Goal: Task Accomplishment & Management: Use online tool/utility

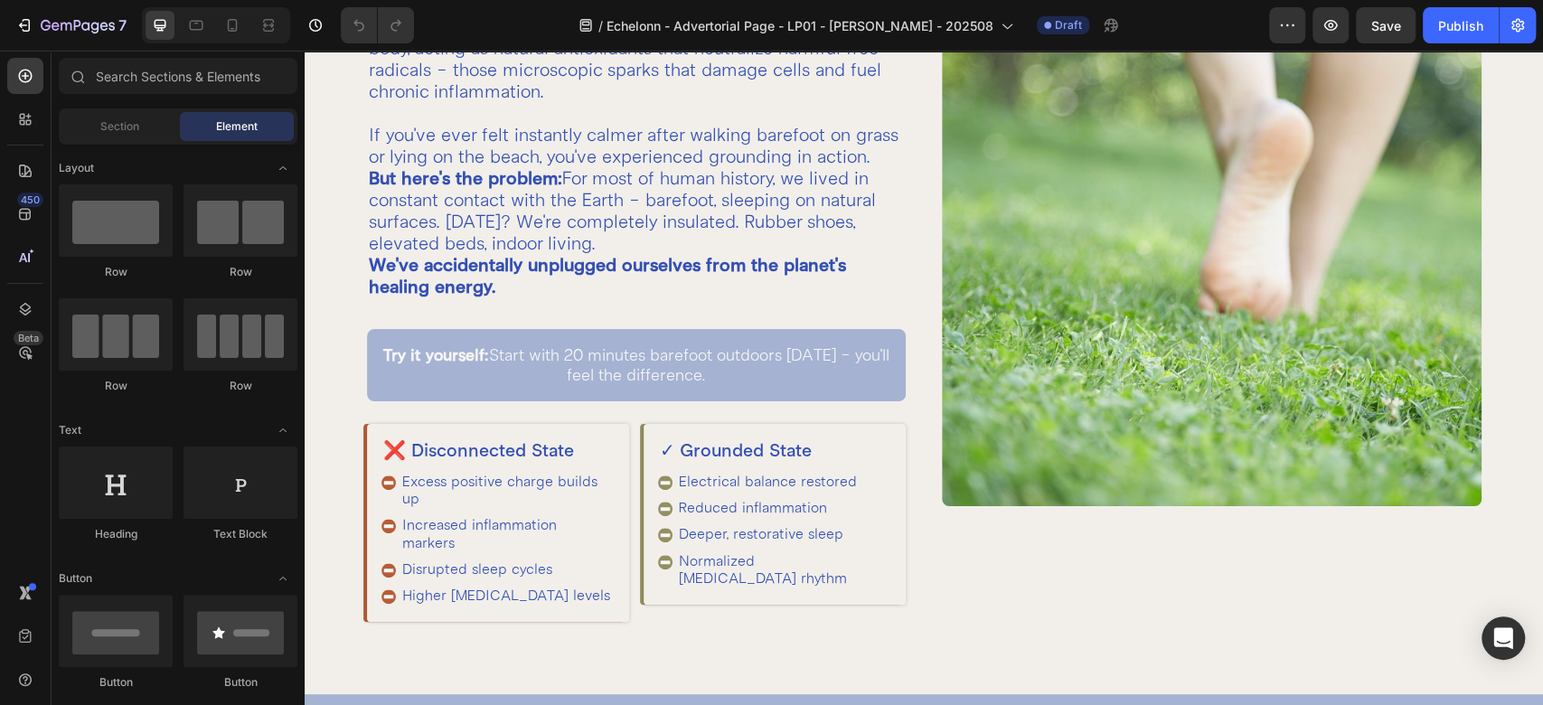
scroll to position [698, 0]
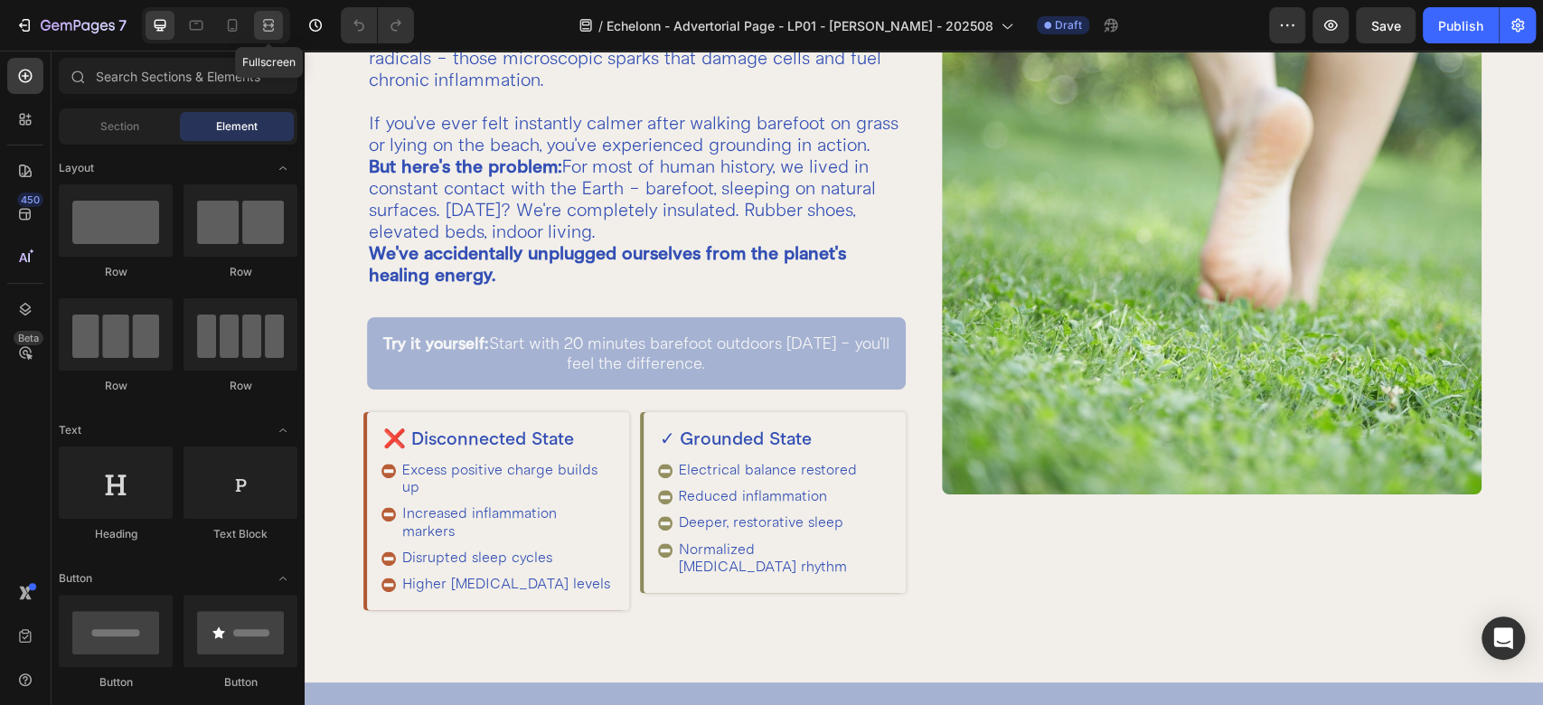
click at [260, 28] on icon at bounding box center [268, 25] width 18 height 18
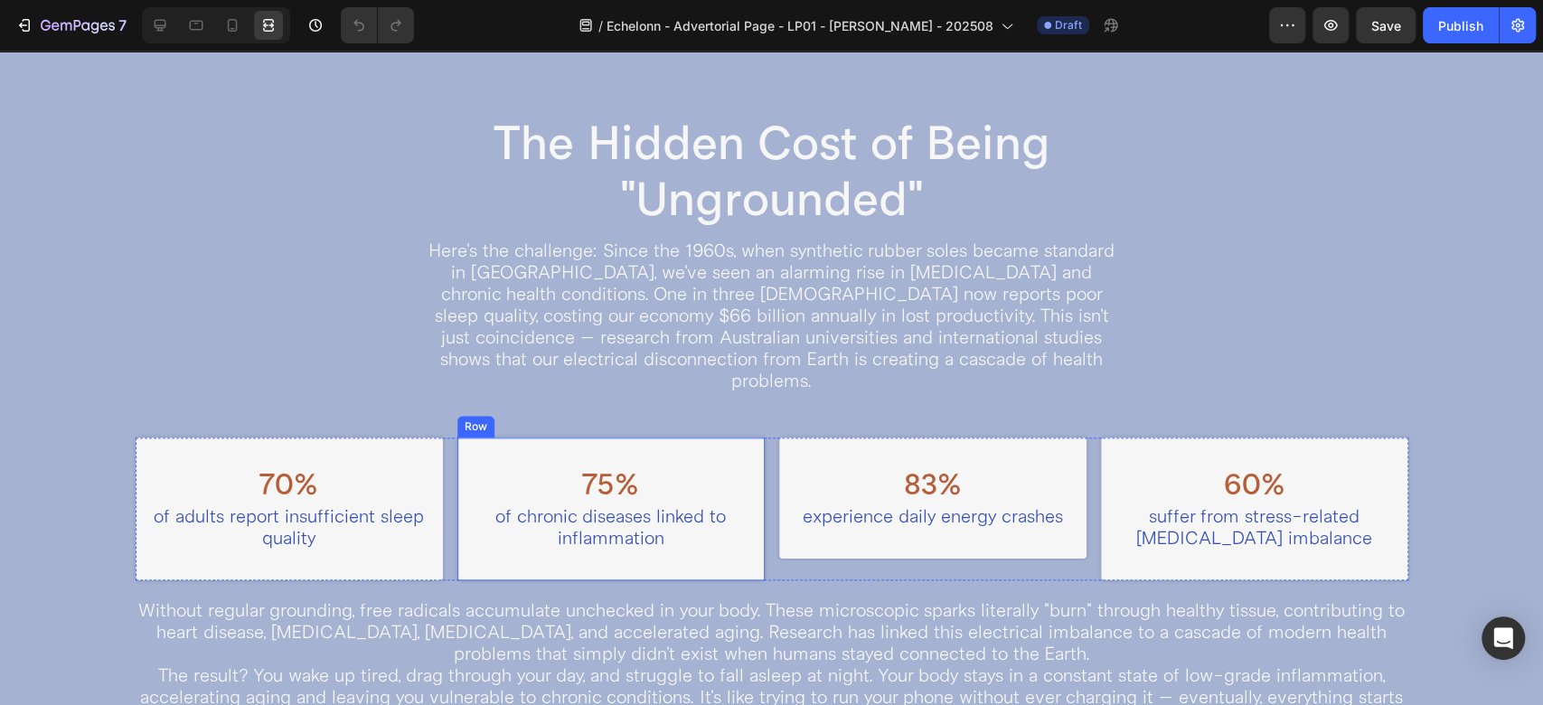
scroll to position [1240, 0]
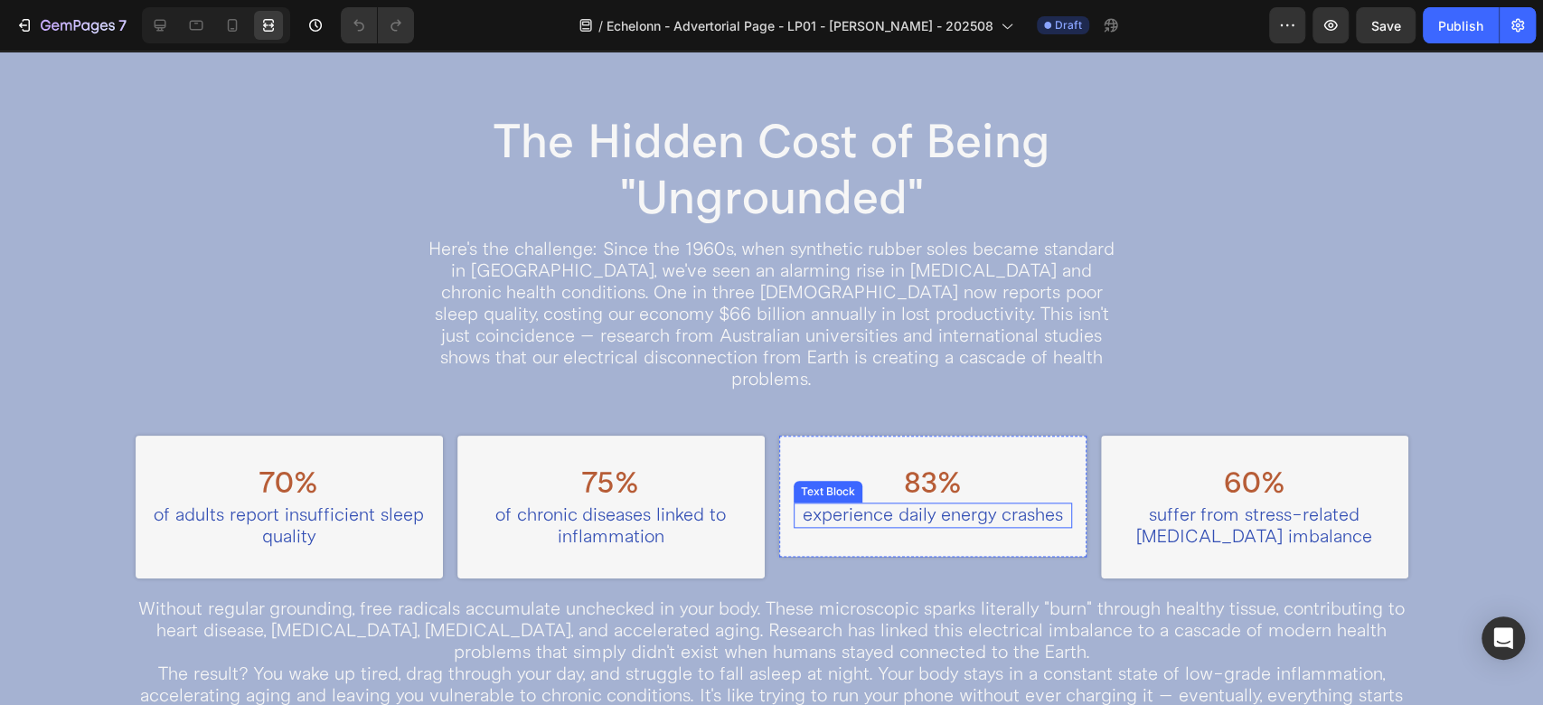
click at [993, 504] on p "experience daily energy crashes" at bounding box center [933, 515] width 275 height 22
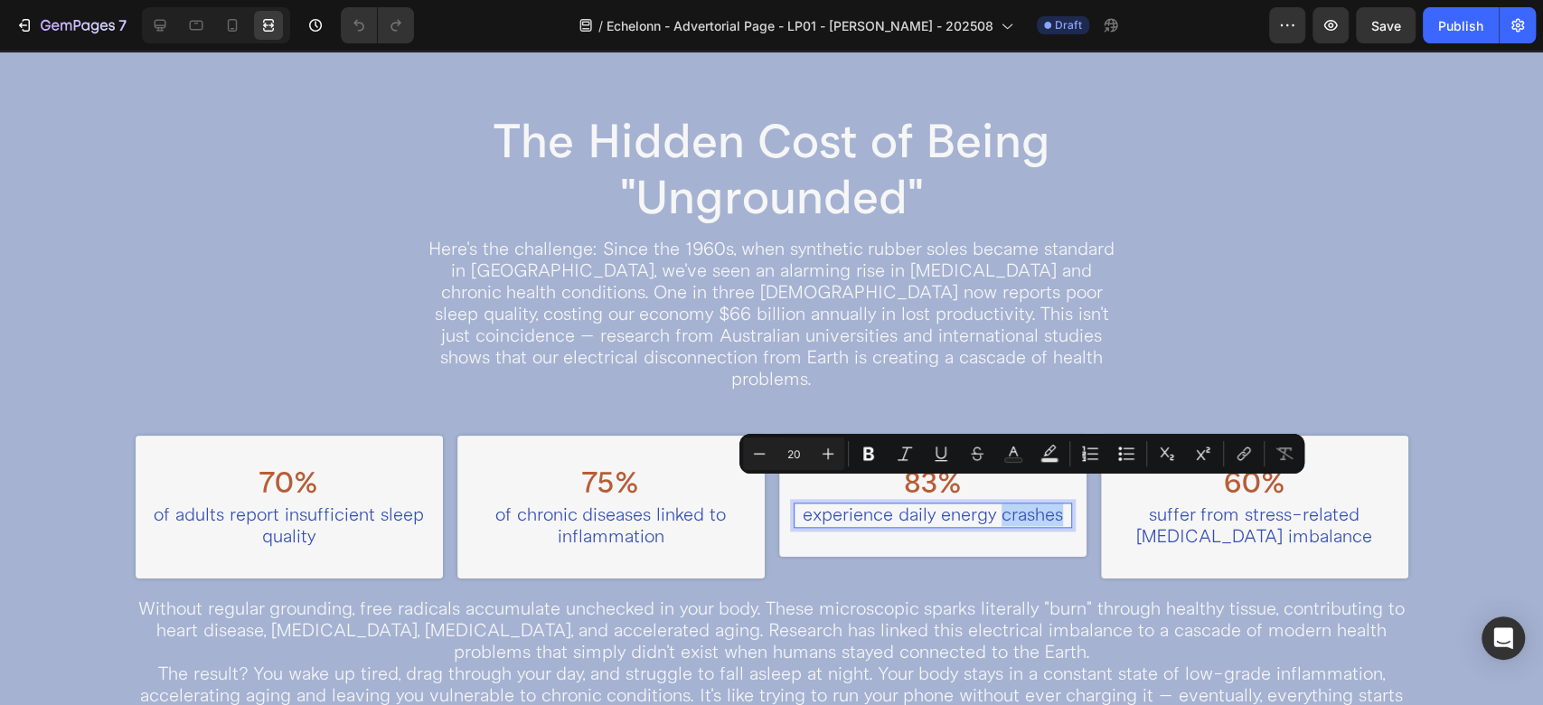
click at [993, 504] on p "experience daily energy crashes" at bounding box center [933, 515] width 275 height 22
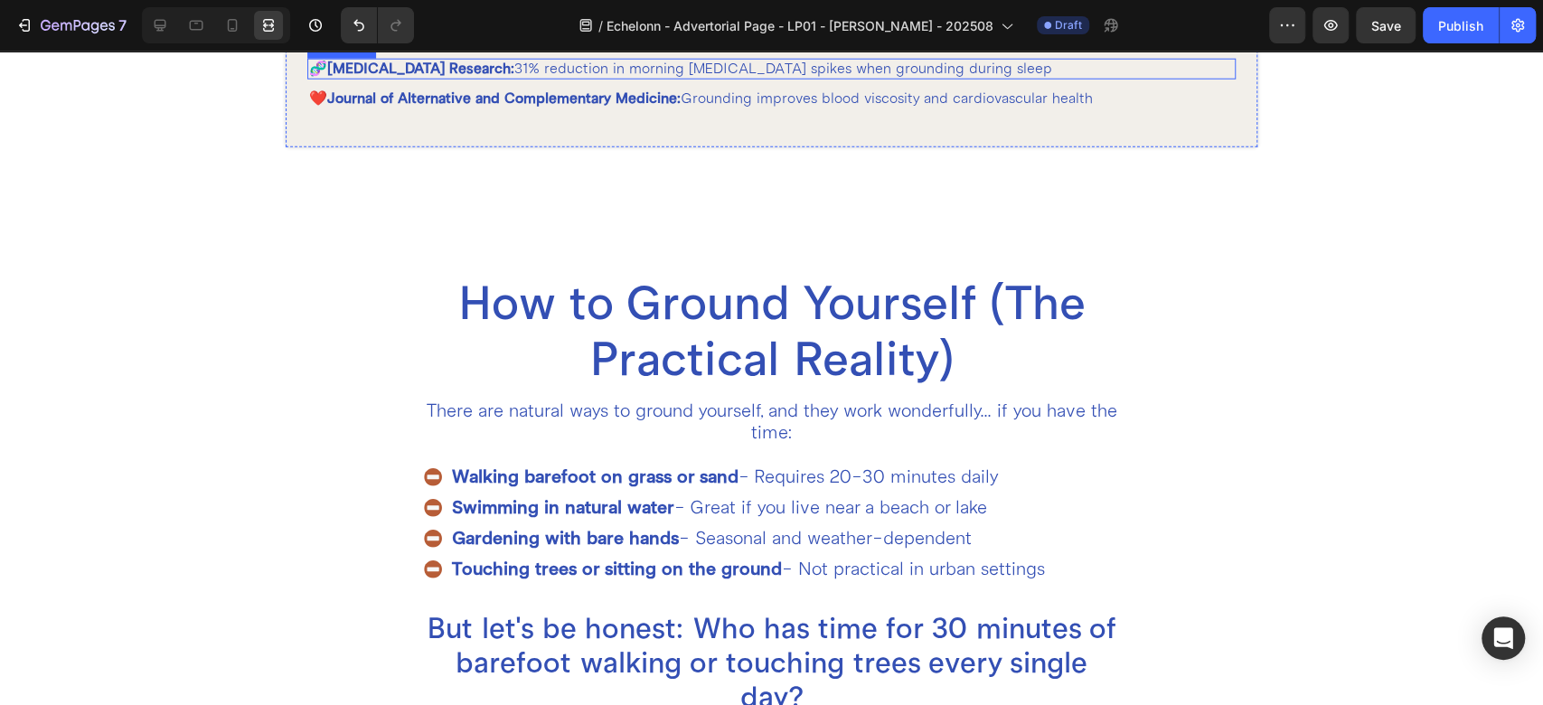
scroll to position [3241, 0]
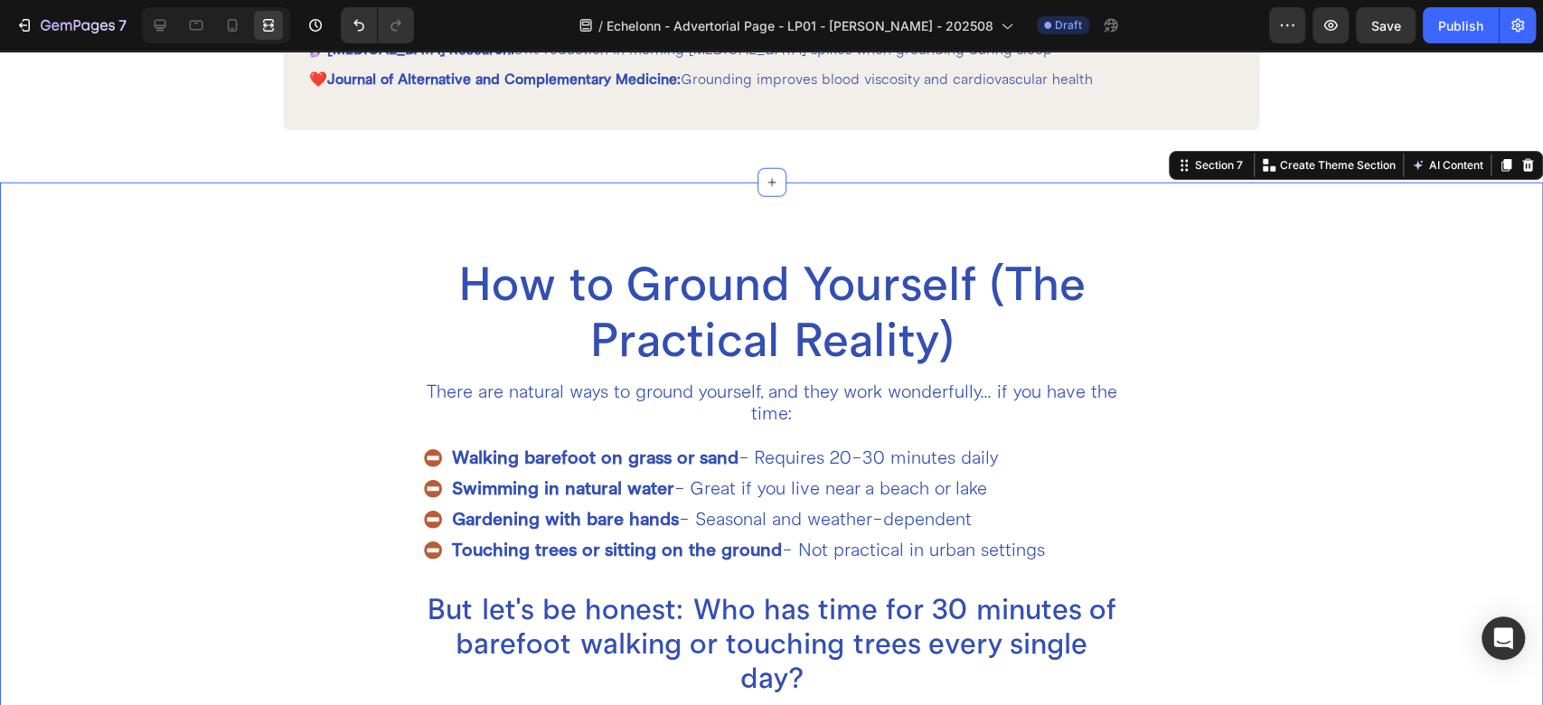
click at [750, 239] on div "How to Ground Yourself (The Practical Reality) Heading There are natural ways t…" at bounding box center [771, 507] width 1543 height 649
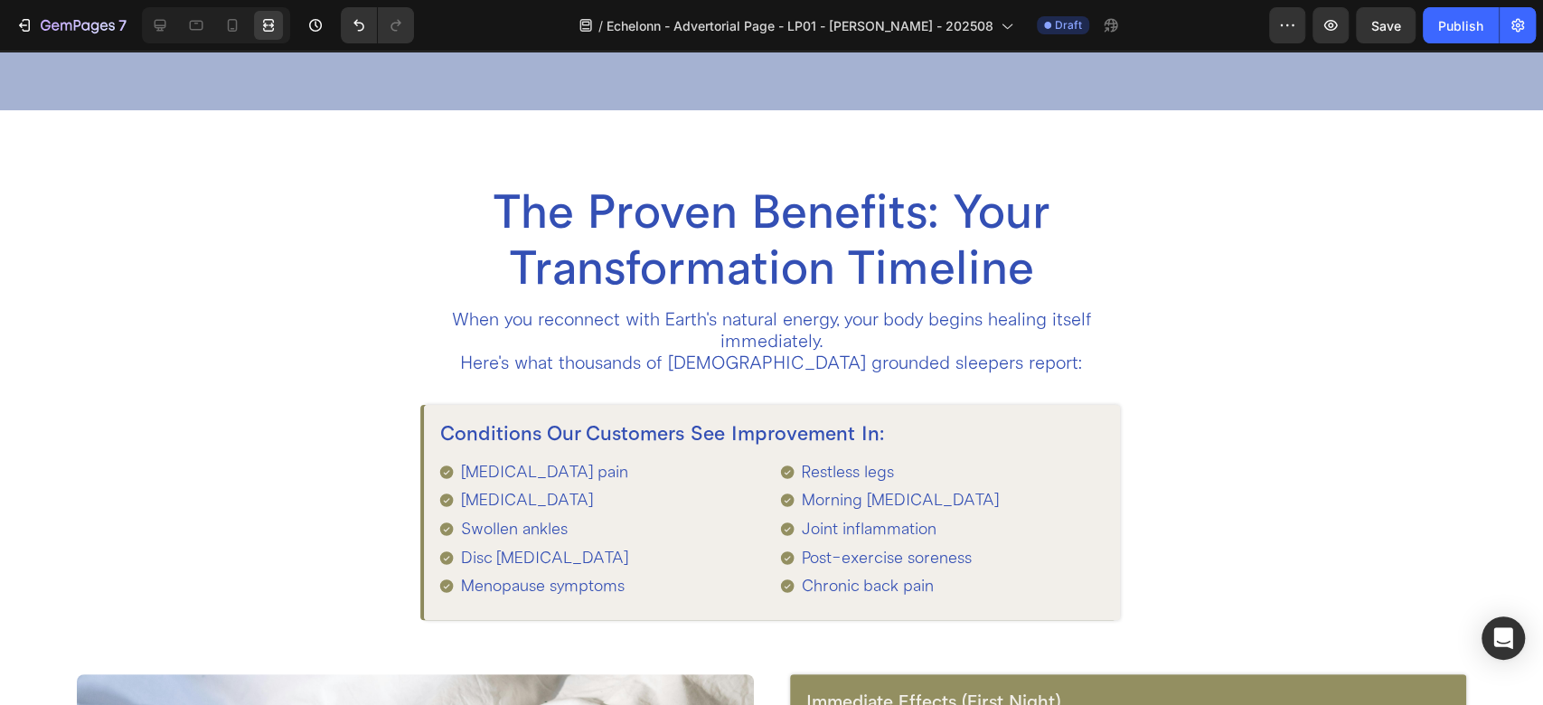
scroll to position [1875, 0]
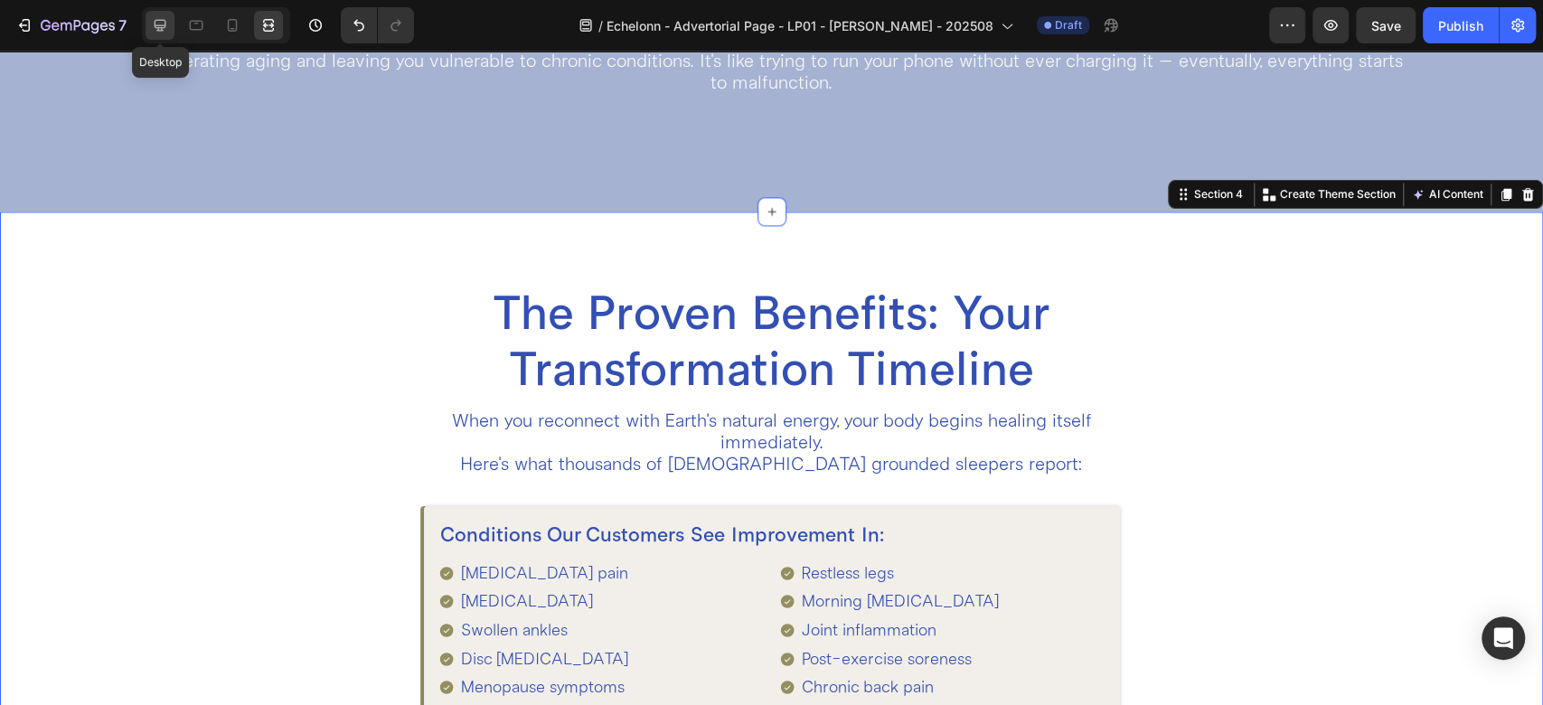
click at [155, 24] on icon at bounding box center [161, 26] width 12 height 12
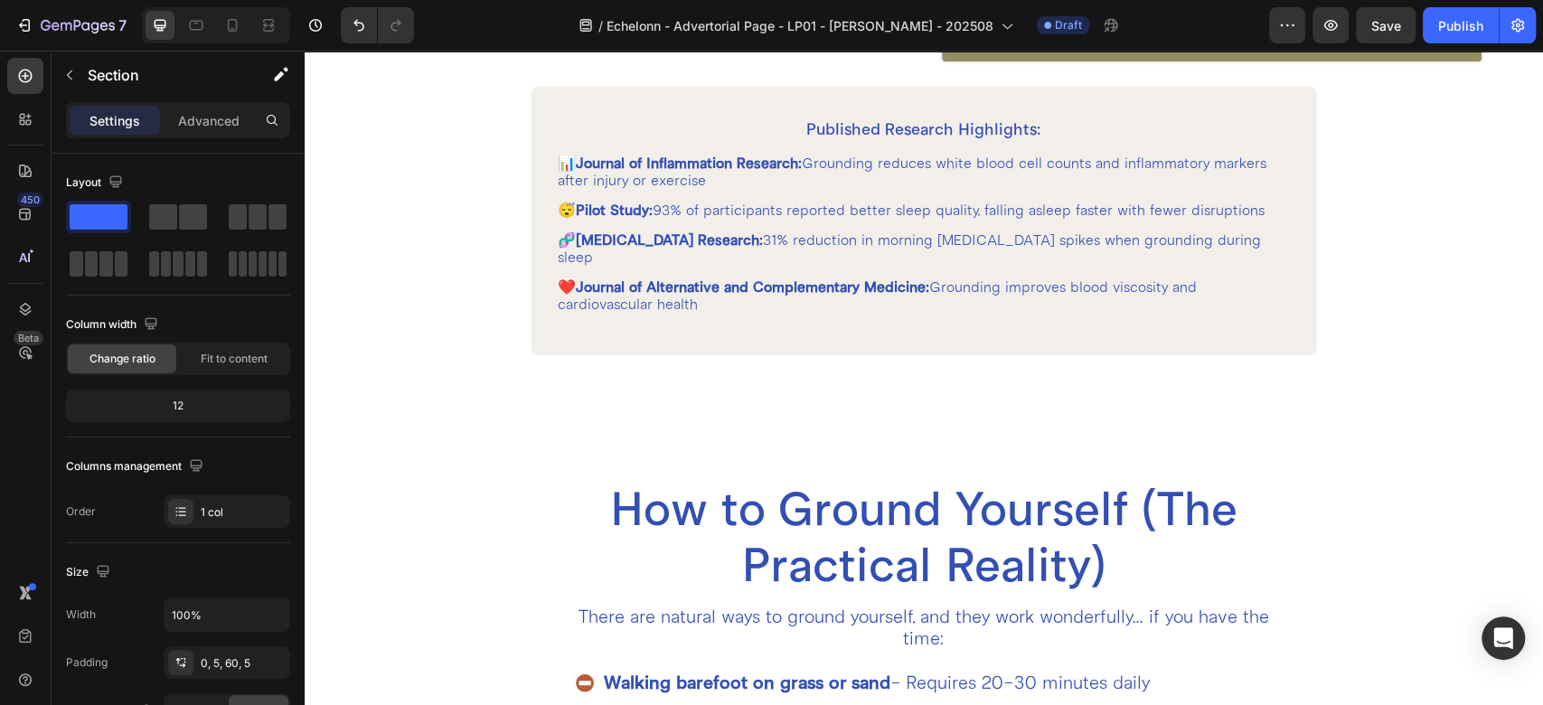
scroll to position [3082, 0]
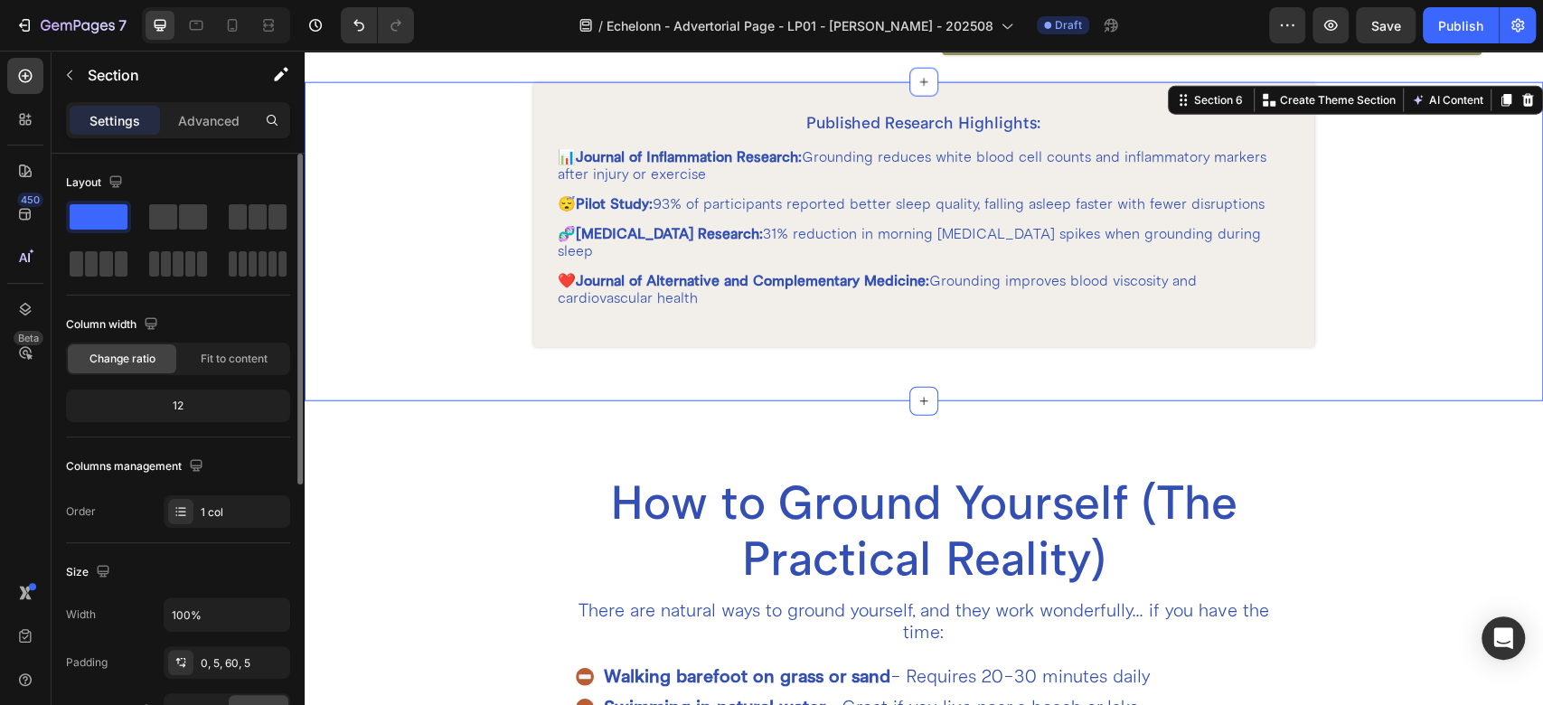
click at [239, 683] on div "Width 100% Padding 0, 5, 60, 5 Page padding Yes No" at bounding box center [178, 662] width 224 height 128
click at [224, 662] on div "0, 5, 60, 5" at bounding box center [227, 663] width 52 height 16
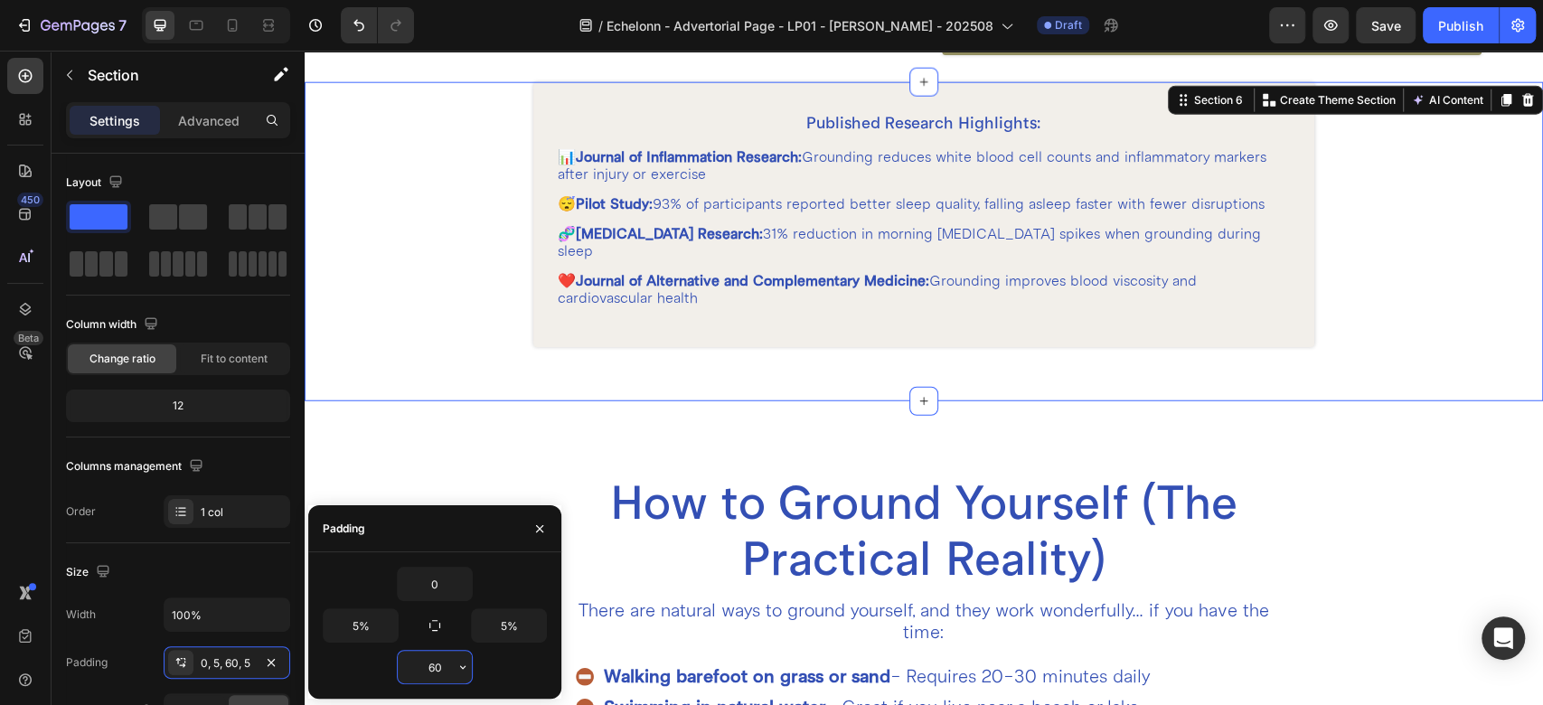
click at [445, 655] on input "60" at bounding box center [435, 667] width 74 height 33
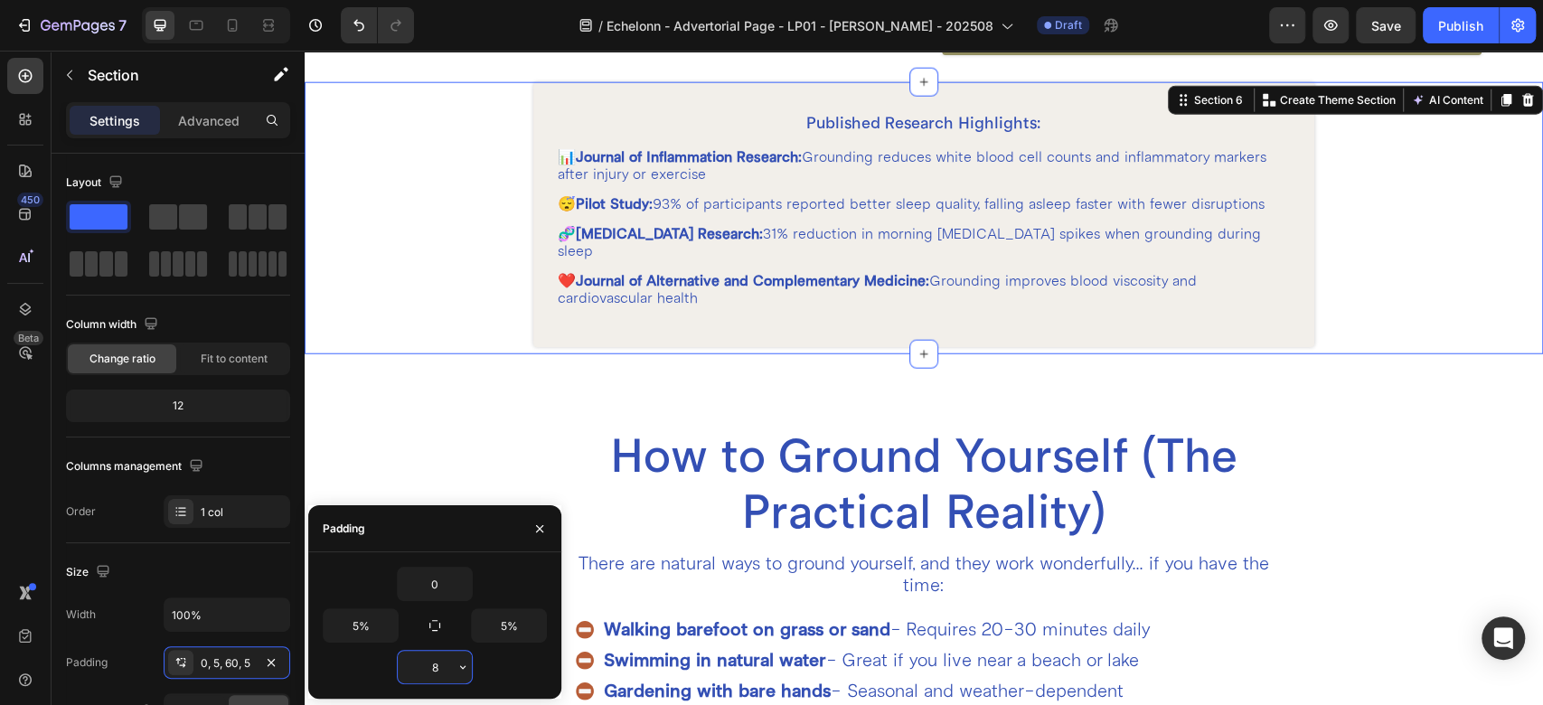
type input "80"
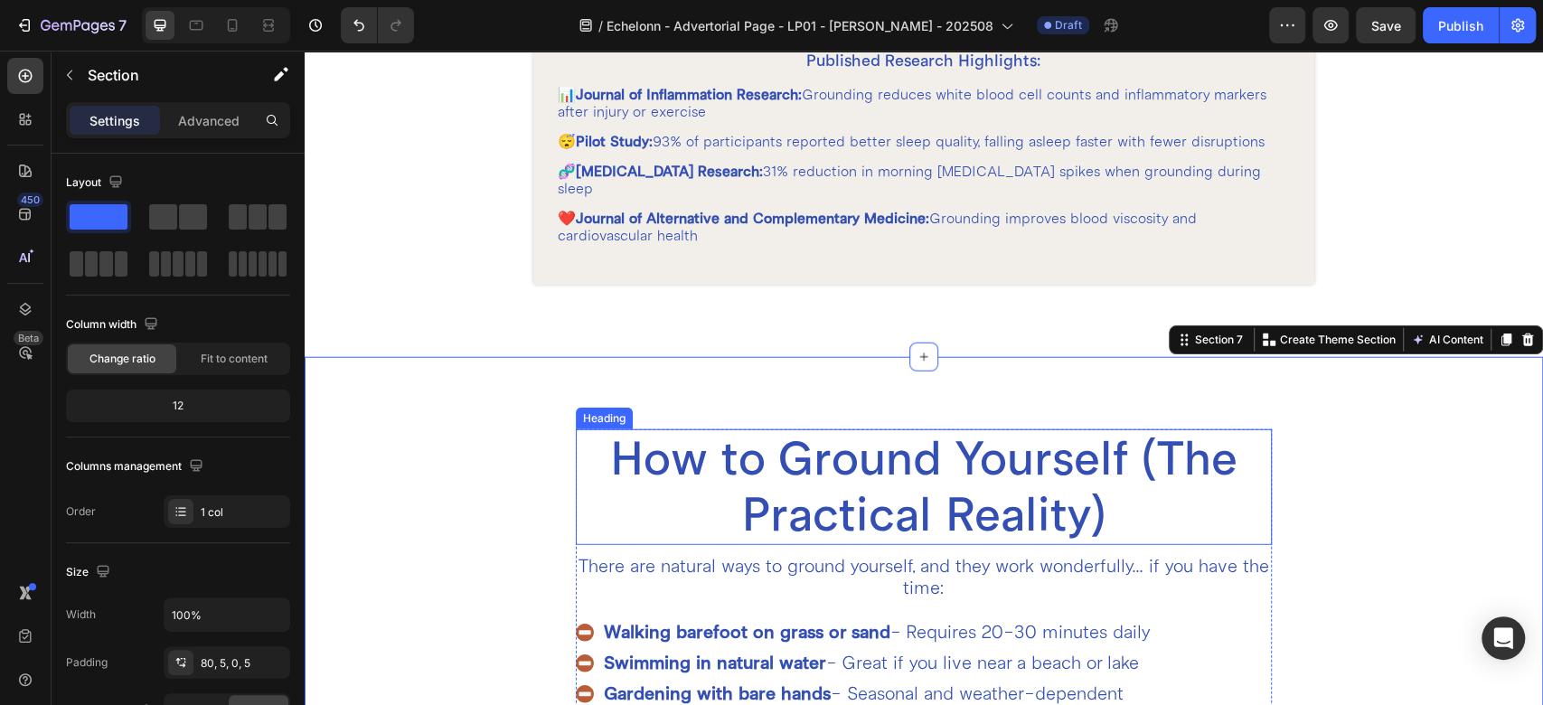
scroll to position [3147, 0]
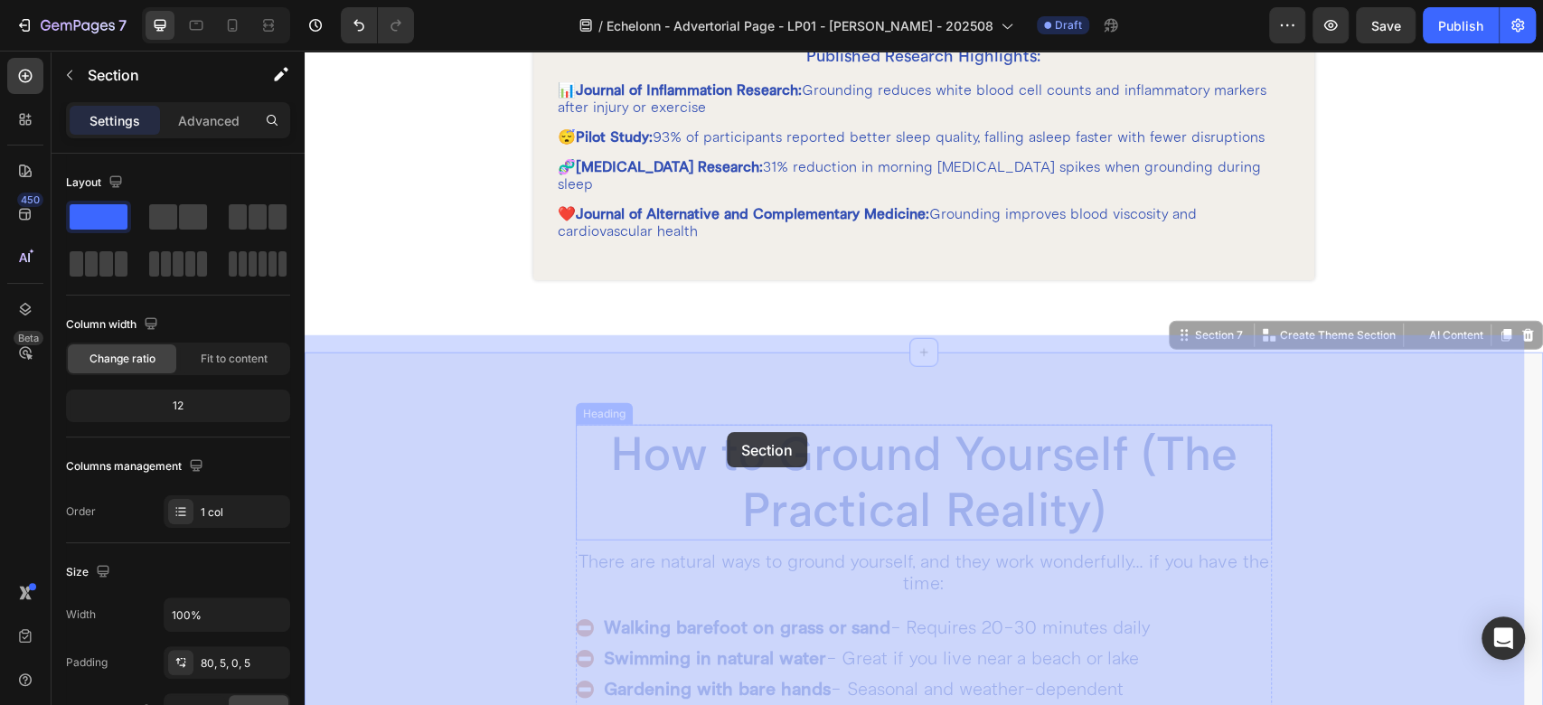
drag, startPoint x: 771, startPoint y: 375, endPoint x: 730, endPoint y: 432, distance: 70.0
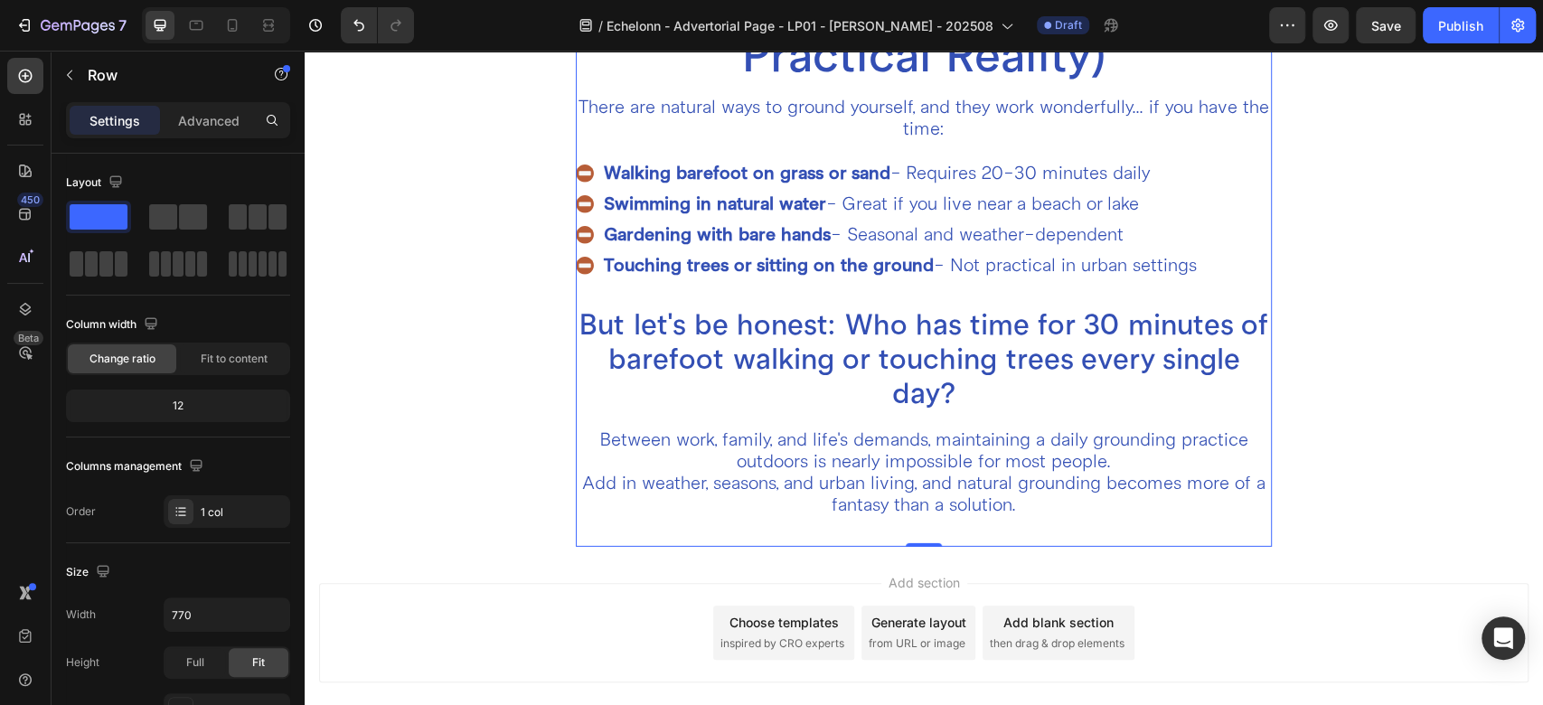
scroll to position [3586, 0]
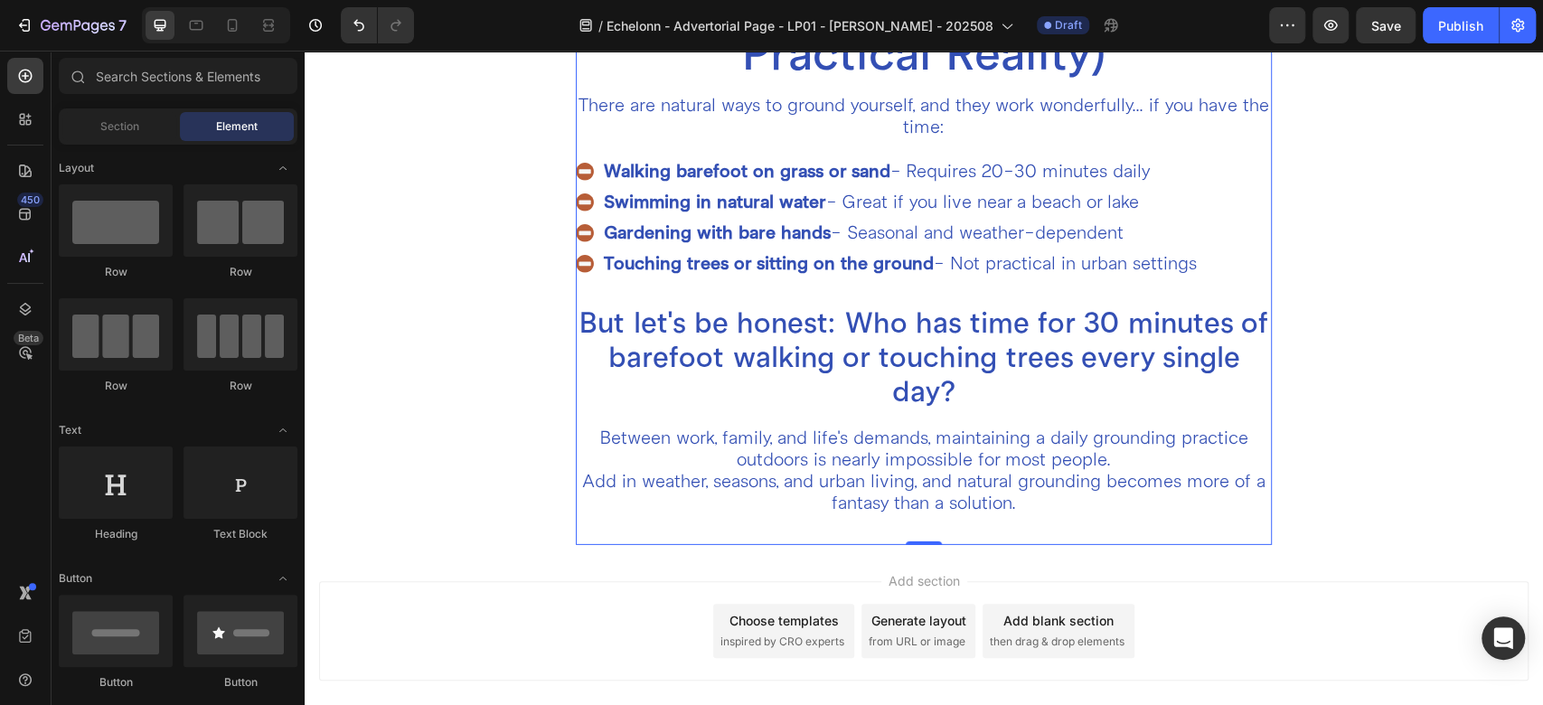
click at [772, 546] on div "Add section Choose templates inspired by CRO experts Generate layout from URL o…" at bounding box center [924, 656] width 1239 height 222
click at [747, 555] on div "Add section Choose templates inspired by CRO experts Generate layout from URL o…" at bounding box center [924, 656] width 1239 height 222
click at [758, 542] on div "How to Ground Yourself (The Practical Reality) Heading There are natural ways t…" at bounding box center [924, 256] width 696 height 577
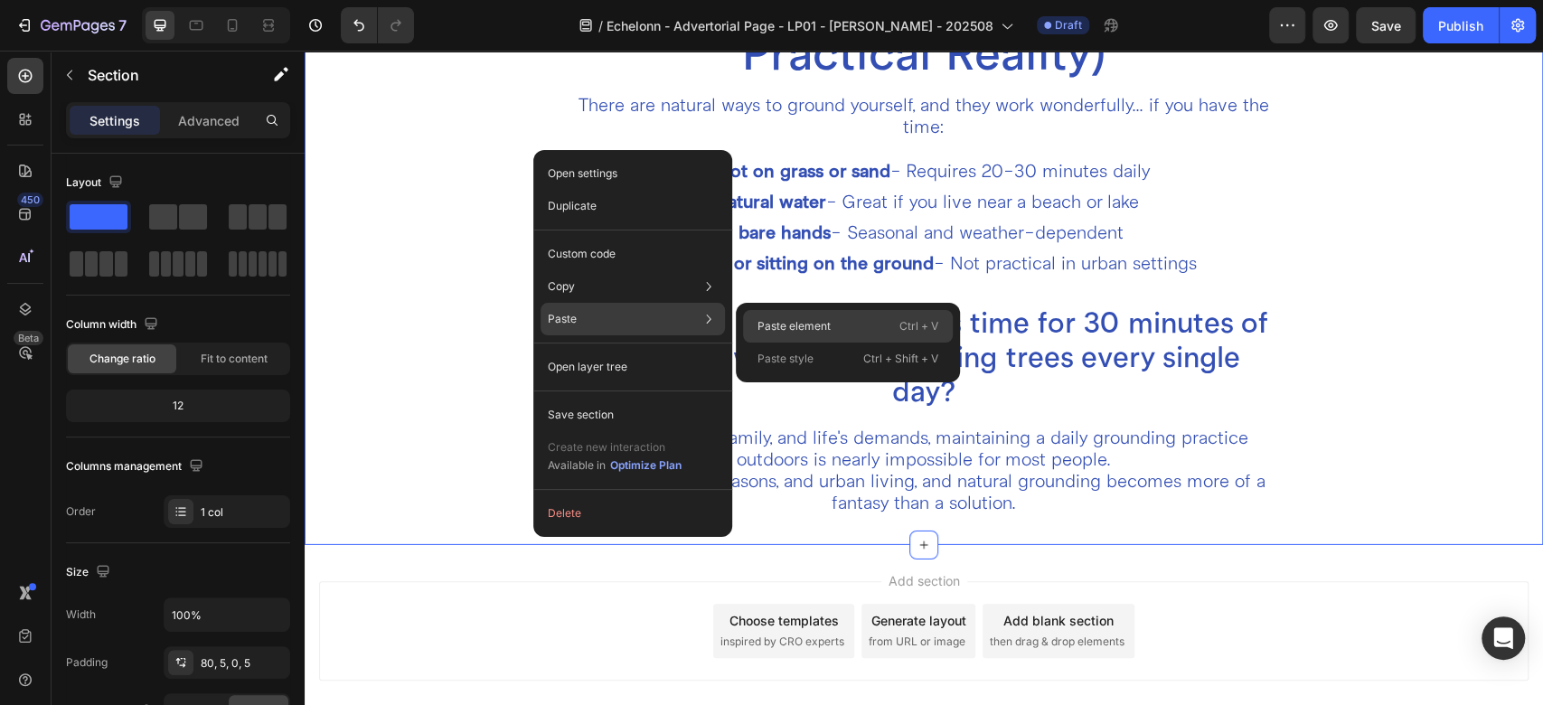
click at [825, 320] on p "Paste element" at bounding box center [794, 326] width 73 height 16
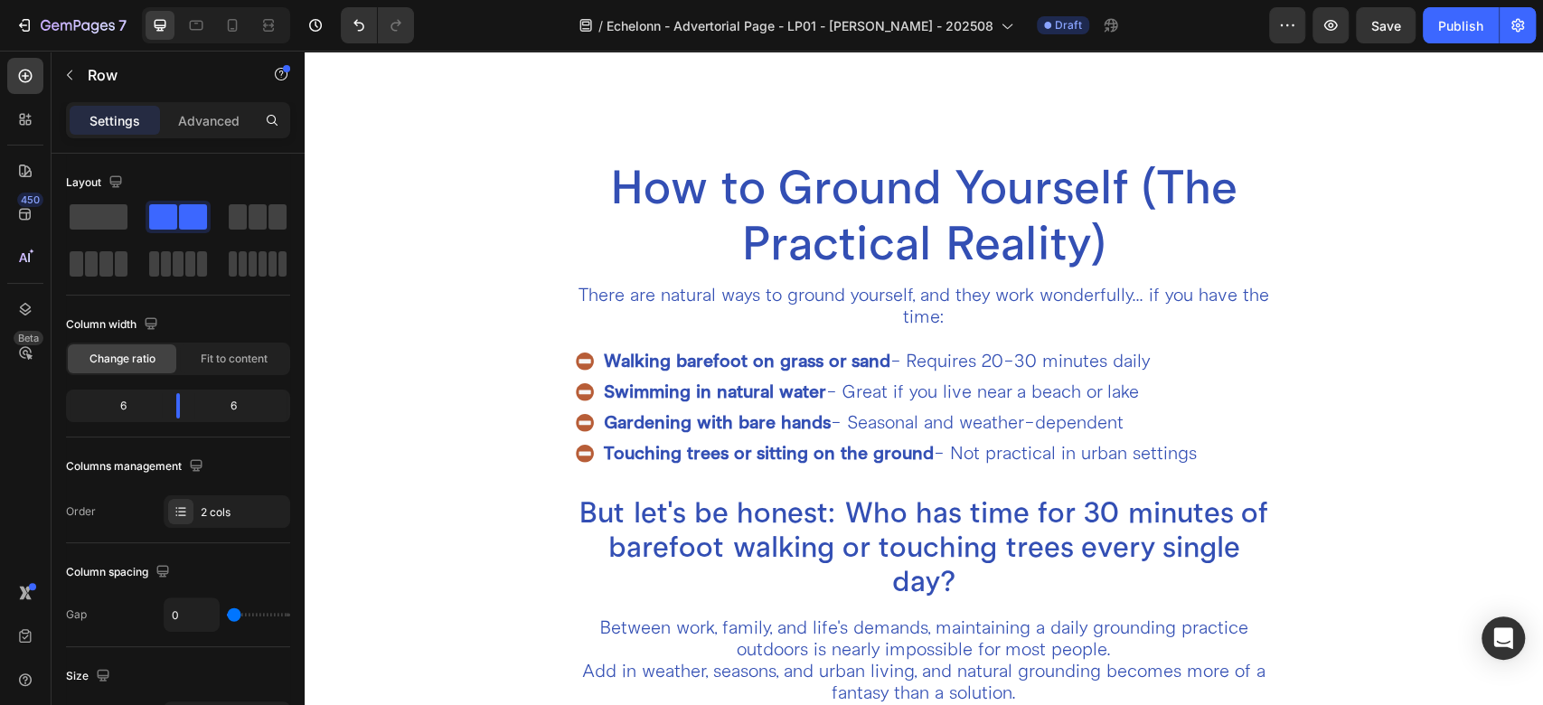
scroll to position [4016, 0]
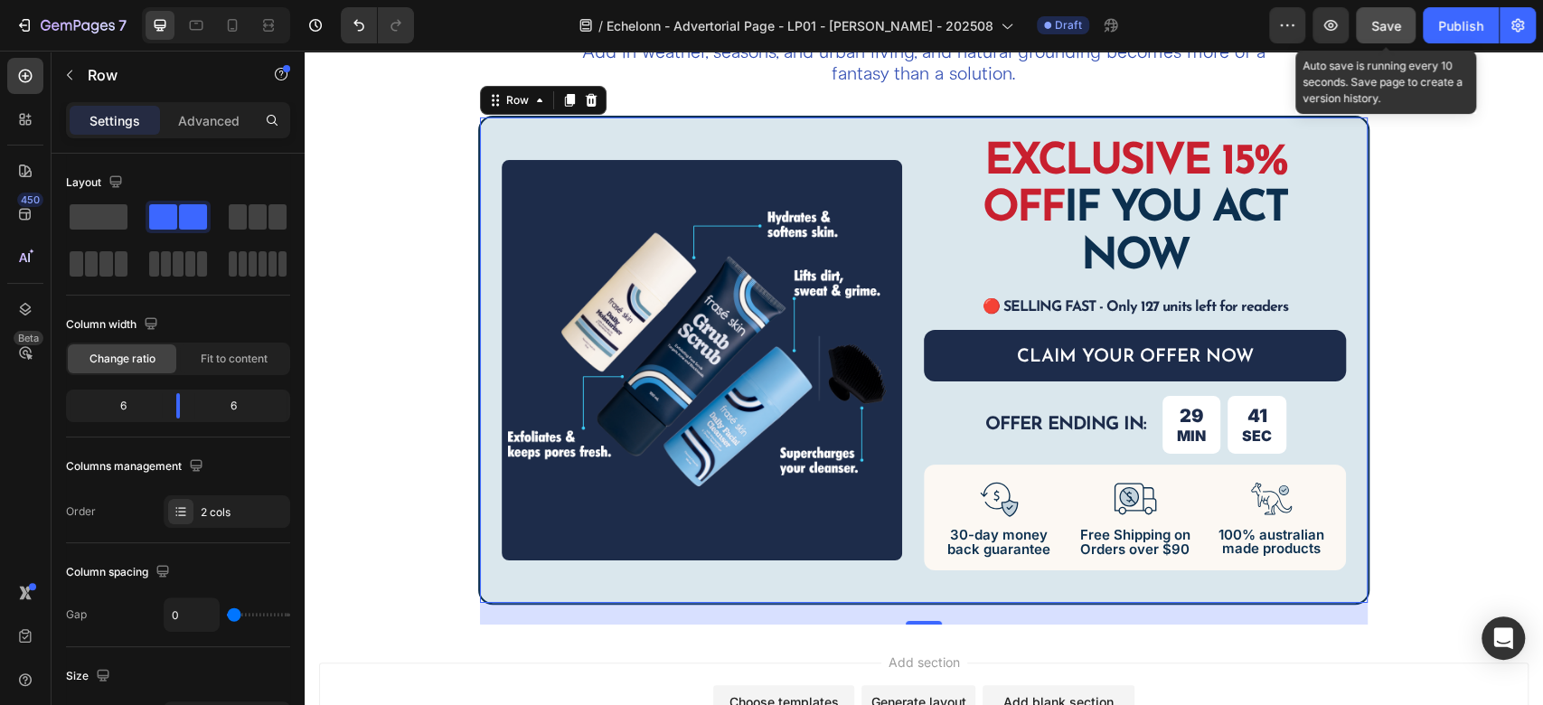
click at [1383, 27] on span "Save" at bounding box center [1386, 25] width 30 height 15
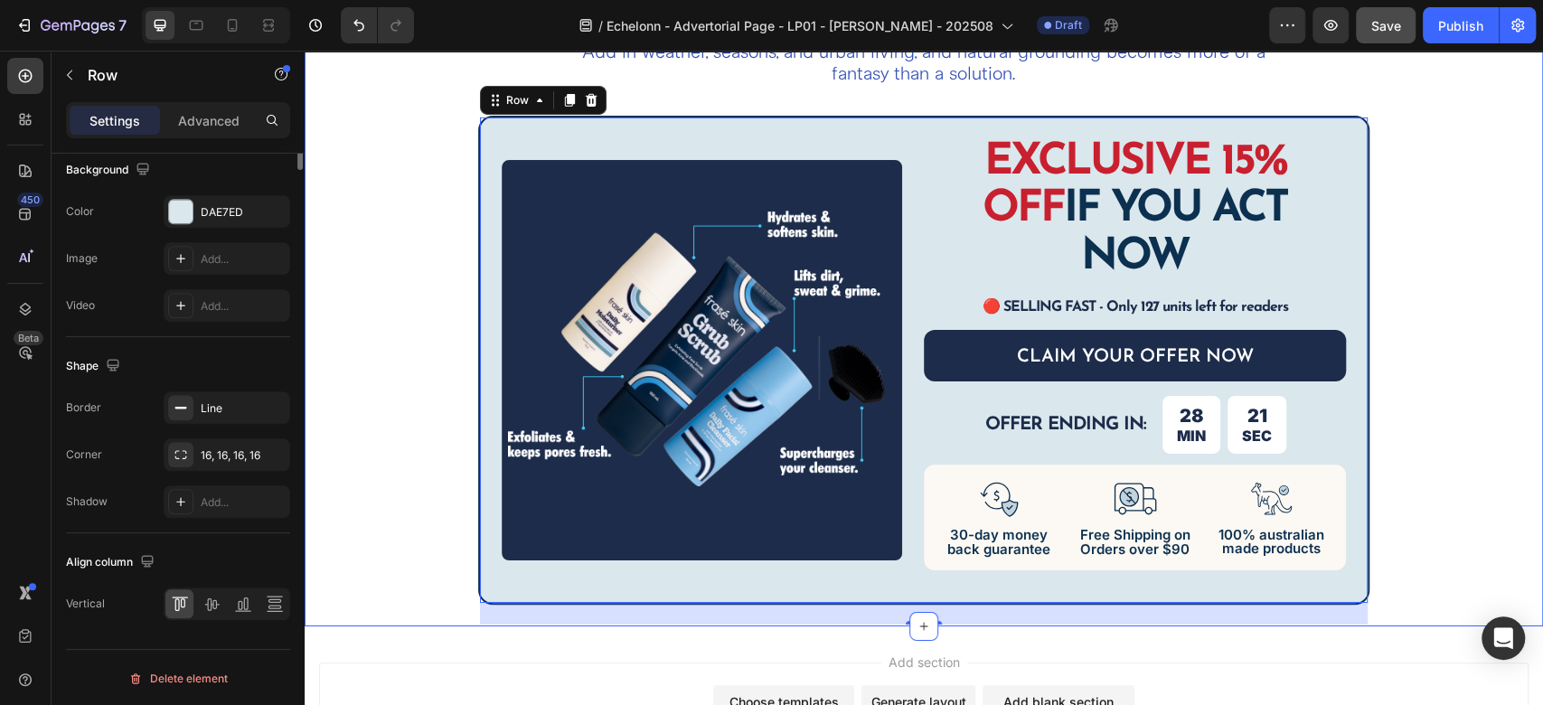
scroll to position [303, 0]
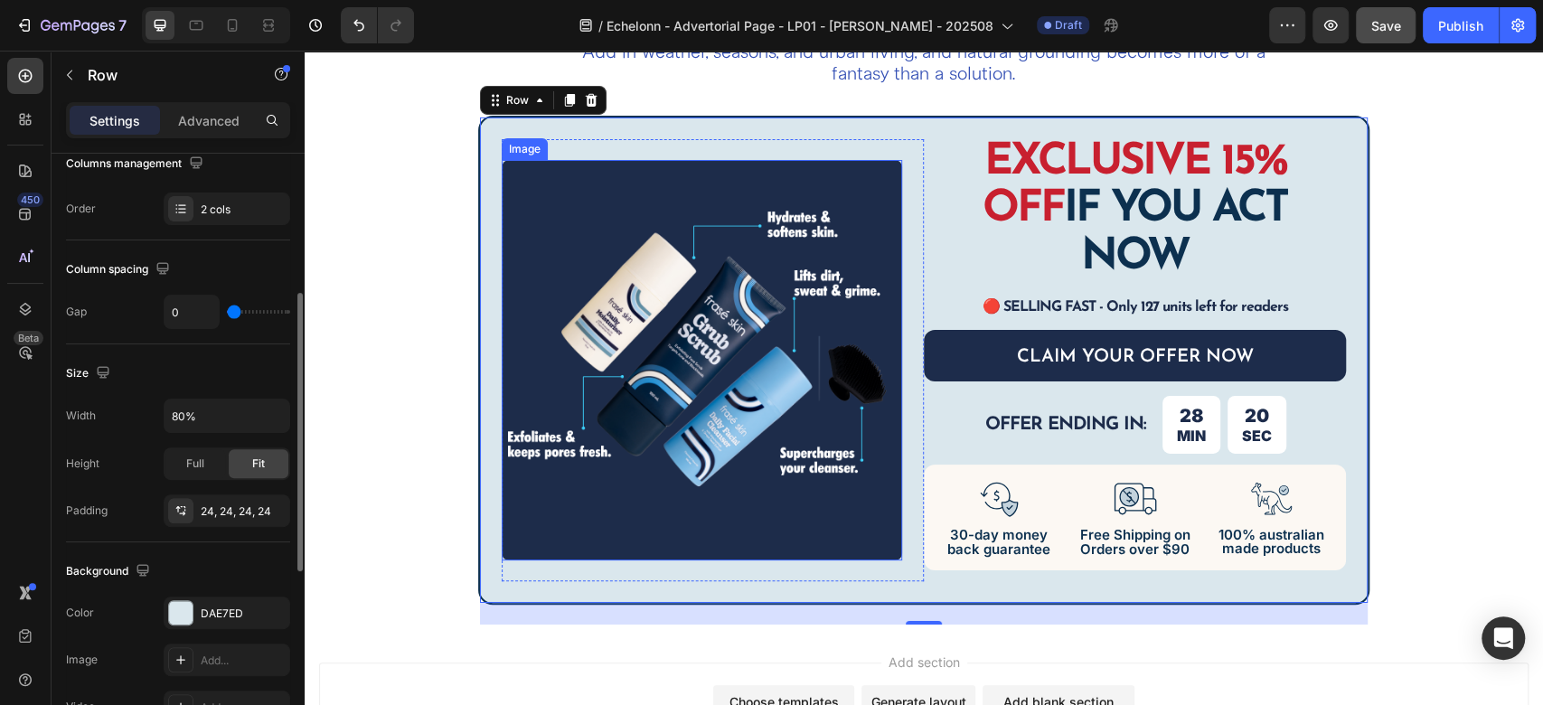
click at [814, 335] on img at bounding box center [702, 360] width 400 height 400
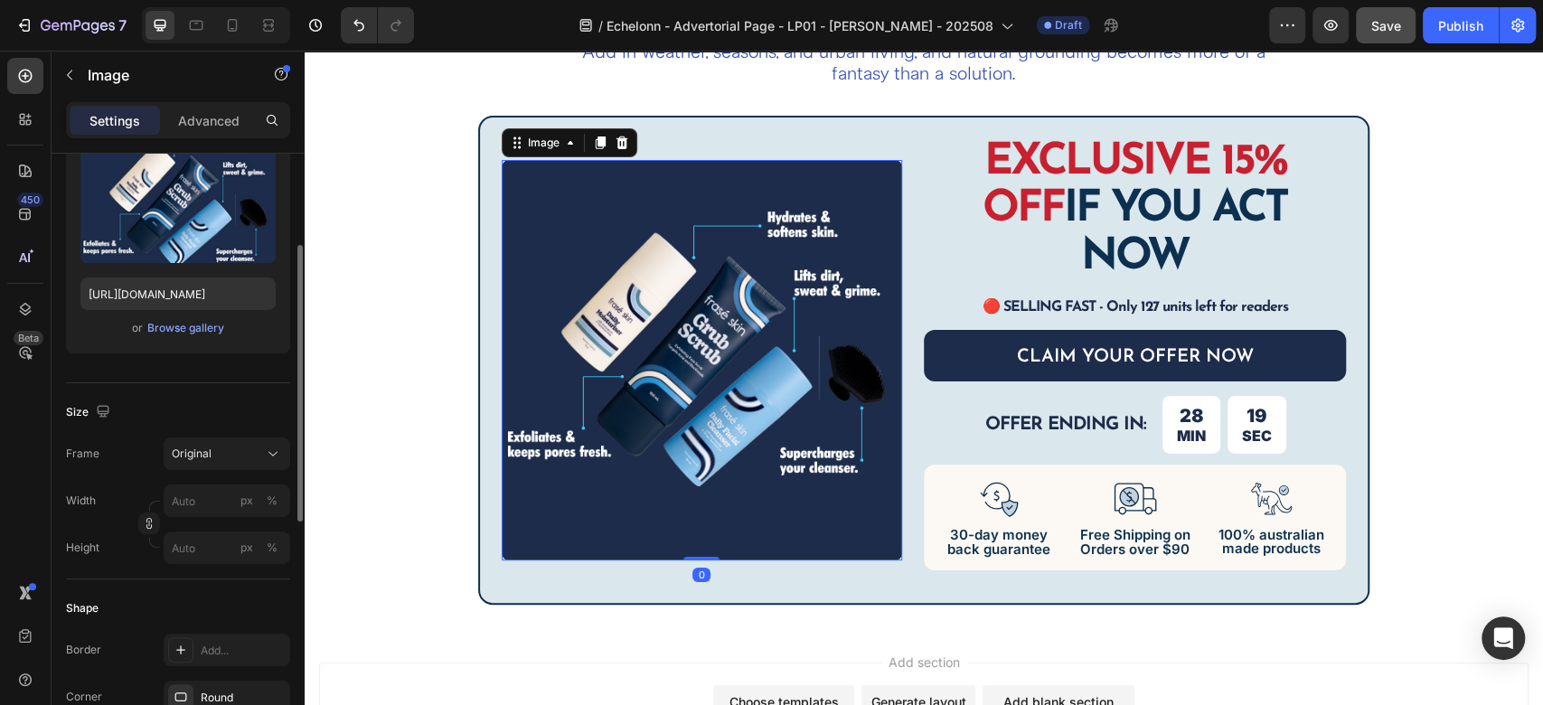
scroll to position [0, 0]
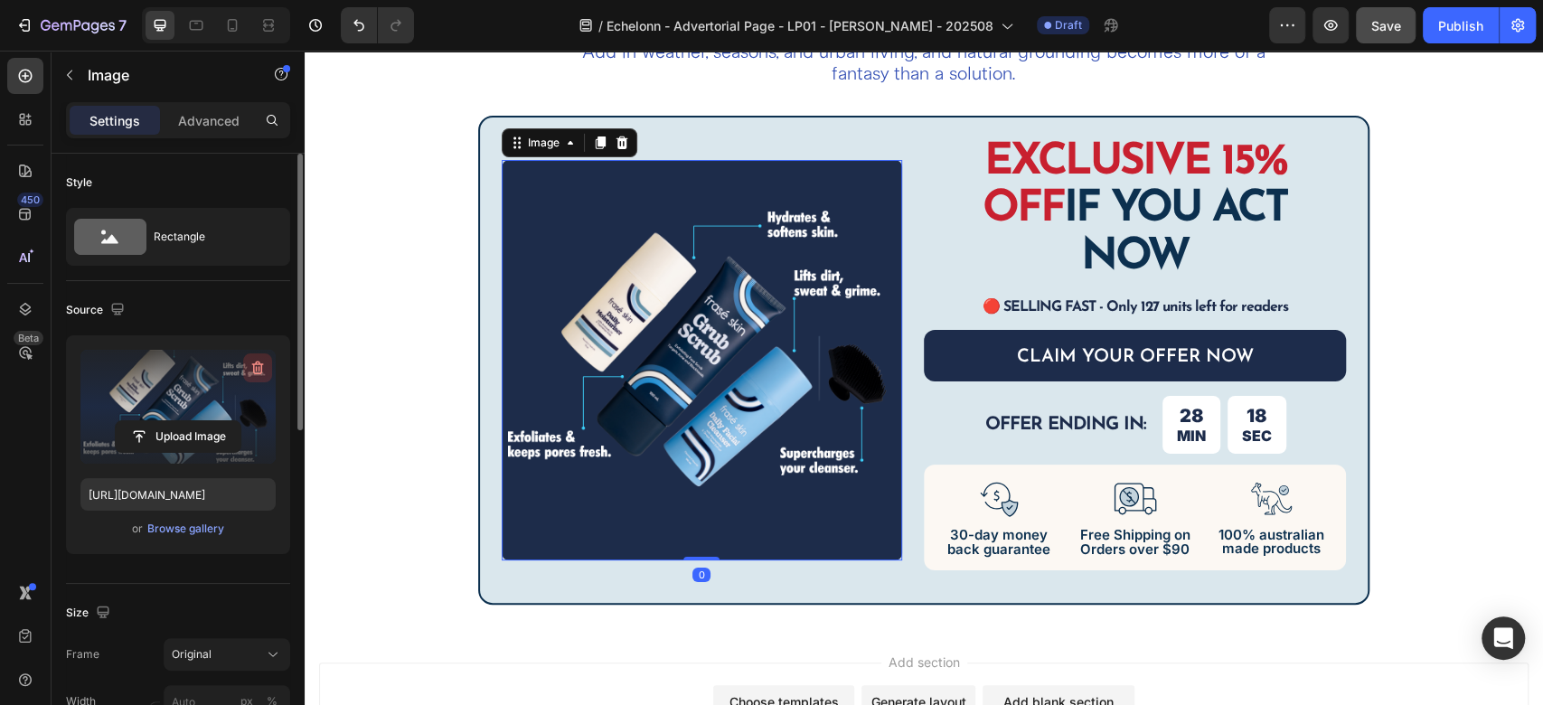
click at [260, 365] on icon "button" at bounding box center [258, 368] width 18 height 18
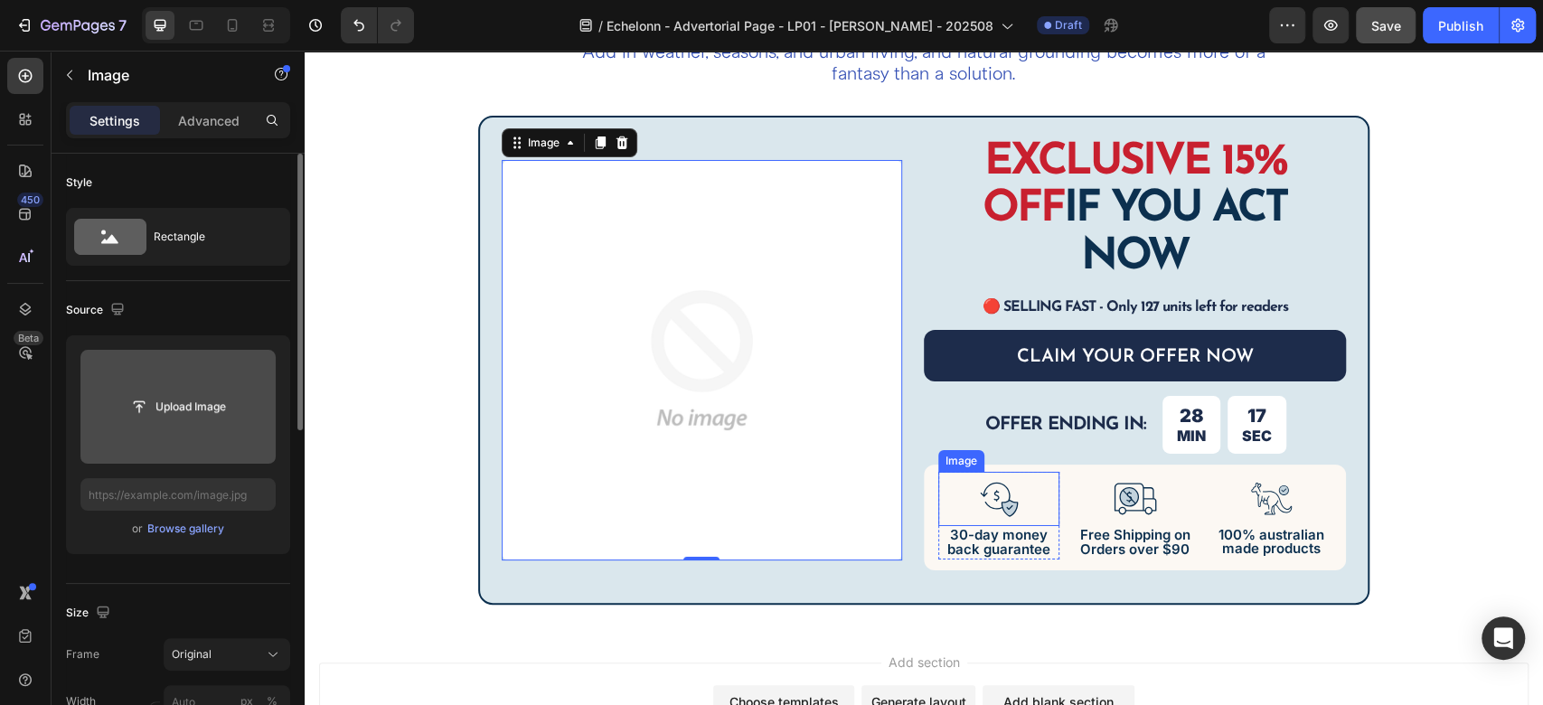
click at [957, 472] on div at bounding box center [998, 499] width 121 height 54
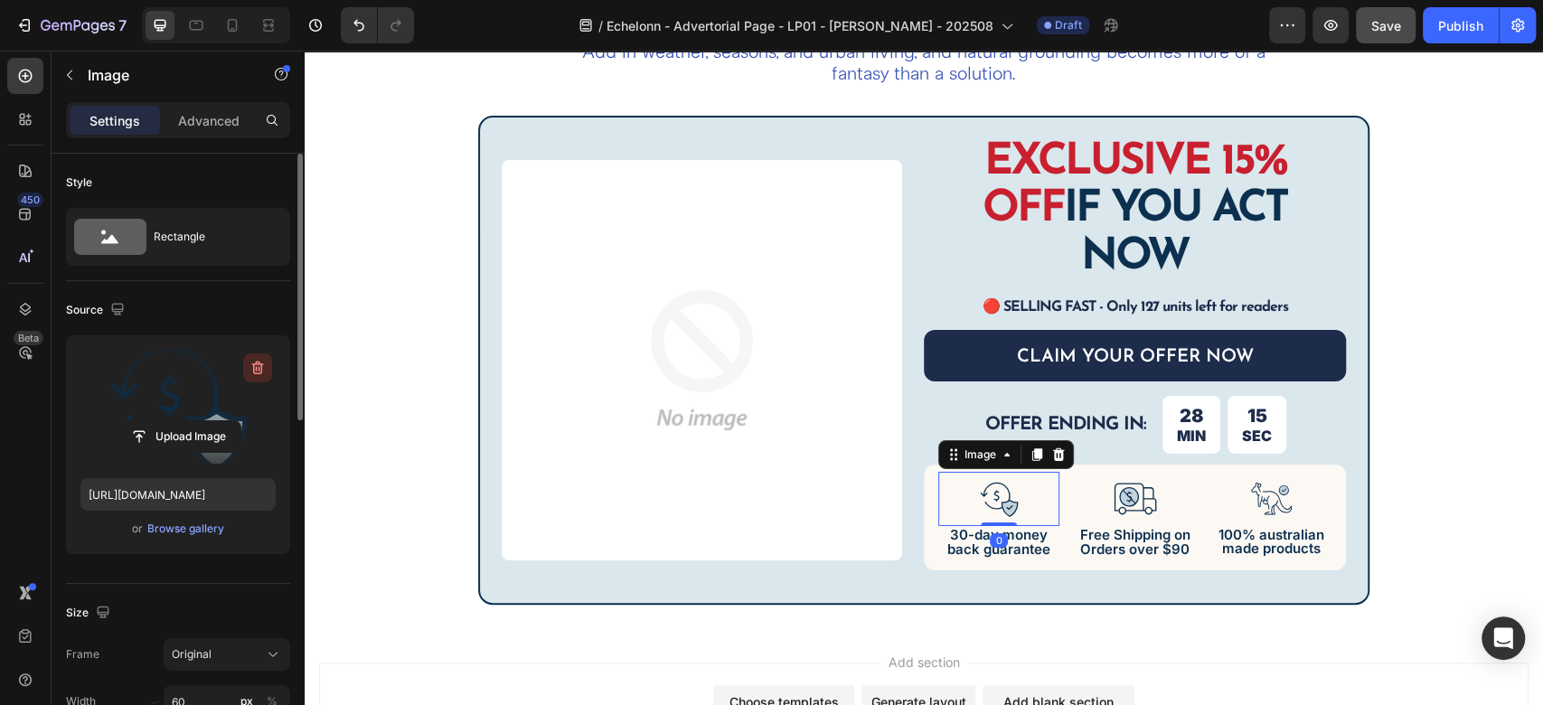
drag, startPoint x: 246, startPoint y: 367, endPoint x: 462, endPoint y: 334, distance: 218.6
click at [246, 367] on button "button" at bounding box center [257, 367] width 29 height 29
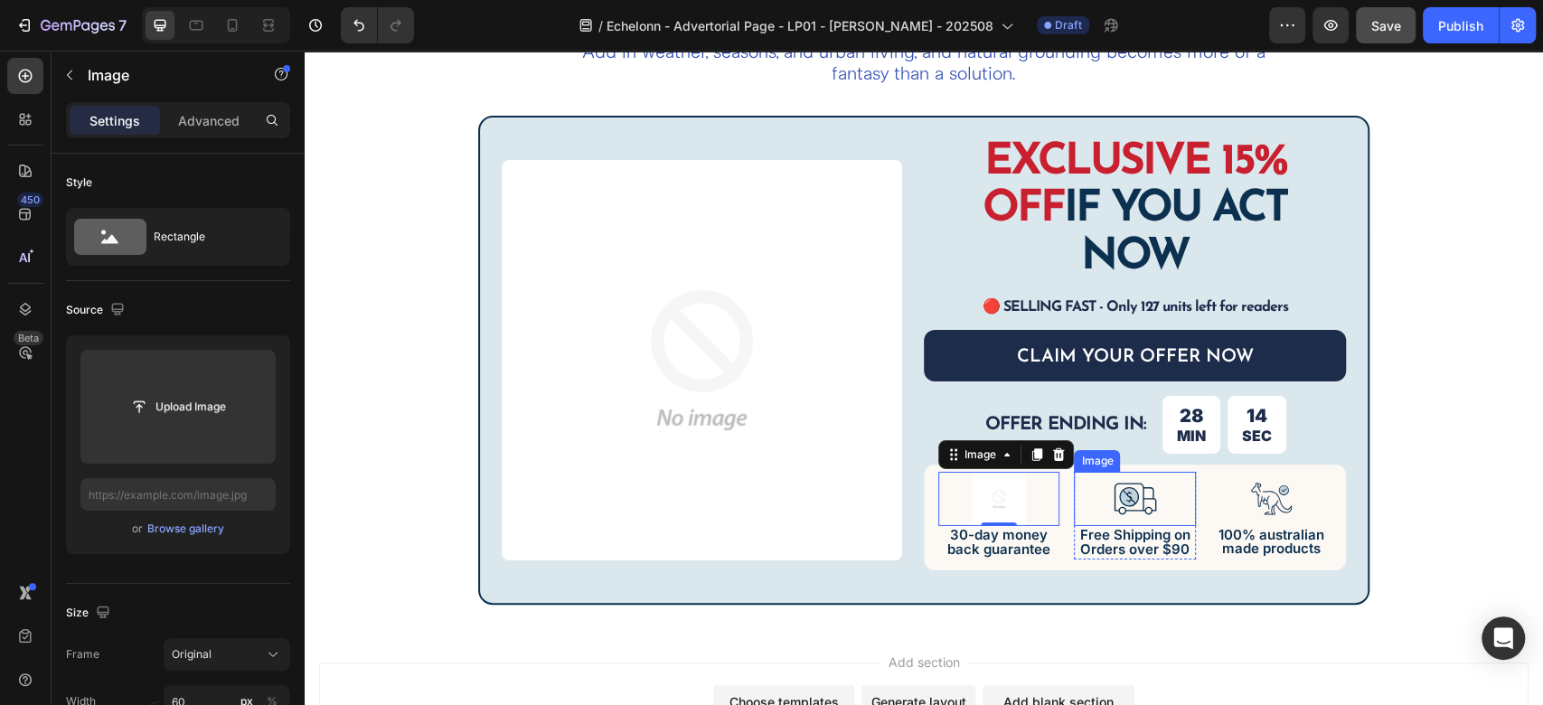
click at [1128, 472] on img at bounding box center [1135, 499] width 54 height 54
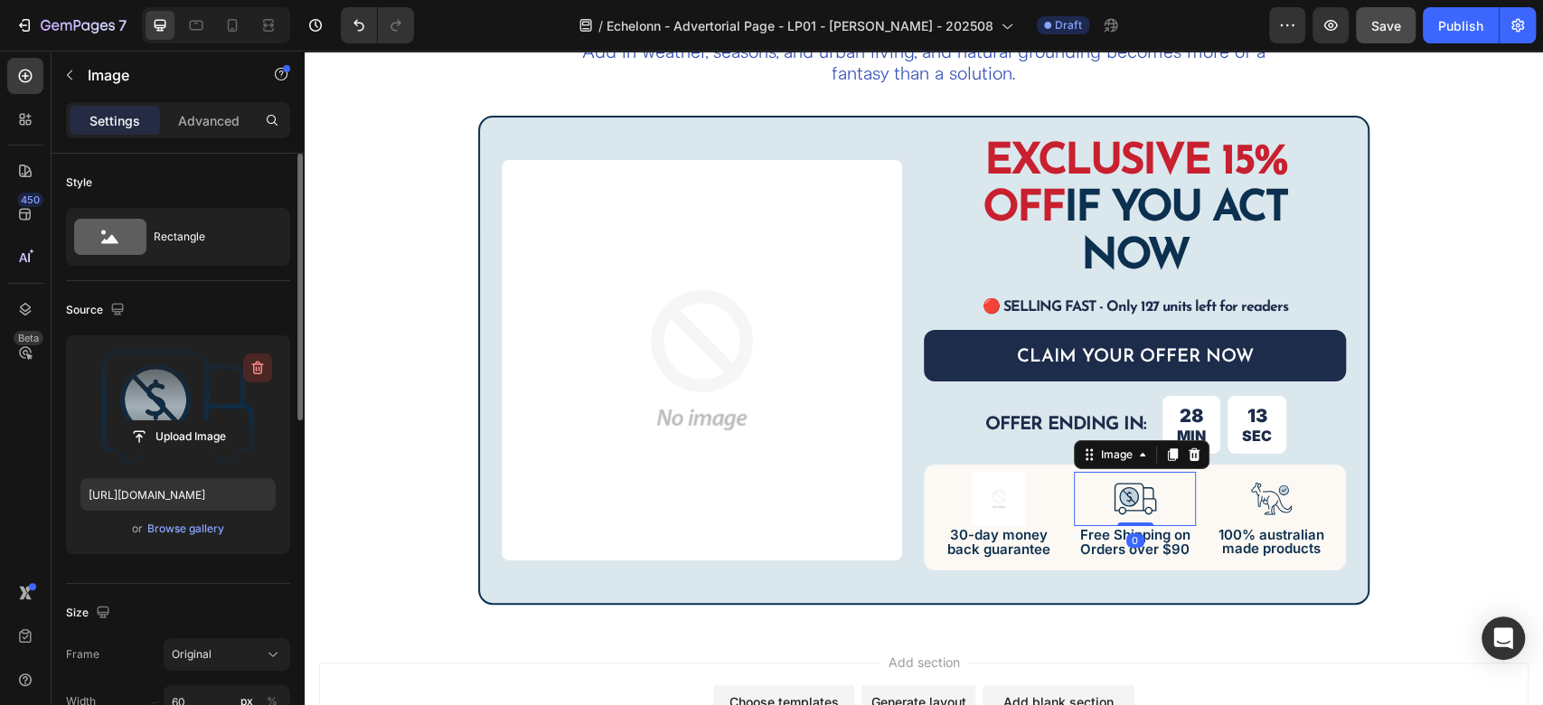
click at [254, 364] on icon "button" at bounding box center [258, 369] width 12 height 14
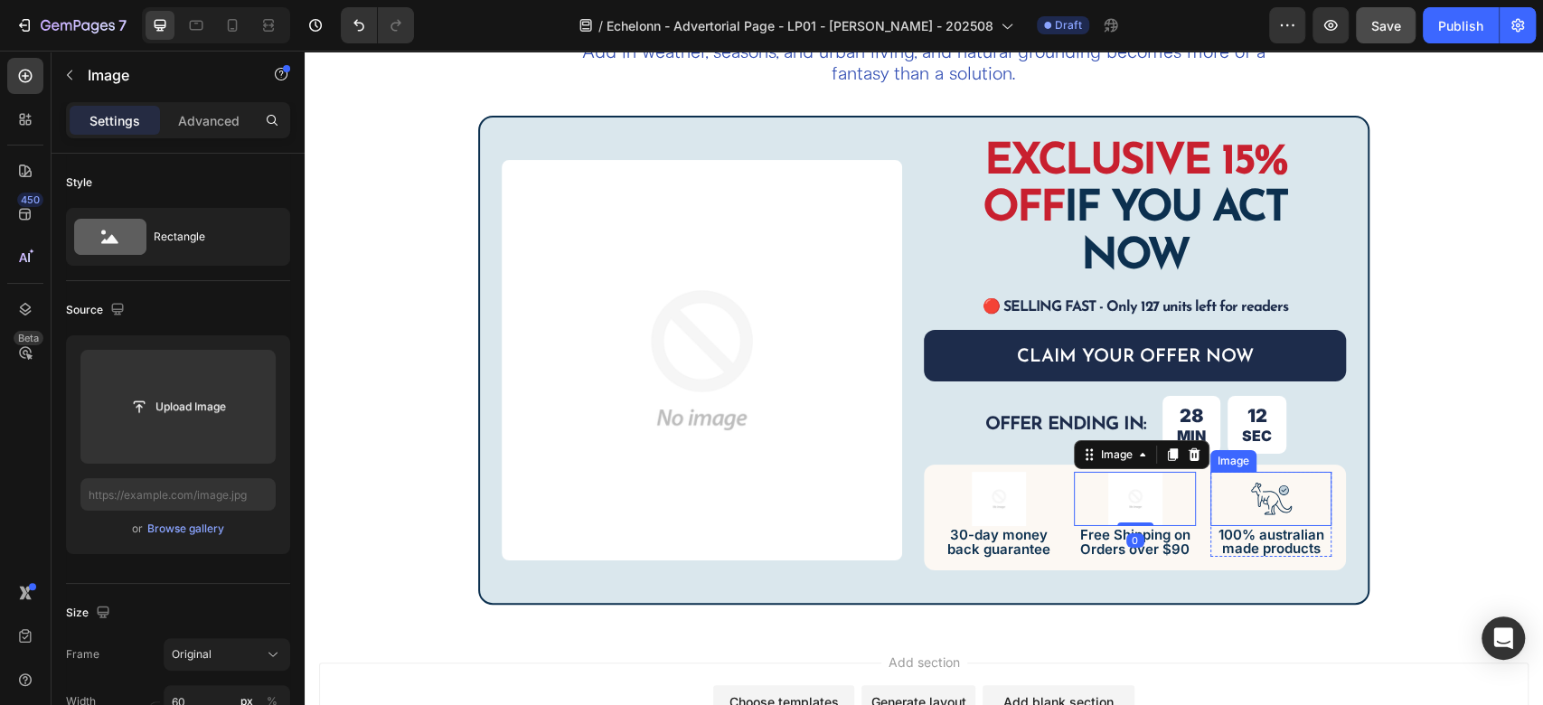
click at [1272, 472] on img at bounding box center [1271, 499] width 54 height 54
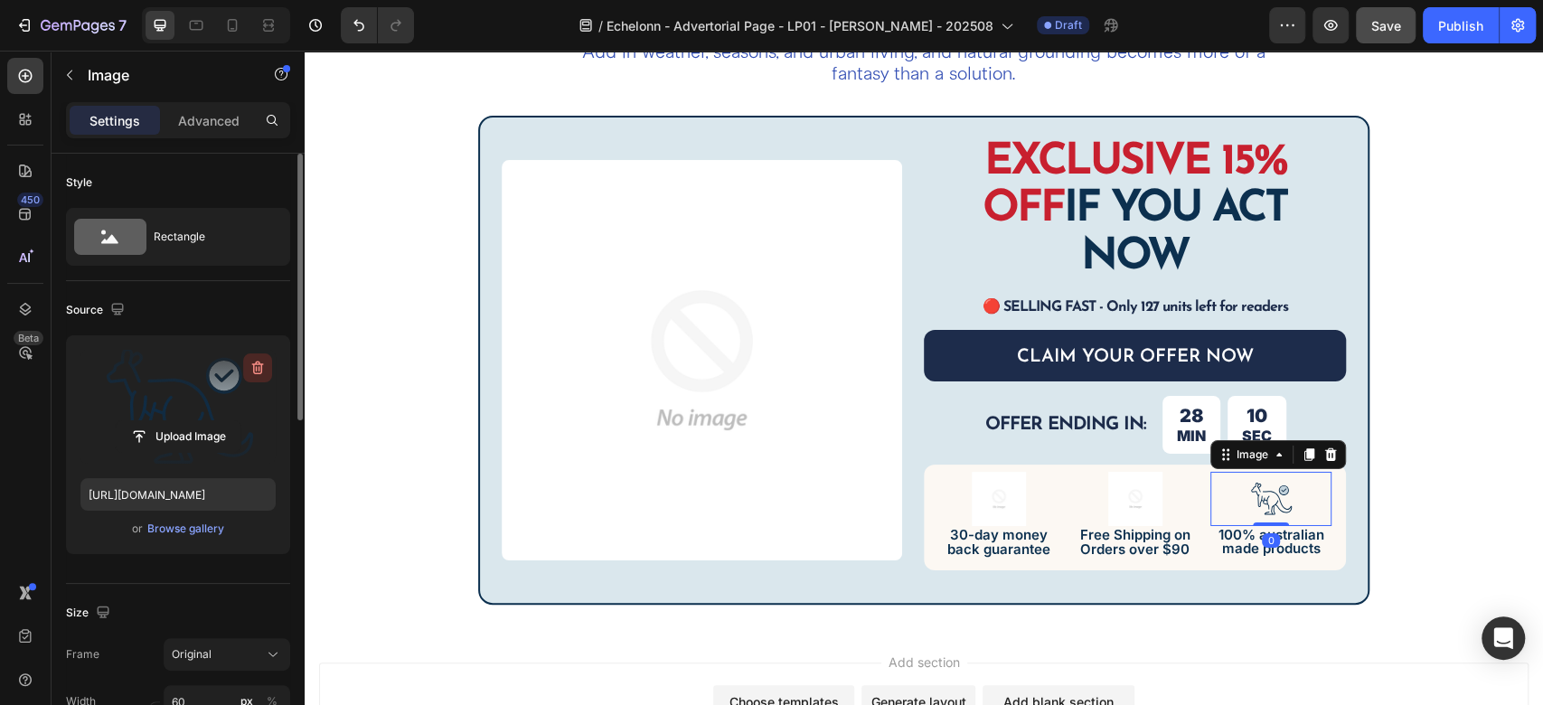
click at [258, 366] on icon "button" at bounding box center [258, 368] width 18 height 18
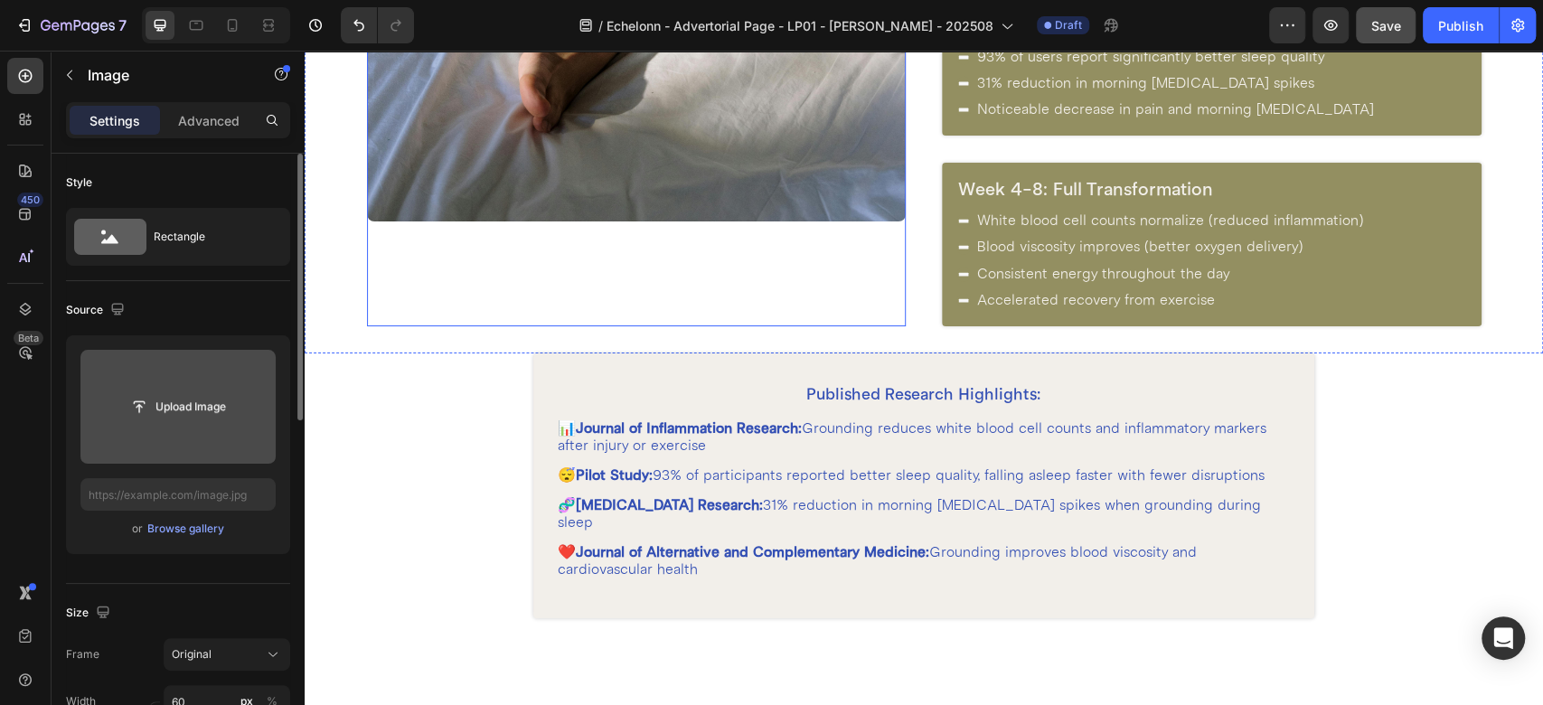
scroll to position [3011, 0]
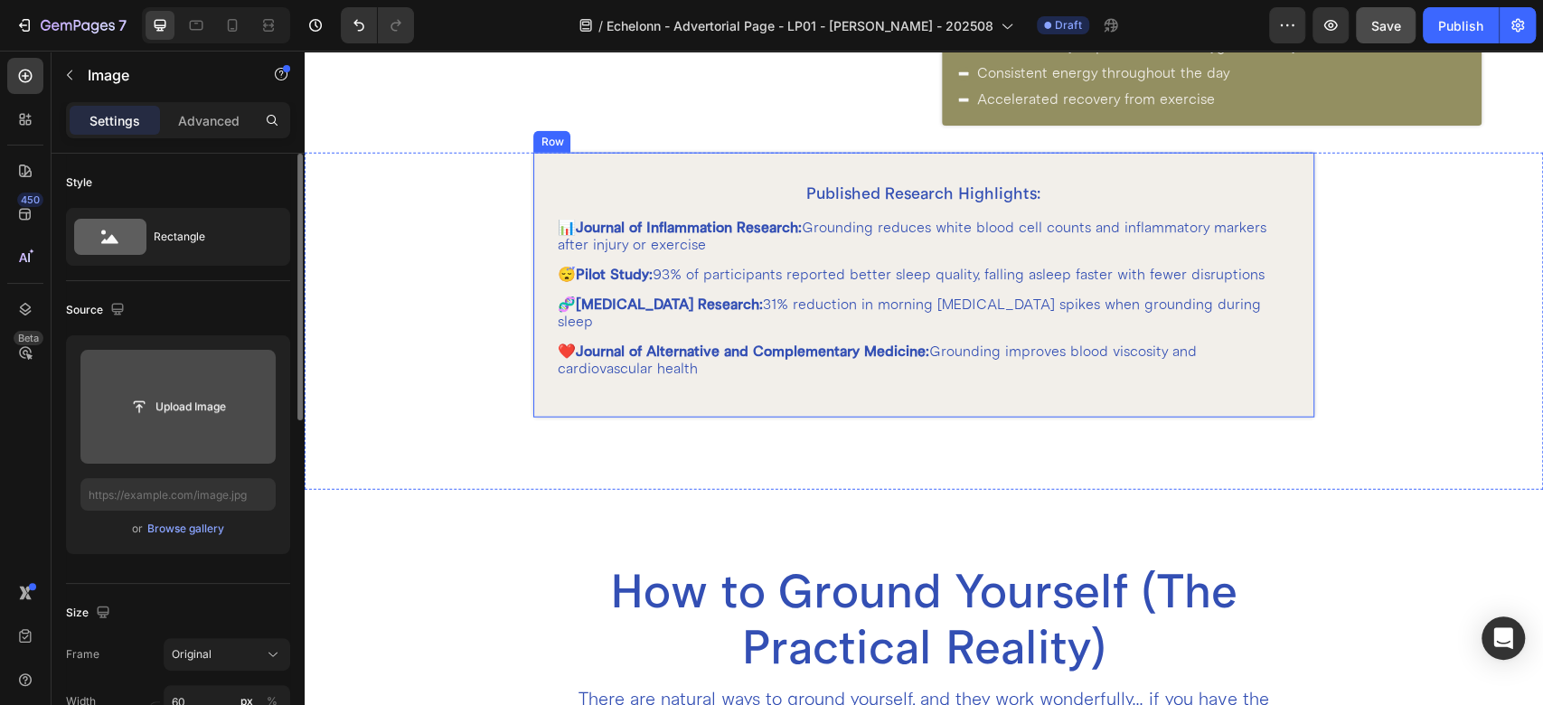
click at [936, 156] on div "Published Research Highlights: Heading 📊 Journal of Inflammation Research: Grou…" at bounding box center [923, 285] width 780 height 265
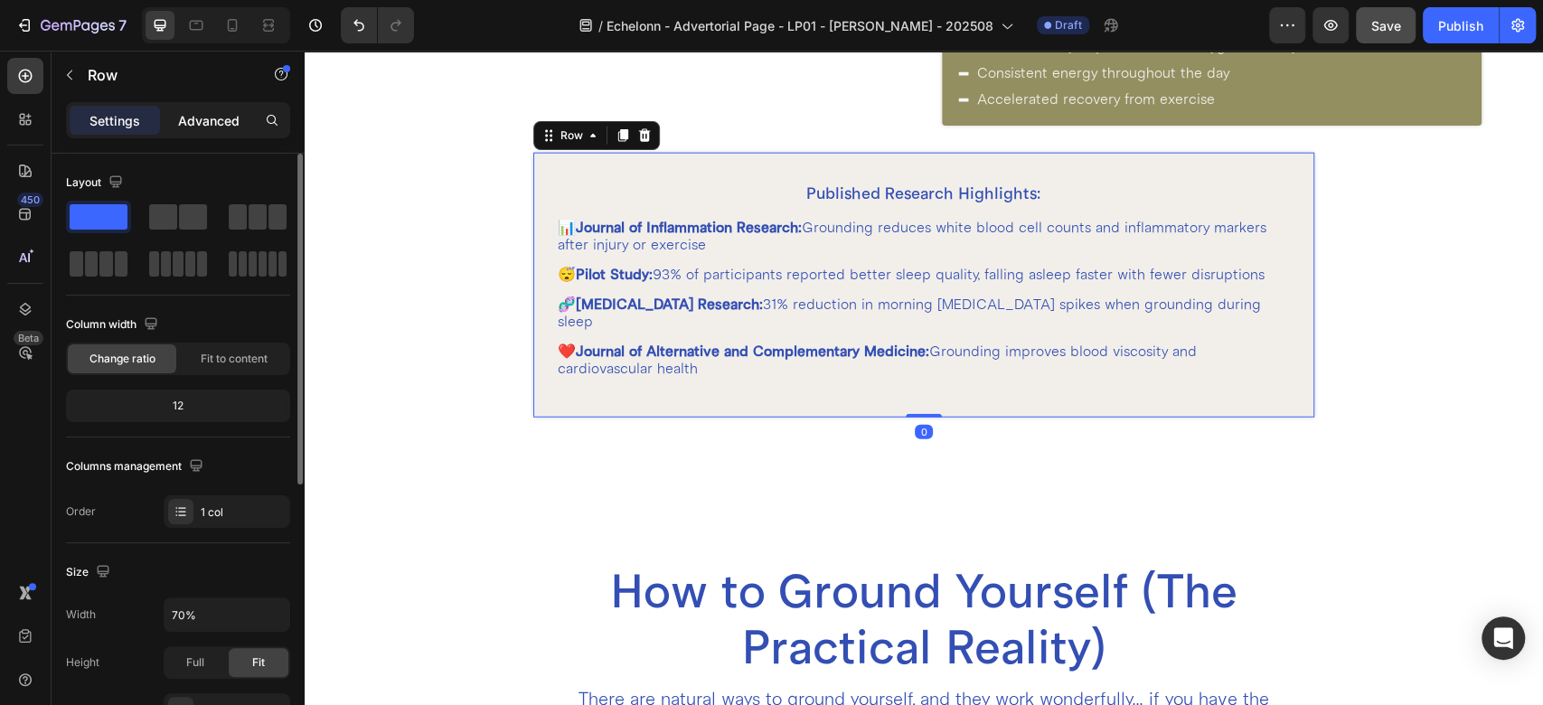
click at [186, 128] on p "Advanced" at bounding box center [208, 120] width 61 height 19
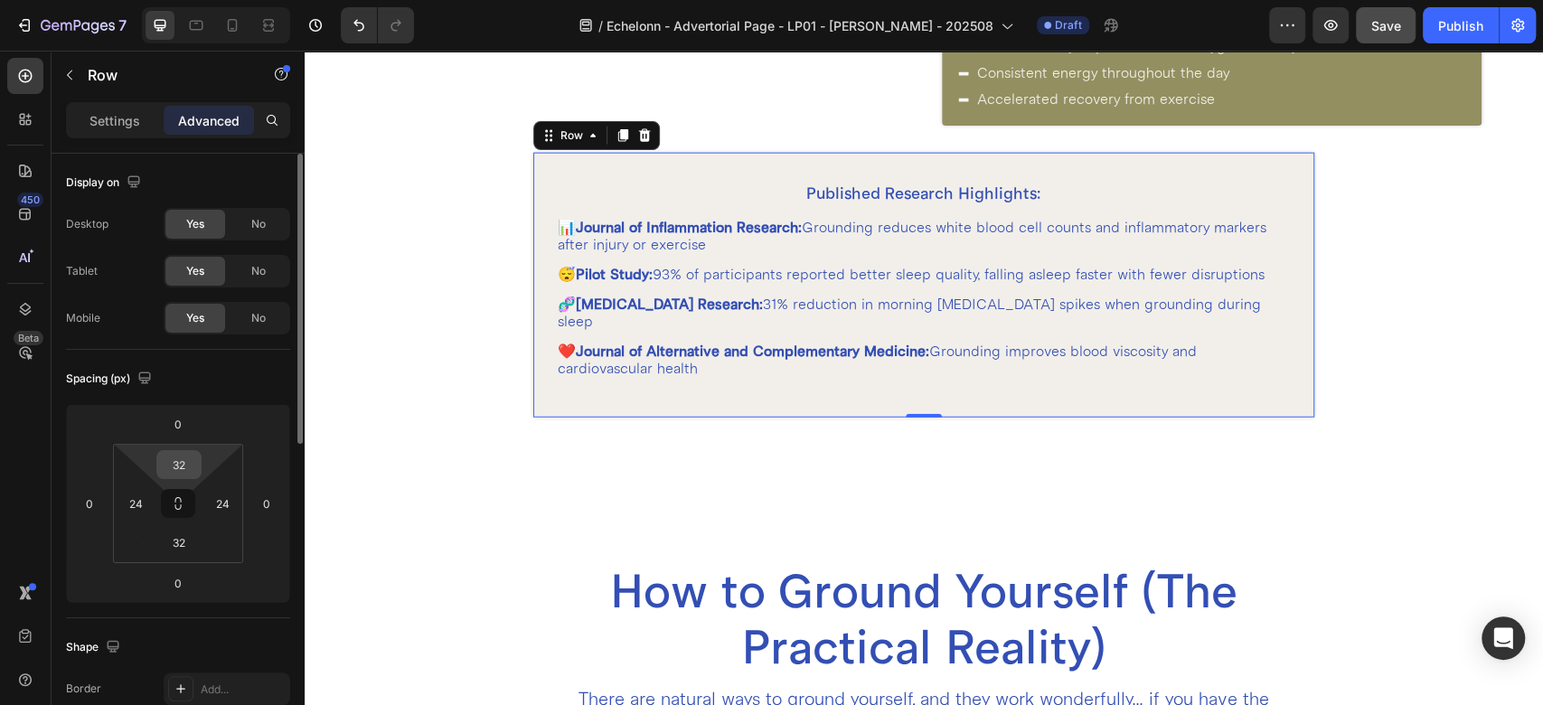
click at [196, 471] on div "32" at bounding box center [178, 464] width 45 height 29
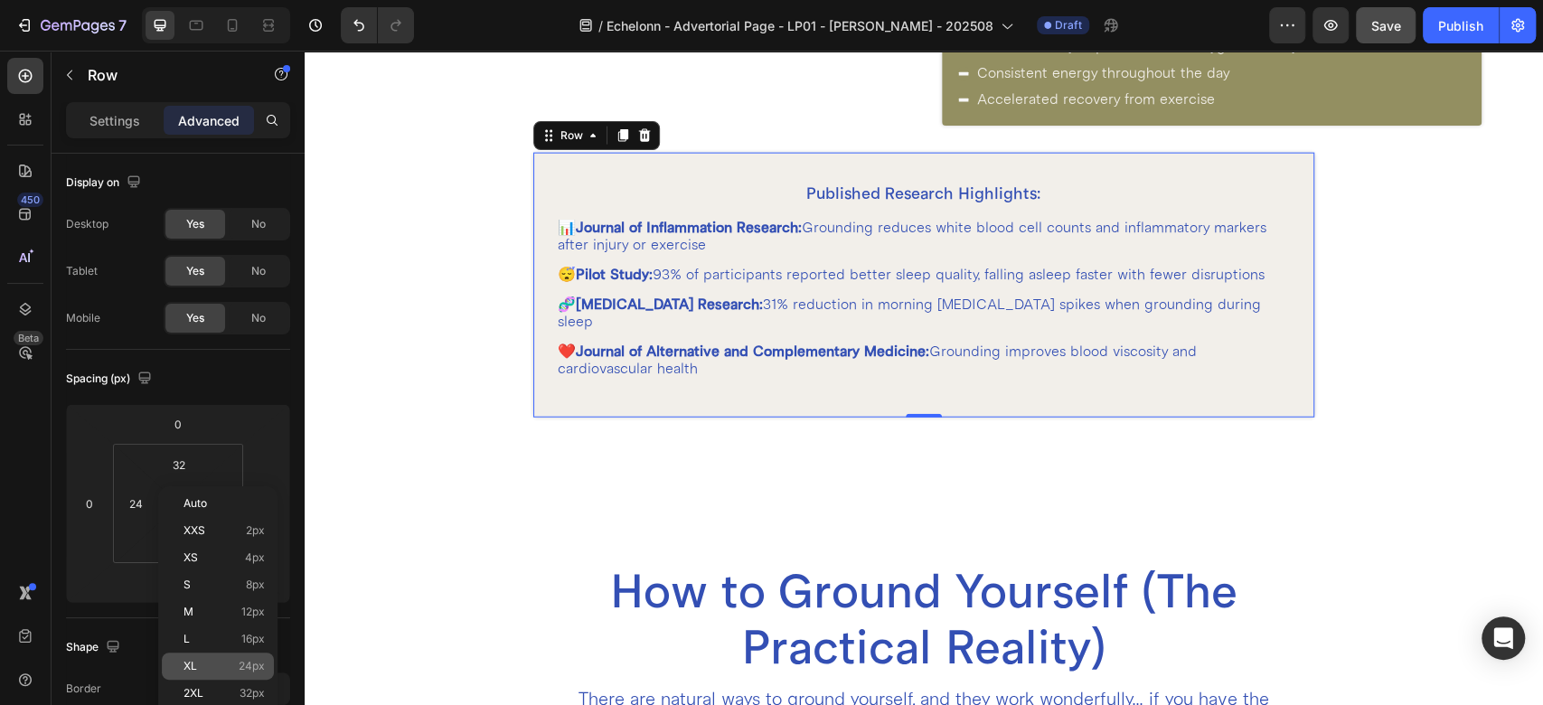
click at [218, 676] on div "XL 24px" at bounding box center [218, 666] width 112 height 27
type input "24"
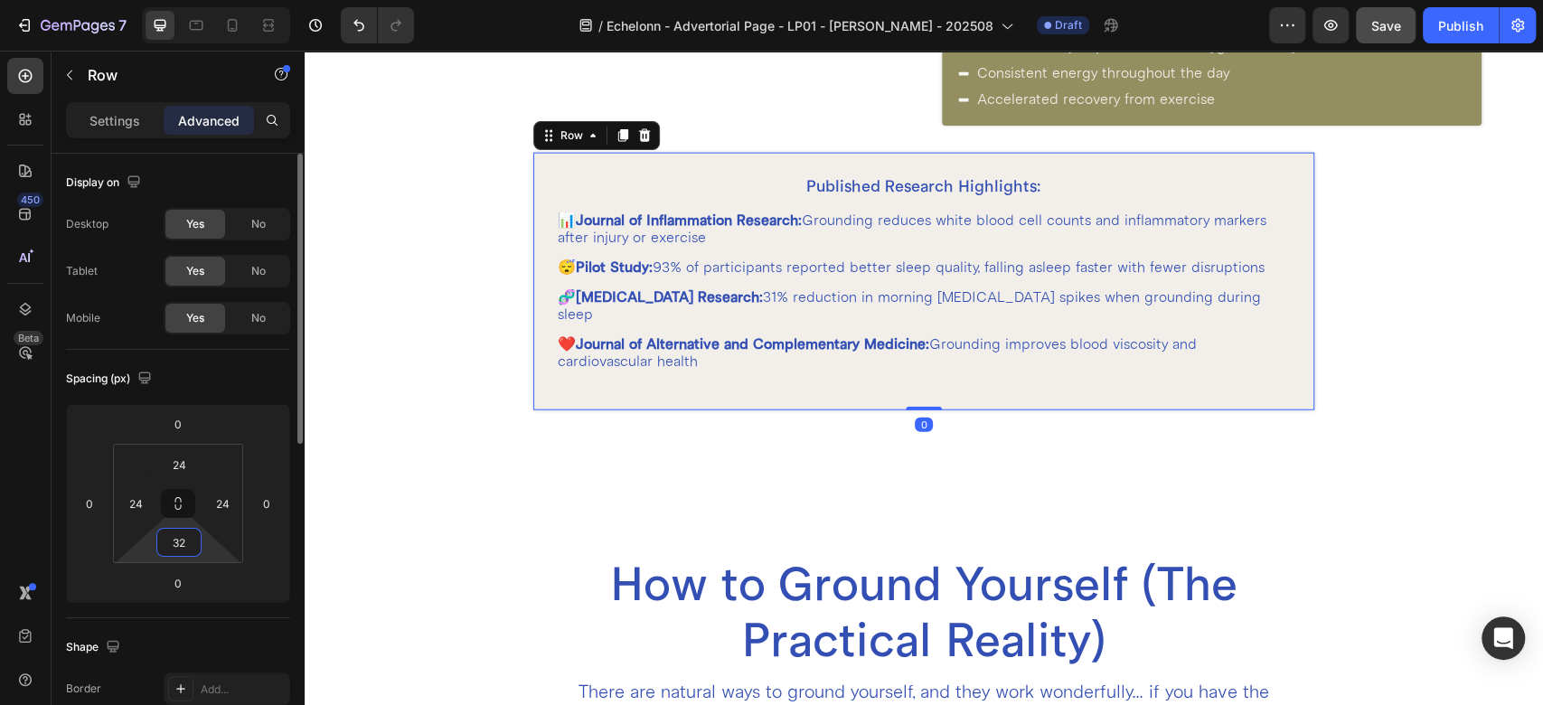
click at [195, 549] on input "32" at bounding box center [179, 542] width 36 height 27
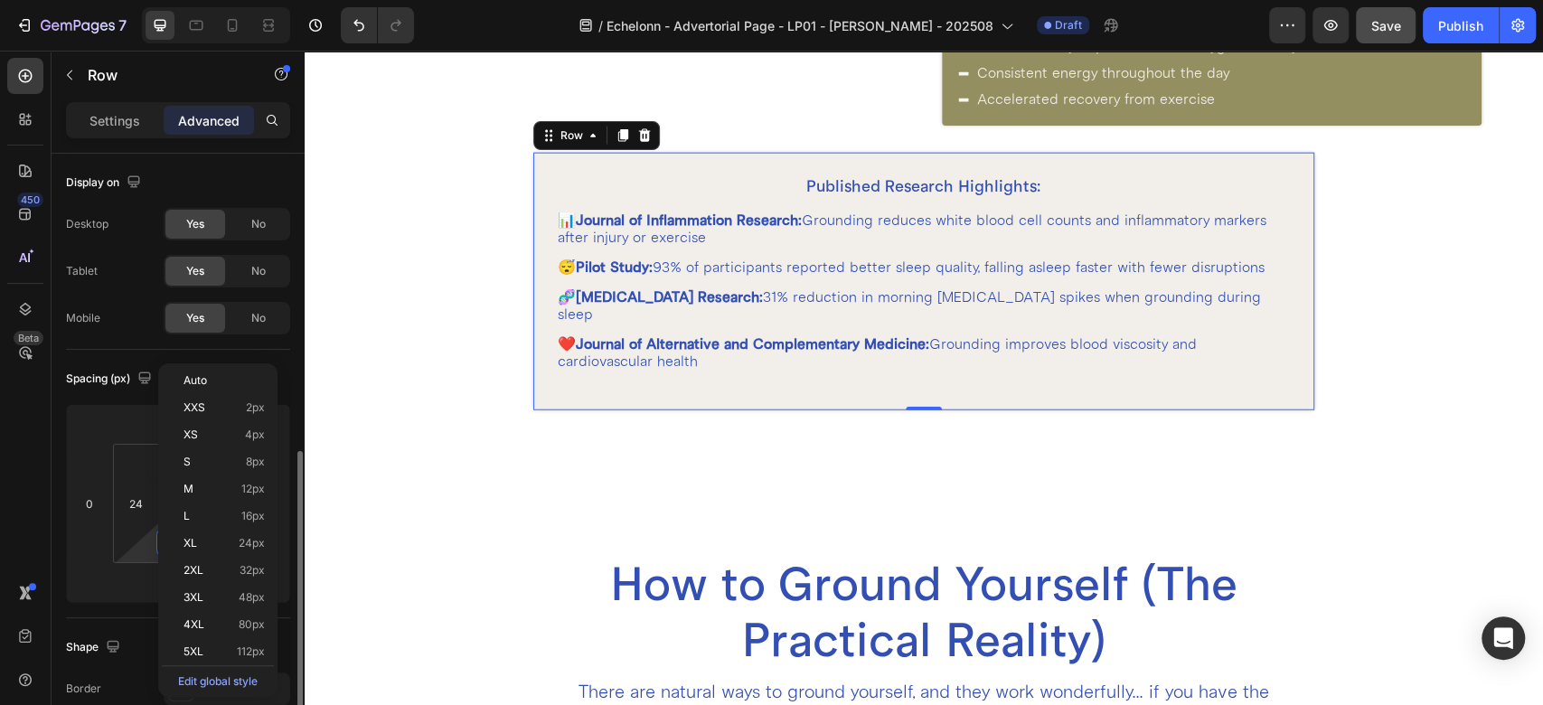
scroll to position [201, 0]
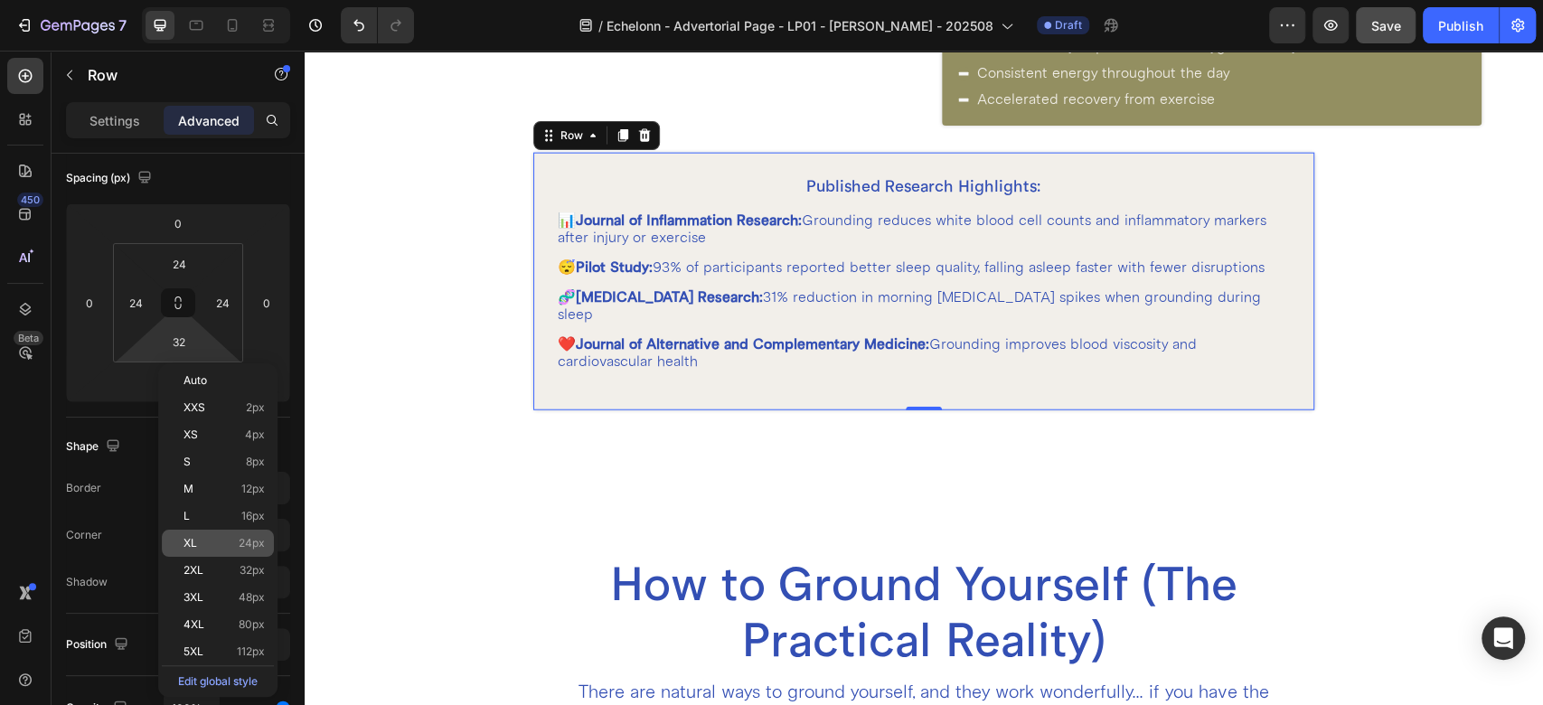
click at [239, 551] on div "XL 24px" at bounding box center [218, 543] width 112 height 27
type input "24"
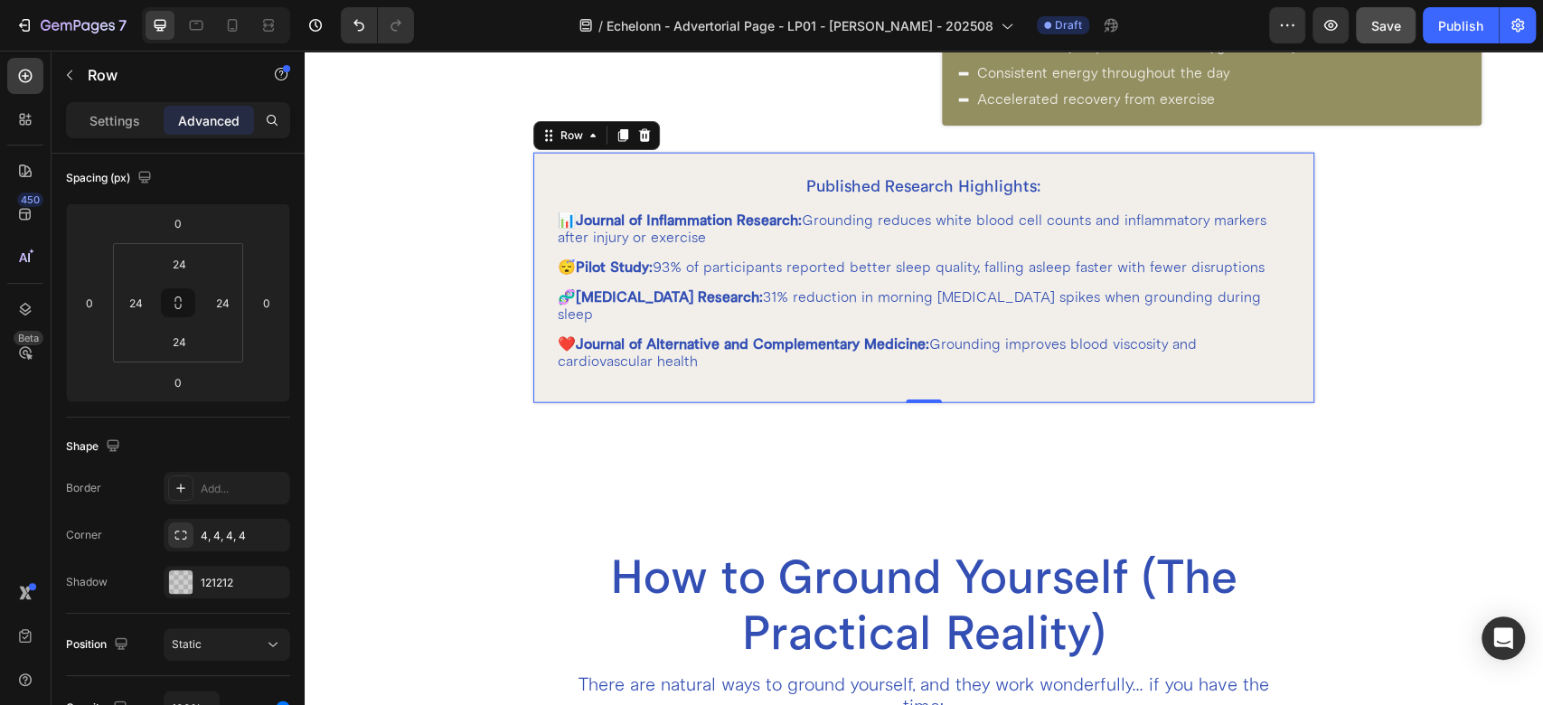
click at [811, 355] on div "Published Research Highlights: Heading 📊 Journal of Inflammation Research: Grou…" at bounding box center [923, 277] width 737 height 207
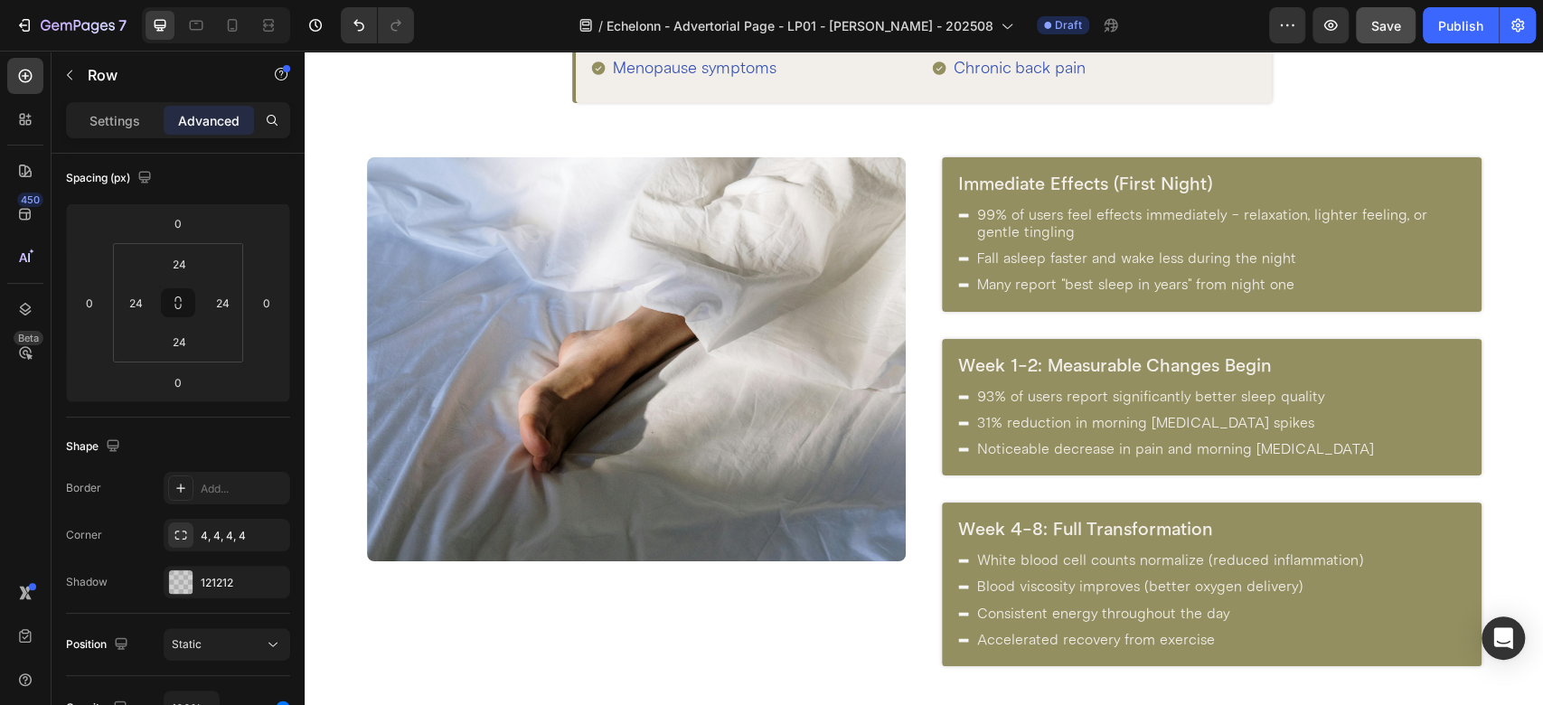
scroll to position [2408, 0]
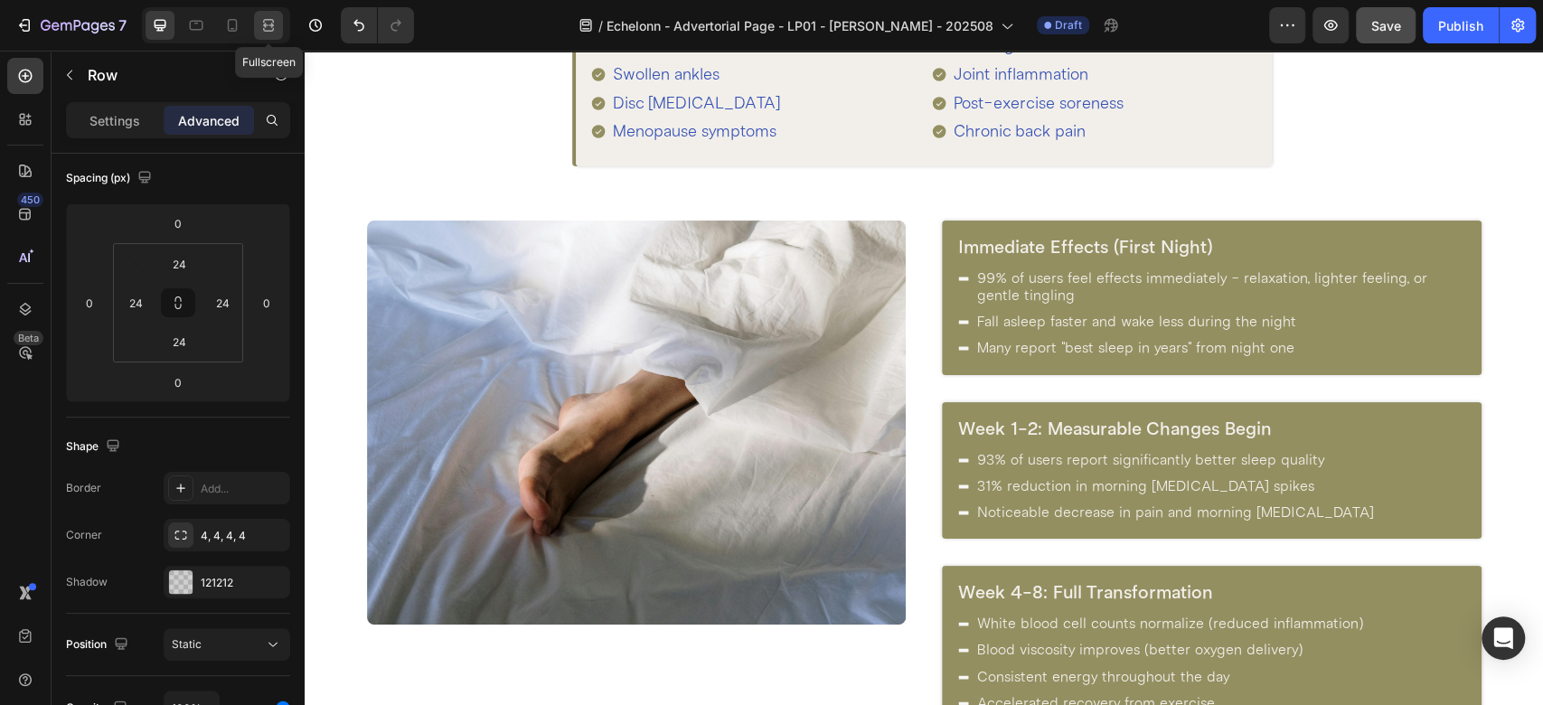
click at [274, 22] on icon at bounding box center [268, 25] width 18 height 18
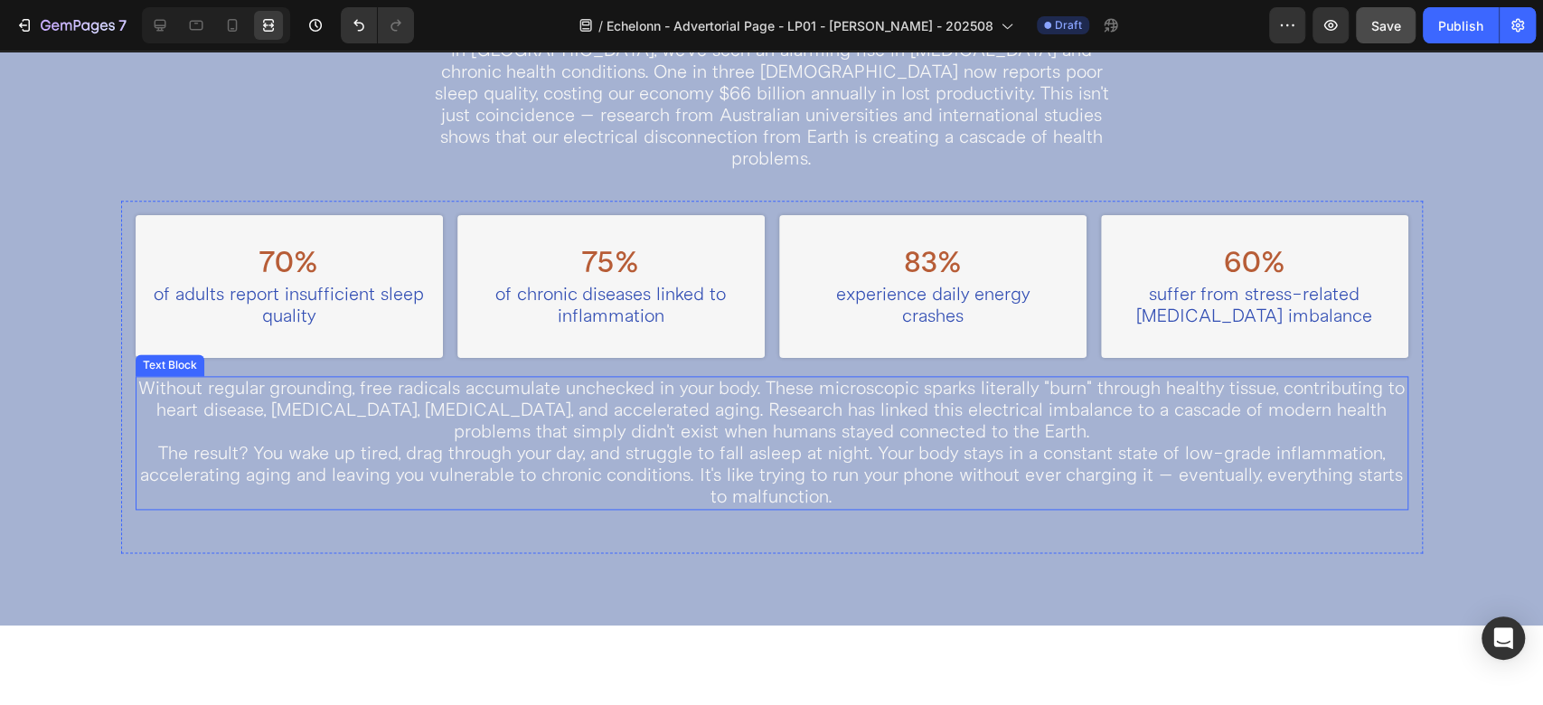
scroll to position [1404, 0]
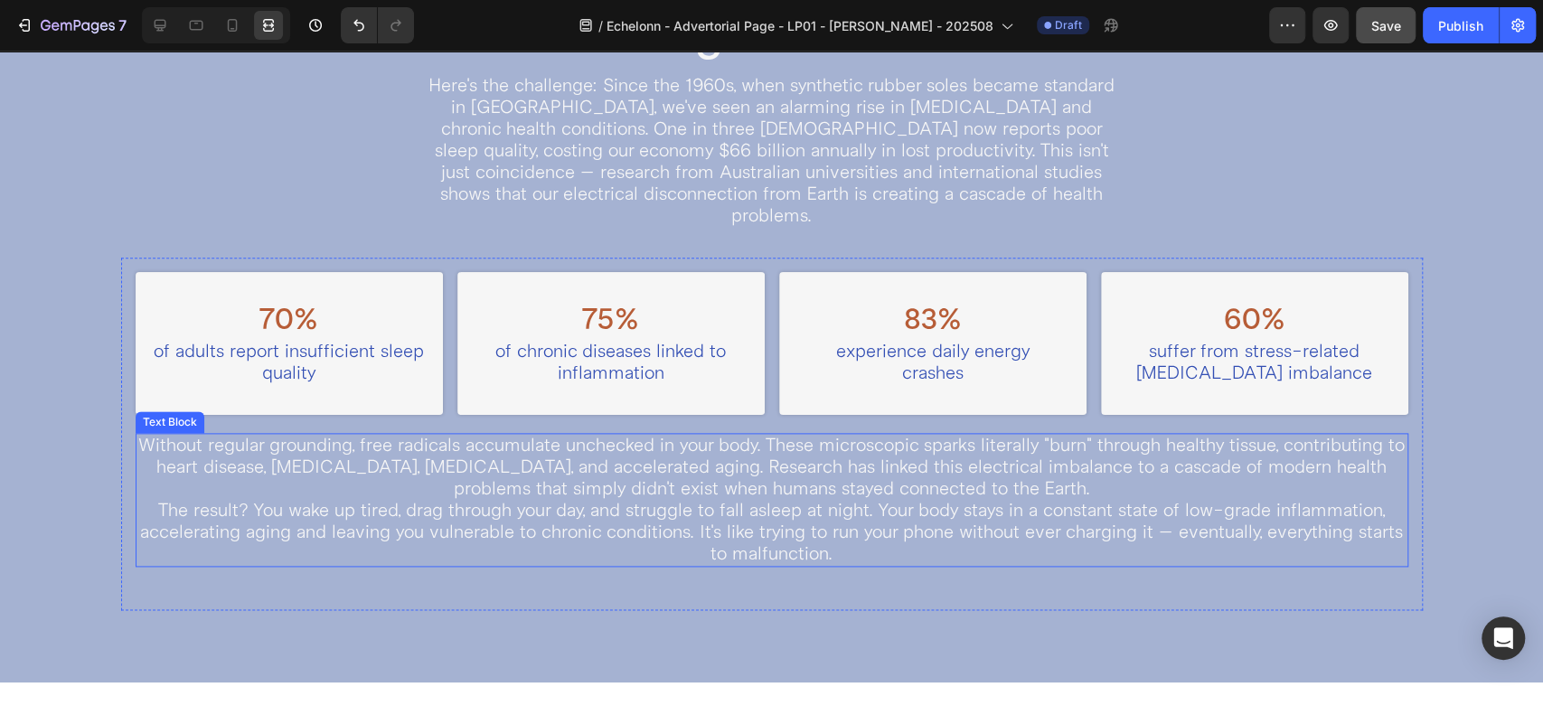
click at [733, 513] on p "The result? You wake up tired, drag through your day, and struggle to fall asle…" at bounding box center [771, 532] width 1269 height 65
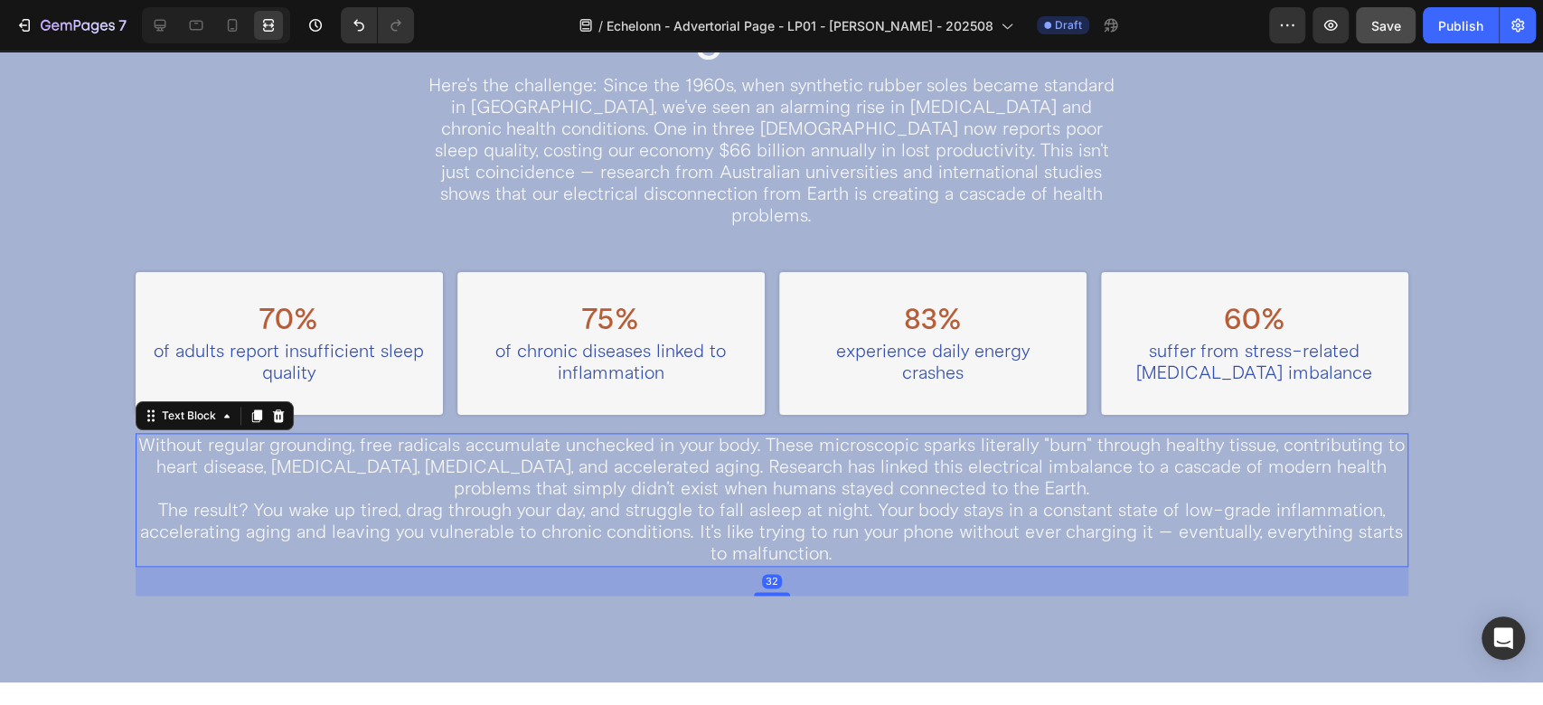
scroll to position [0, 0]
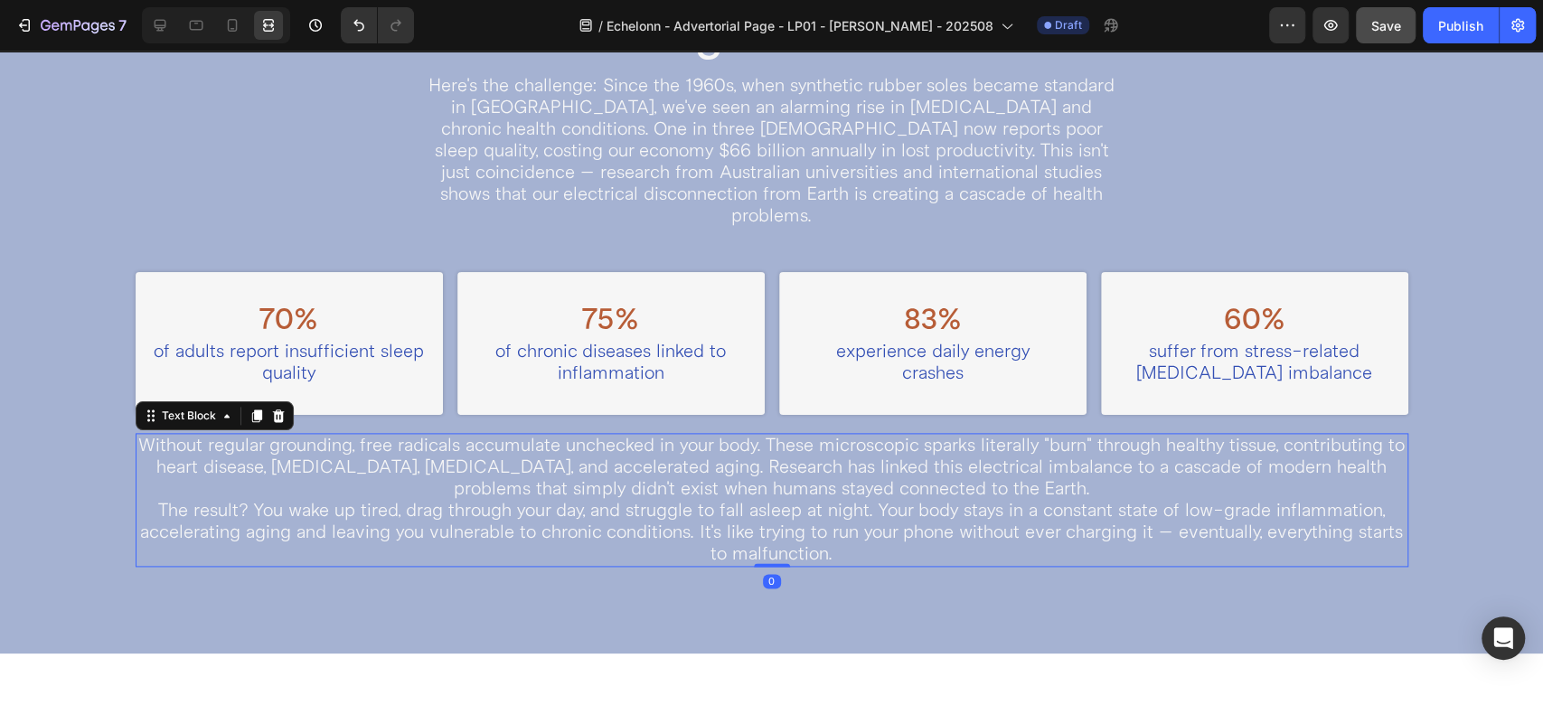
drag, startPoint x: 751, startPoint y: 570, endPoint x: 753, endPoint y: 489, distance: 80.5
click at [753, 489] on div "Without regular grounding, free radicals accumulate unchecked in your body. The…" at bounding box center [772, 500] width 1273 height 134
click at [724, 553] on div "70% Heading of adults report insufficient sleep quality Text Block Row 75% Head…" at bounding box center [772, 420] width 1302 height 324
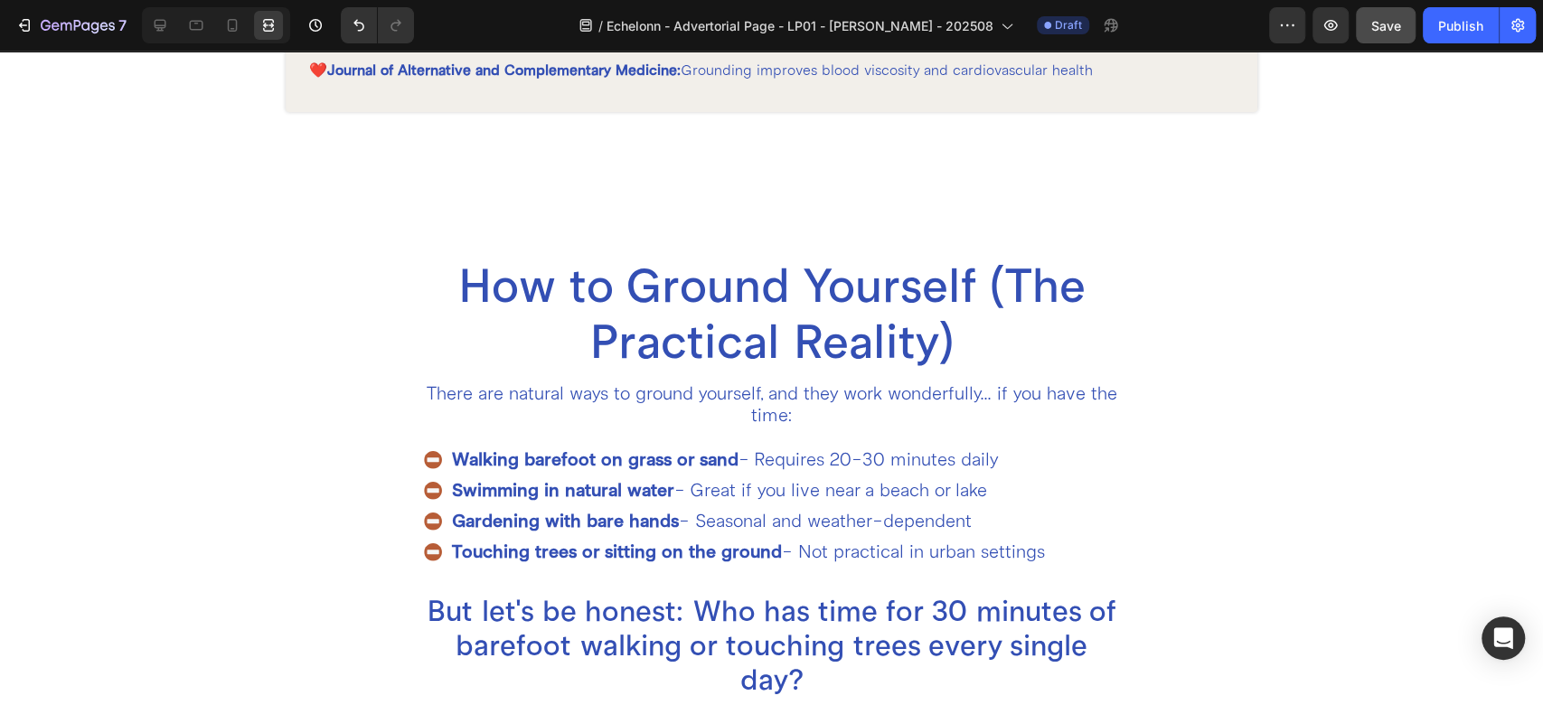
scroll to position [3414, 0]
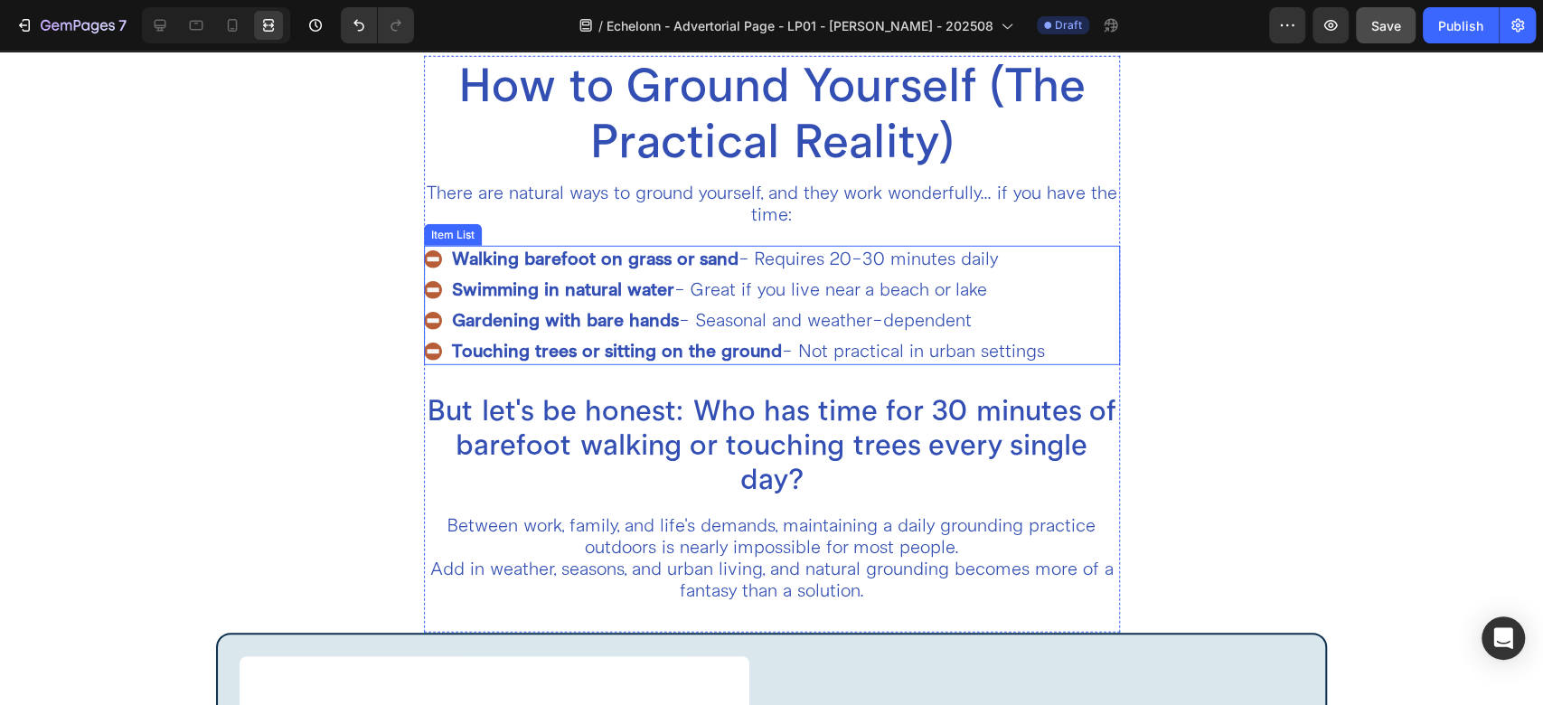
click at [1091, 312] on div "Walking barefoot on grass or sand - Requires 20-30 minutes daily Swimming in na…" at bounding box center [772, 305] width 696 height 119
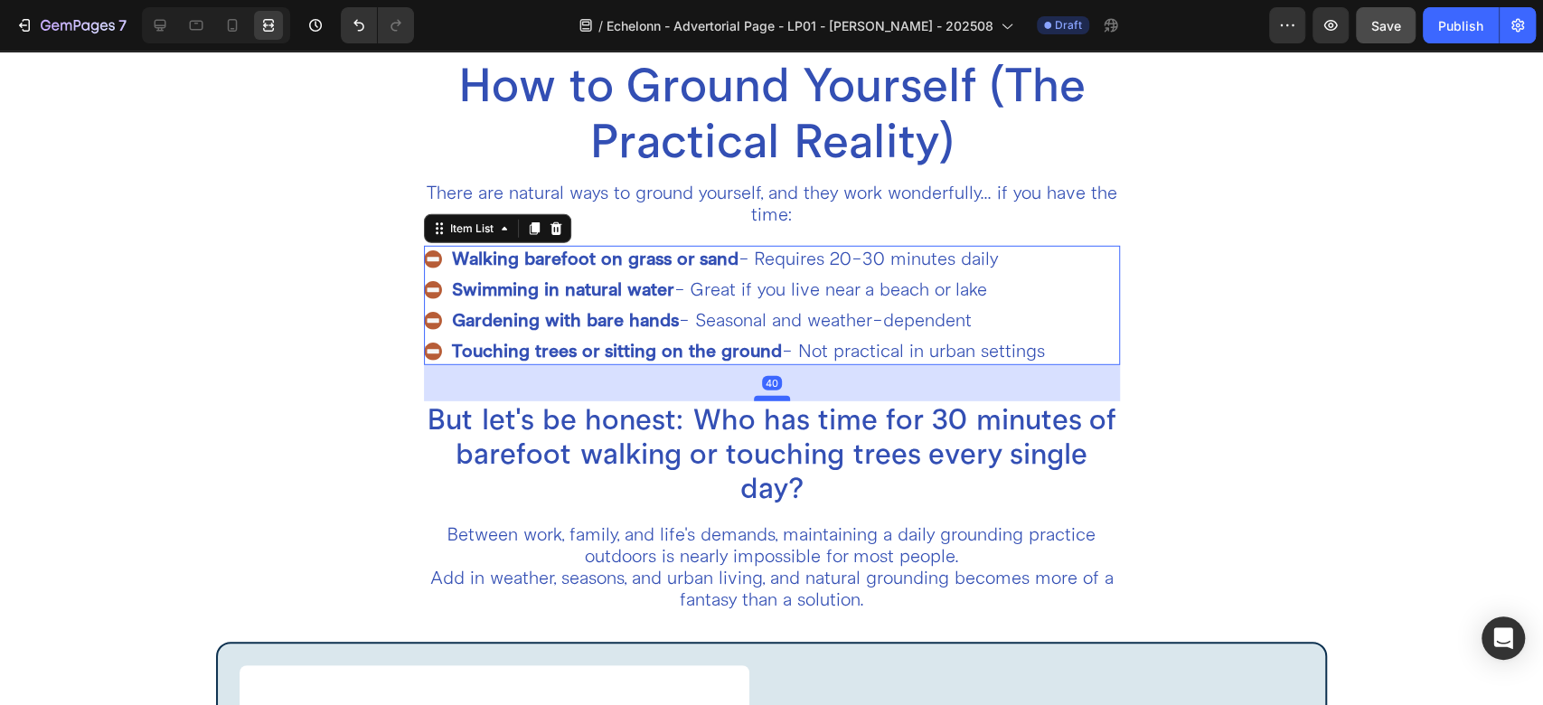
click at [772, 396] on div at bounding box center [772, 398] width 36 height 5
type input "100%"
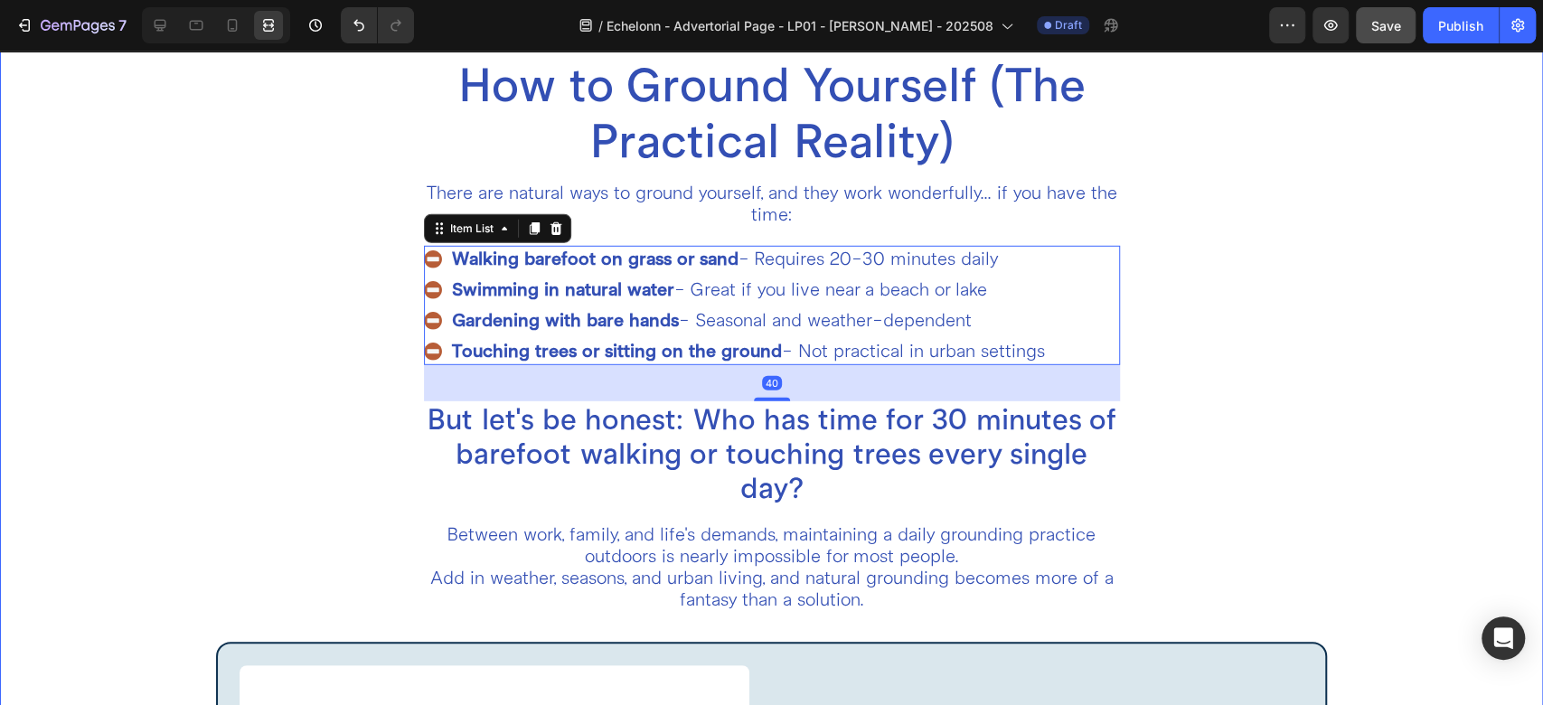
click at [1163, 411] on div "How to Ground Yourself (The Practical Reality) Heading There are natural ways t…" at bounding box center [771, 638] width 1389 height 1165
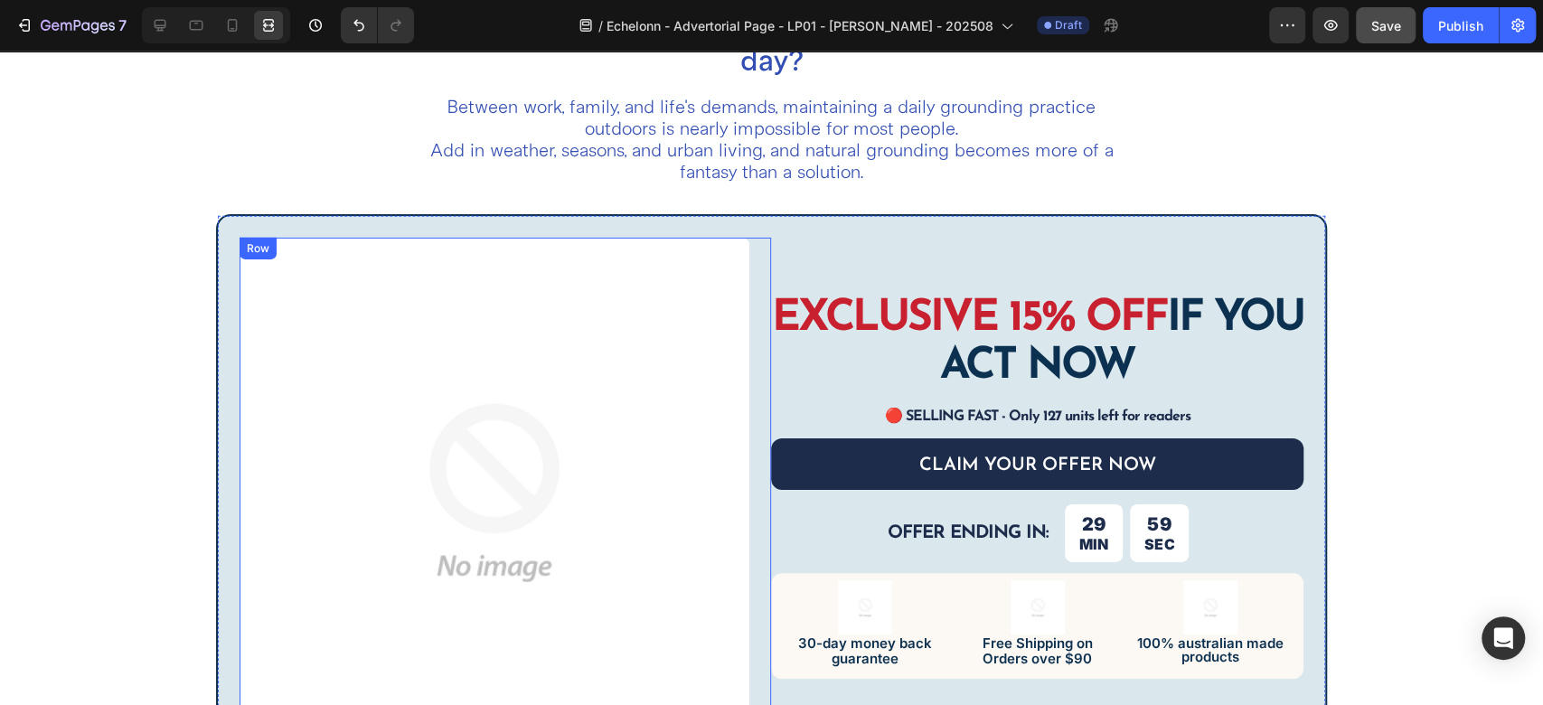
scroll to position [3817, 0]
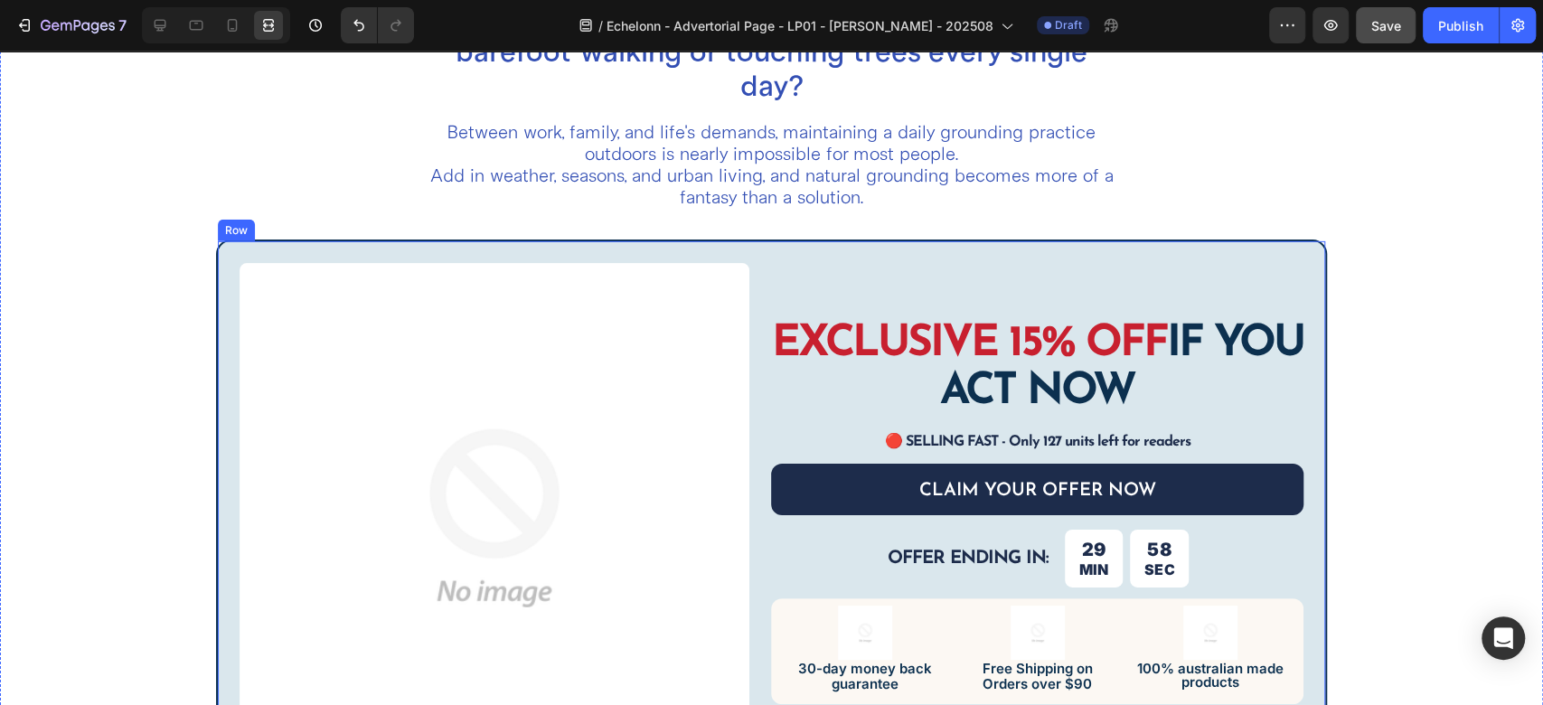
click at [768, 259] on div "Image Row EXCLUSIVE 15% OFF IF YOU ACT NOW Heading 🔴 SELLING FAST - Only 127 un…" at bounding box center [771, 519] width 1111 height 558
click at [753, 253] on div "Image Row EXCLUSIVE 15% OFF IF YOU ACT NOW Heading 🔴 SELLING FAST - Only 127 un…" at bounding box center [771, 519] width 1111 height 558
click at [149, 29] on div at bounding box center [160, 25] width 29 height 29
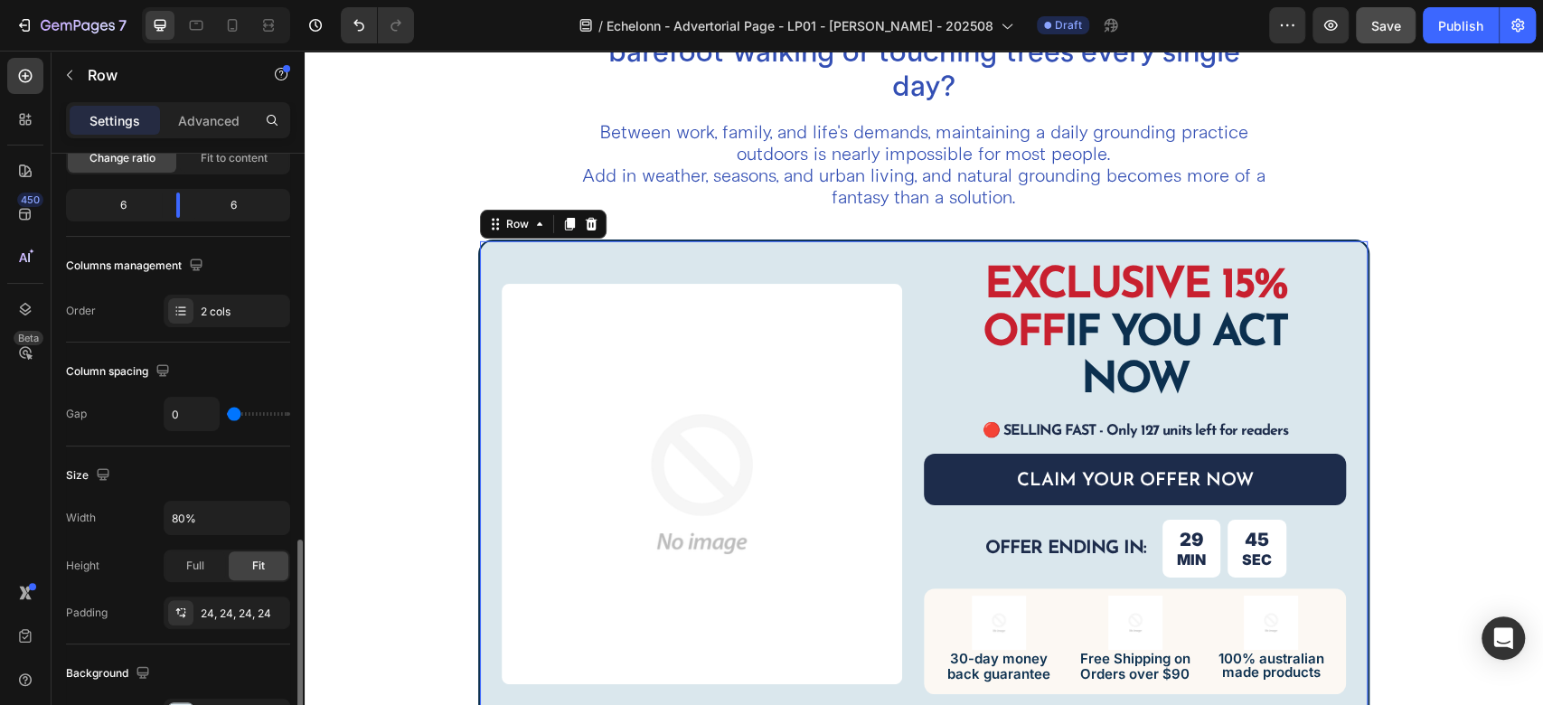
scroll to position [602, 0]
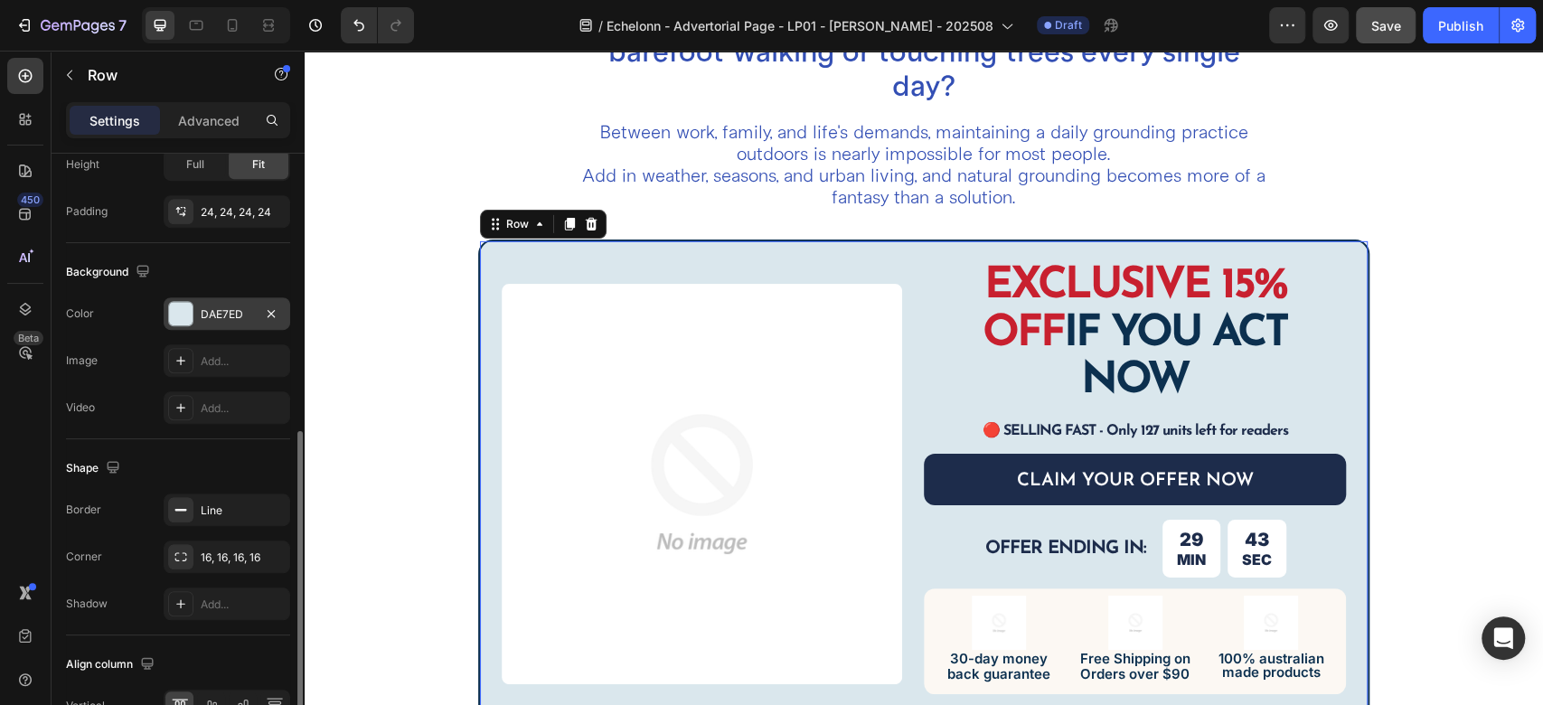
click at [227, 309] on div "DAE7ED" at bounding box center [227, 314] width 52 height 16
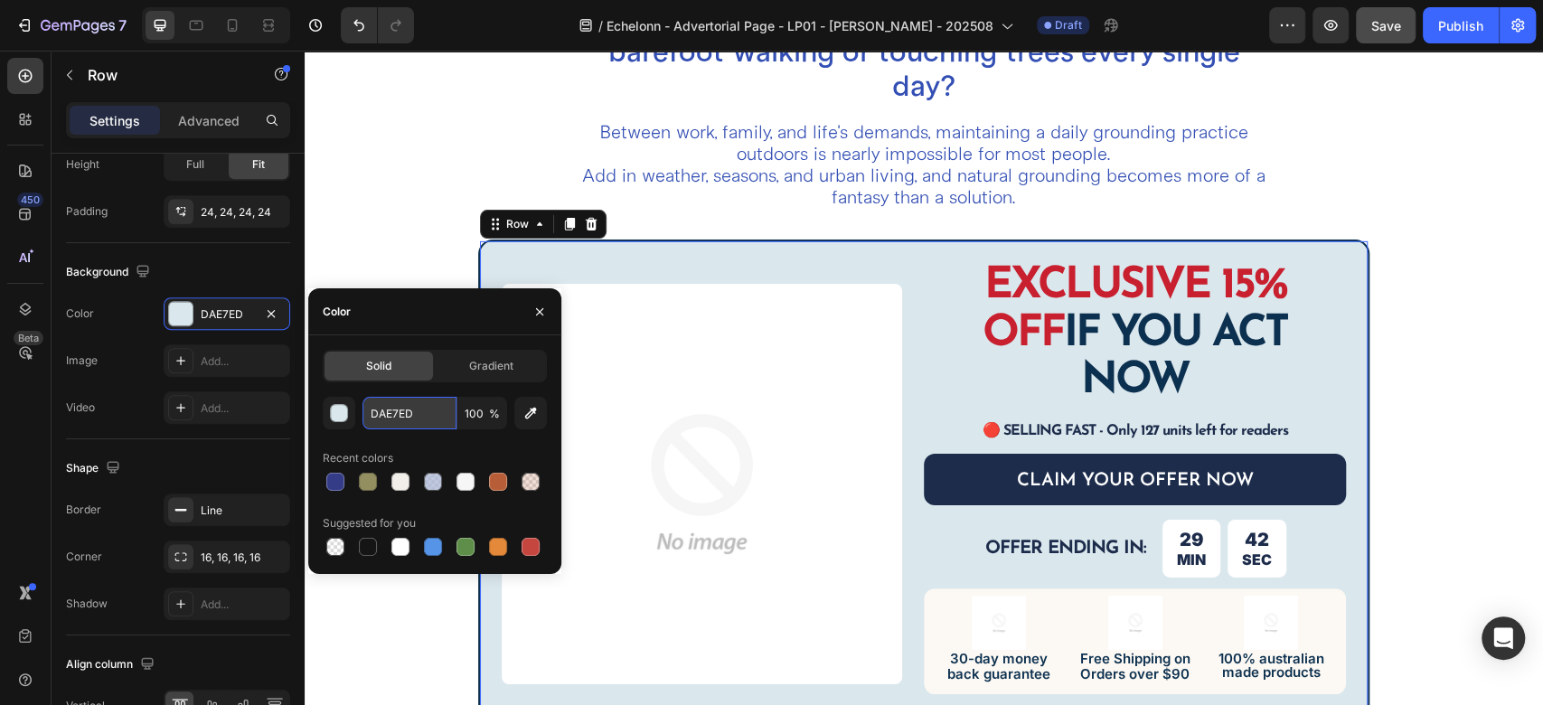
click at [423, 416] on input "DAE7ED" at bounding box center [410, 413] width 94 height 33
paste input "F2EFEA"
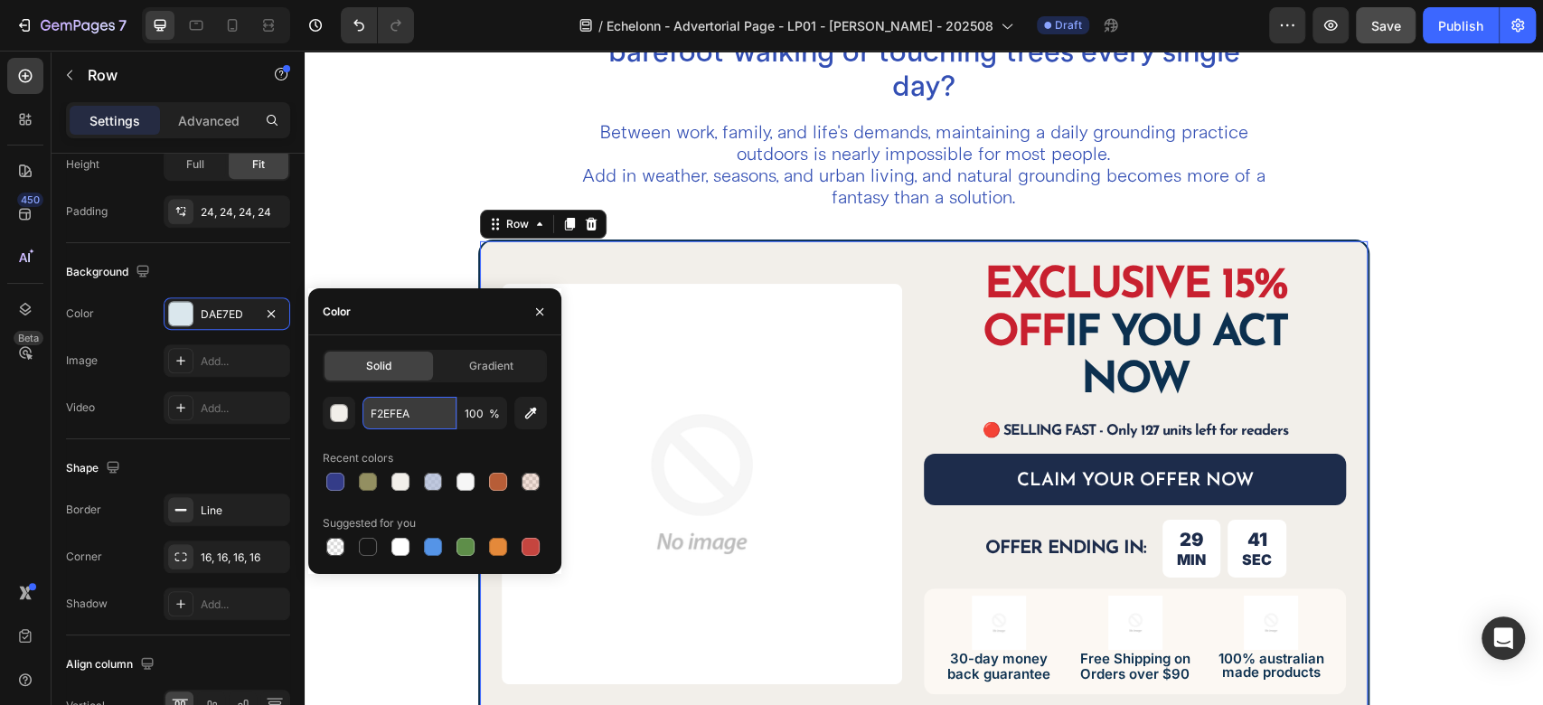
type input "F2EFEA"
click at [913, 259] on div "Image Row EXCLUSIVE 15% OFF IF YOU ACT NOW Heading 🔴 SELLING FAST - Only 127 un…" at bounding box center [923, 484] width 891 height 489
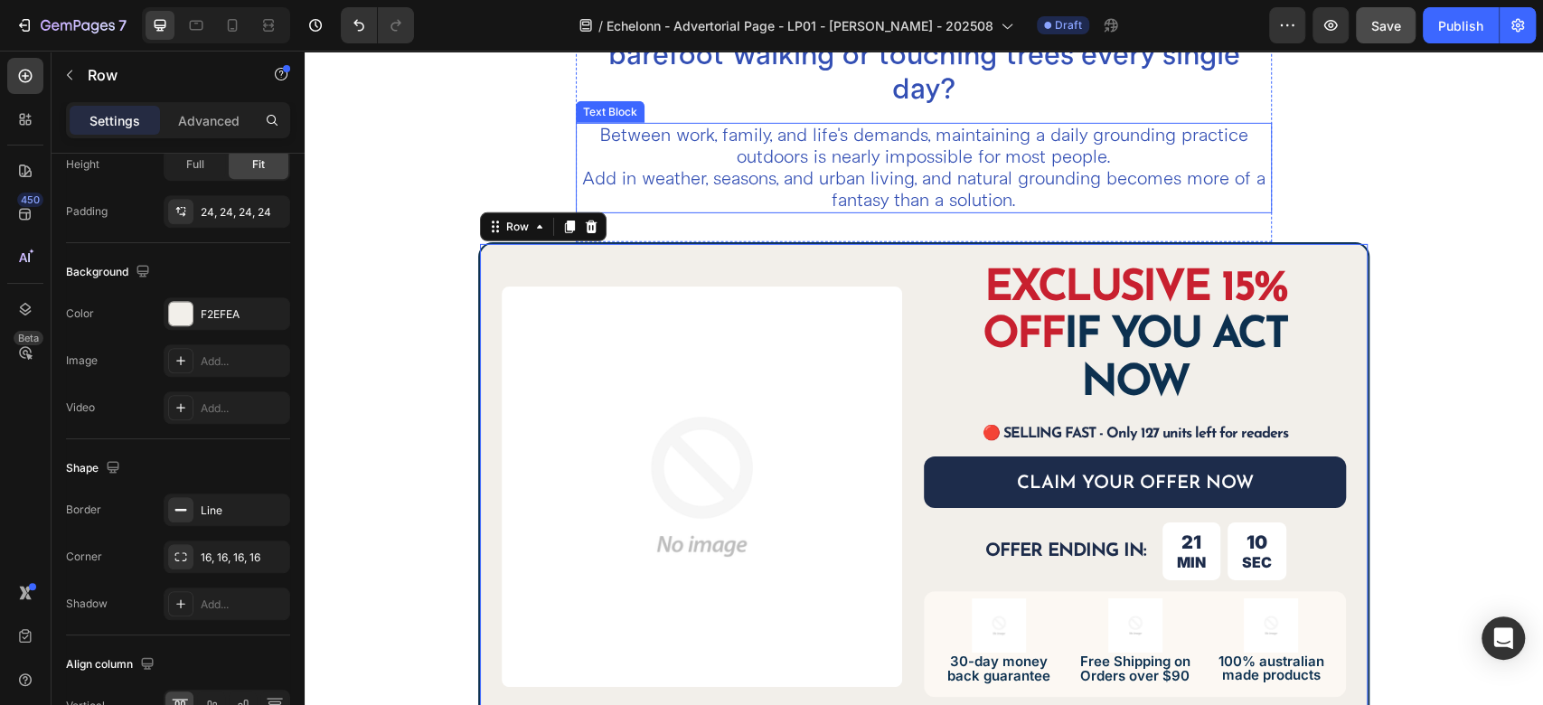
scroll to position [3912, 0]
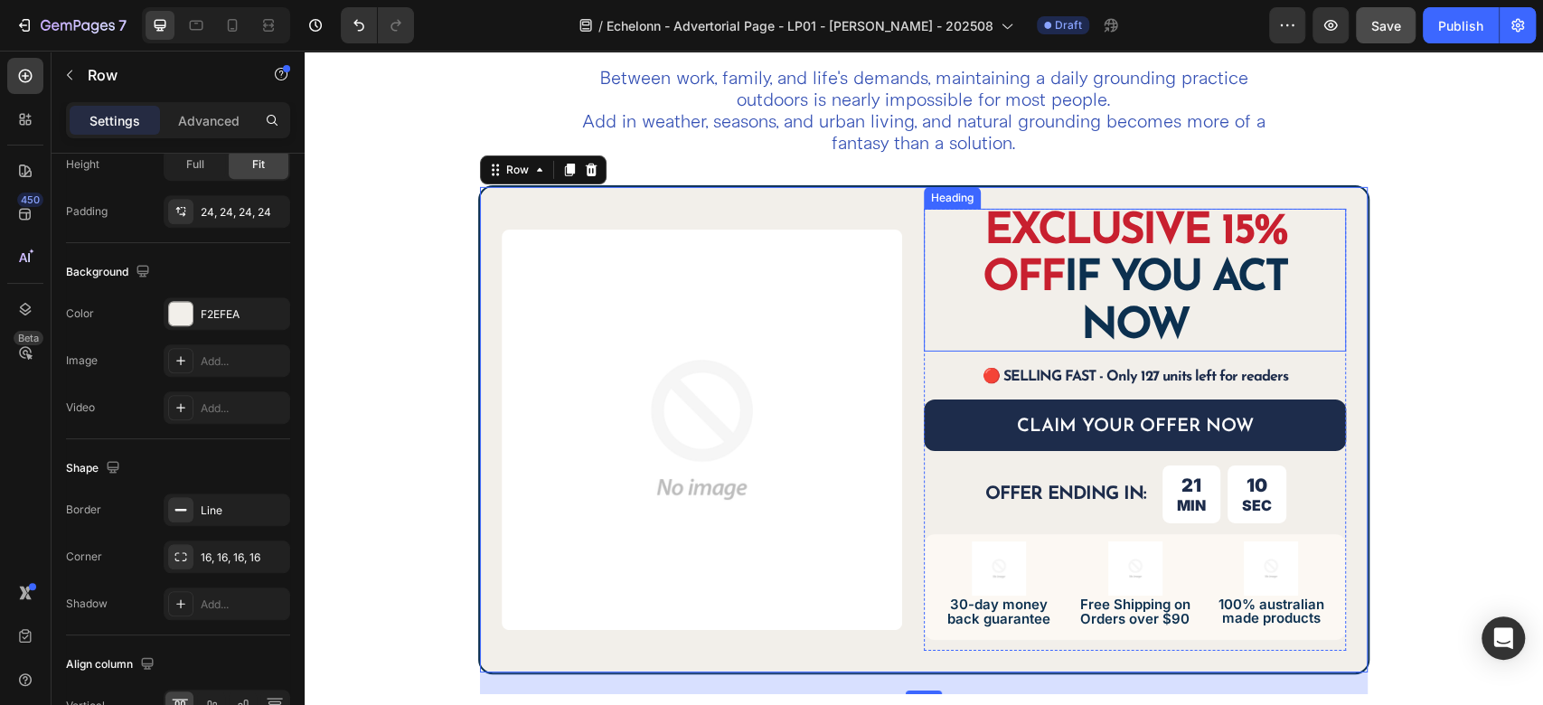
click at [1034, 239] on strong "EXCLUSIVE 15% OFF" at bounding box center [1135, 256] width 304 height 91
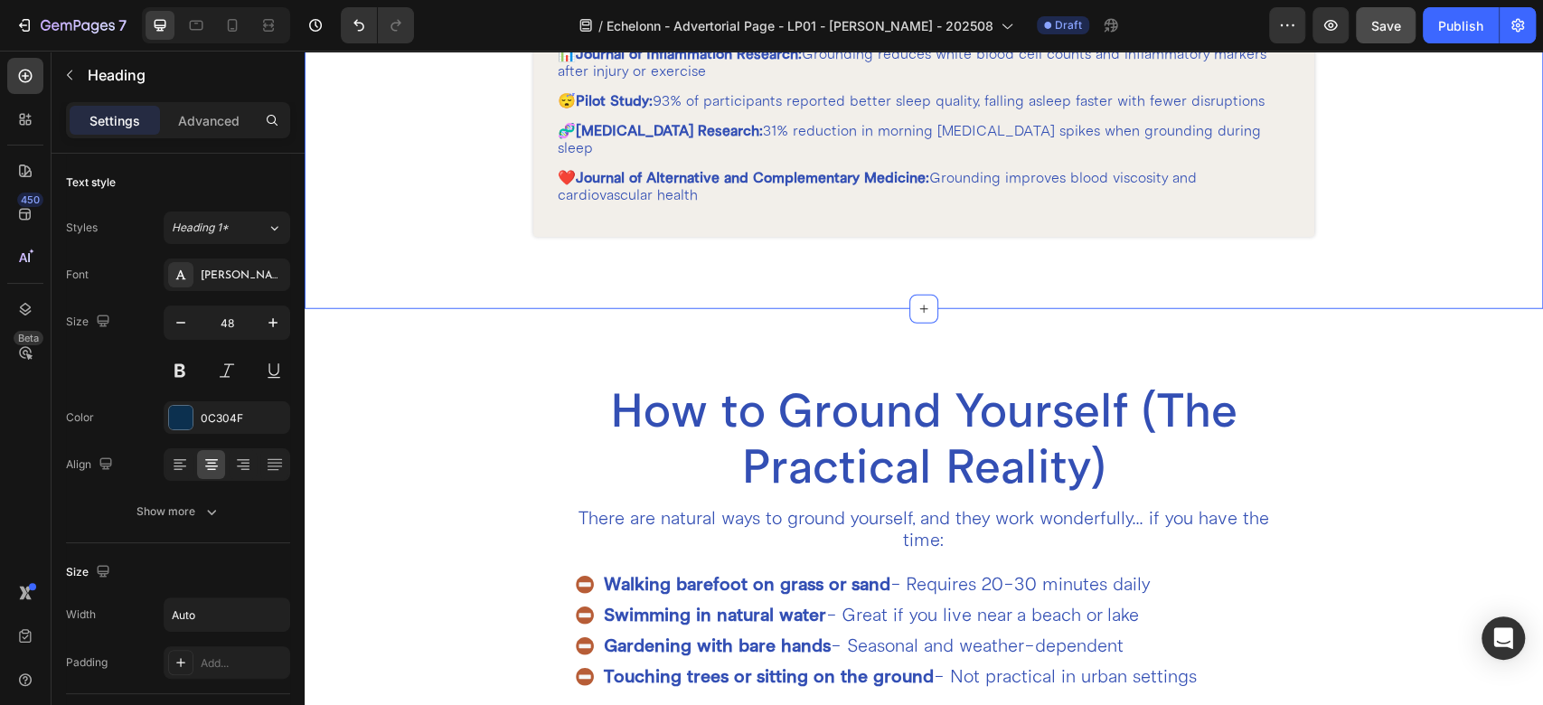
scroll to position [3309, 0]
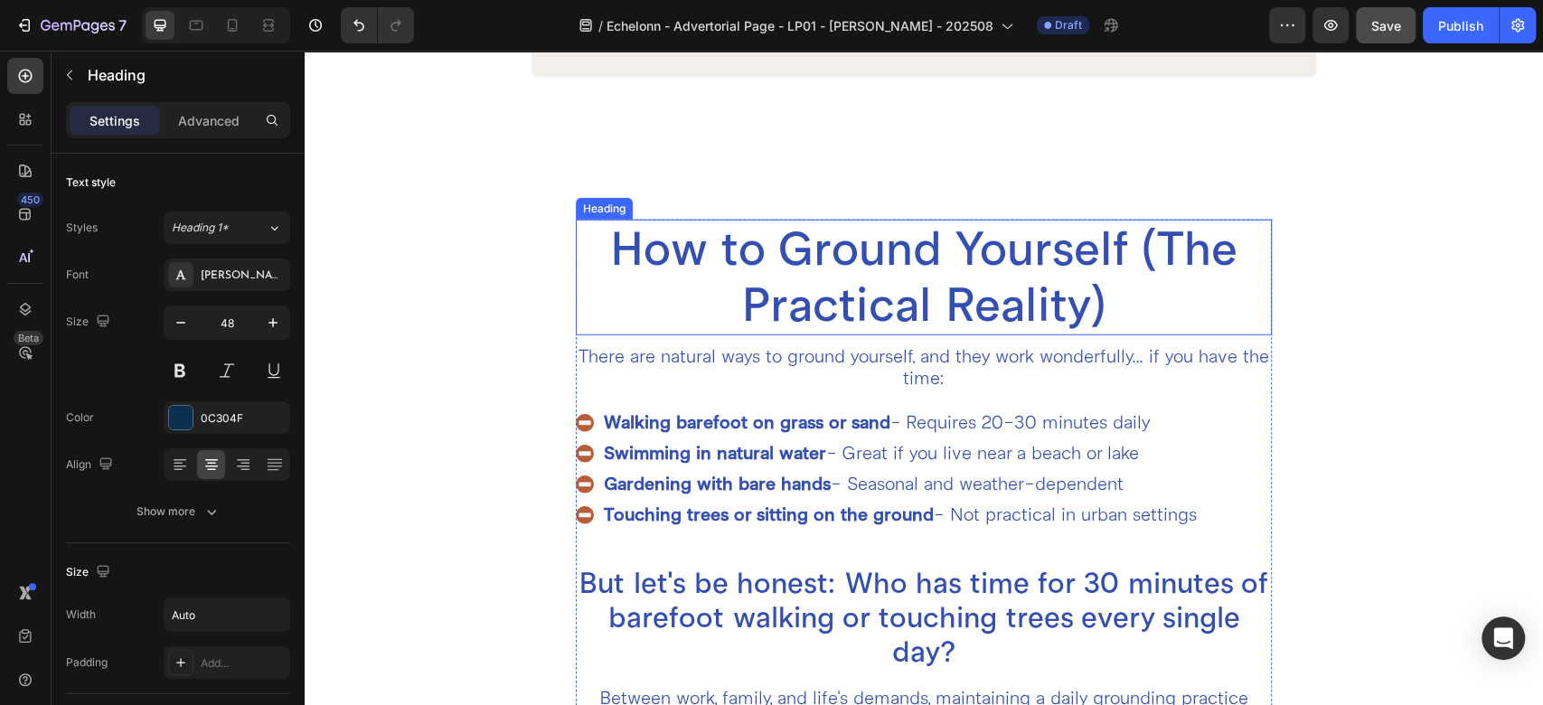
click at [901, 240] on h2 "How to Ground Yourself (The Practical Reality)" at bounding box center [924, 278] width 696 height 116
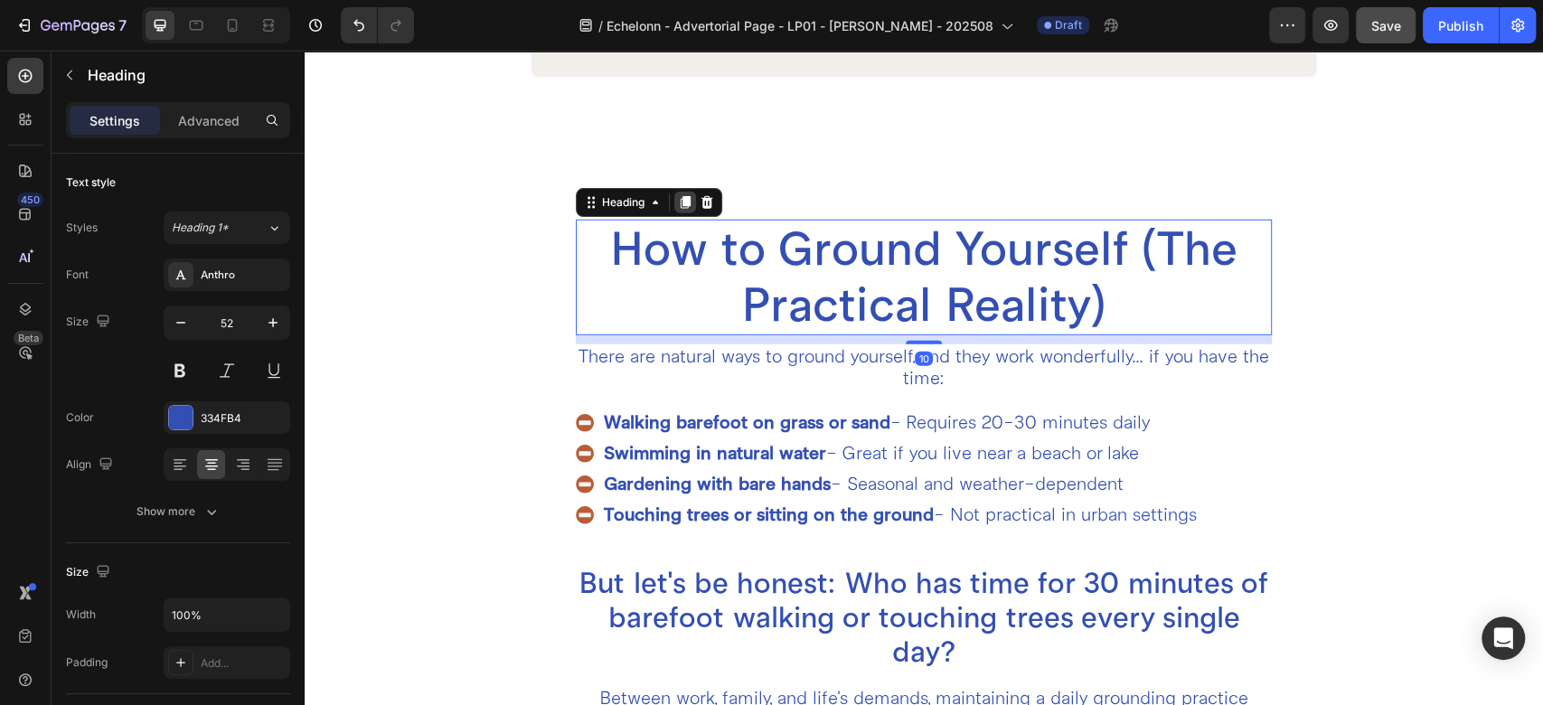
click at [681, 196] on icon at bounding box center [686, 202] width 10 height 13
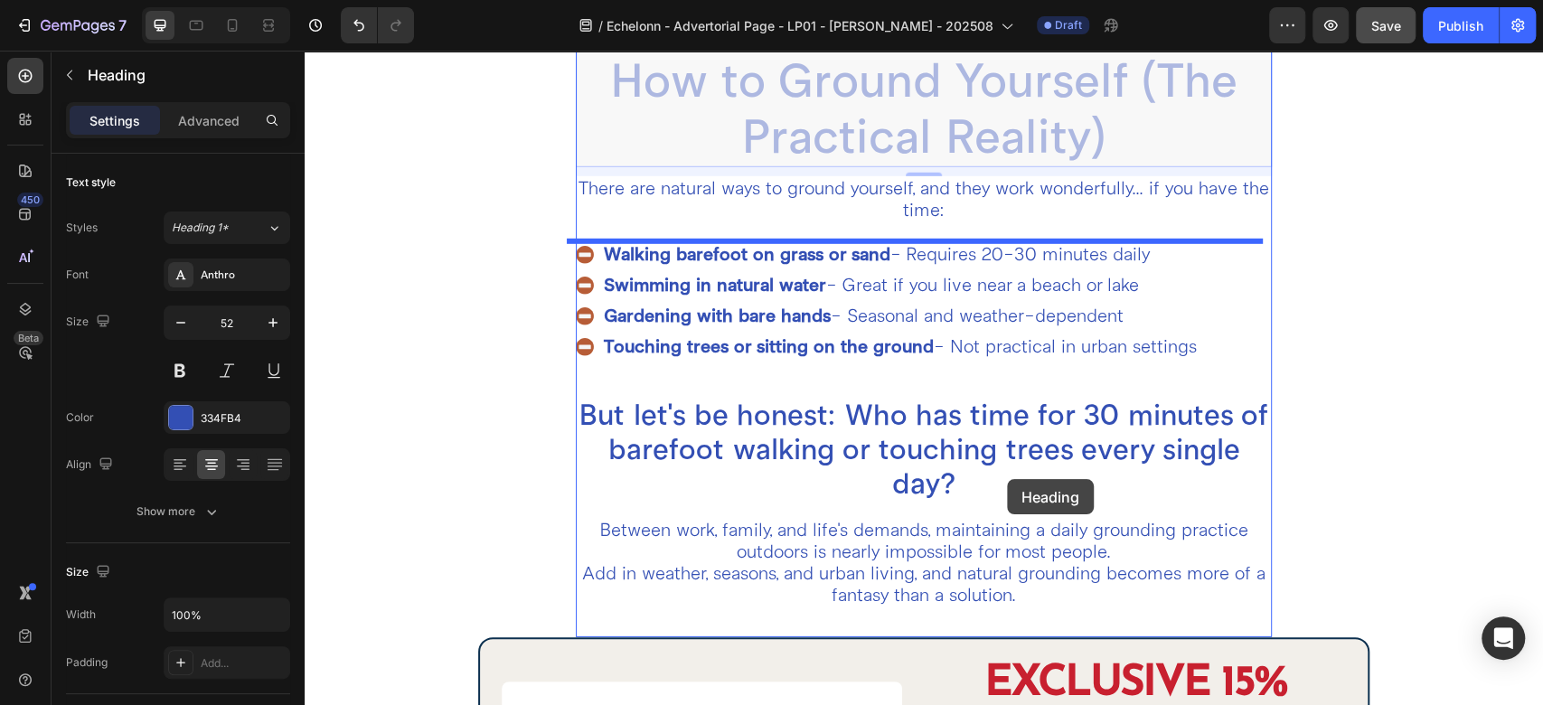
scroll to position [3710, 0]
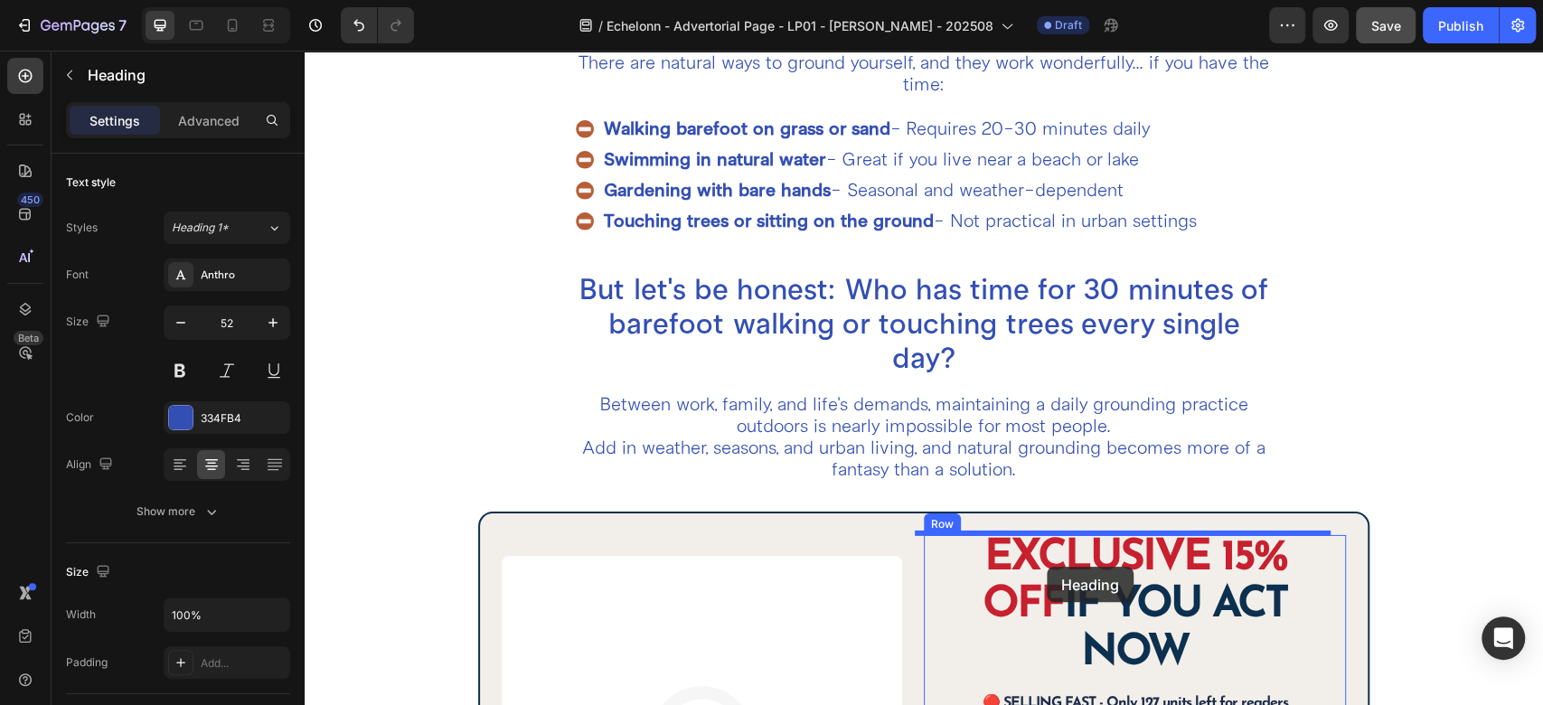
drag, startPoint x: 608, startPoint y: 307, endPoint x: 1047, endPoint y: 567, distance: 509.5
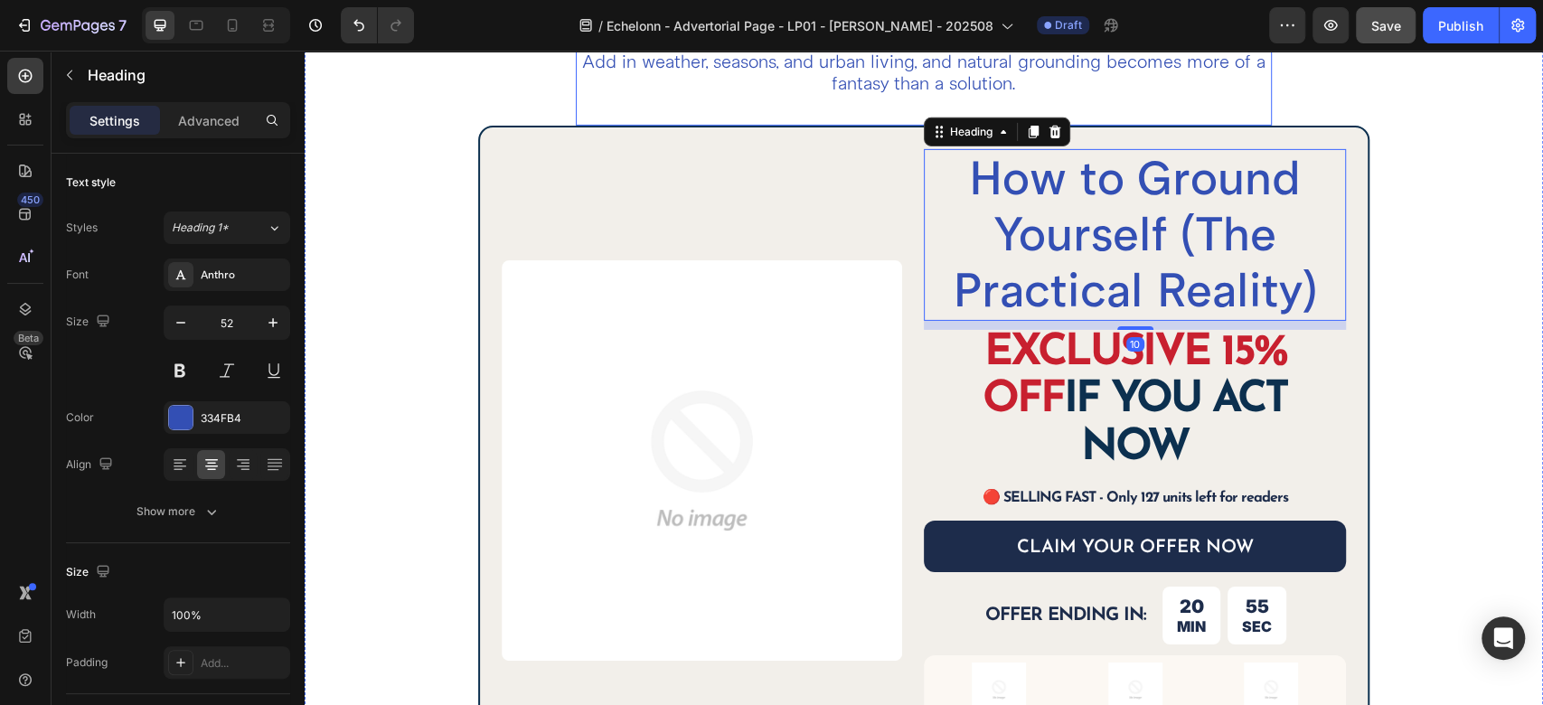
scroll to position [3988, 0]
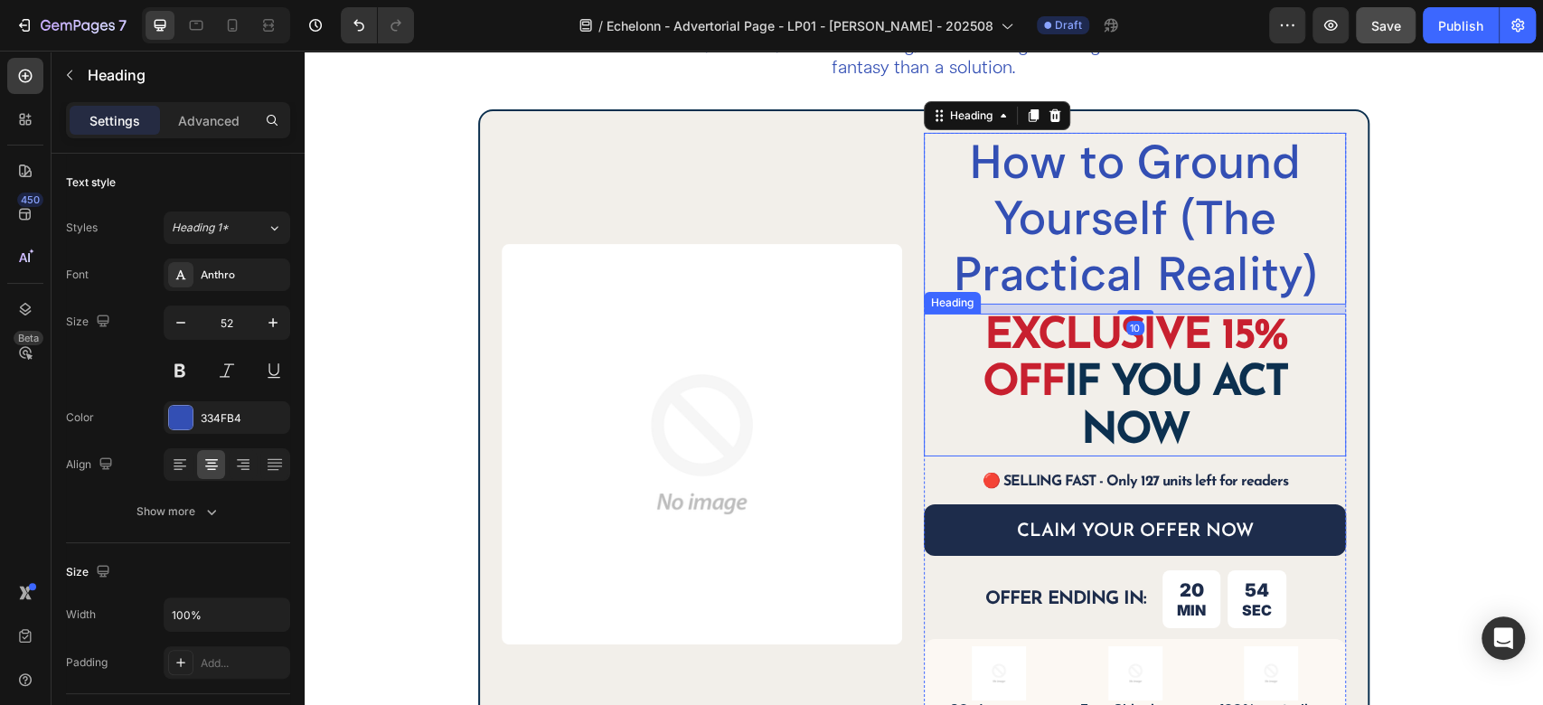
click at [1028, 334] on strong "EXCLUSIVE 15% OFF" at bounding box center [1135, 361] width 304 height 91
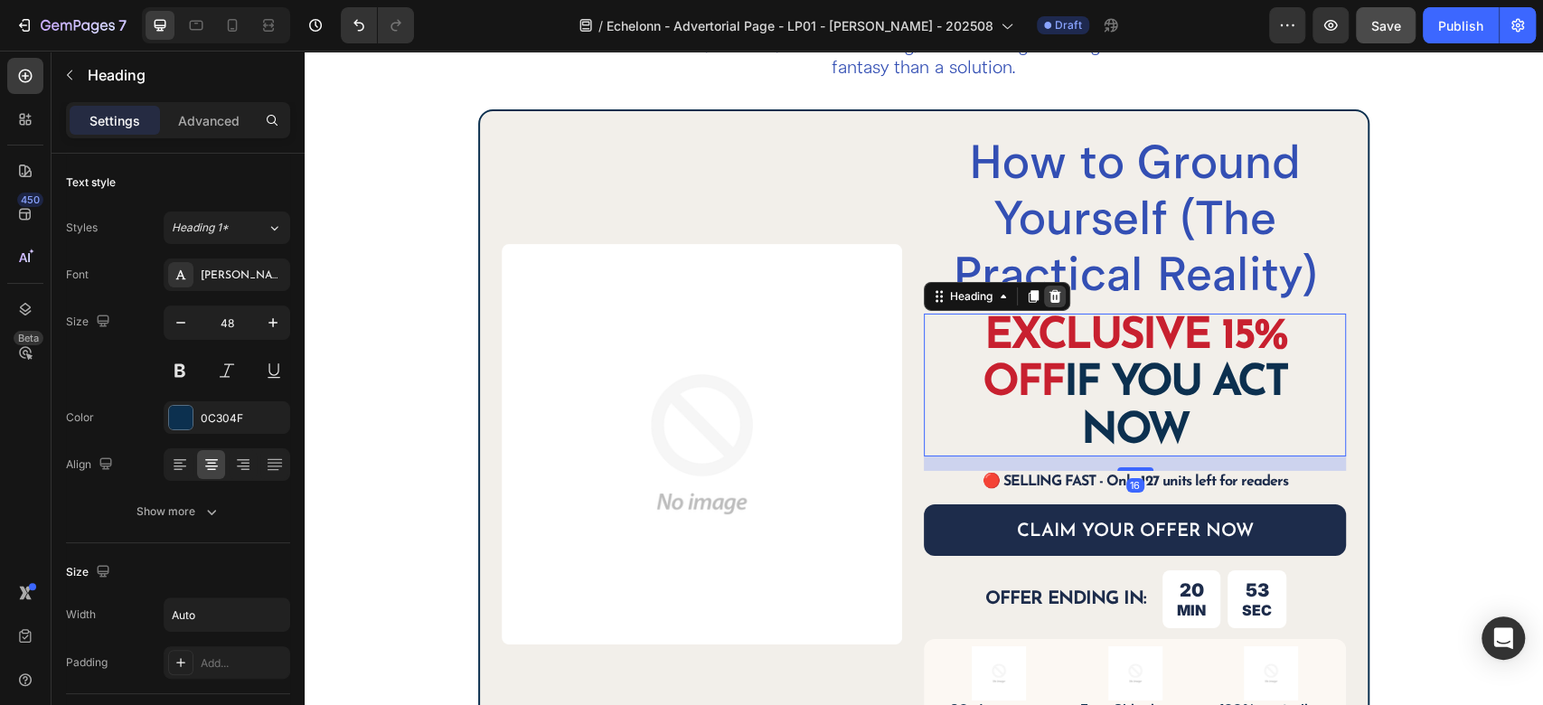
click at [1050, 291] on icon at bounding box center [1055, 296] width 12 height 13
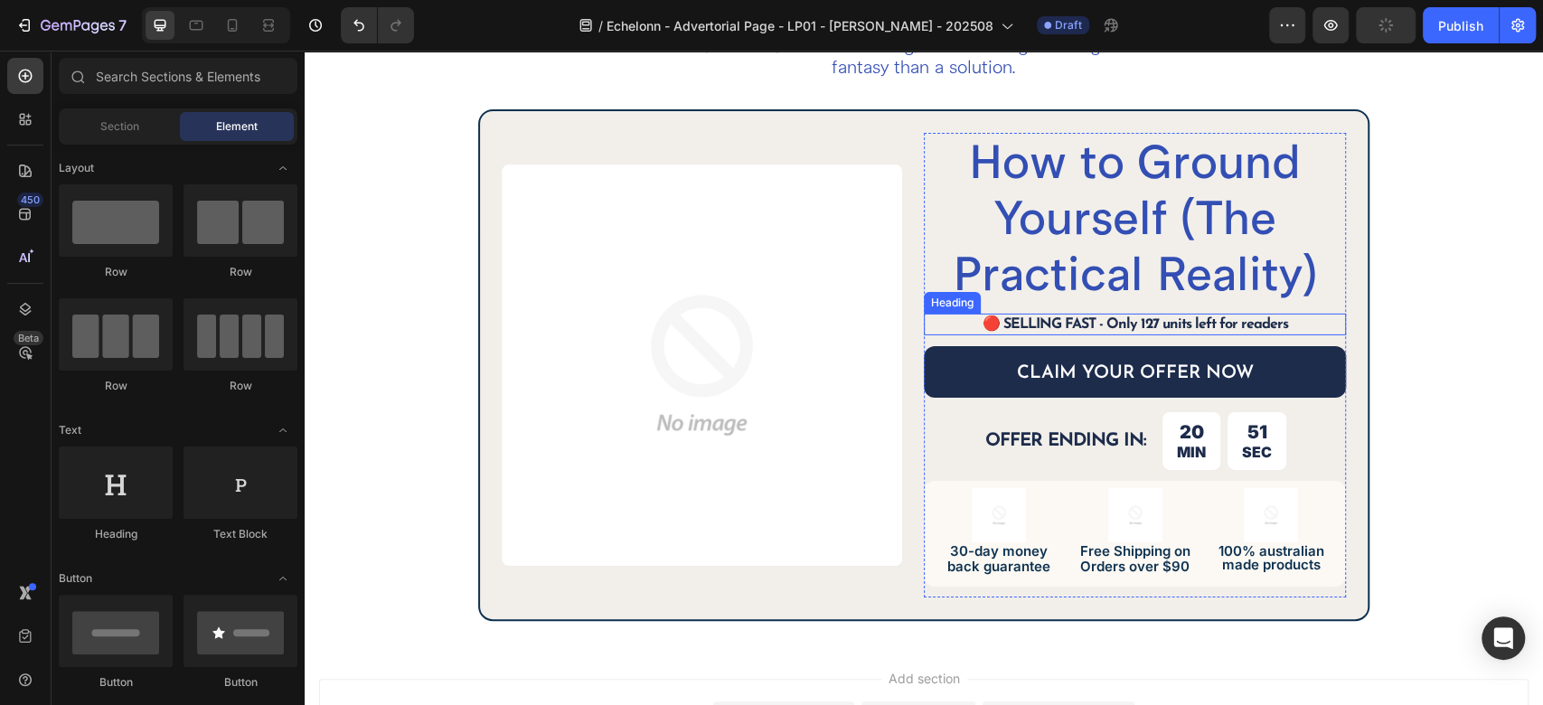
click at [995, 317] on h3 "🔴 SELLING FAST - Only 127 units left for readers" at bounding box center [1135, 325] width 422 height 23
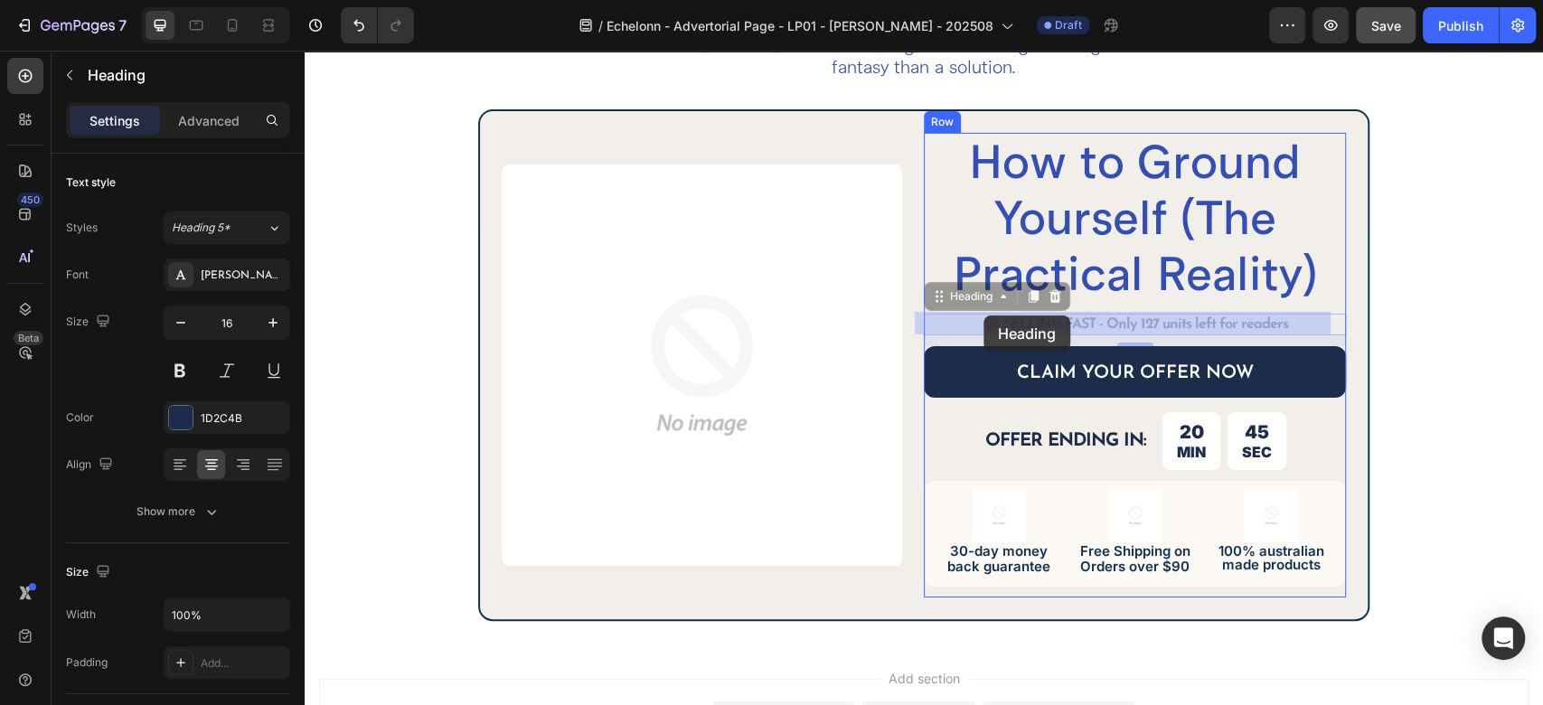
drag, startPoint x: 972, startPoint y: 315, endPoint x: 984, endPoint y: 316, distance: 11.8
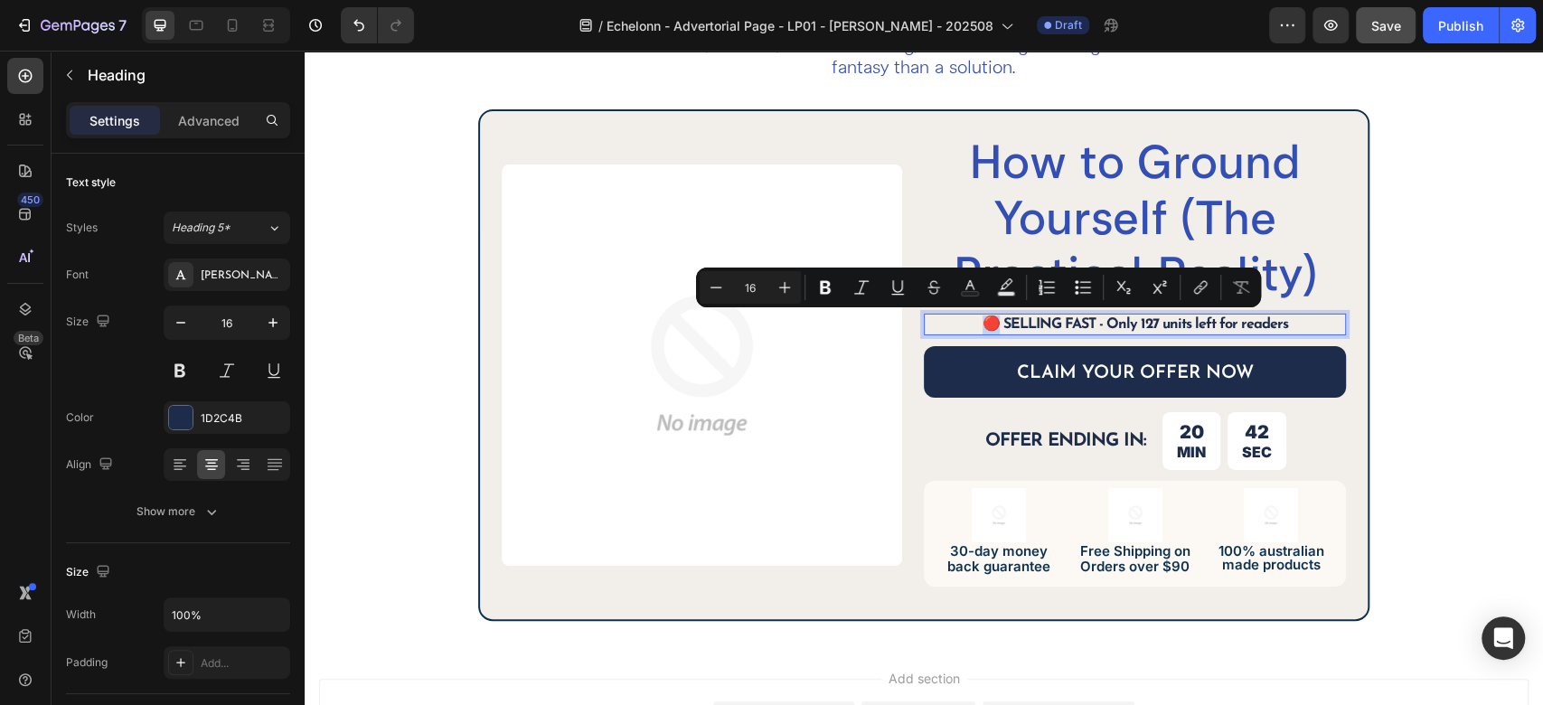
drag, startPoint x: 974, startPoint y: 320, endPoint x: 984, endPoint y: 320, distance: 9.9
click at [984, 320] on p "🔴 SELLING FAST - Only 127 units left for readers" at bounding box center [1135, 325] width 419 height 19
click at [984, 324] on p "🔴 SELLING FAST - Only 127 units left for readers" at bounding box center [1135, 325] width 419 height 19
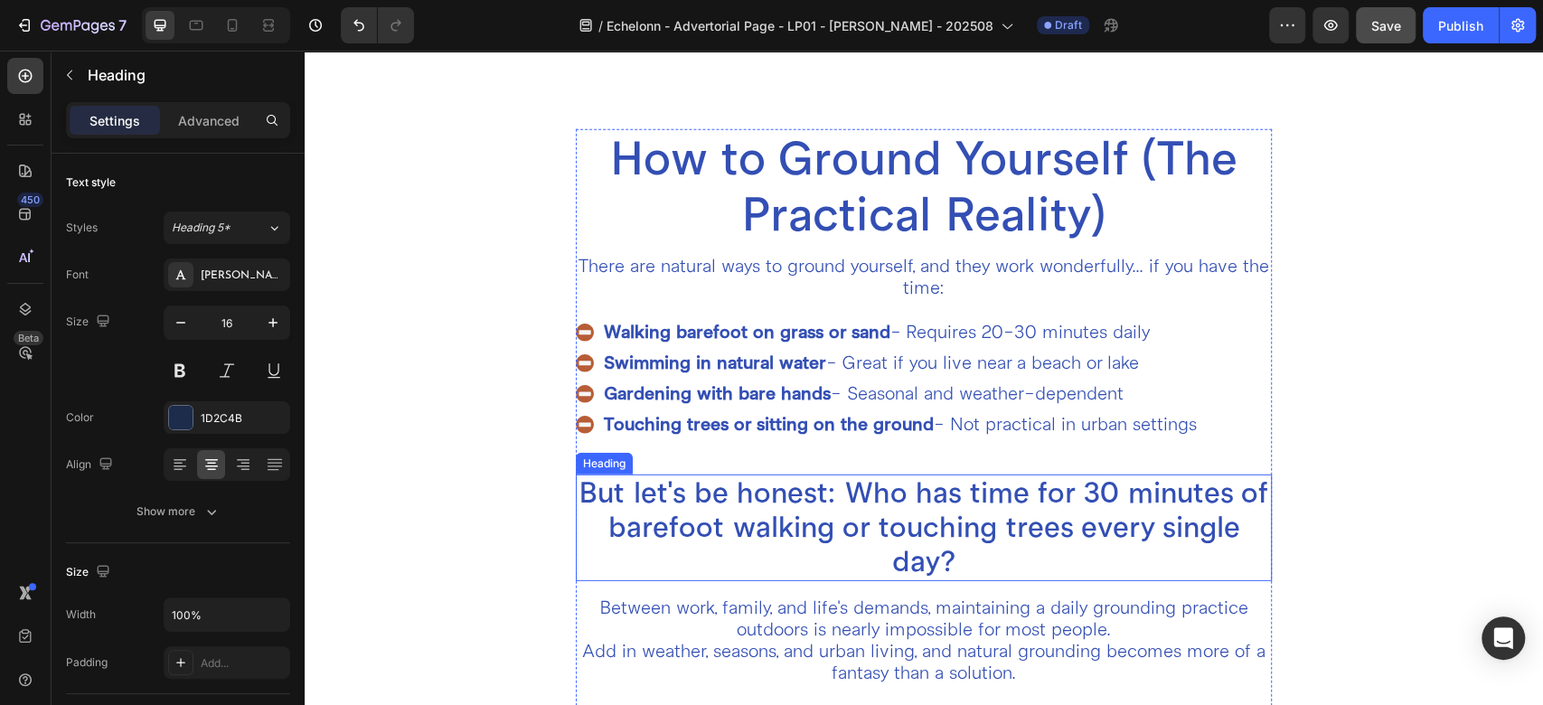
scroll to position [3385, 0]
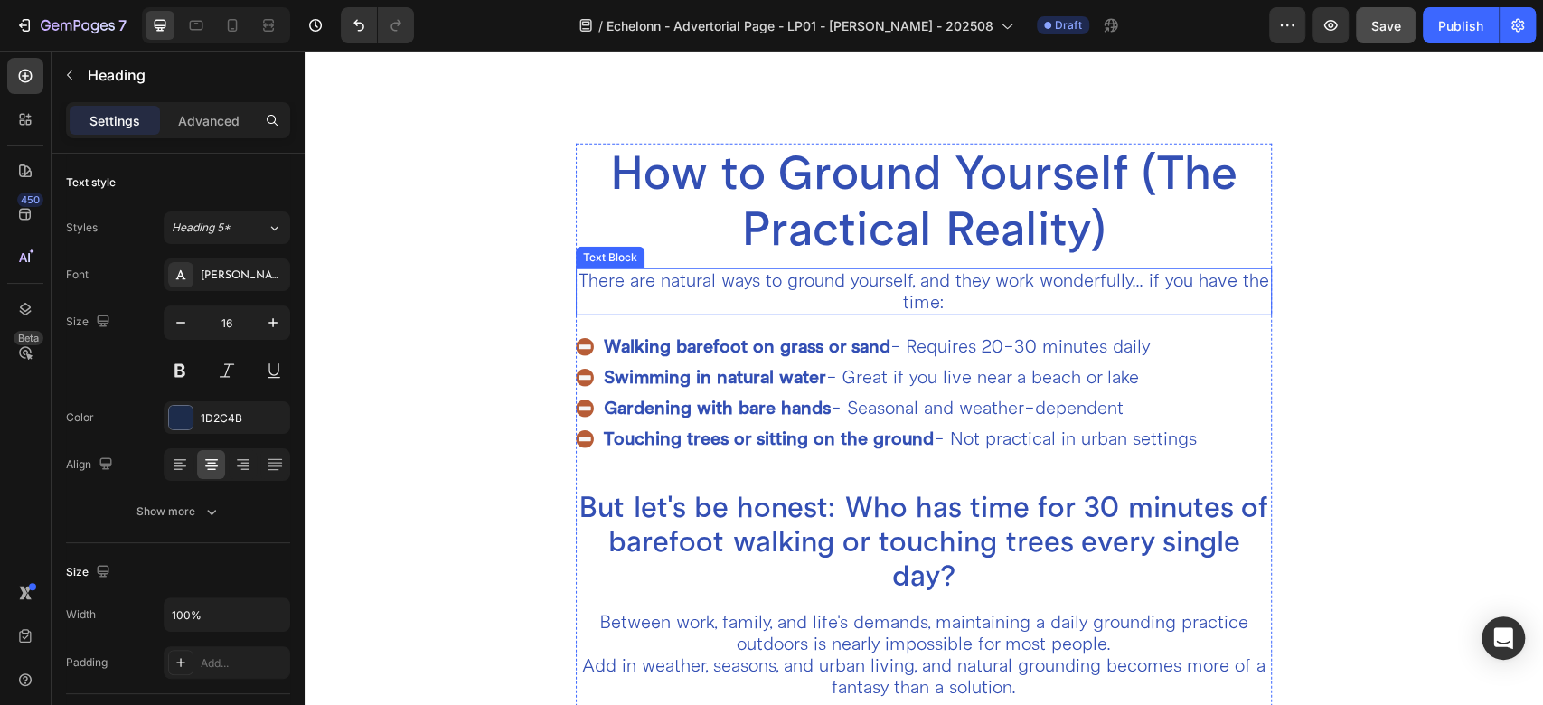
click at [833, 270] on p "There are natural ways to ground yourself, and they work wonderfully... if you …" at bounding box center [924, 291] width 692 height 43
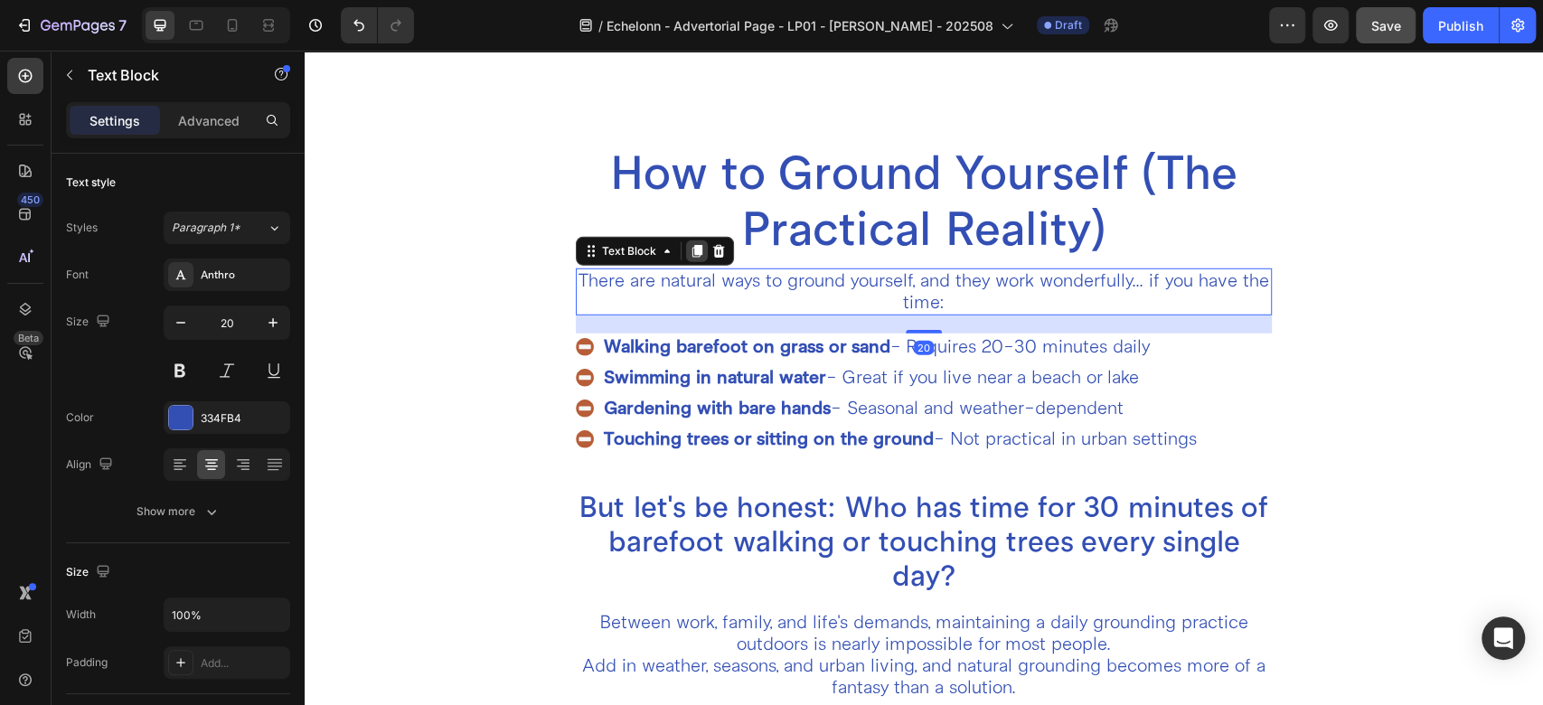
click at [690, 244] on icon at bounding box center [697, 251] width 14 height 14
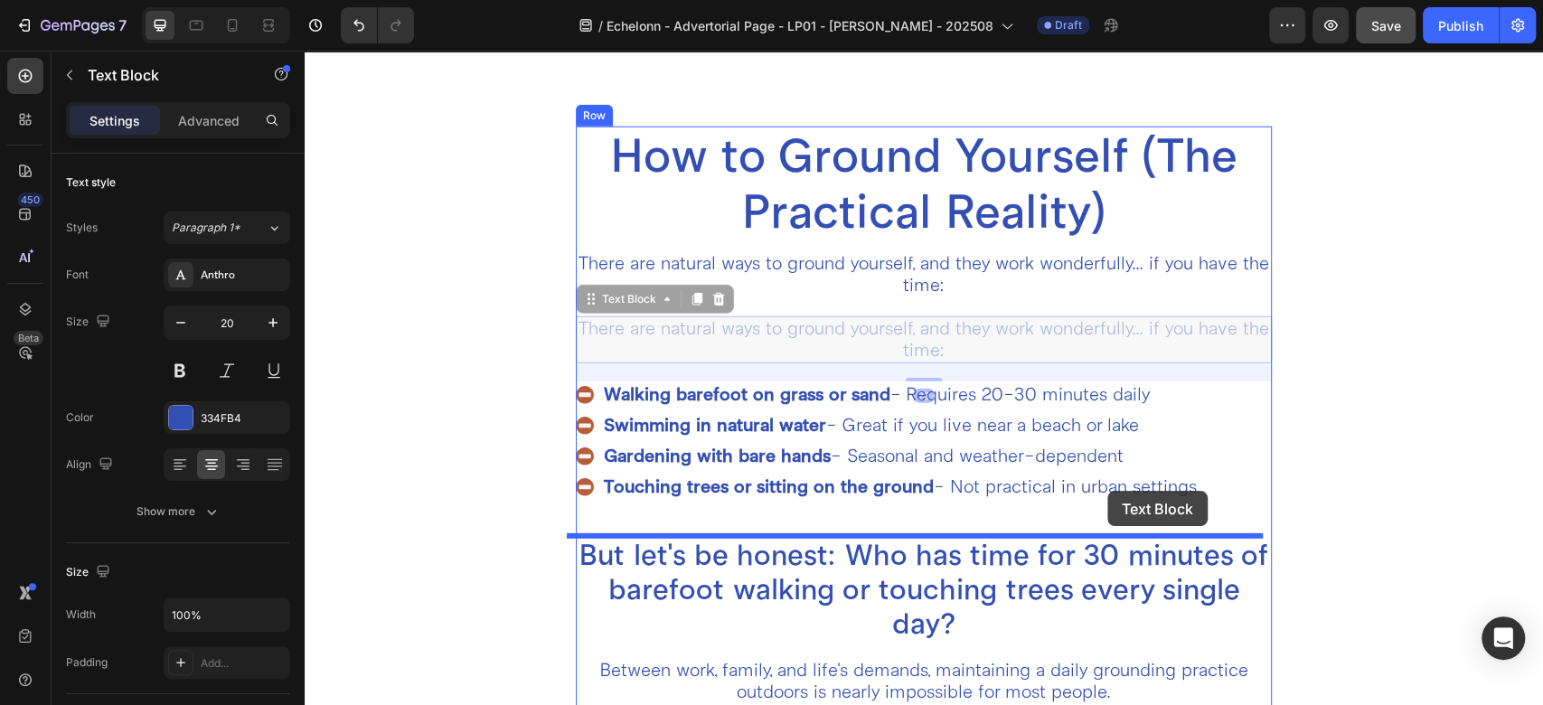
scroll to position [3787, 0]
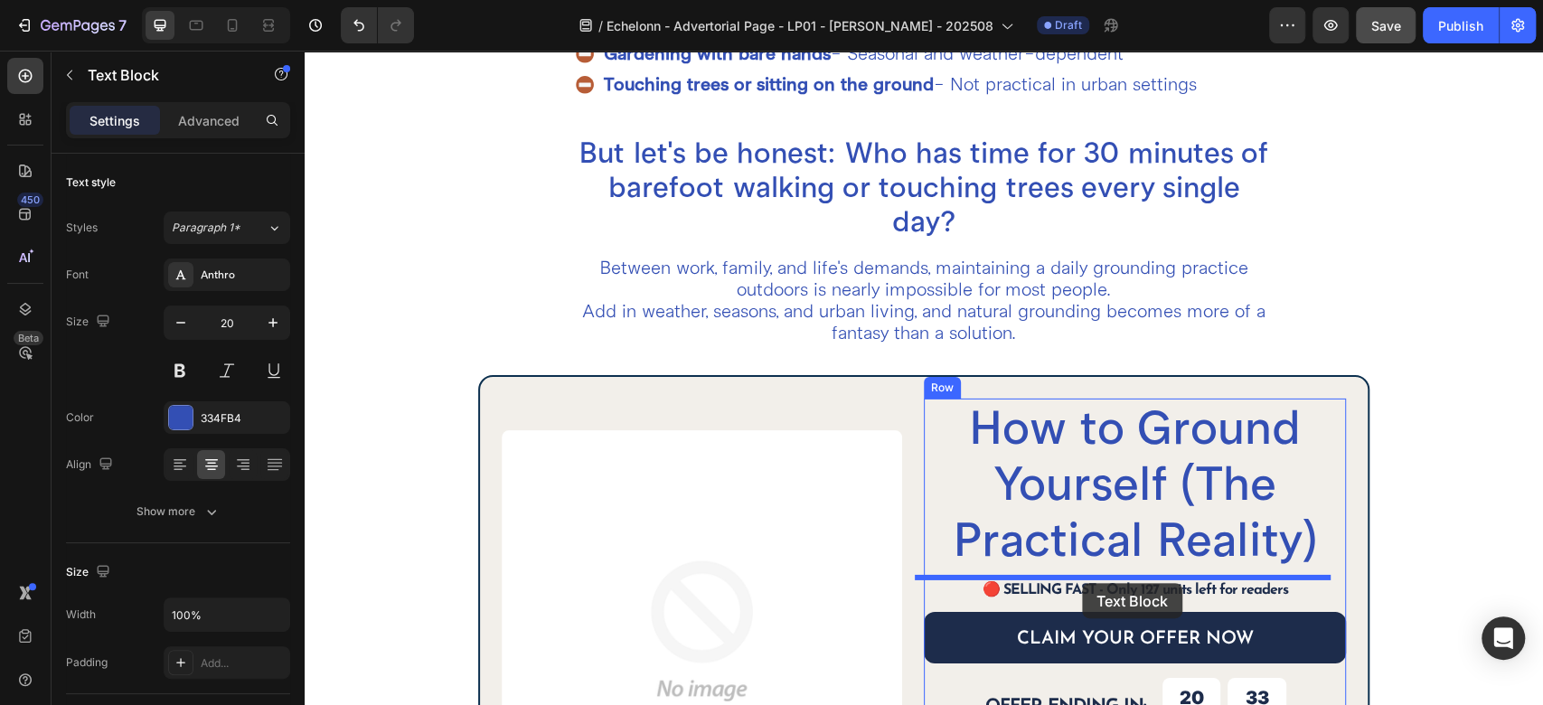
drag, startPoint x: 614, startPoint y: 305, endPoint x: 1082, endPoint y: 583, distance: 544.8
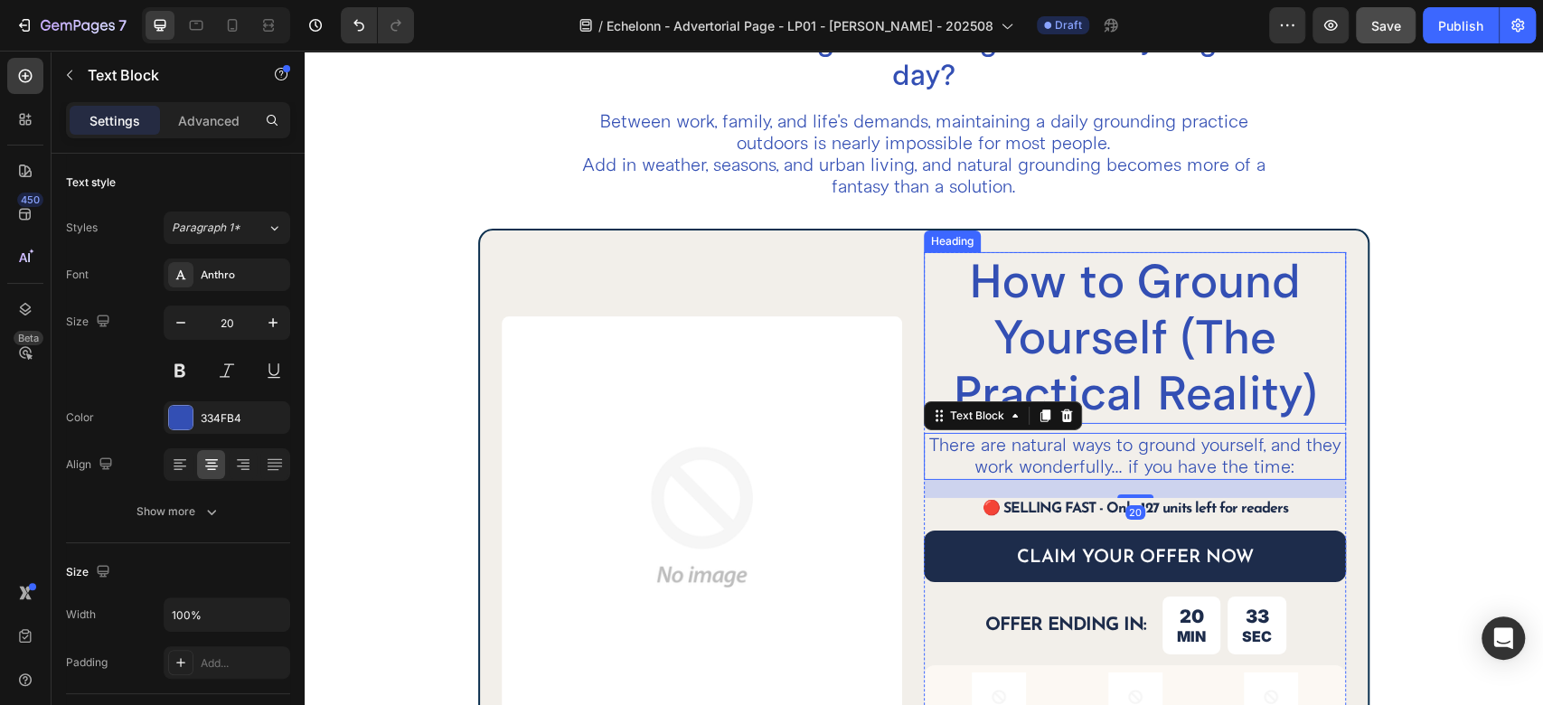
scroll to position [3923, 0]
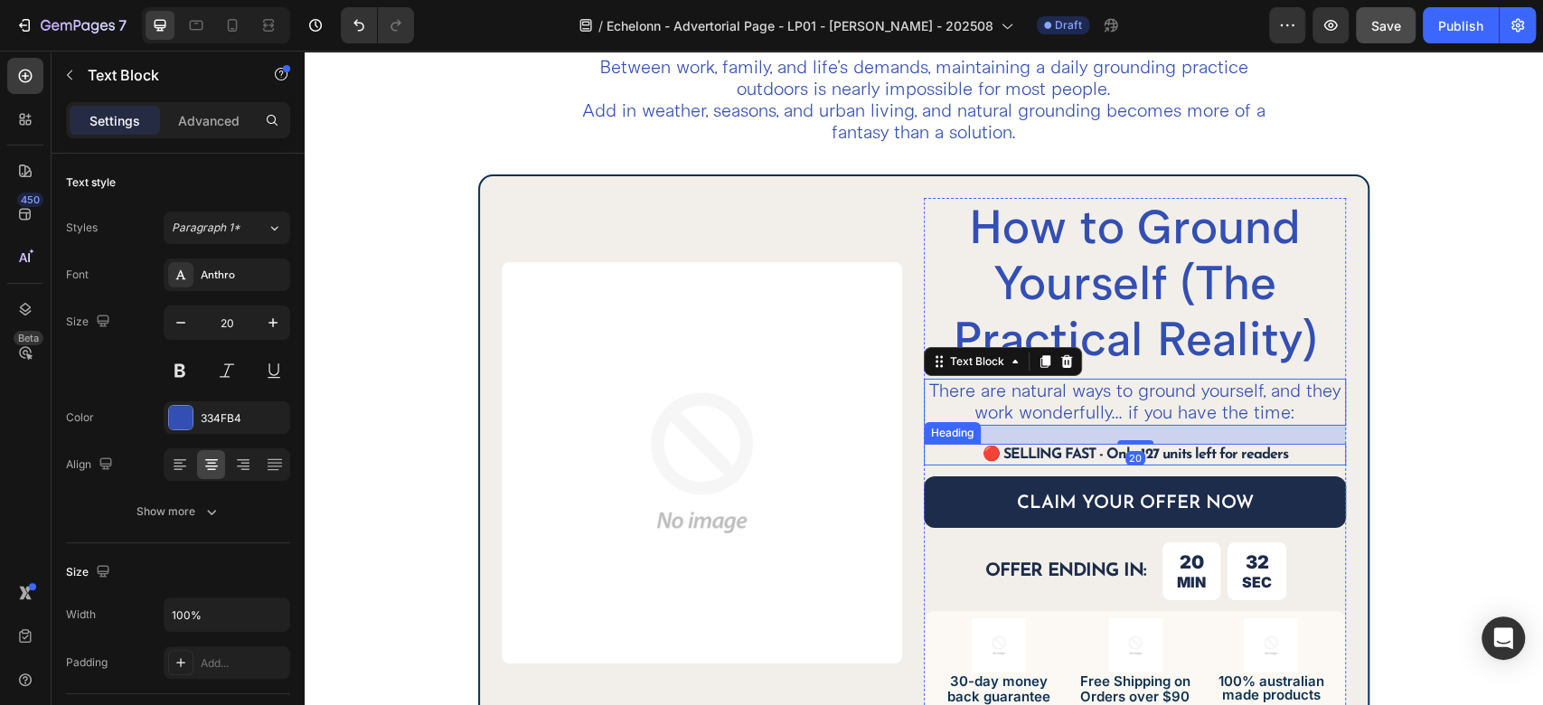
click at [1043, 446] on p "🔴 SELLING FAST - Only 127 units left for readers" at bounding box center [1135, 455] width 419 height 19
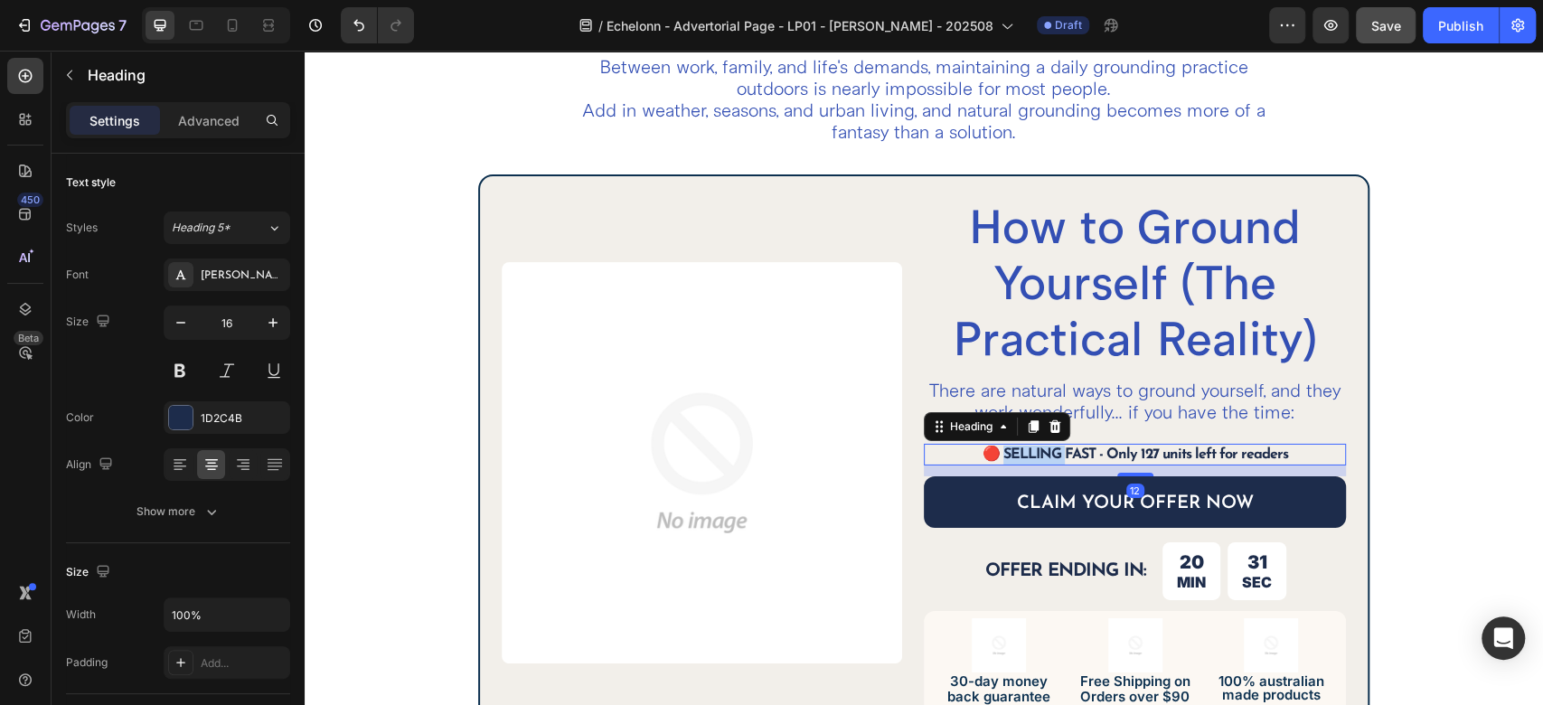
click at [1043, 446] on p "🔴 SELLING FAST - Only 127 units left for readers" at bounding box center [1135, 455] width 419 height 19
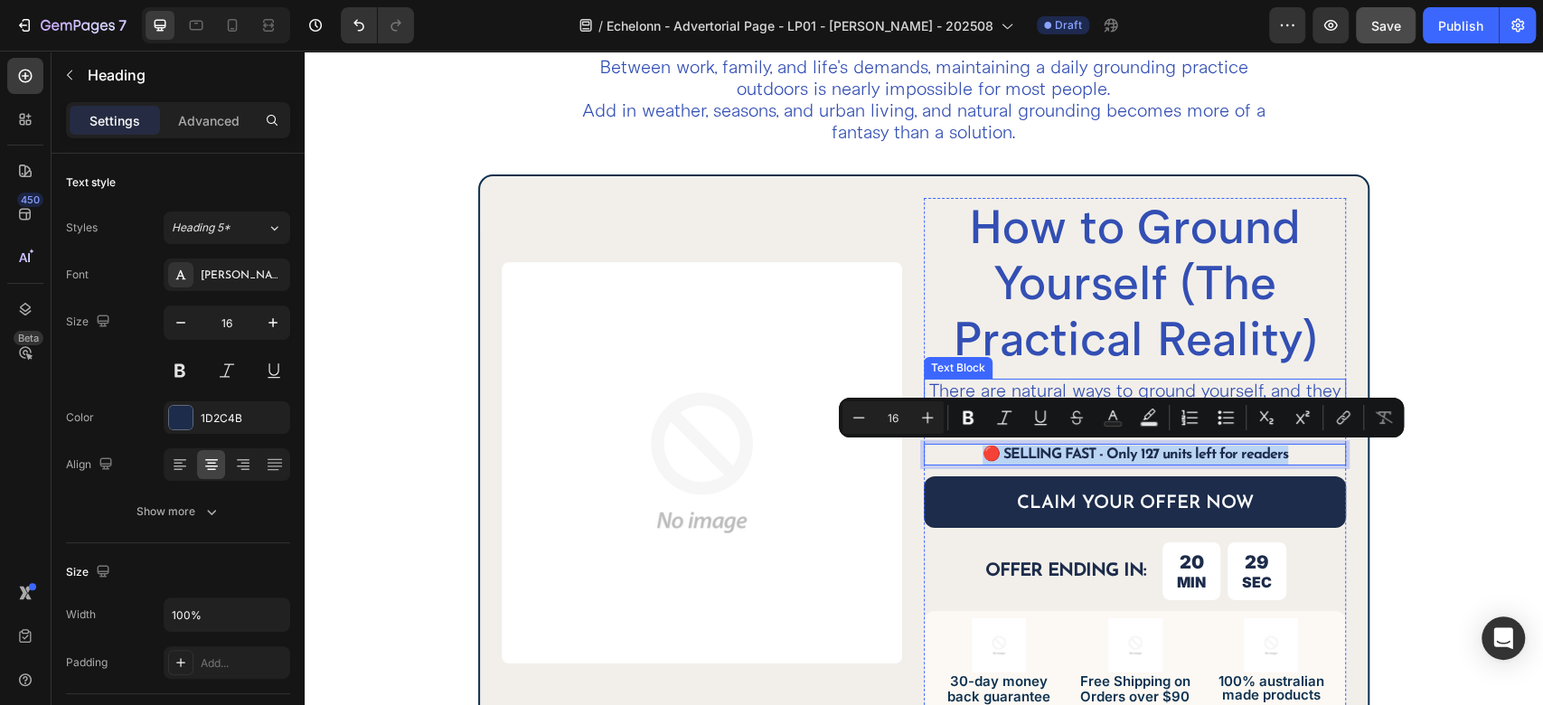
click at [1050, 373] on div "How to Ground Yourself (The Practical Reality) Heading There are natural ways t…" at bounding box center [1135, 463] width 422 height 531
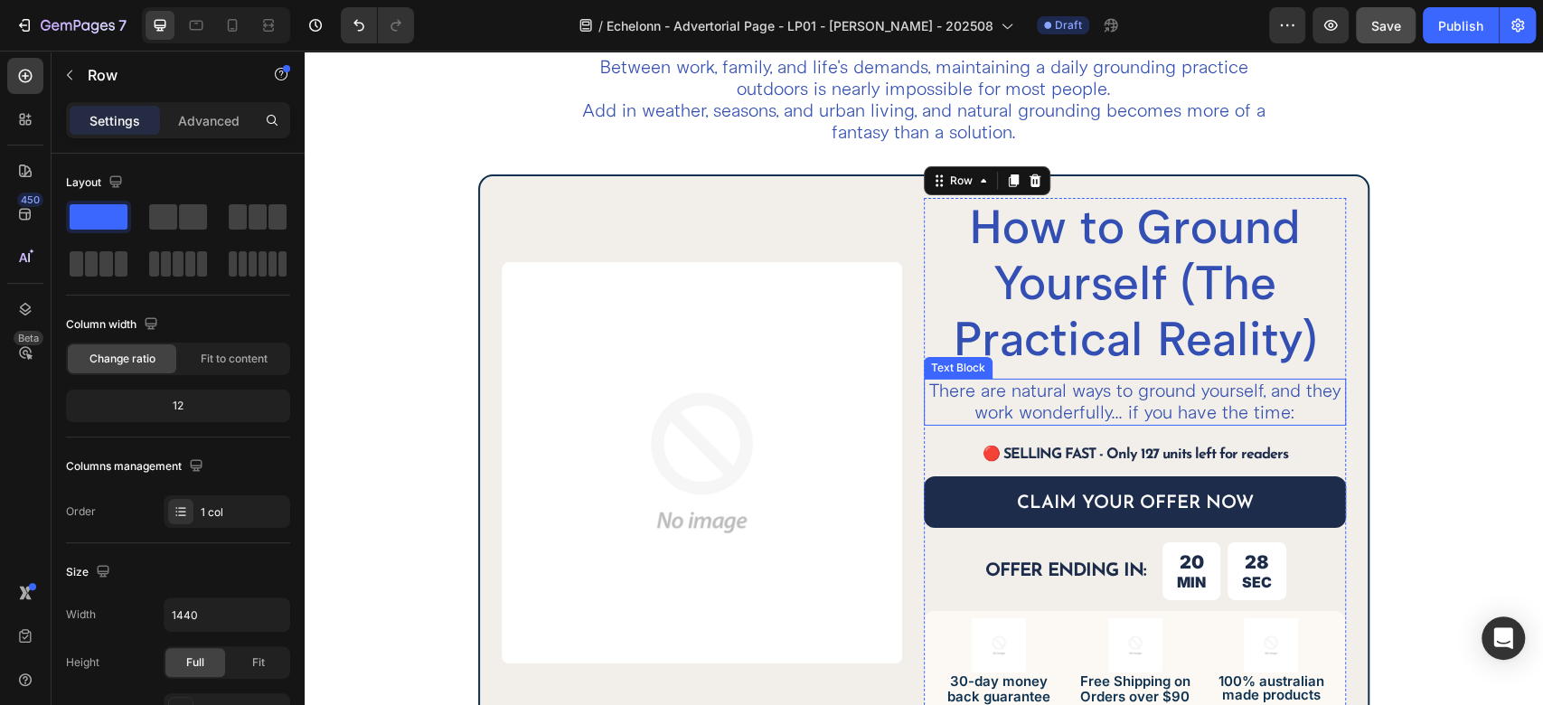
click at [1048, 403] on p "There are natural ways to ground yourself, and they work wonderfully... if you …" at bounding box center [1135, 402] width 419 height 43
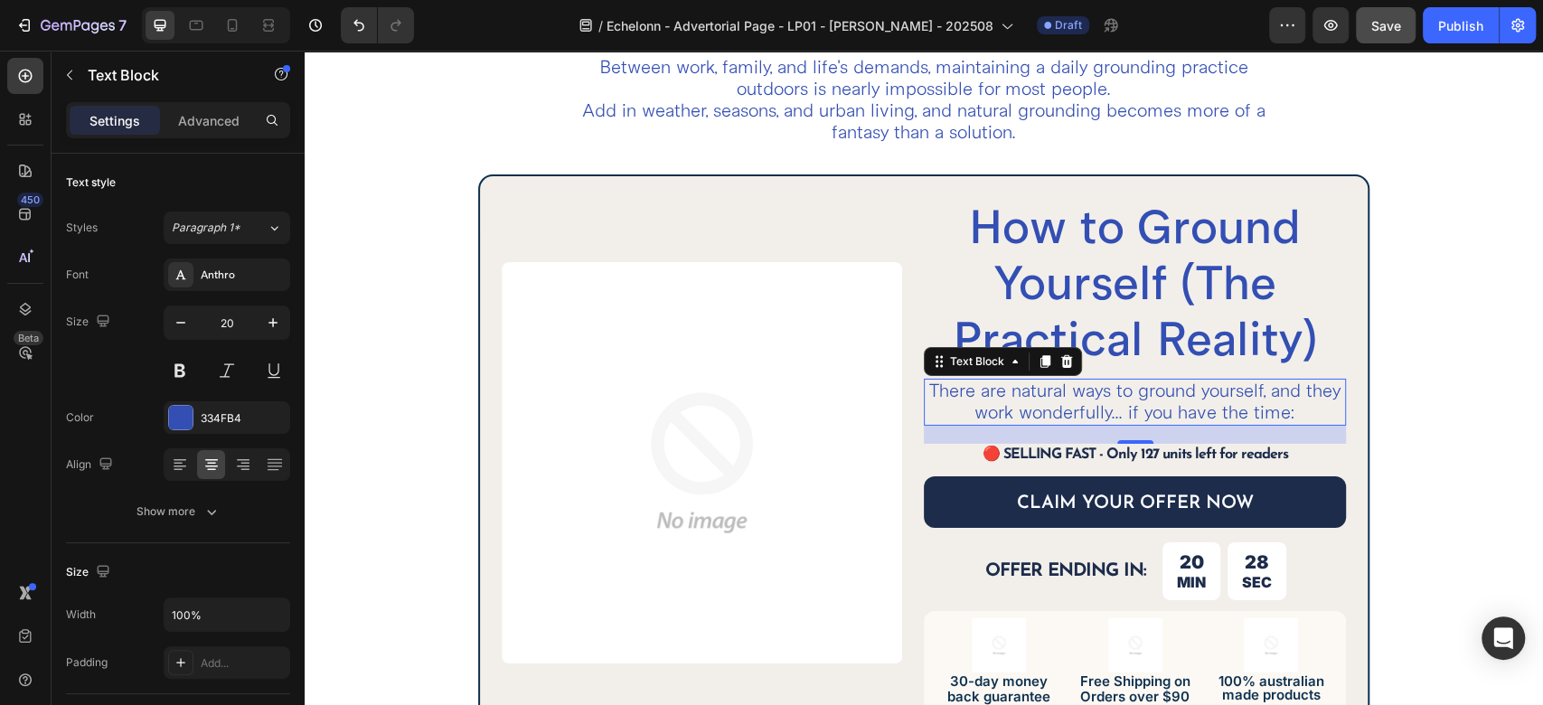
click at [1048, 403] on p "There are natural ways to ground yourself, and they work wonderfully... if you …" at bounding box center [1135, 402] width 419 height 43
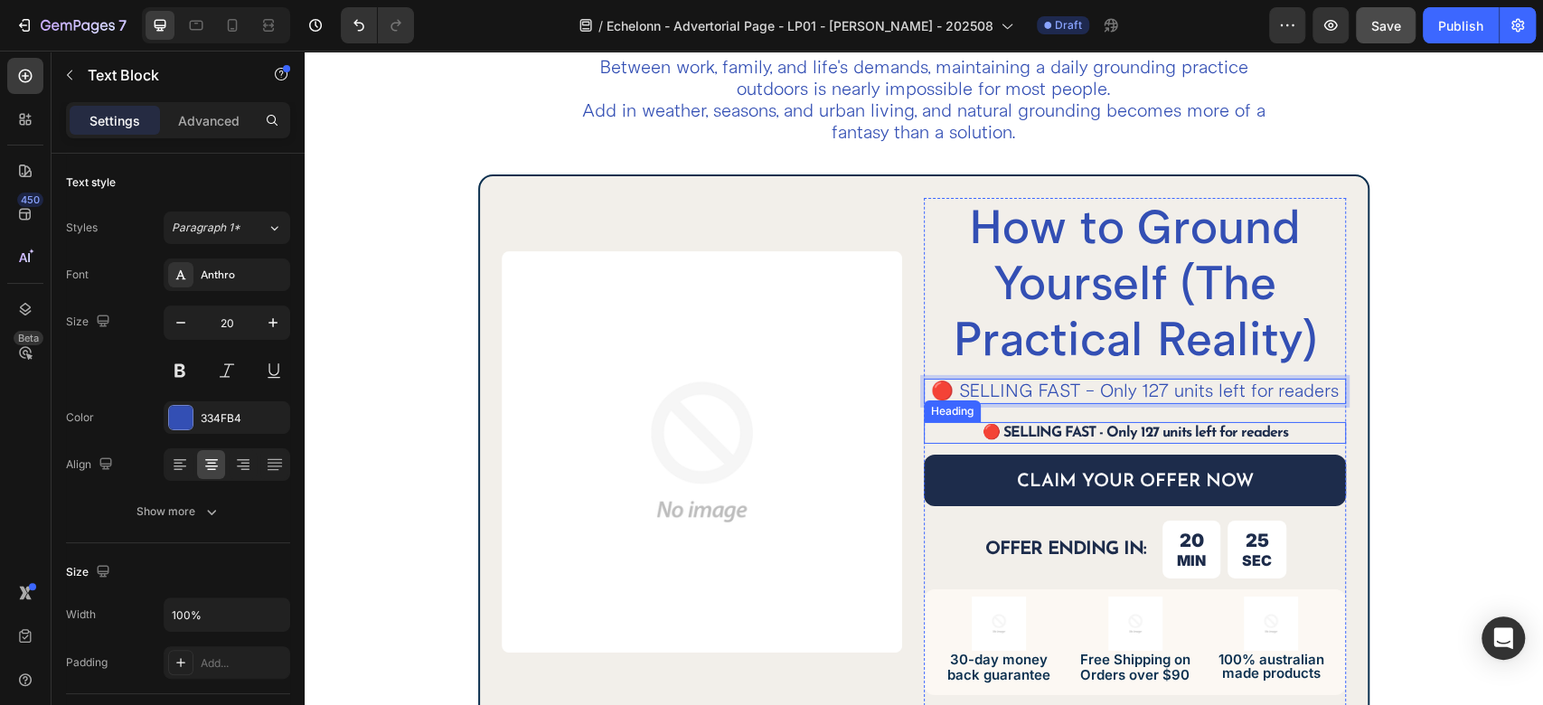
click at [1086, 424] on p "🔴 SELLING FAST - Only 127 units left for readers" at bounding box center [1135, 433] width 419 height 19
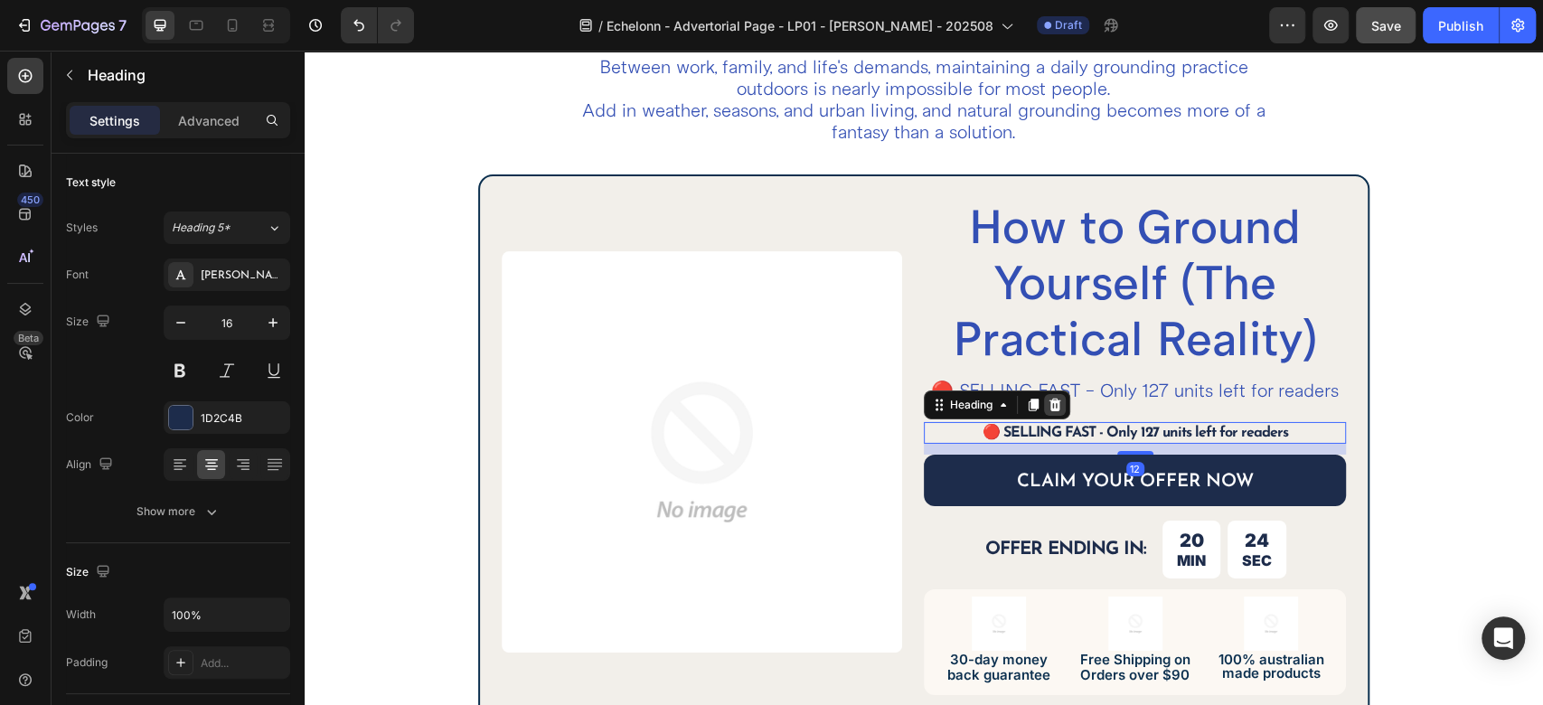
click at [1048, 403] on icon at bounding box center [1055, 405] width 14 height 14
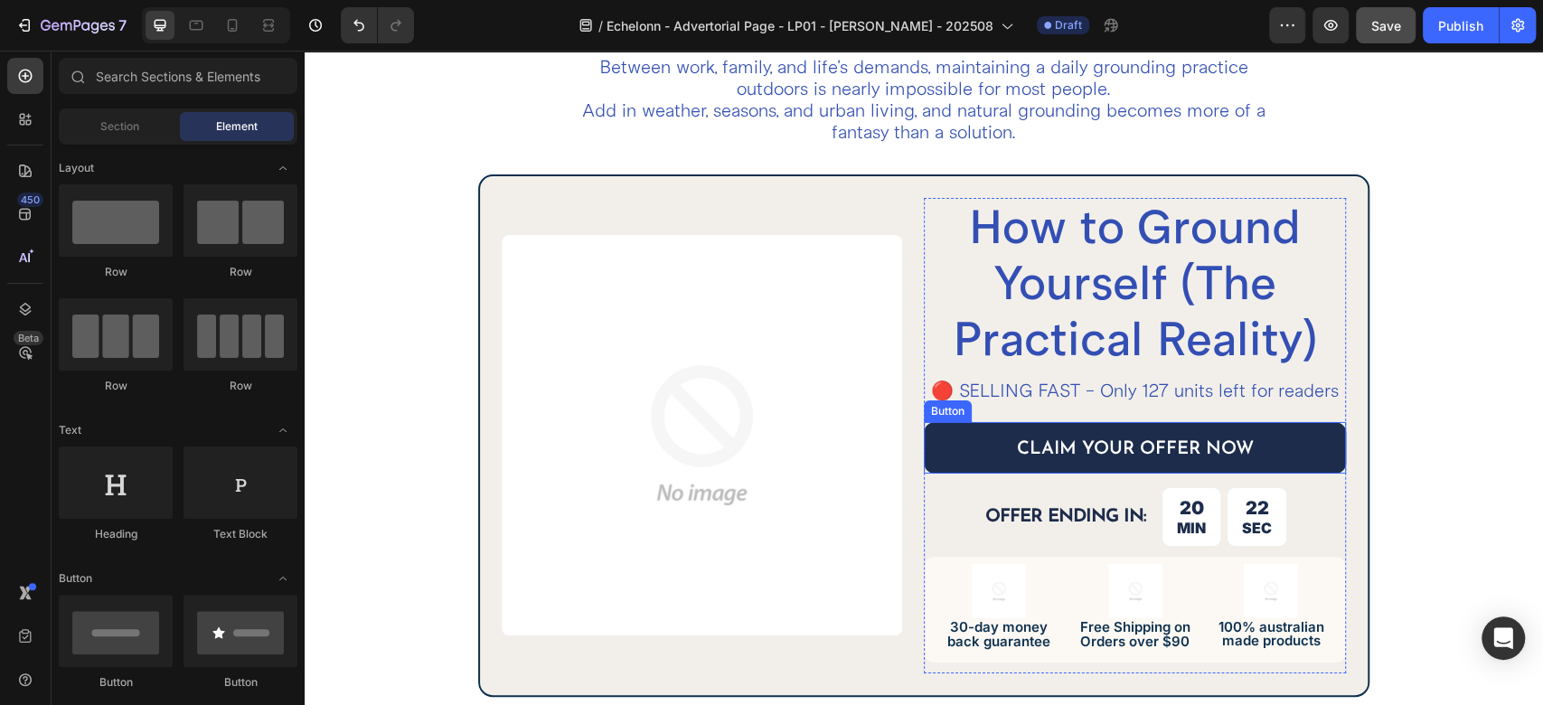
click at [965, 444] on link "CLAIM YOUR OFFER NOW" at bounding box center [1135, 448] width 422 height 52
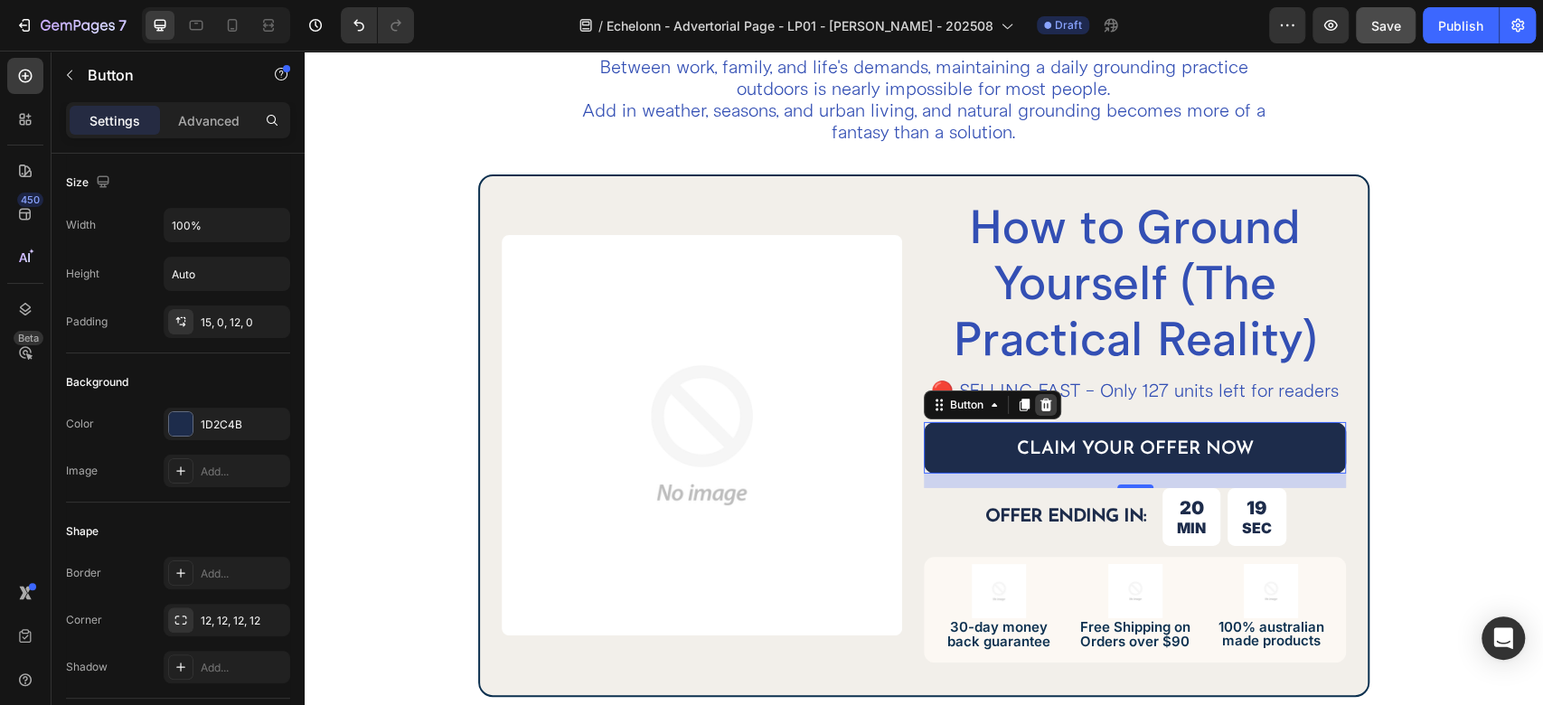
click at [1039, 398] on icon at bounding box center [1046, 405] width 14 height 14
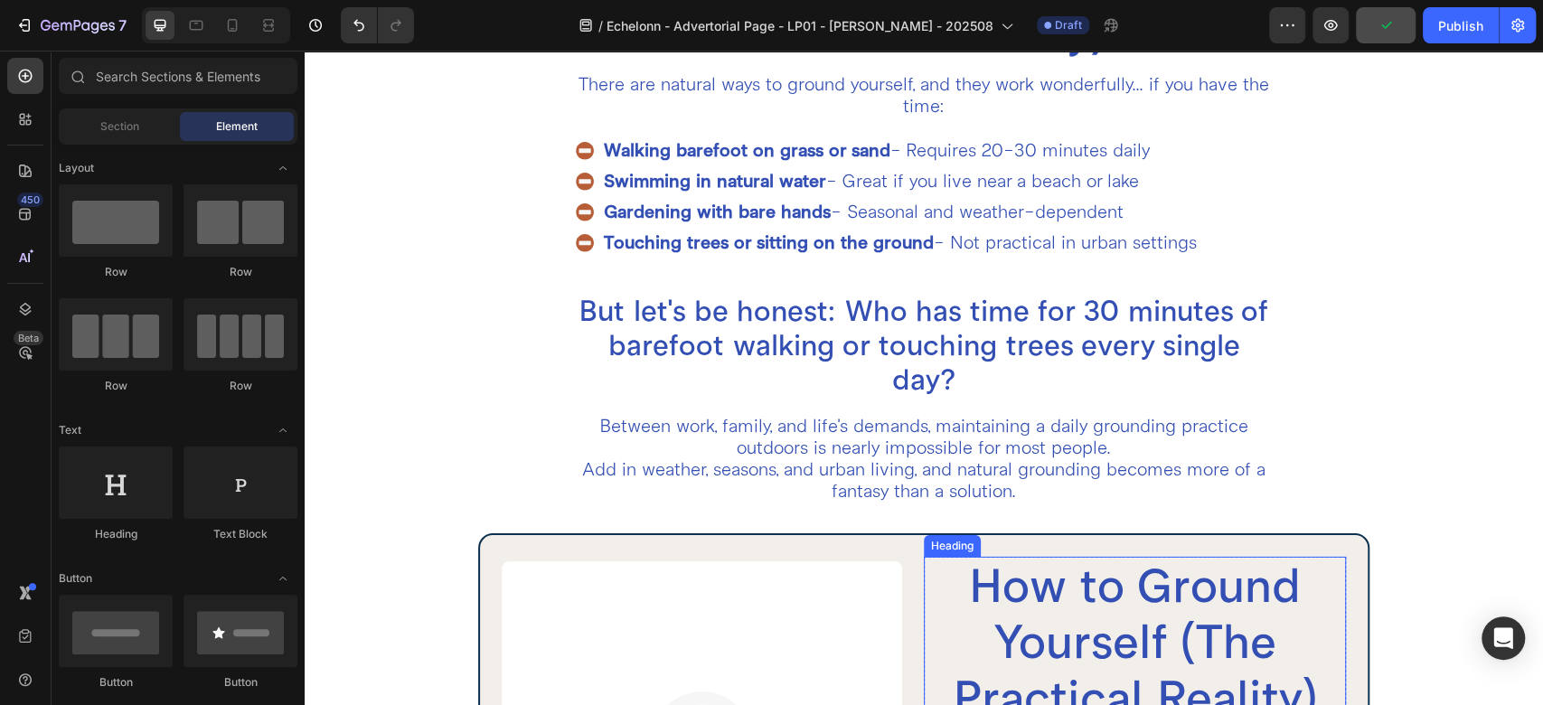
scroll to position [3521, 0]
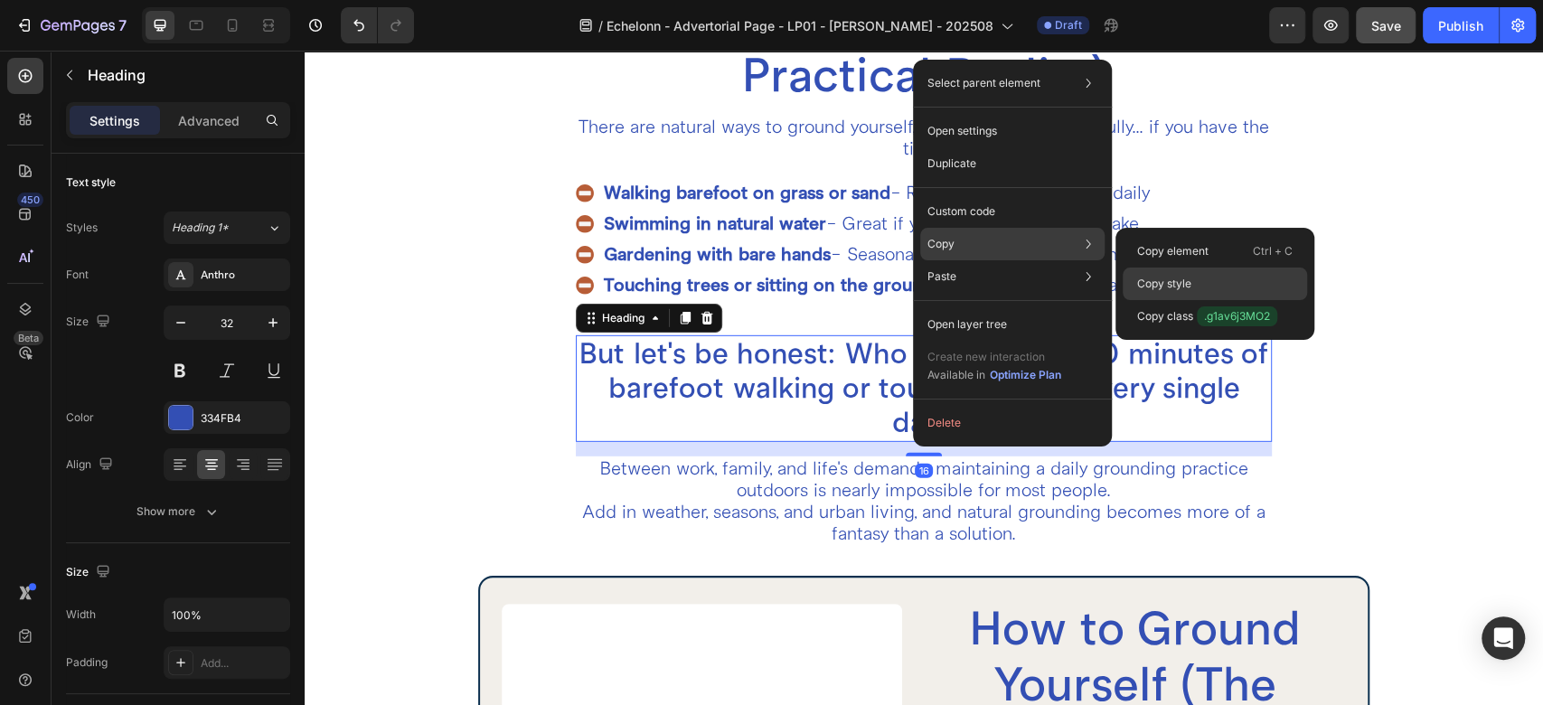
click at [1144, 282] on p "Copy style" at bounding box center [1164, 284] width 54 height 16
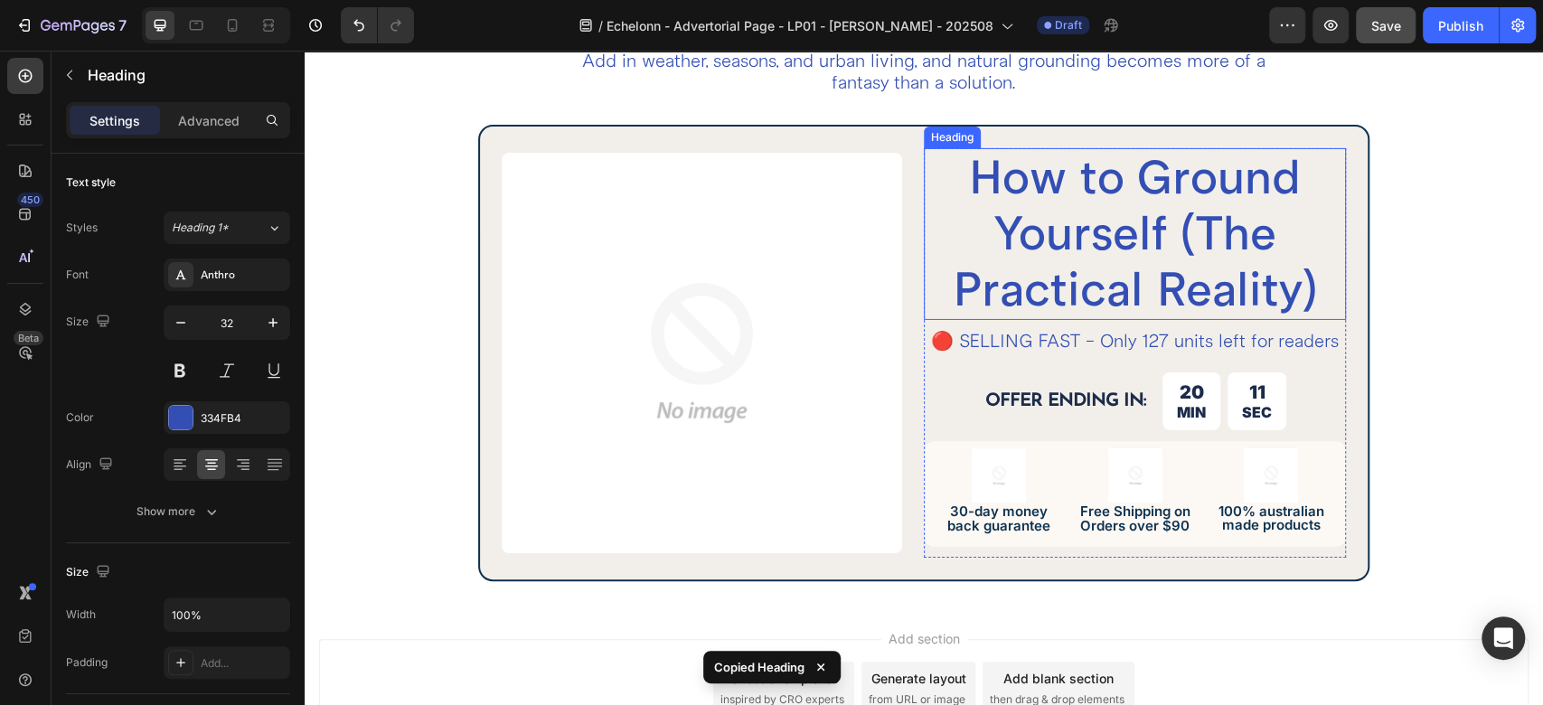
scroll to position [3923, 0]
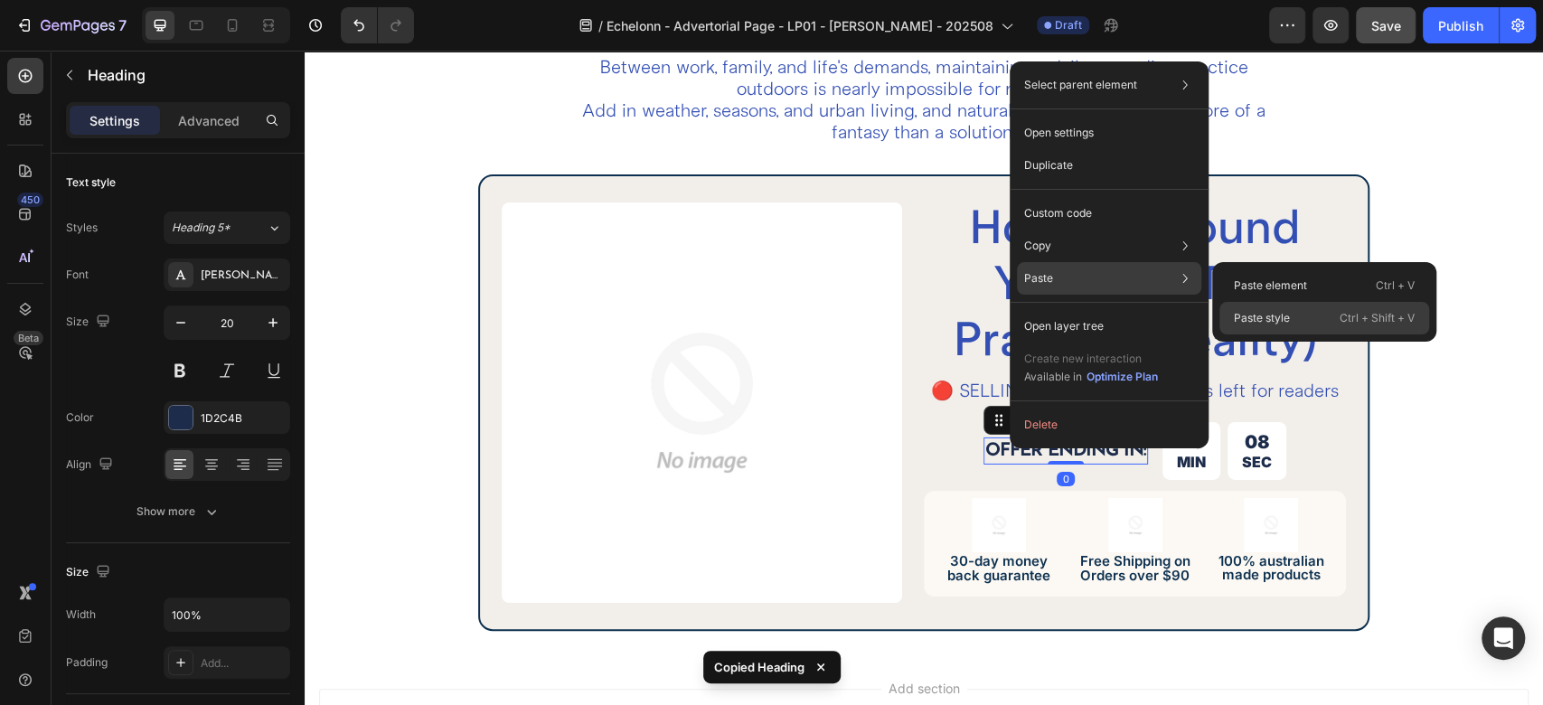
click at [1285, 312] on p "Paste style" at bounding box center [1262, 318] width 56 height 16
type input "32"
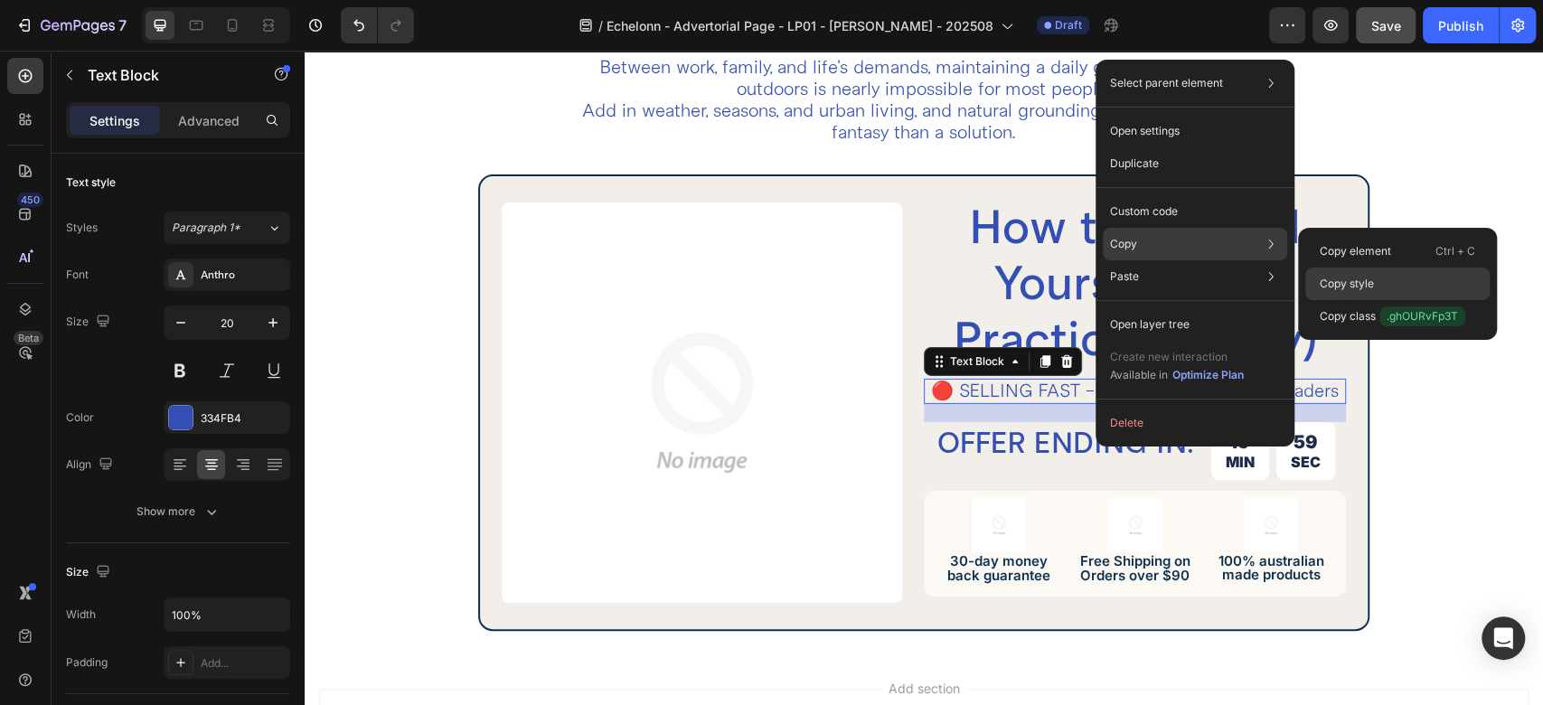
click at [1323, 300] on div "Copy style" at bounding box center [1397, 316] width 184 height 33
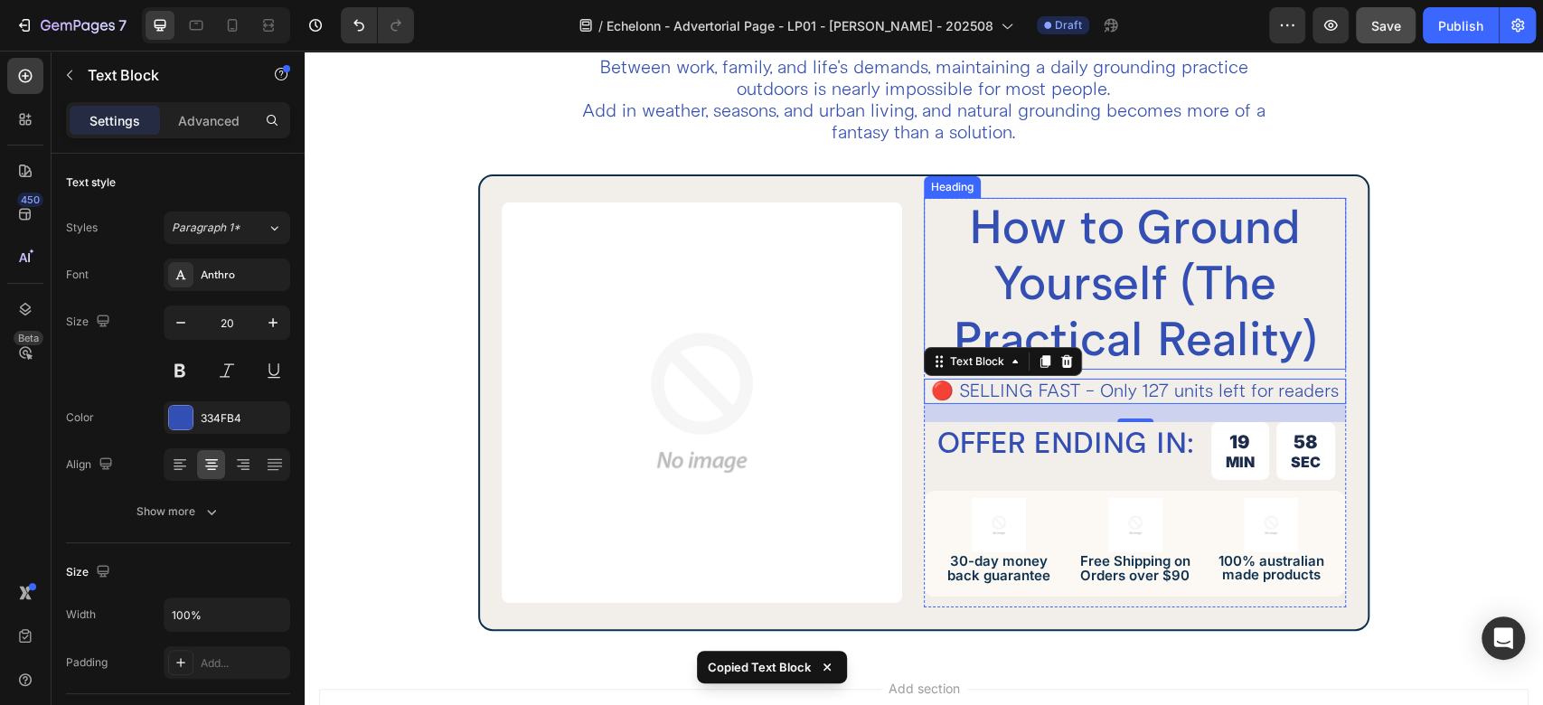
scroll to position [4123, 0]
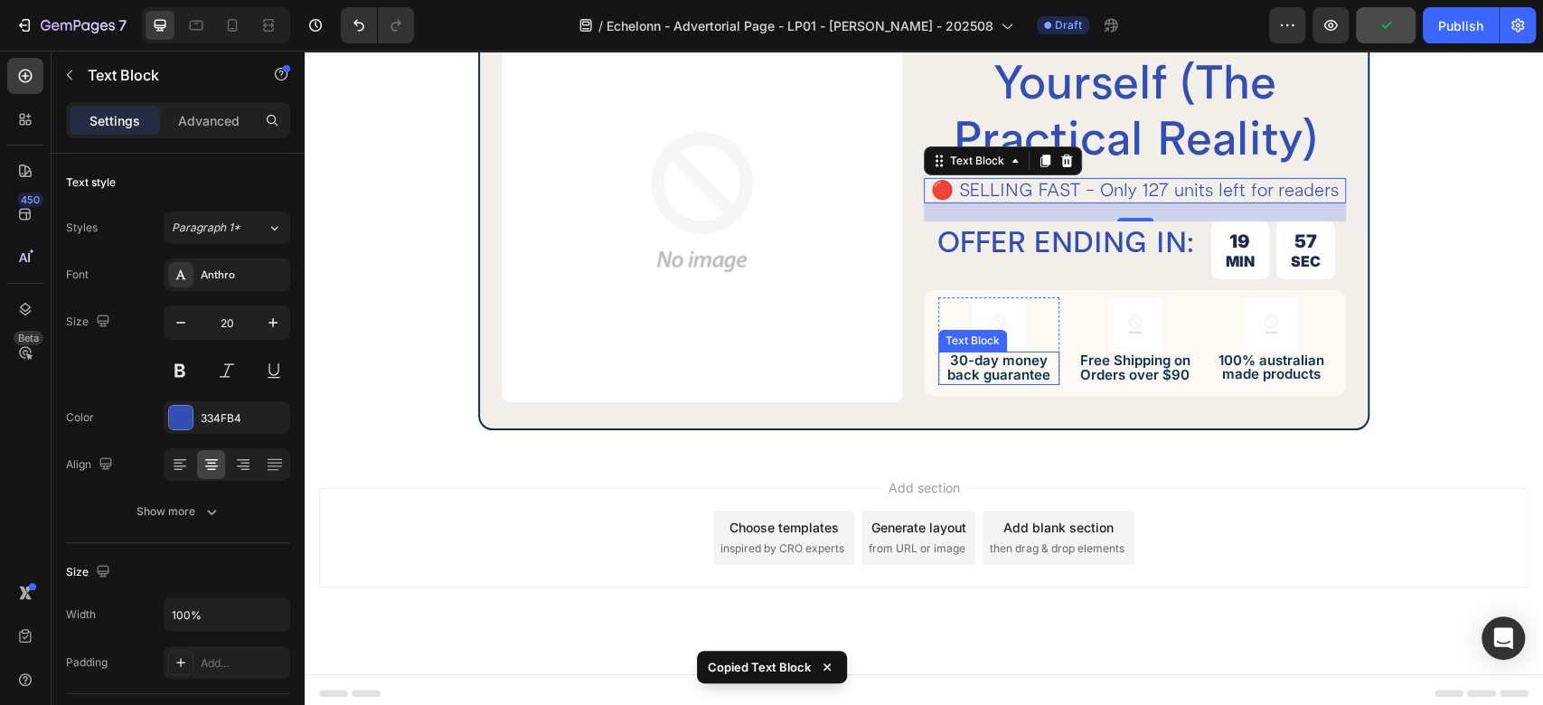
click at [994, 362] on p "30-day money back guarantee" at bounding box center [999, 368] width 118 height 30
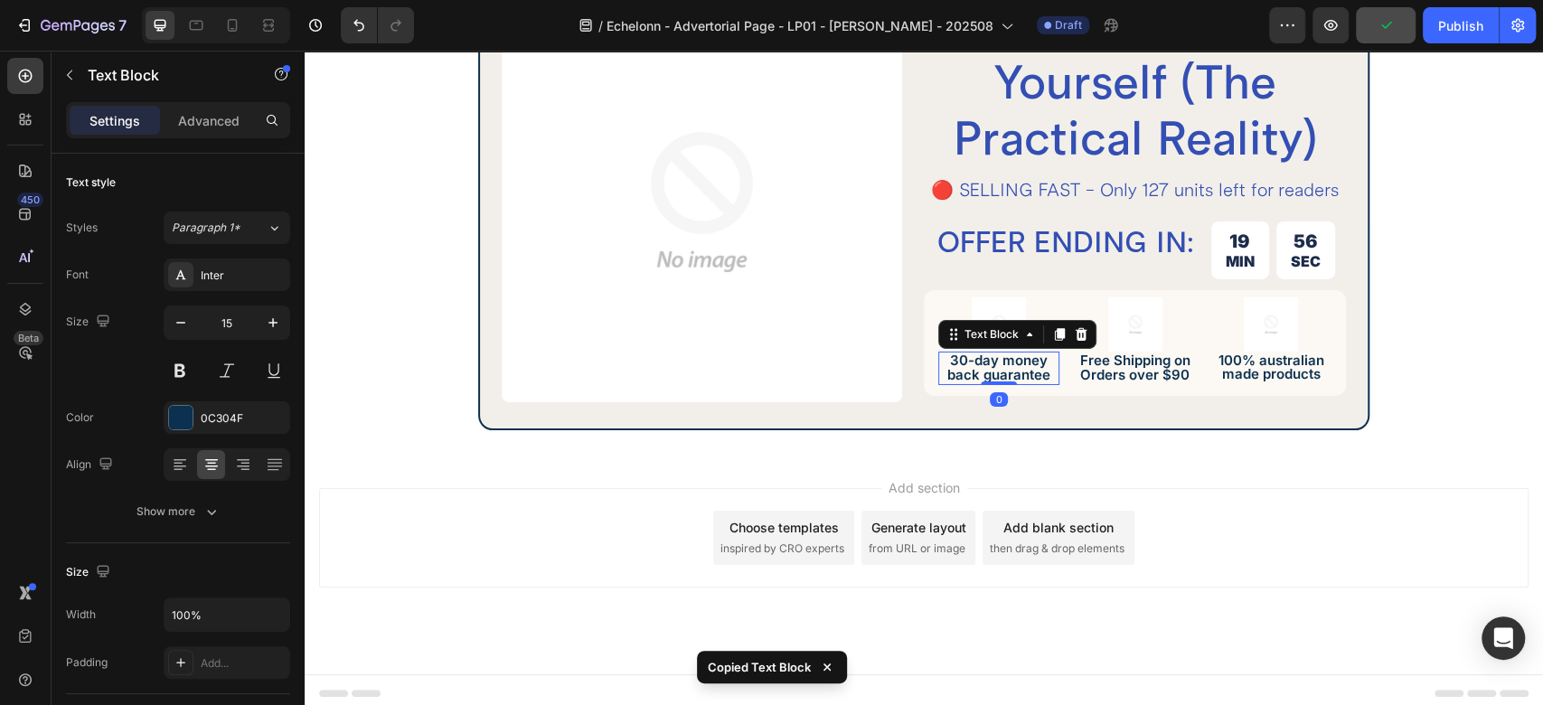
type input "20"
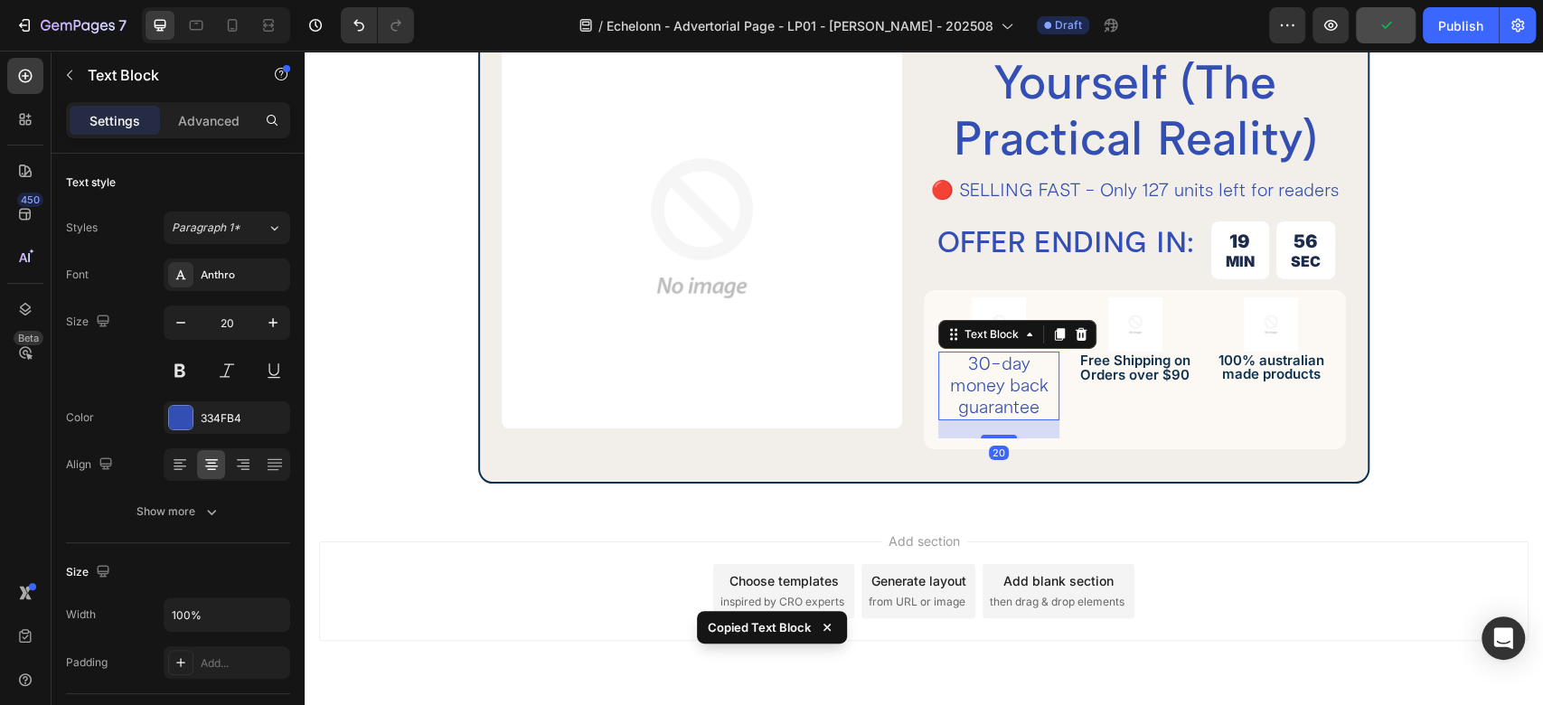
scroll to position [4150, 0]
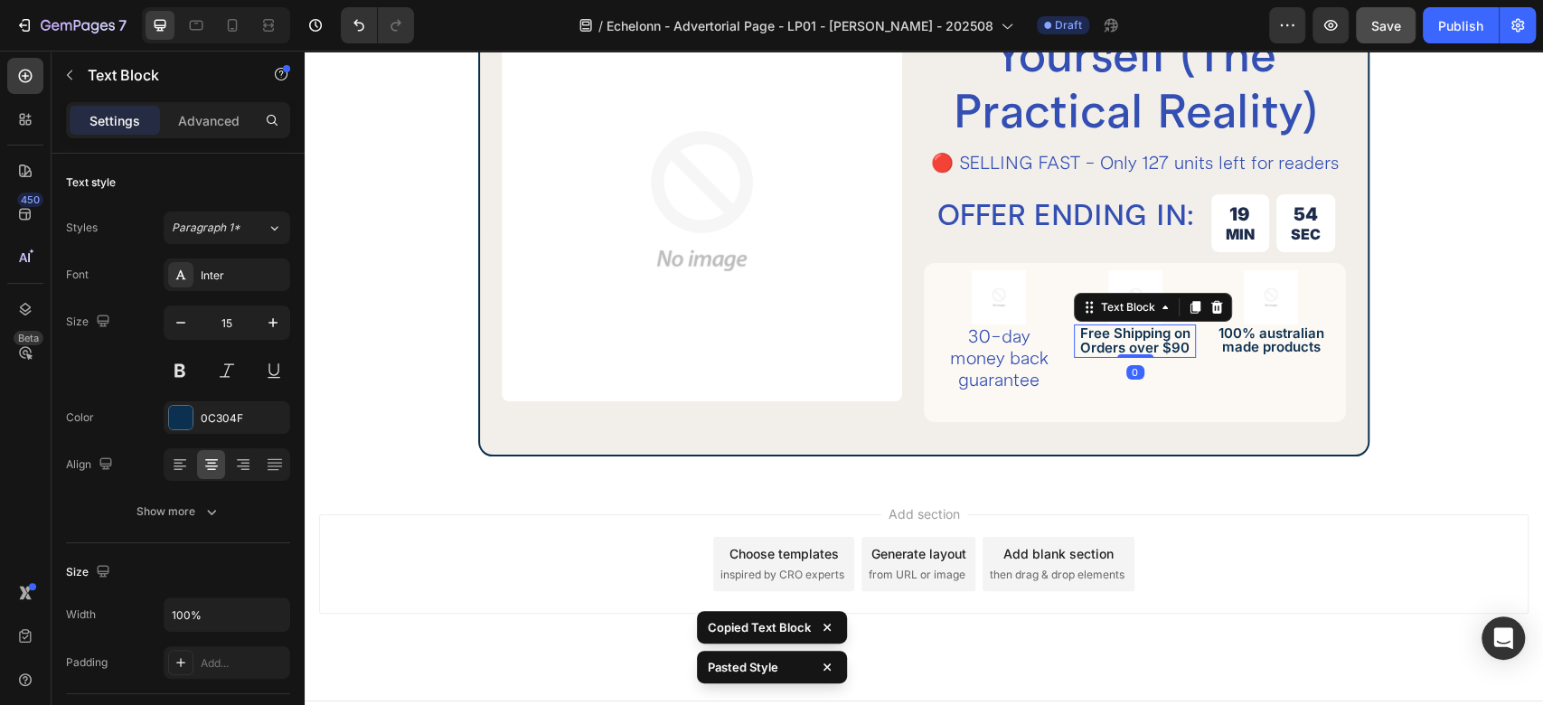
type input "20"
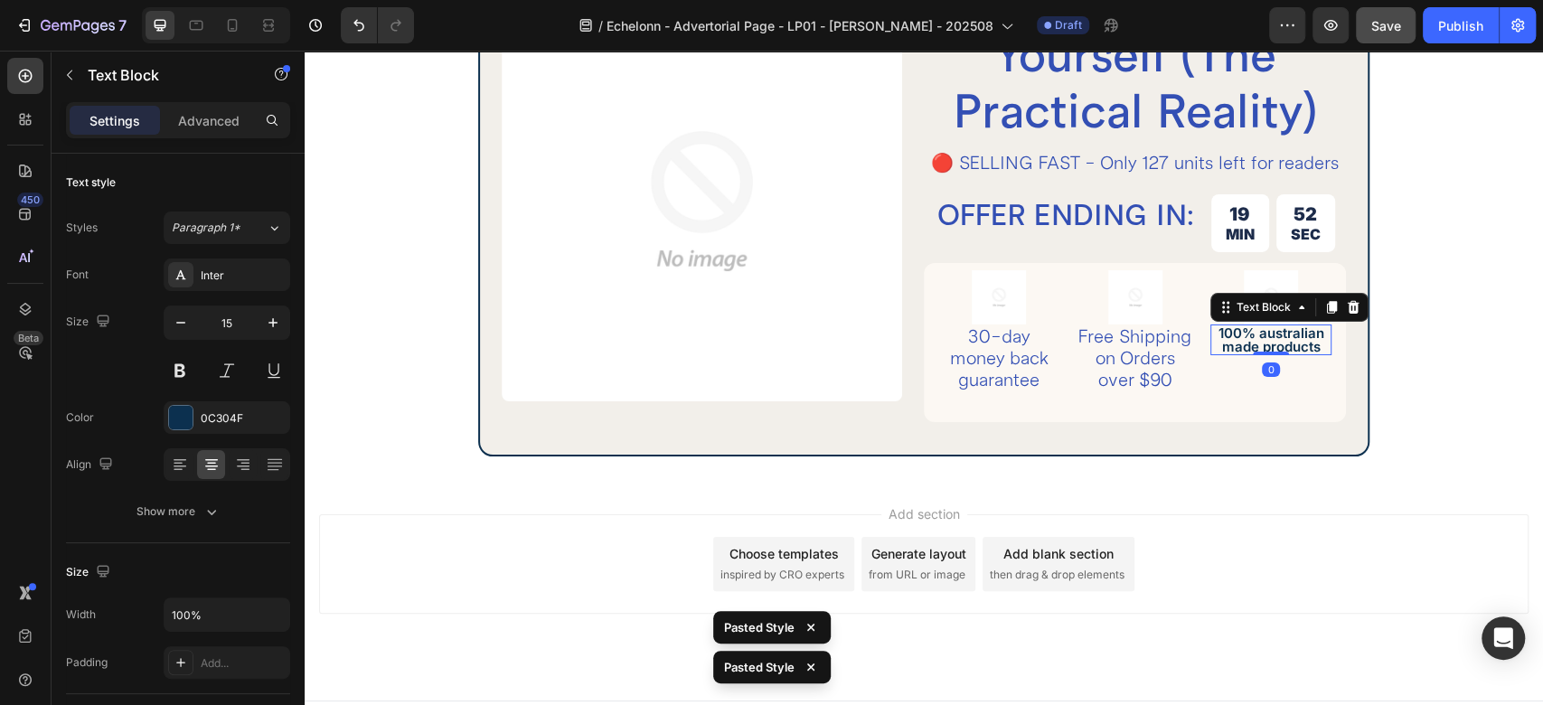
type input "20"
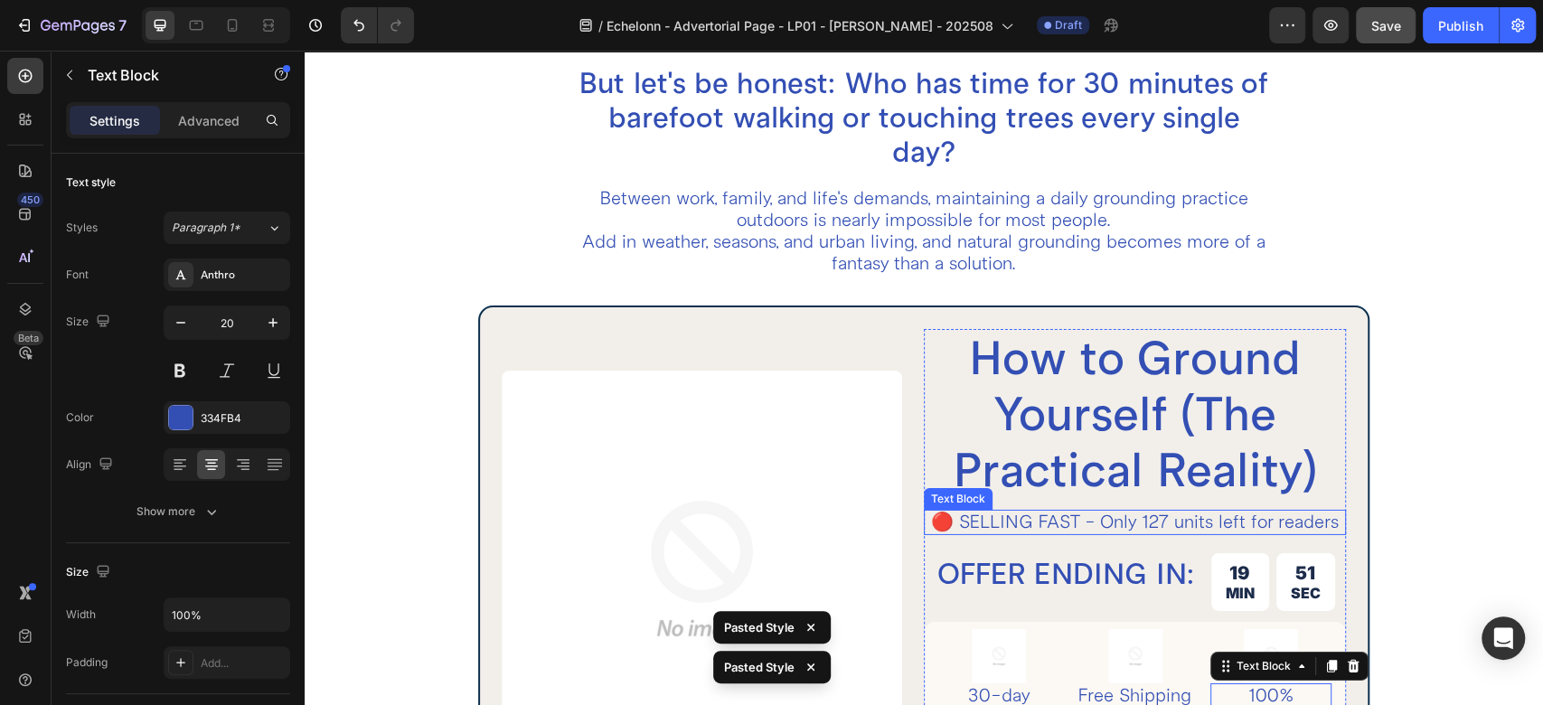
scroll to position [3759, 0]
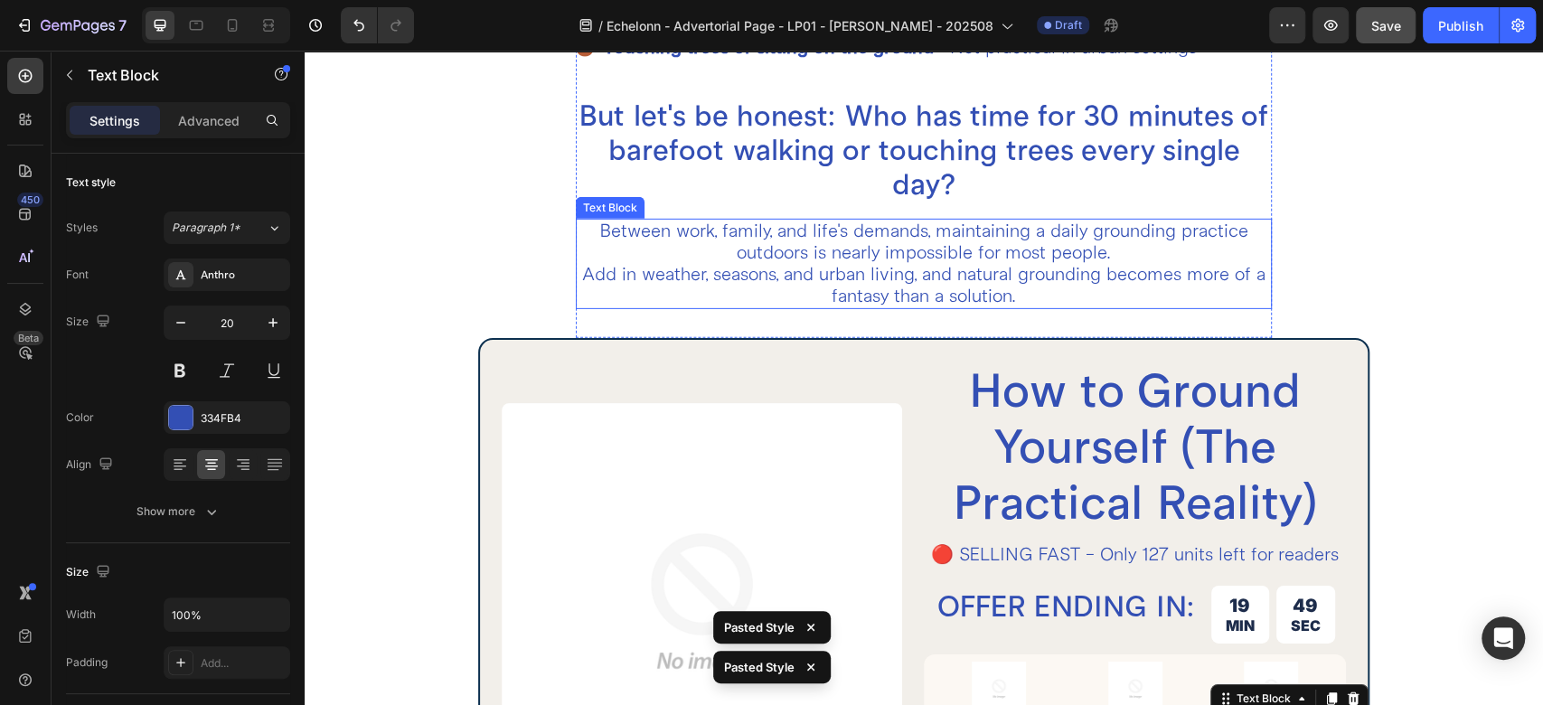
click at [1245, 229] on p "Between work, family, and life's demands, maintaining a daily grounding practic…" at bounding box center [924, 264] width 692 height 87
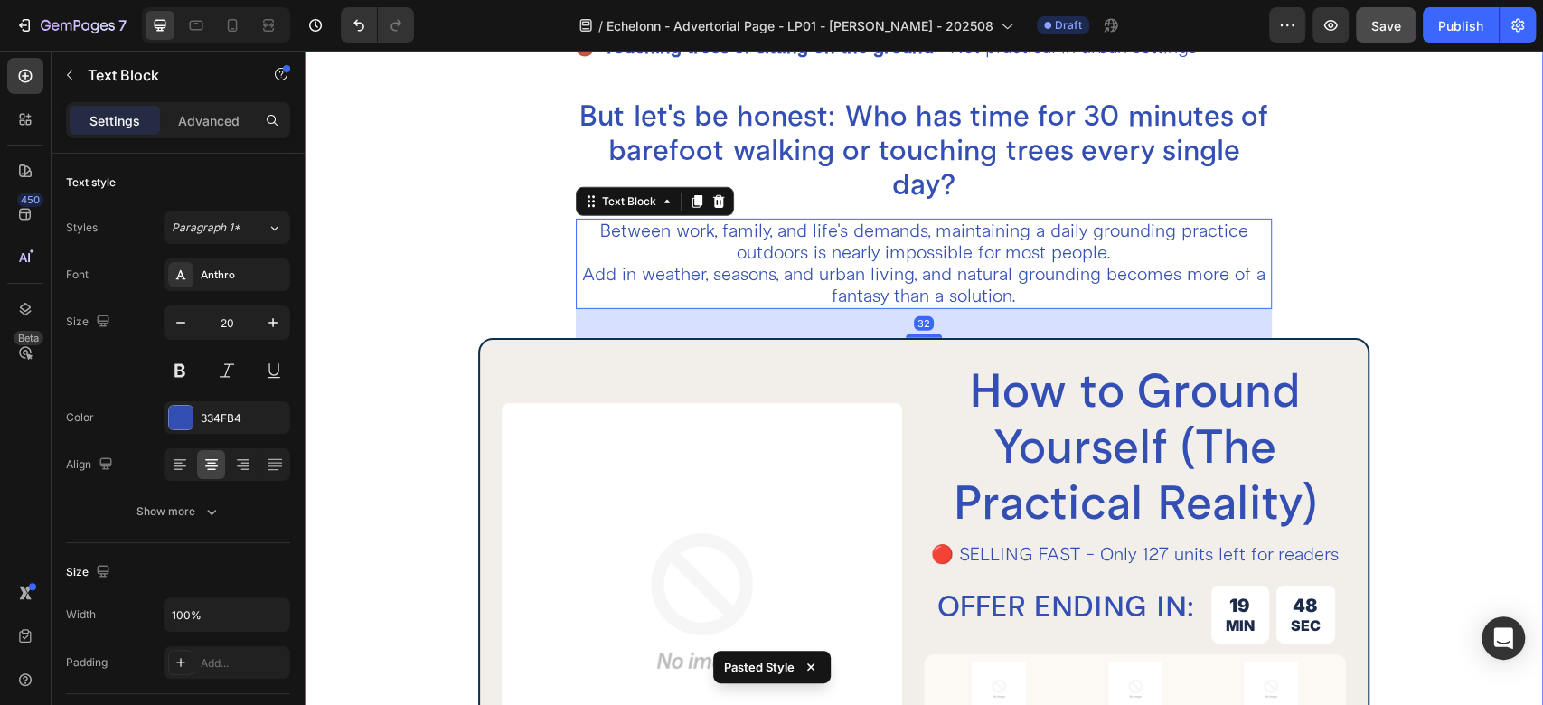
click at [1331, 221] on div "How to Ground Yourself (The Practical Reality) Heading There are natural ways t…" at bounding box center [924, 321] width 1115 height 1139
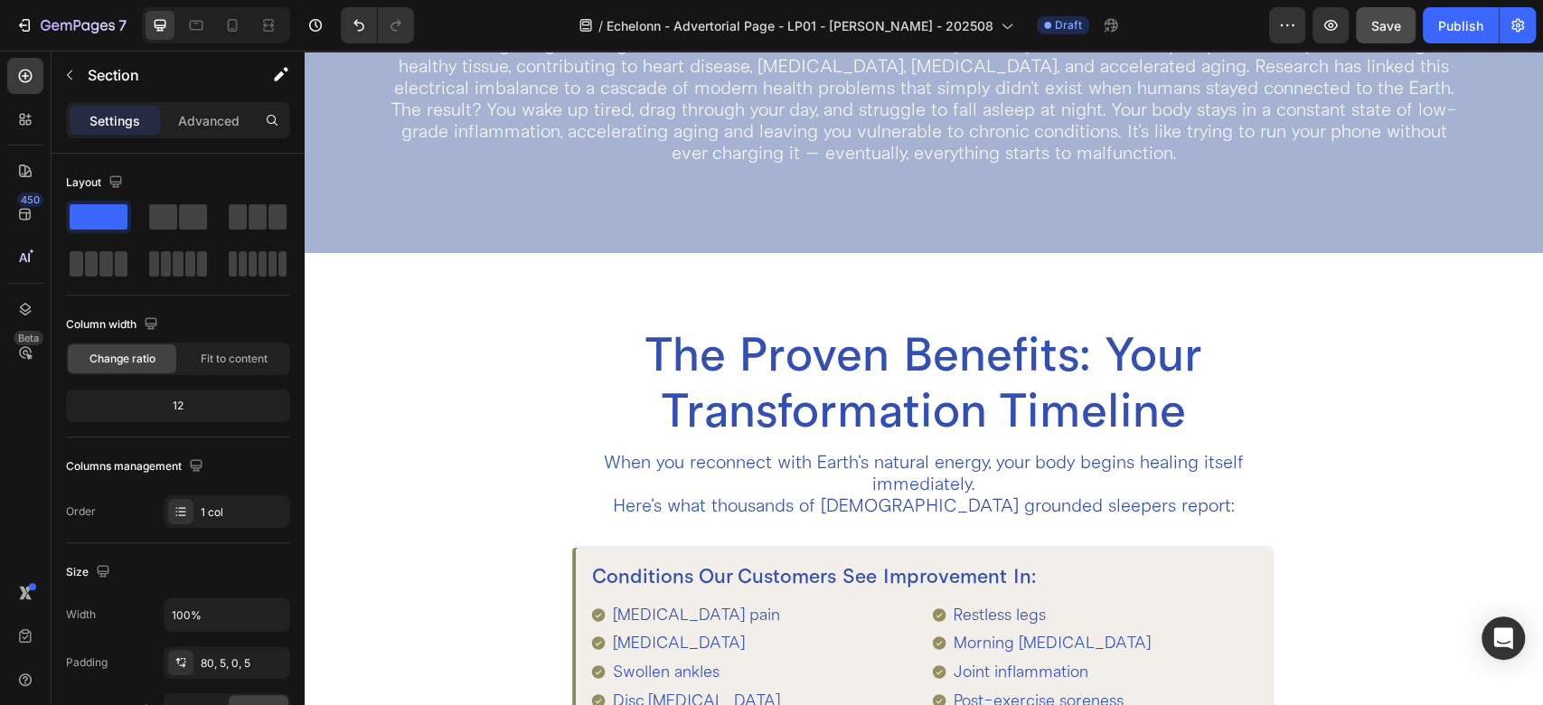
scroll to position [1825, 0]
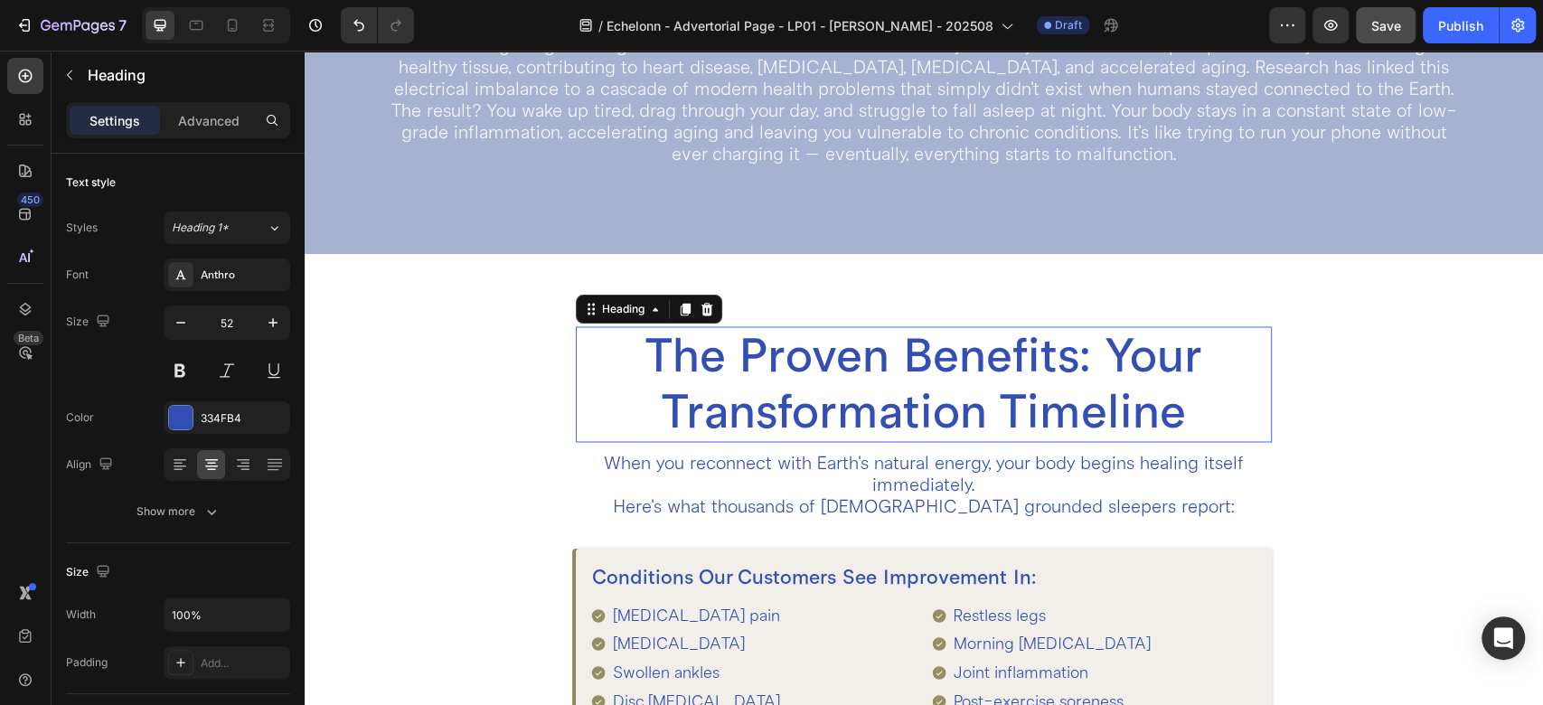
click at [1107, 326] on h2 "The Proven Benefits: Your Transformation Timeline" at bounding box center [924, 384] width 696 height 116
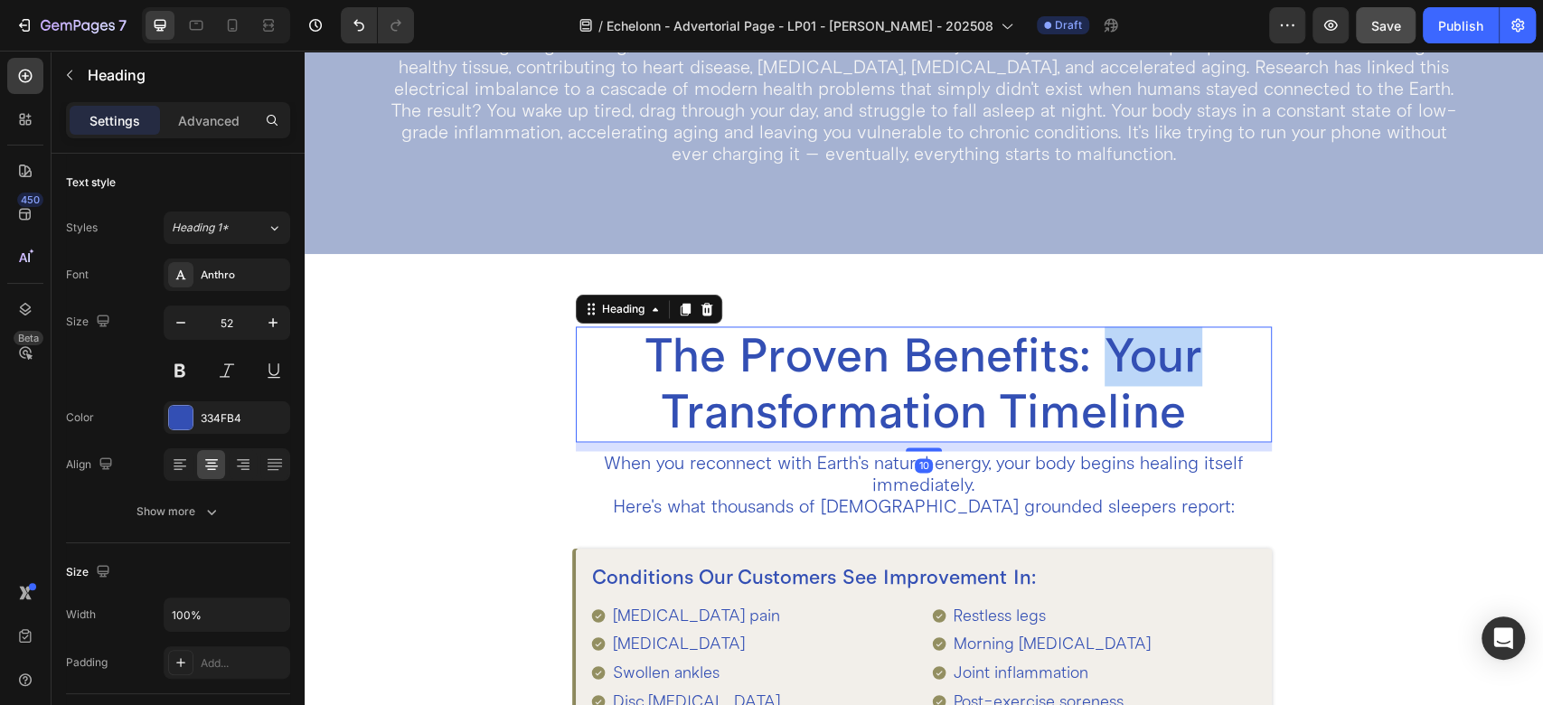
click at [1107, 328] on p "The Proven Benefits: Your Transformation Timeline" at bounding box center [924, 384] width 692 height 112
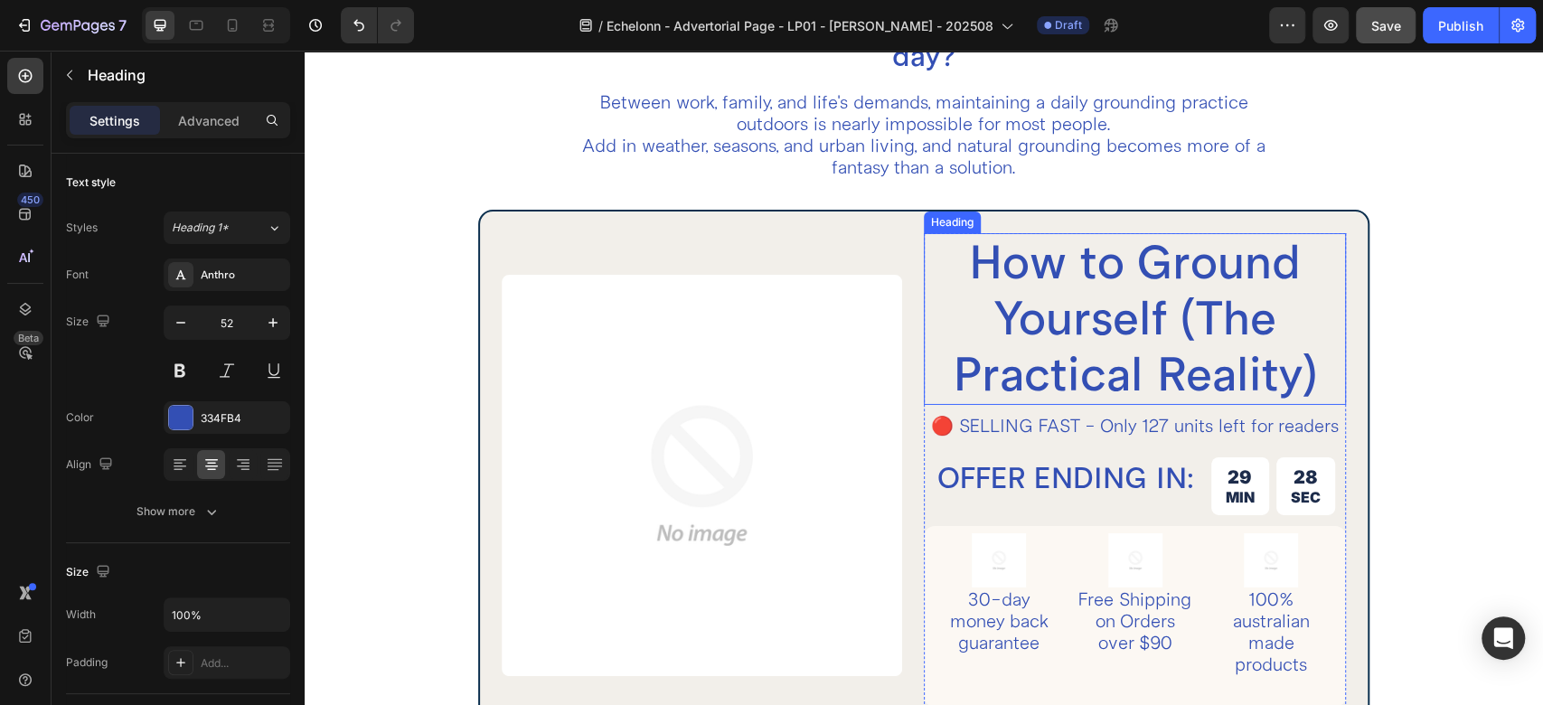
scroll to position [4036, 0]
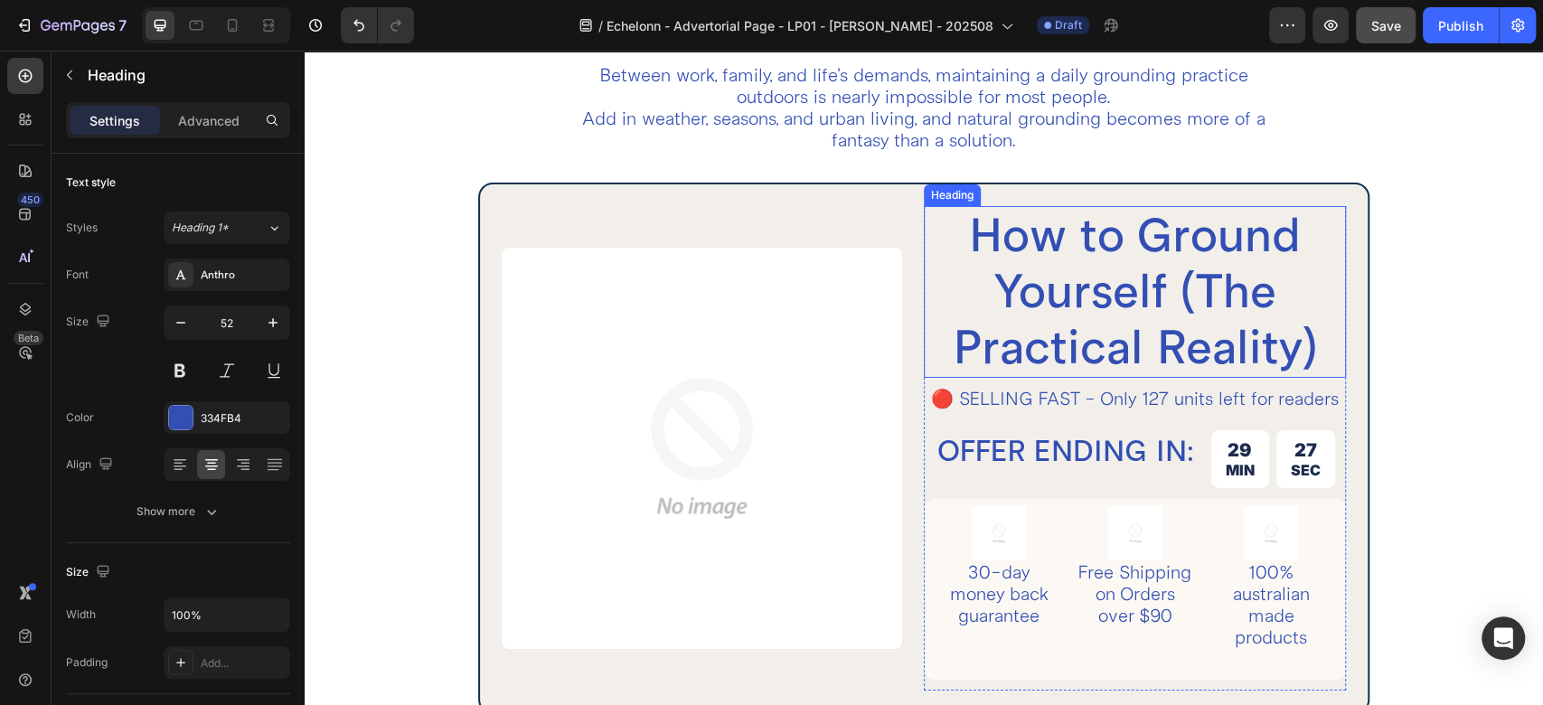
click at [1047, 269] on h2 "How to Ground Yourself (The Practical Reality)" at bounding box center [1135, 292] width 422 height 172
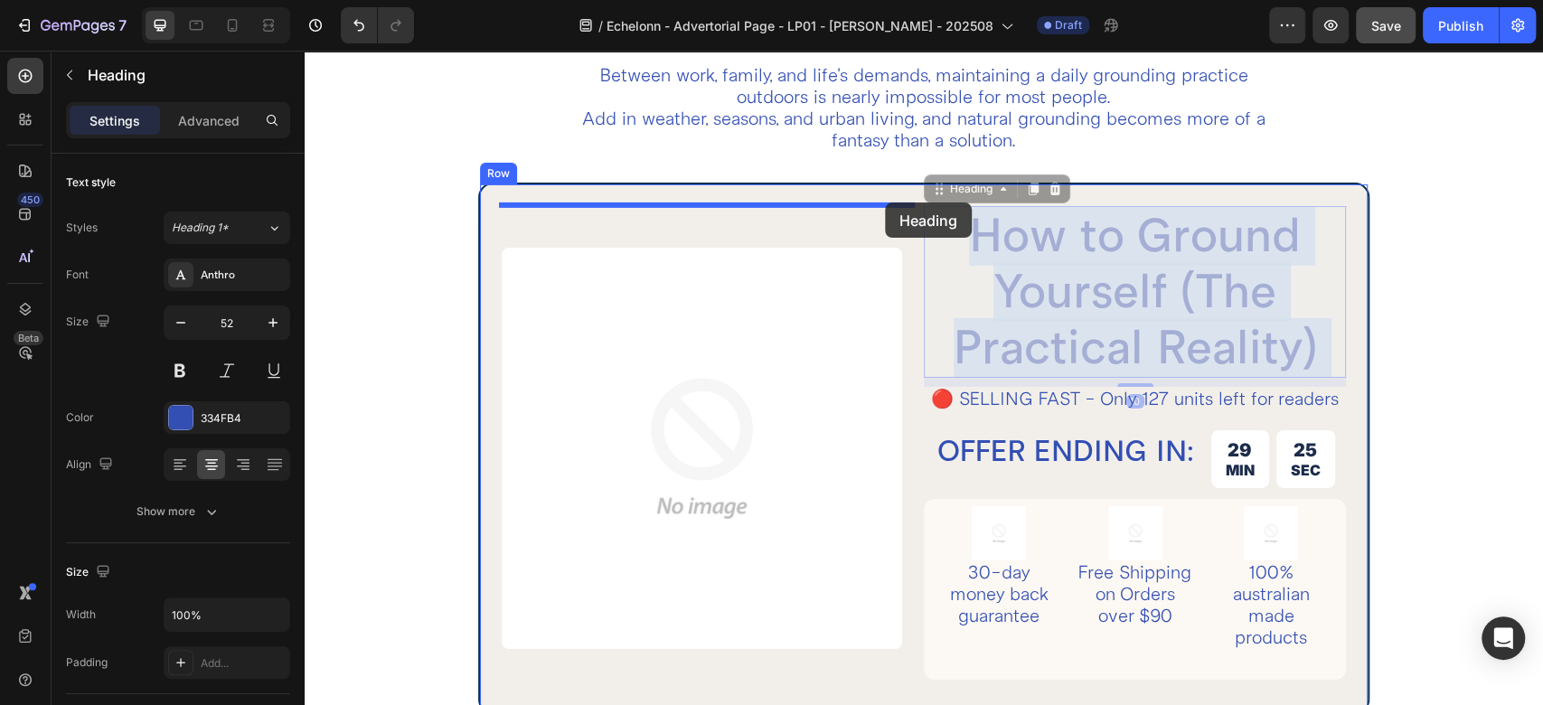
drag, startPoint x: 1078, startPoint y: 269, endPoint x: 885, endPoint y: 203, distance: 203.8
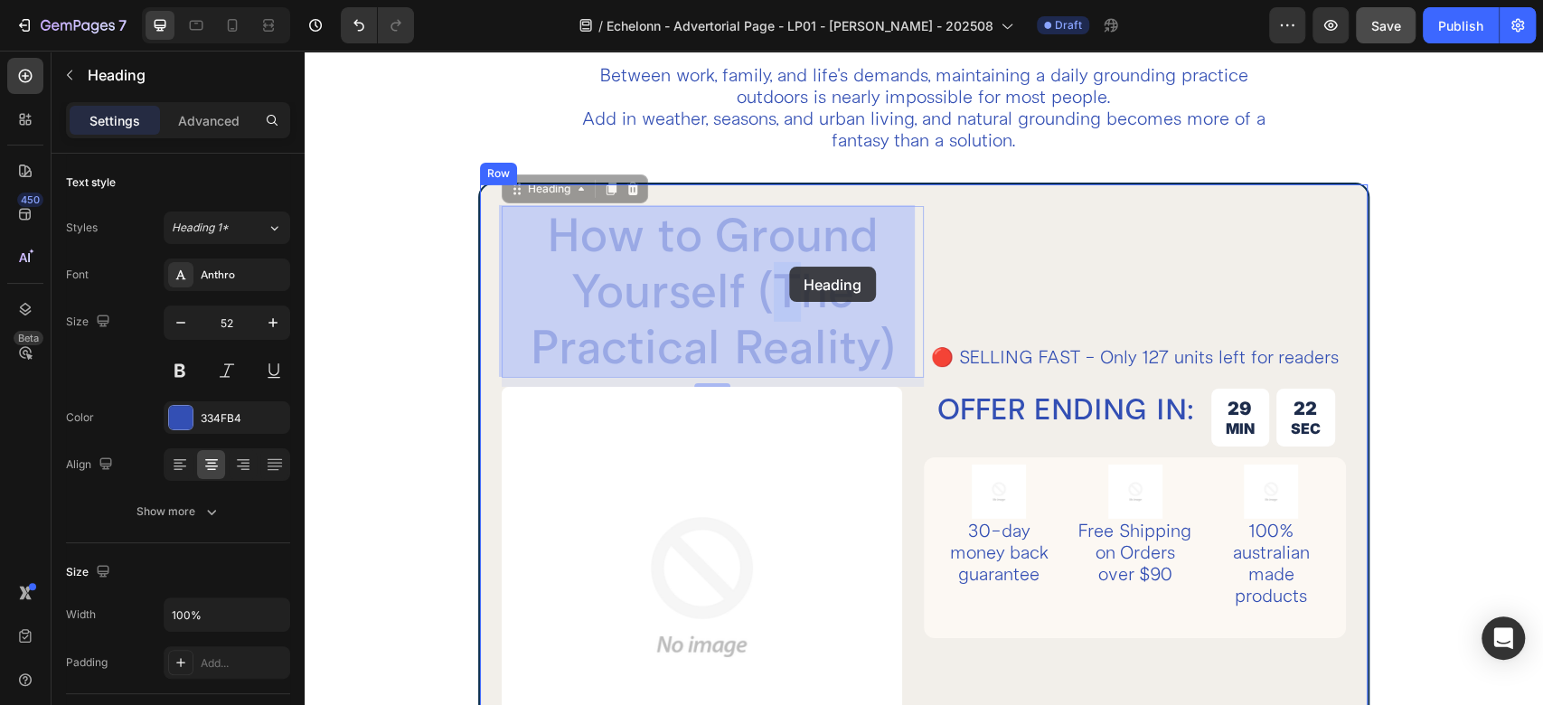
drag, startPoint x: 779, startPoint y: 280, endPoint x: 788, endPoint y: 268, distance: 14.8
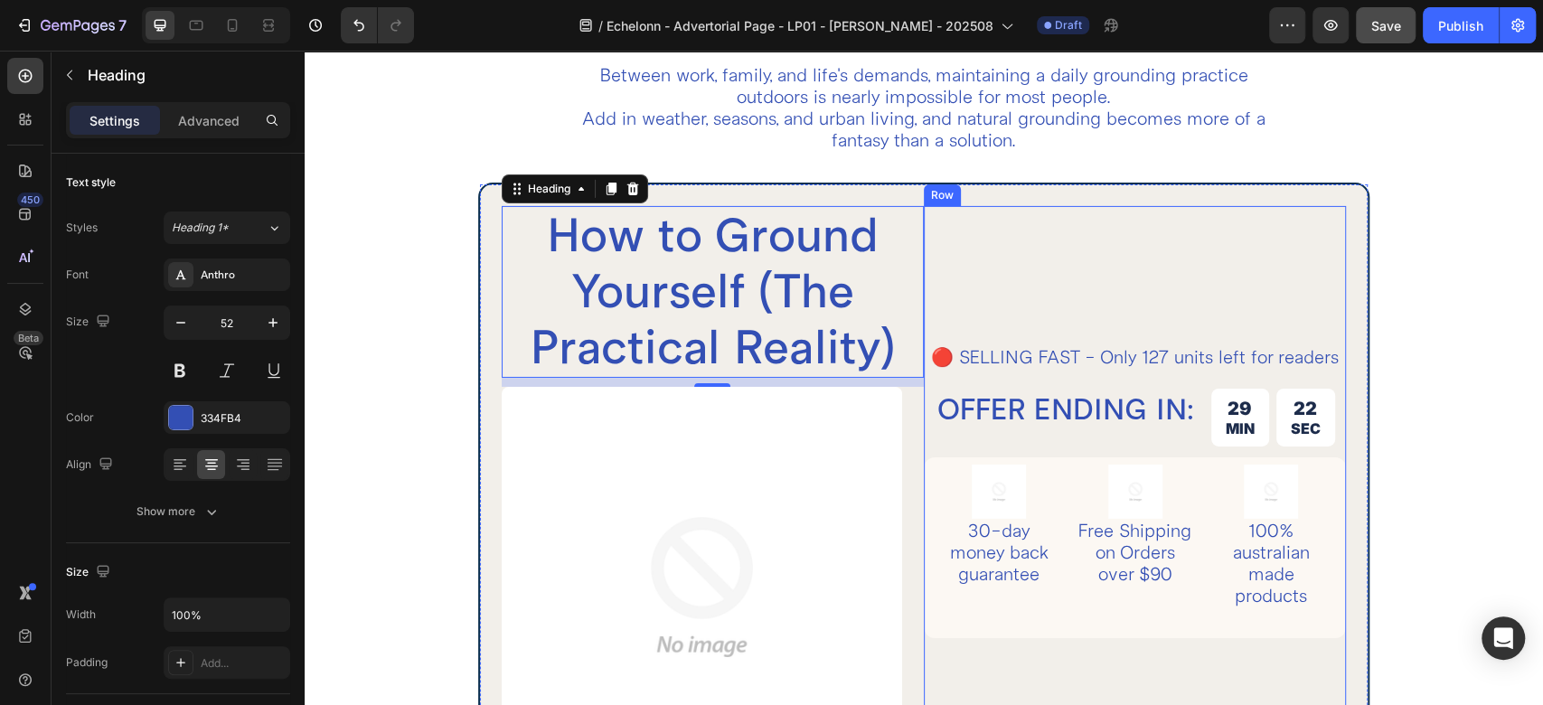
click at [1009, 298] on div "🔴 SELLING FAST - Only 127 units left for readers Text Block OFFER ENDING IN: He…" at bounding box center [1135, 496] width 422 height 581
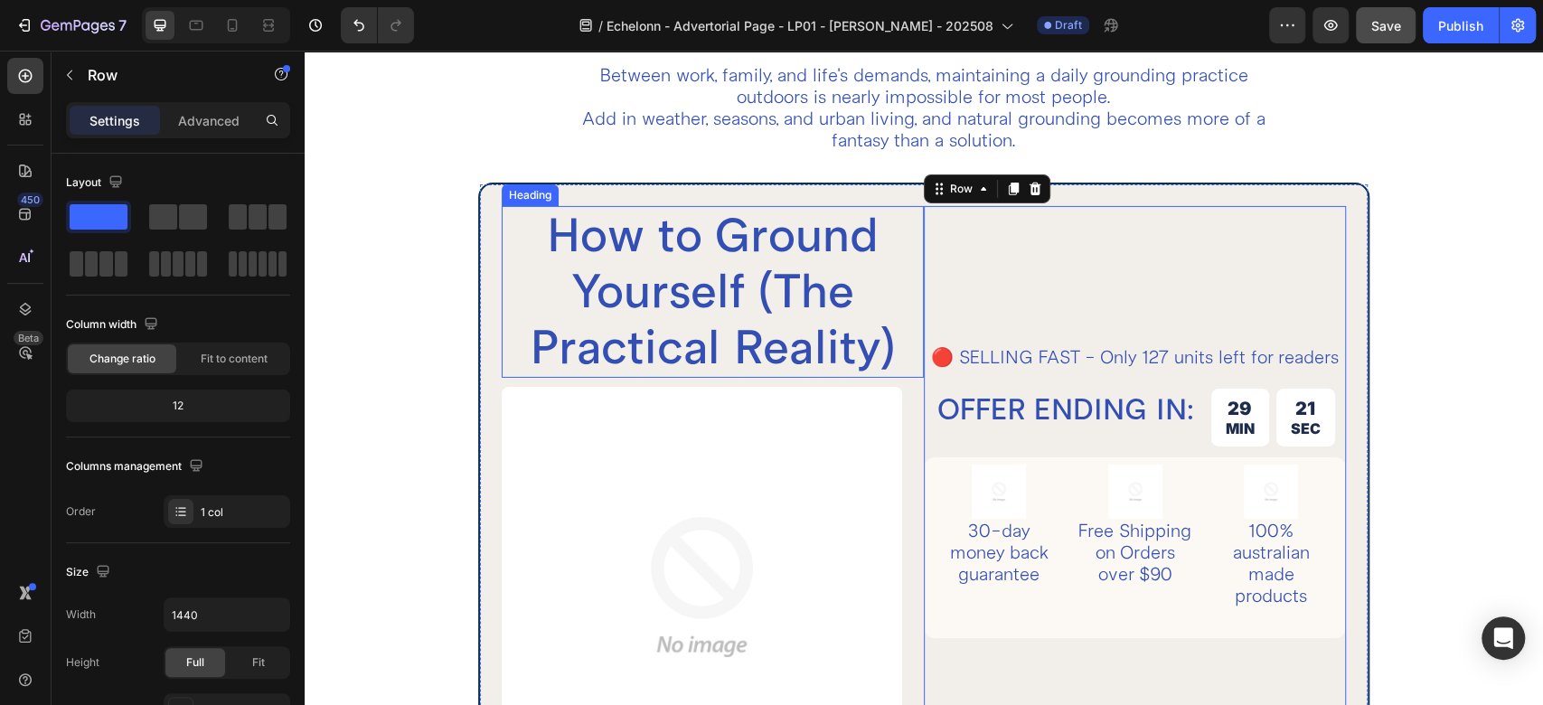
click at [786, 268] on p "How to Ground Yourself (The Practical Reality)" at bounding box center [713, 292] width 419 height 168
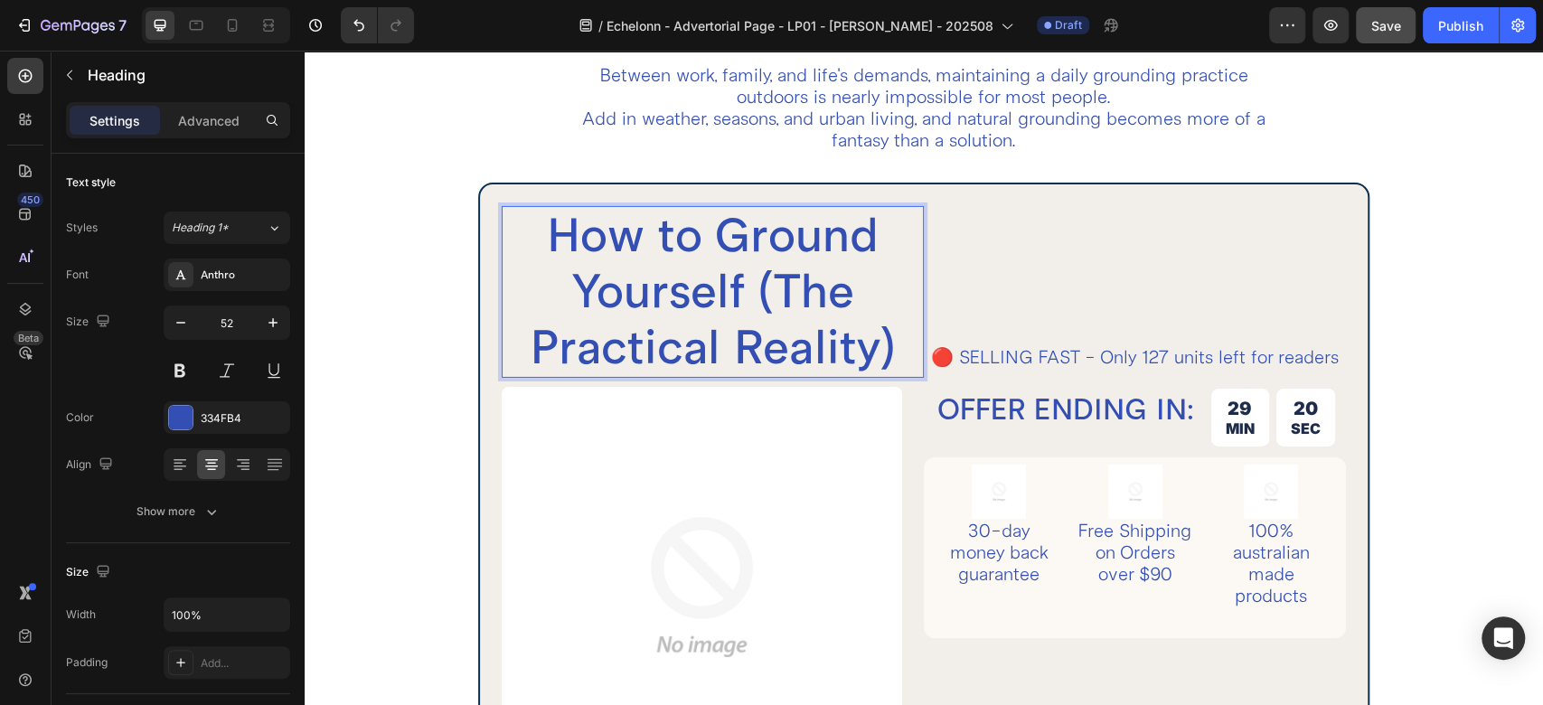
drag, startPoint x: 711, startPoint y: 265, endPoint x: 871, endPoint y: 213, distance: 168.1
click at [1052, 301] on div "🔴 SELLING FAST - Only 127 units left for readers Text Block OFFER ENDING IN: He…" at bounding box center [1135, 496] width 422 height 581
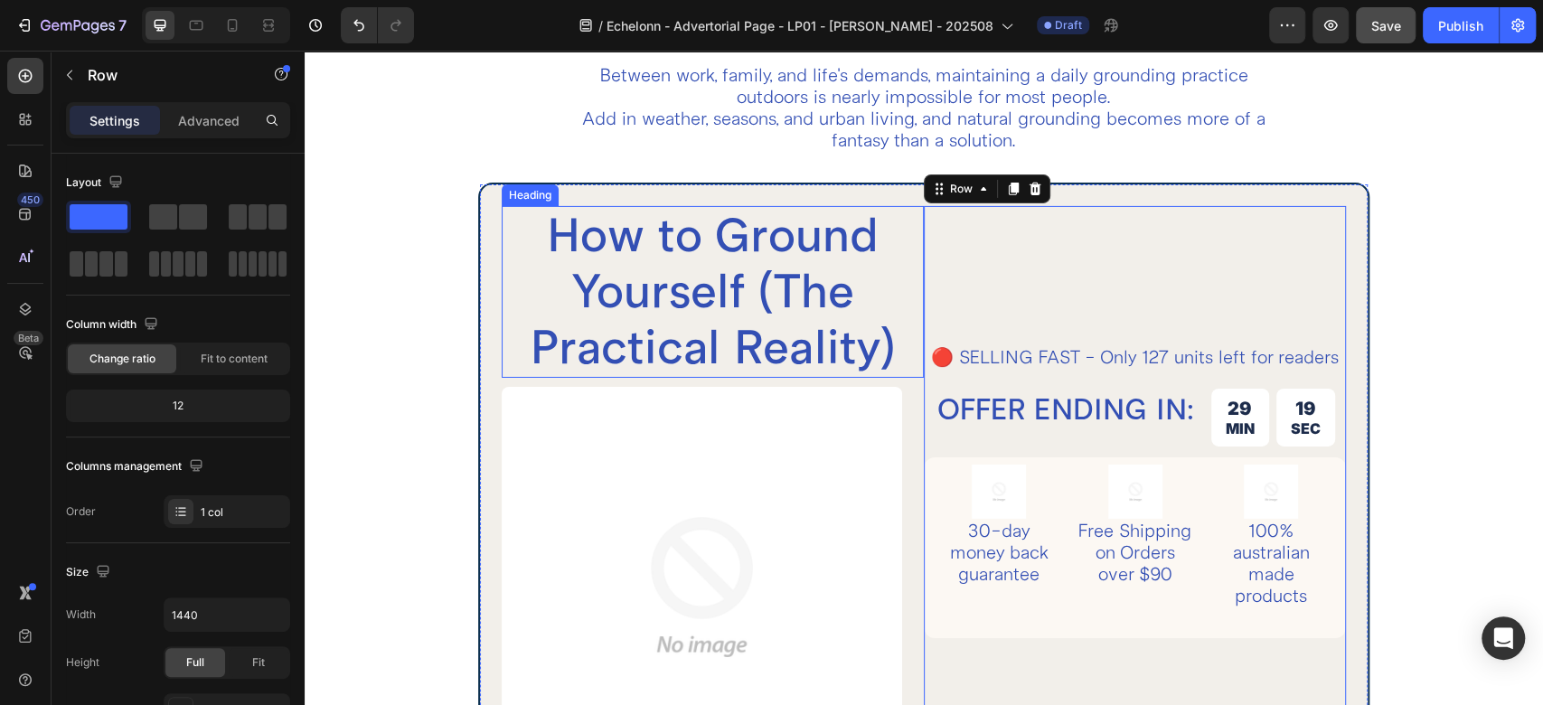
click at [764, 265] on p "How to Ground Yourself (The Practical Reality)" at bounding box center [713, 292] width 419 height 168
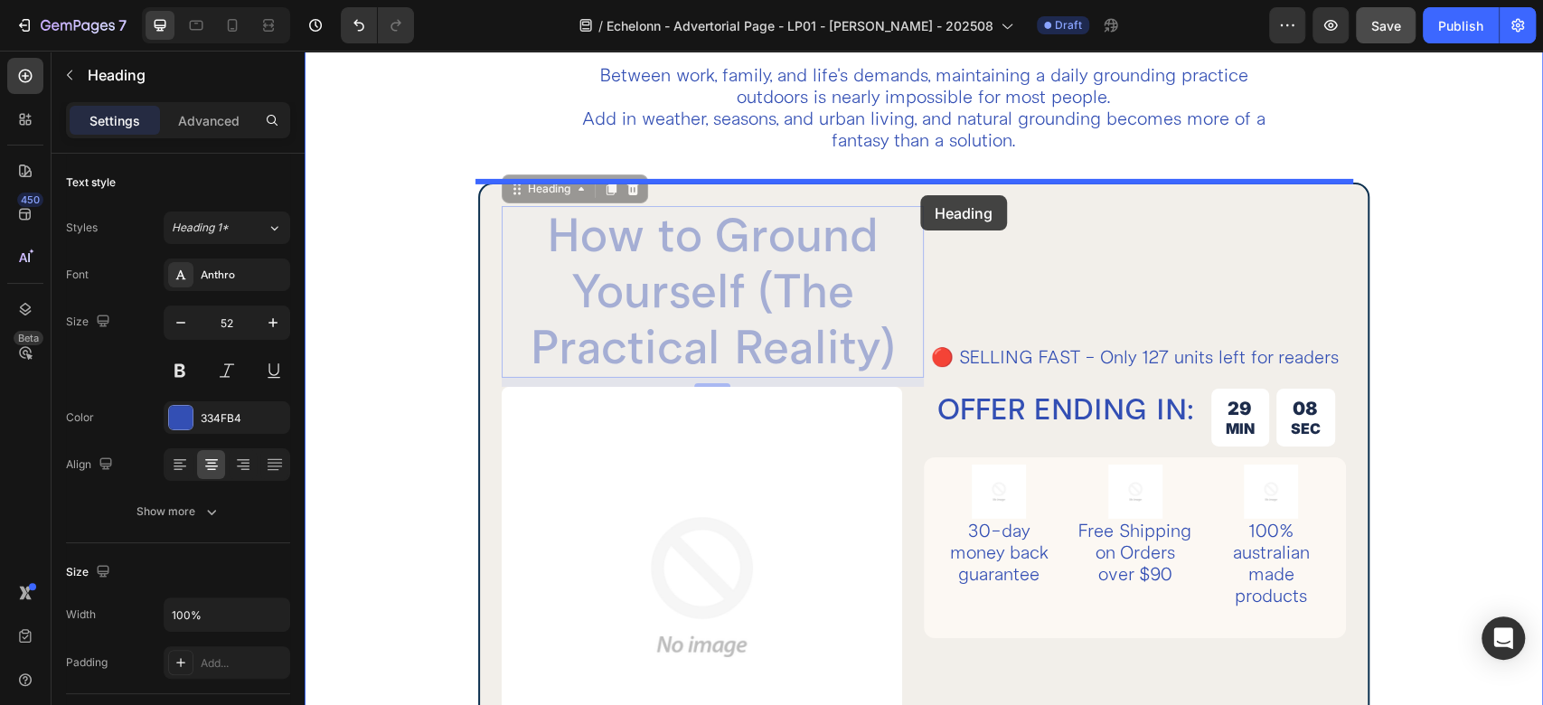
drag, startPoint x: 541, startPoint y: 192, endPoint x: 920, endPoint y: 195, distance: 379.7
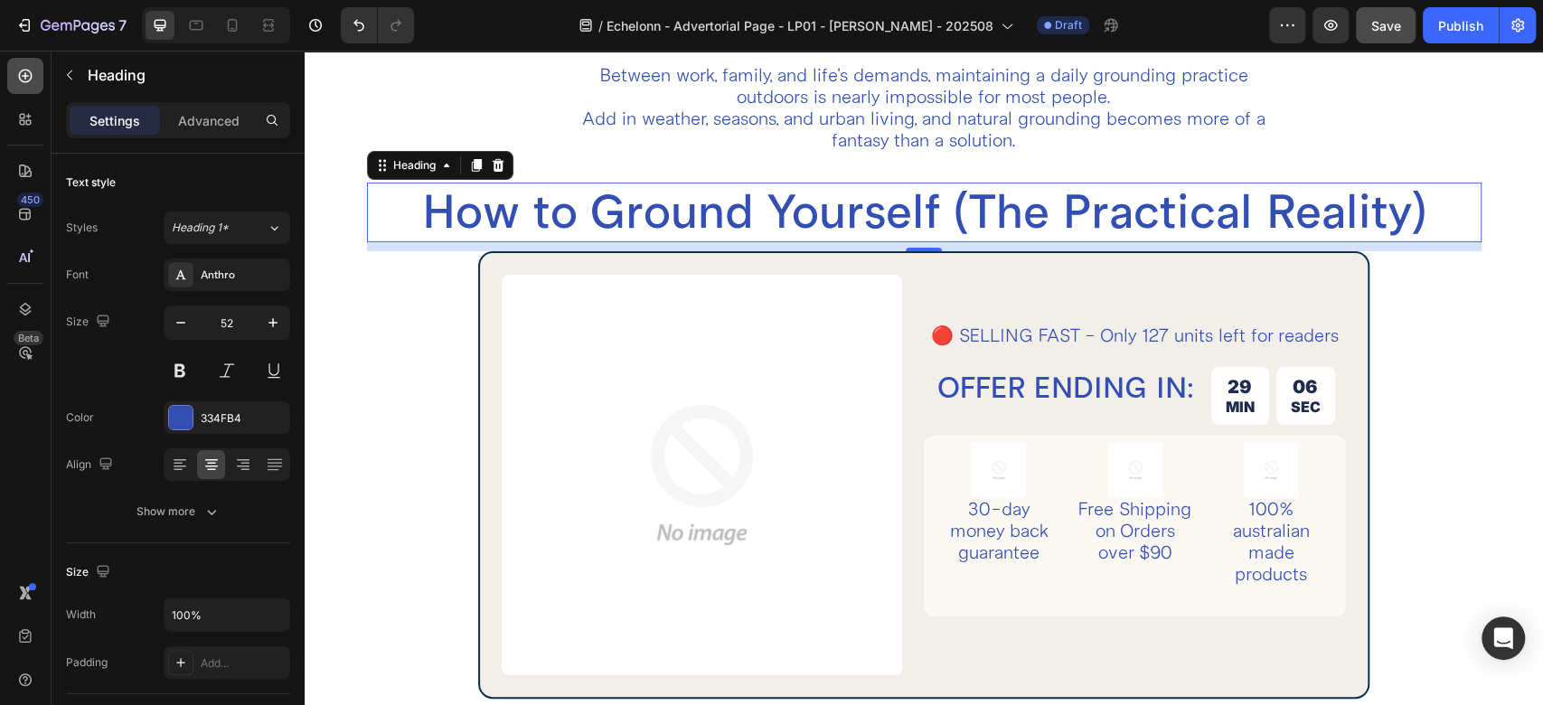
click at [22, 84] on icon at bounding box center [25, 76] width 18 height 18
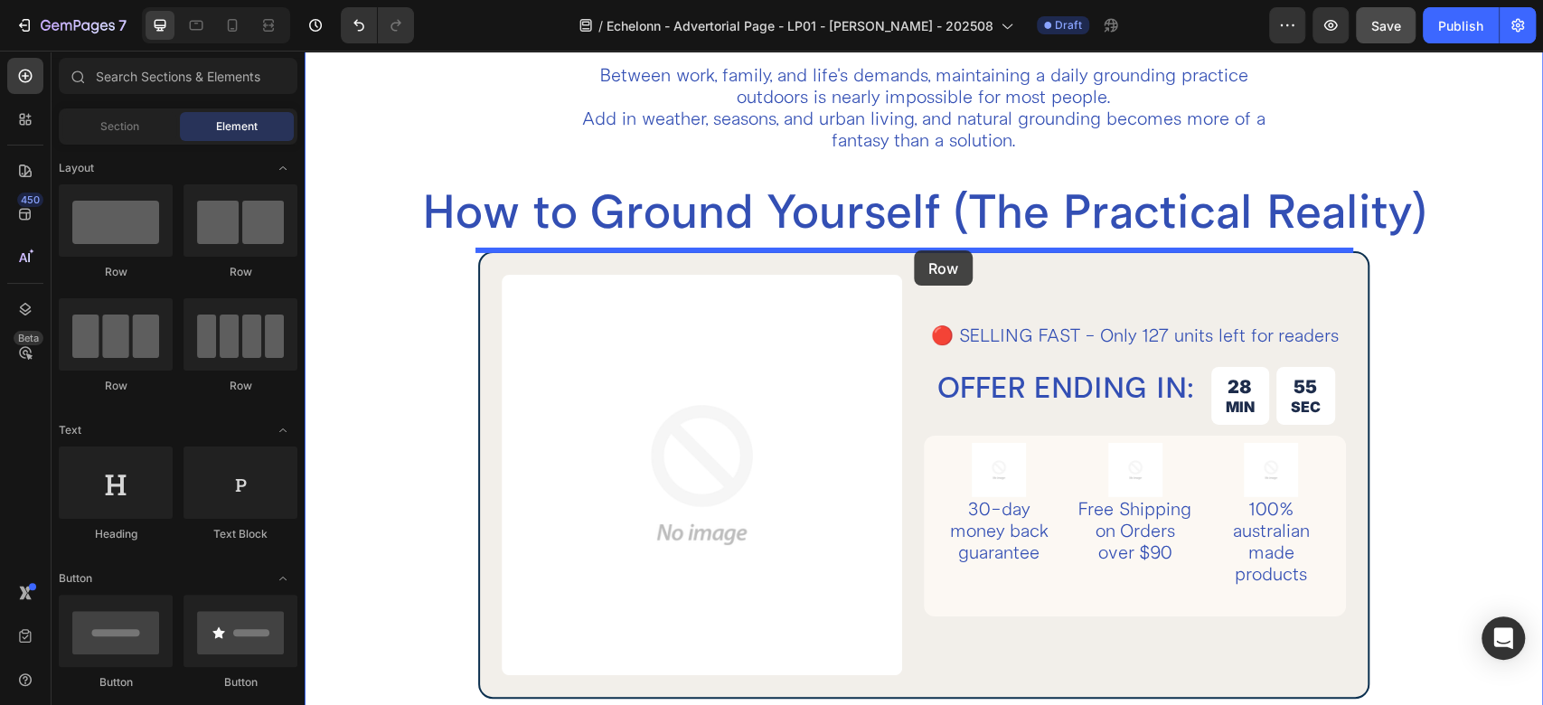
drag, startPoint x: 436, startPoint y: 283, endPoint x: 914, endPoint y: 250, distance: 479.3
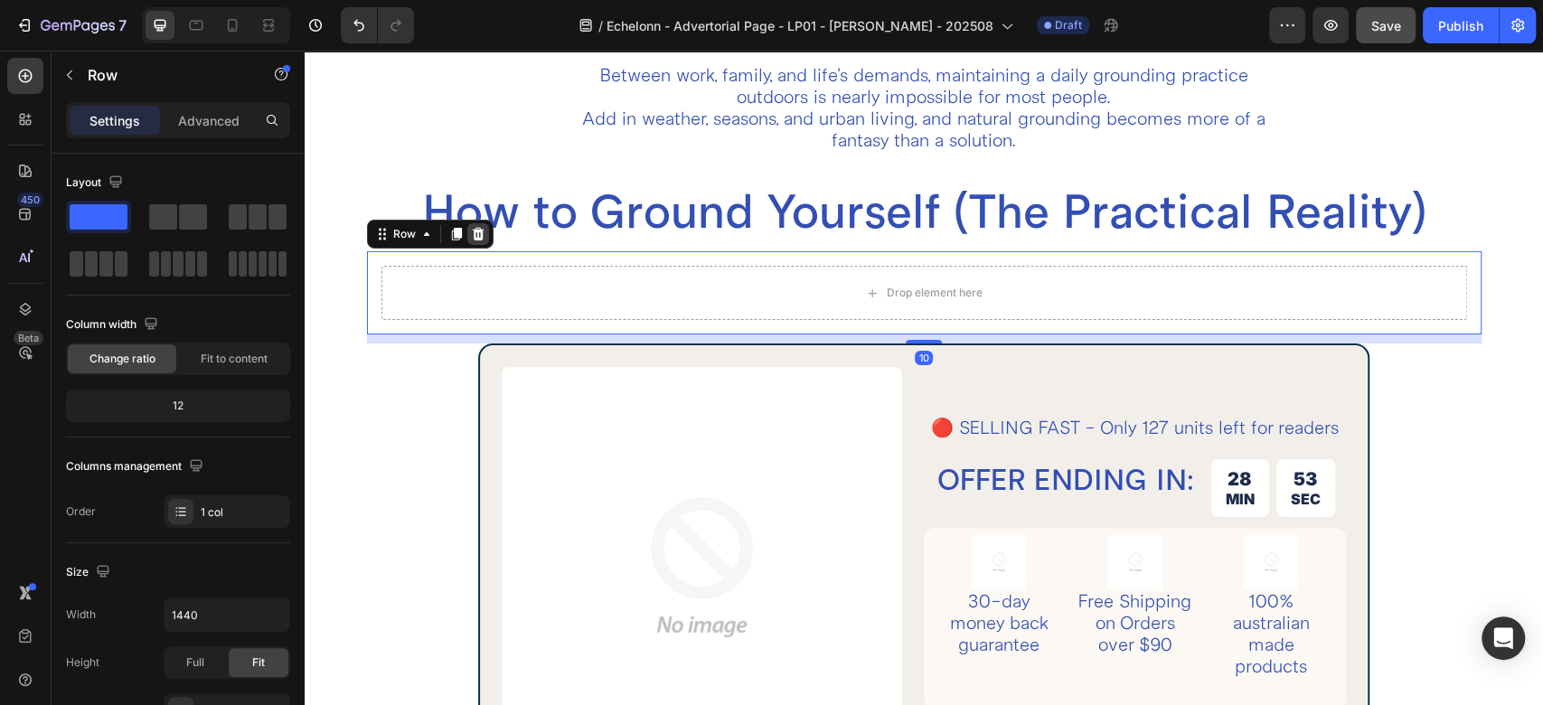
click at [481, 235] on icon at bounding box center [478, 234] width 14 height 14
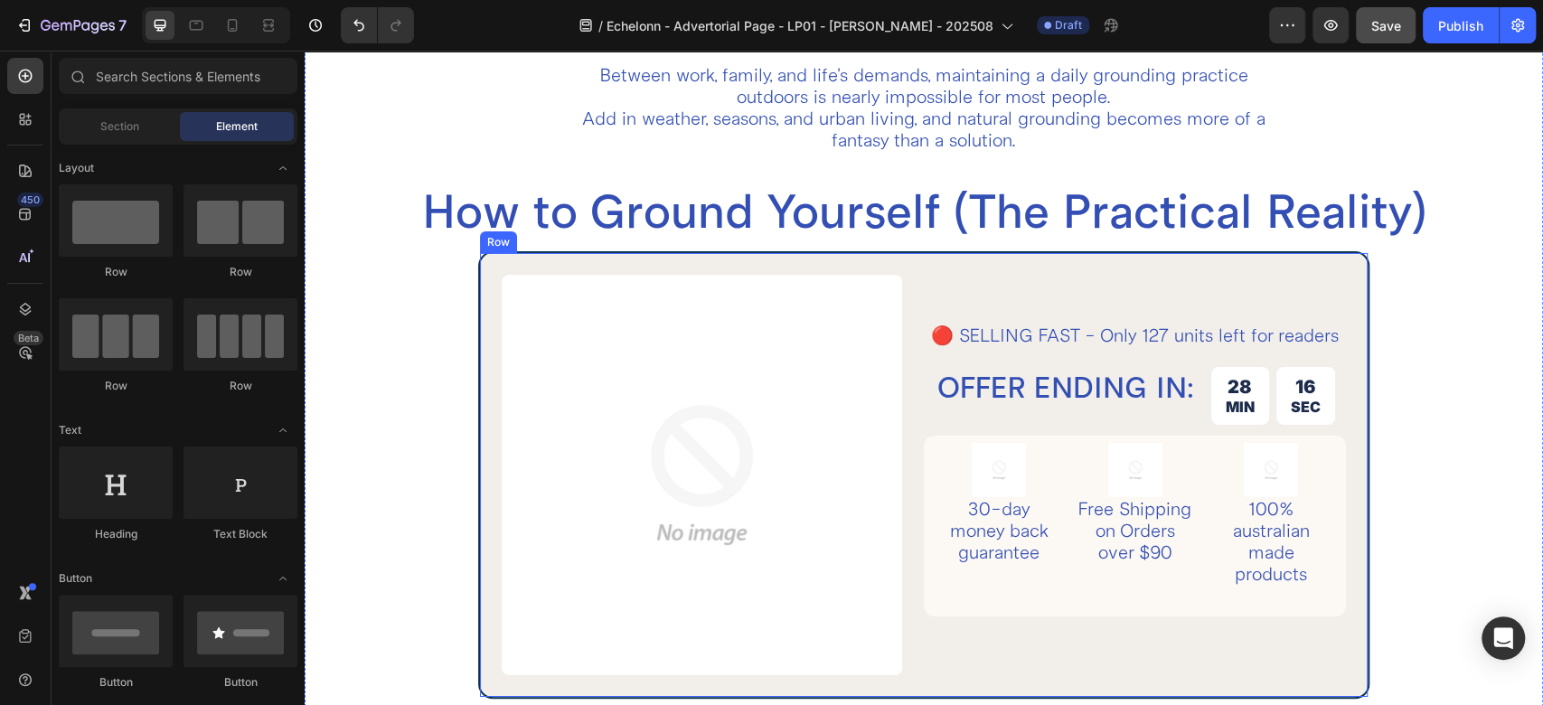
click at [488, 271] on div "Image Row 🔴 SELLING FAST - Only 127 units left for readers Text Block OFFER END…" at bounding box center [923, 474] width 891 height 447
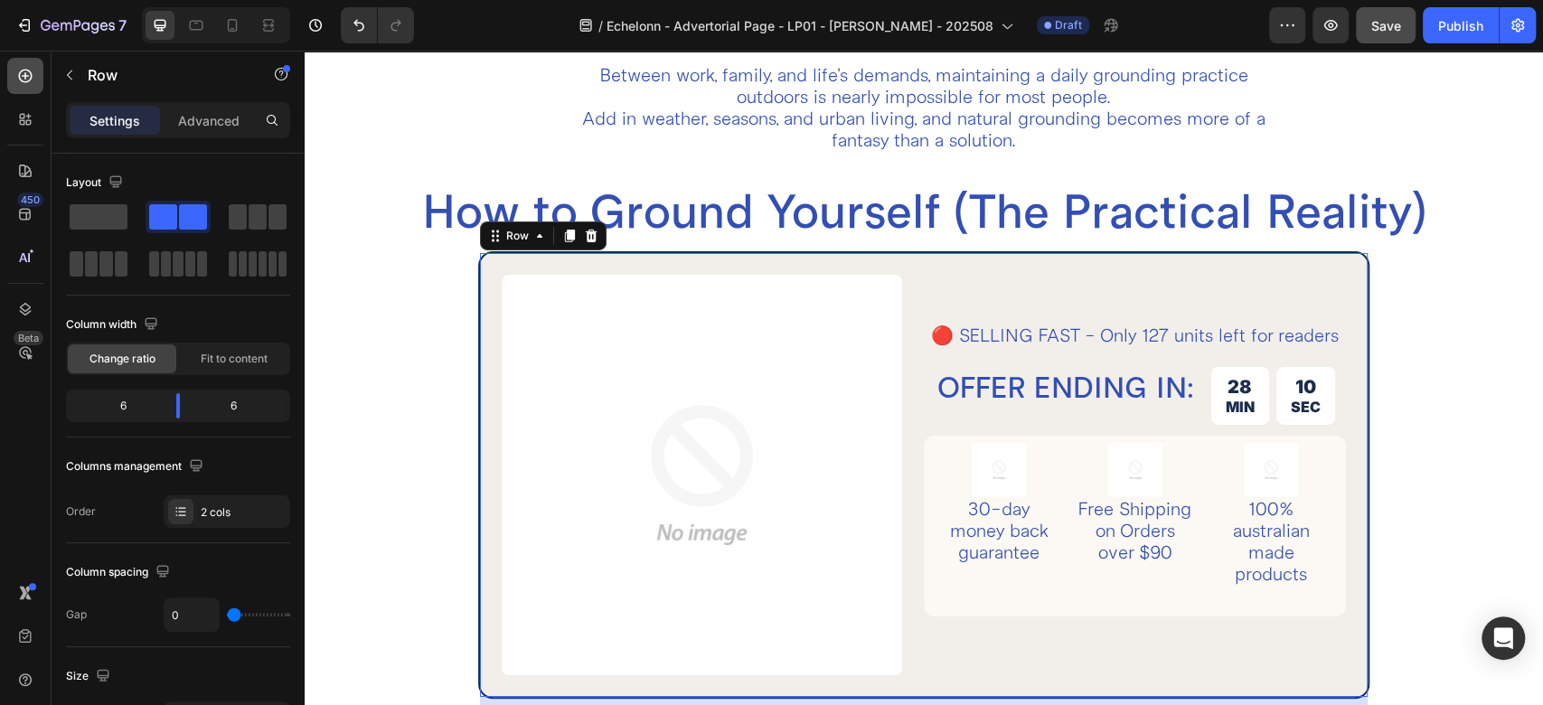
click at [11, 81] on div at bounding box center [25, 76] width 36 height 36
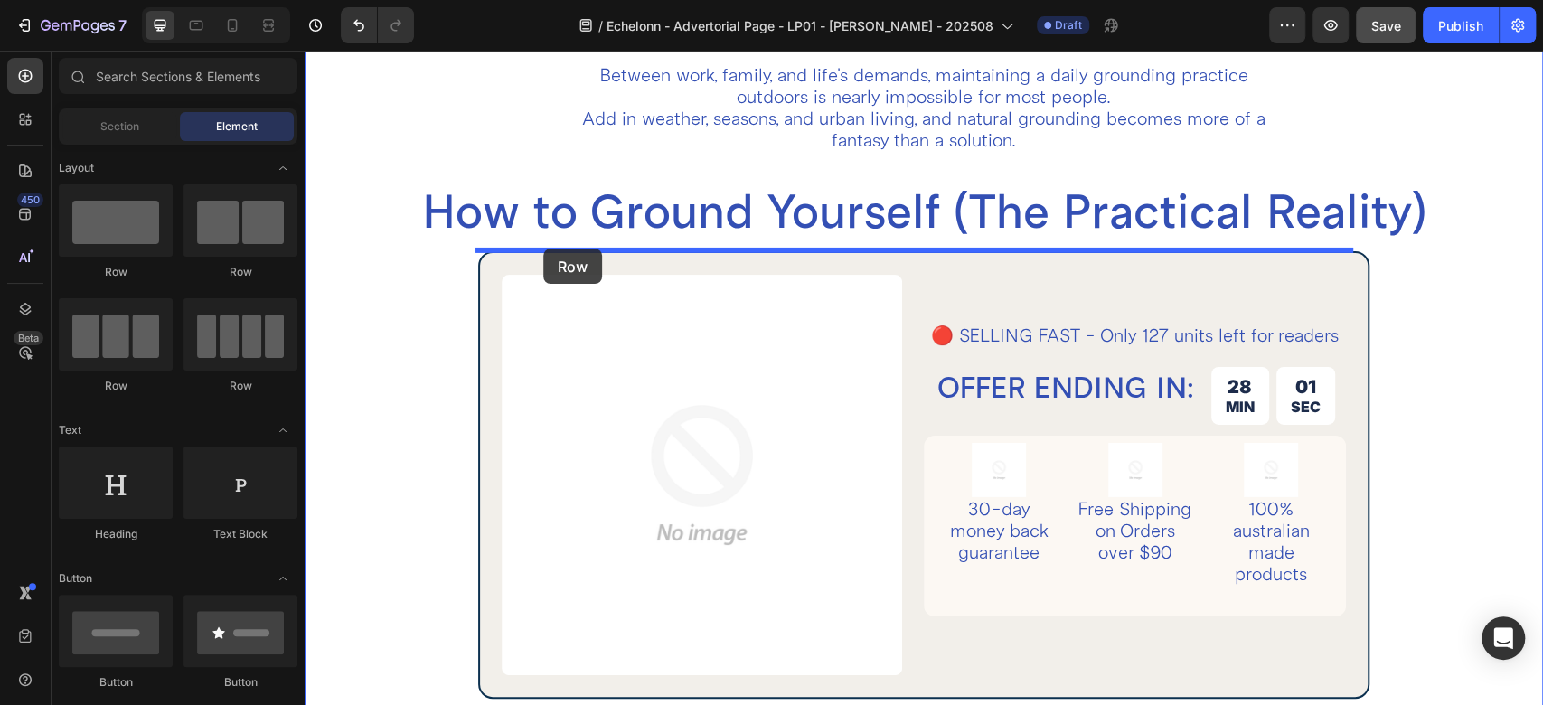
drag, startPoint x: 428, startPoint y: 287, endPoint x: 543, endPoint y: 249, distance: 121.8
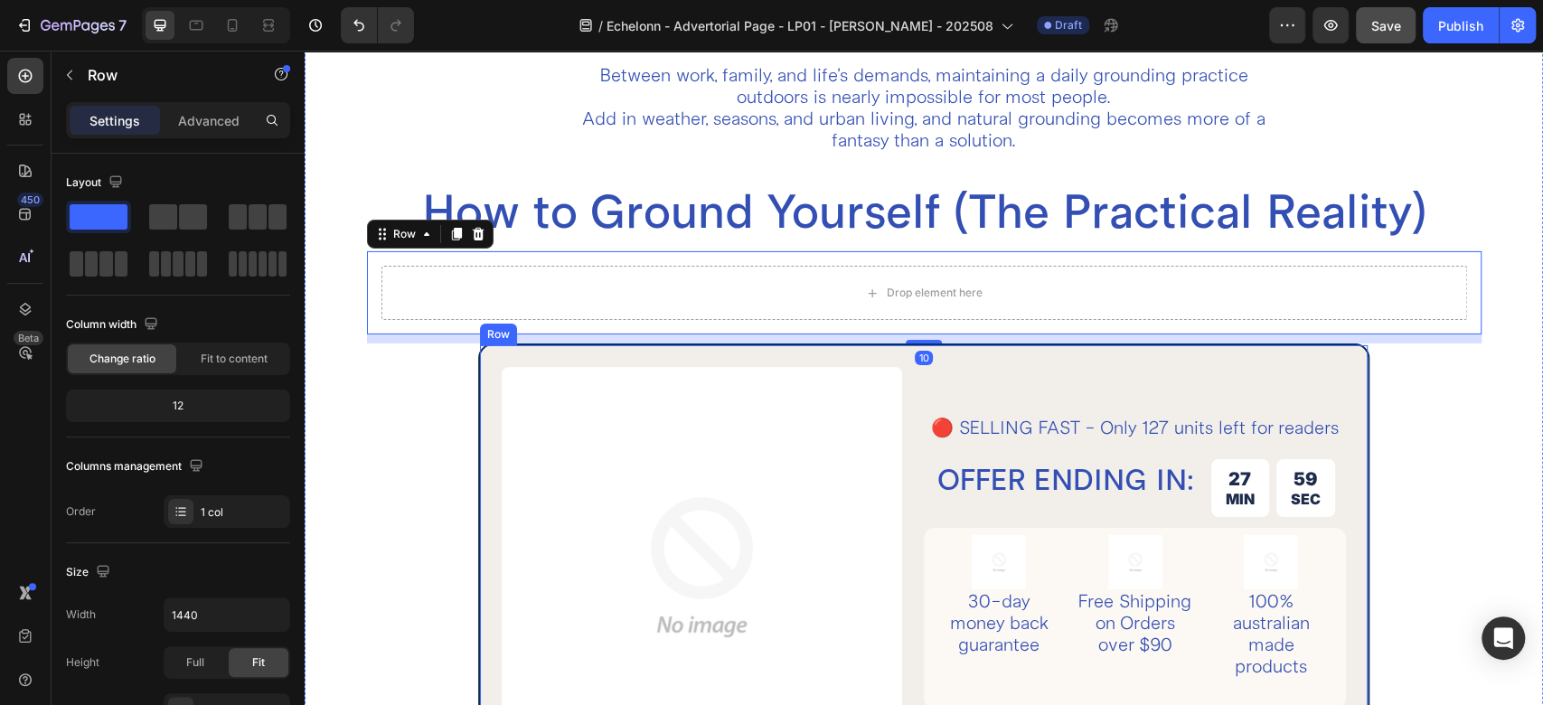
click at [482, 372] on div "Image Row 🔴 SELLING FAST - Only 127 units left for readers Text Block OFFER END…" at bounding box center [923, 567] width 891 height 447
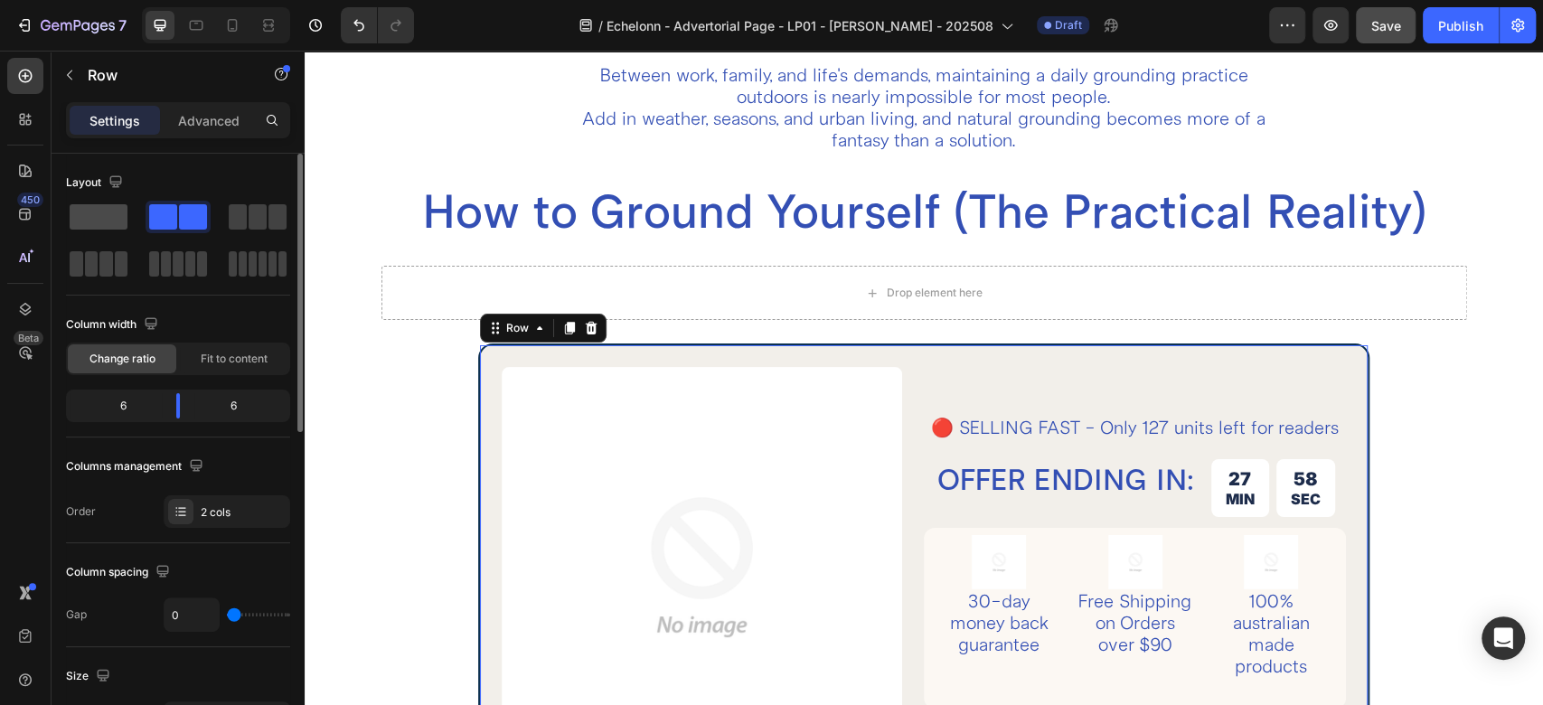
drag, startPoint x: 101, startPoint y: 221, endPoint x: 772, endPoint y: 281, distance: 673.5
click at [101, 221] on span at bounding box center [99, 216] width 58 height 25
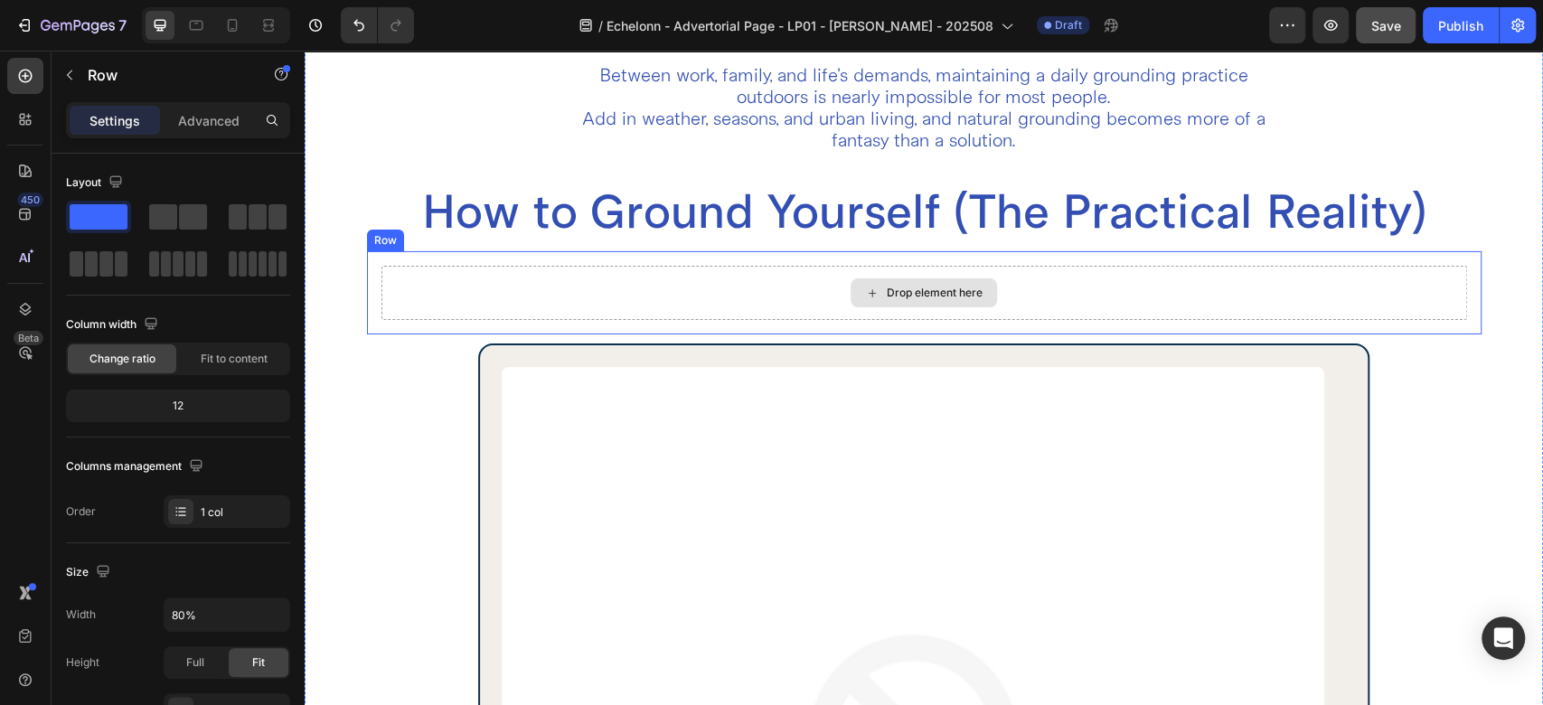
click at [851, 291] on div "Drop element here" at bounding box center [924, 292] width 146 height 29
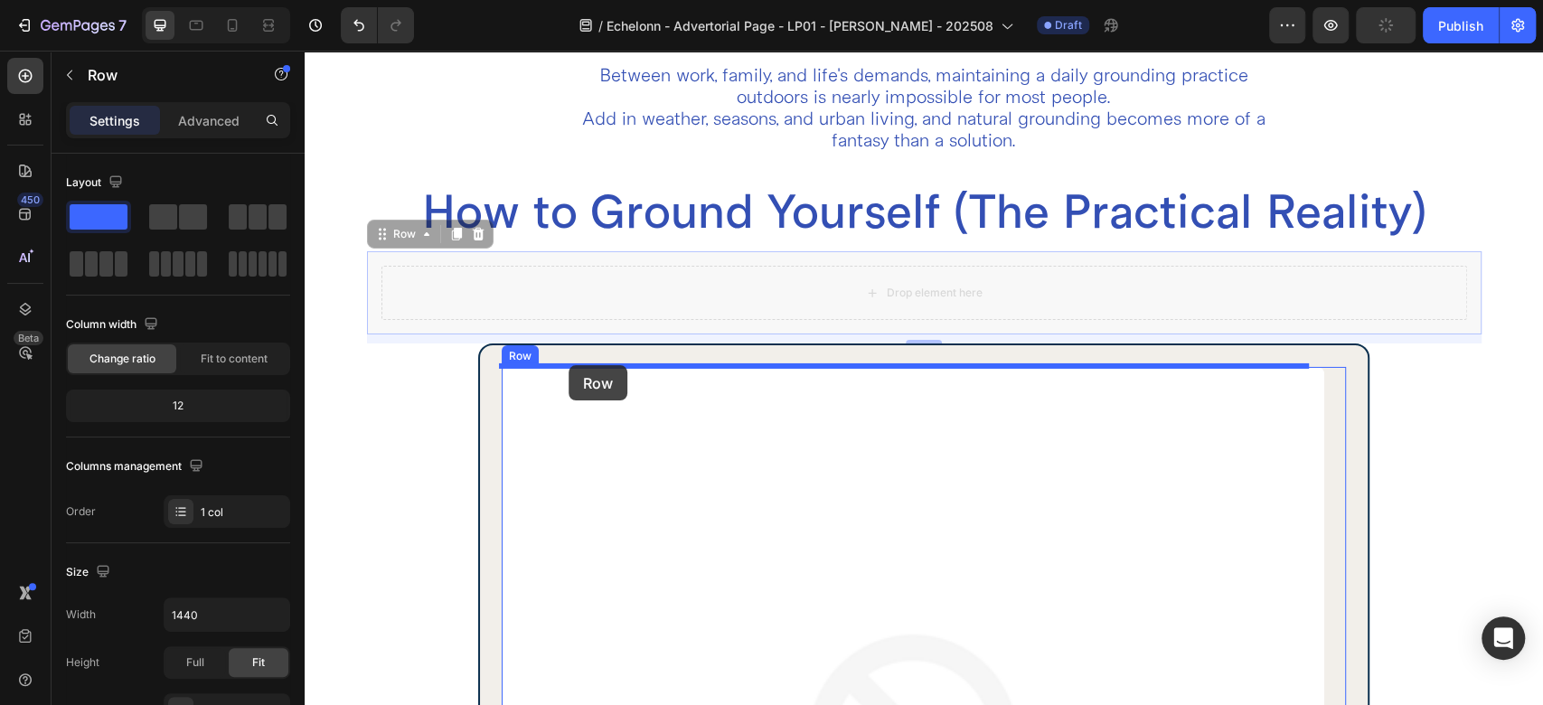
drag, startPoint x: 379, startPoint y: 238, endPoint x: 569, endPoint y: 365, distance: 228.7
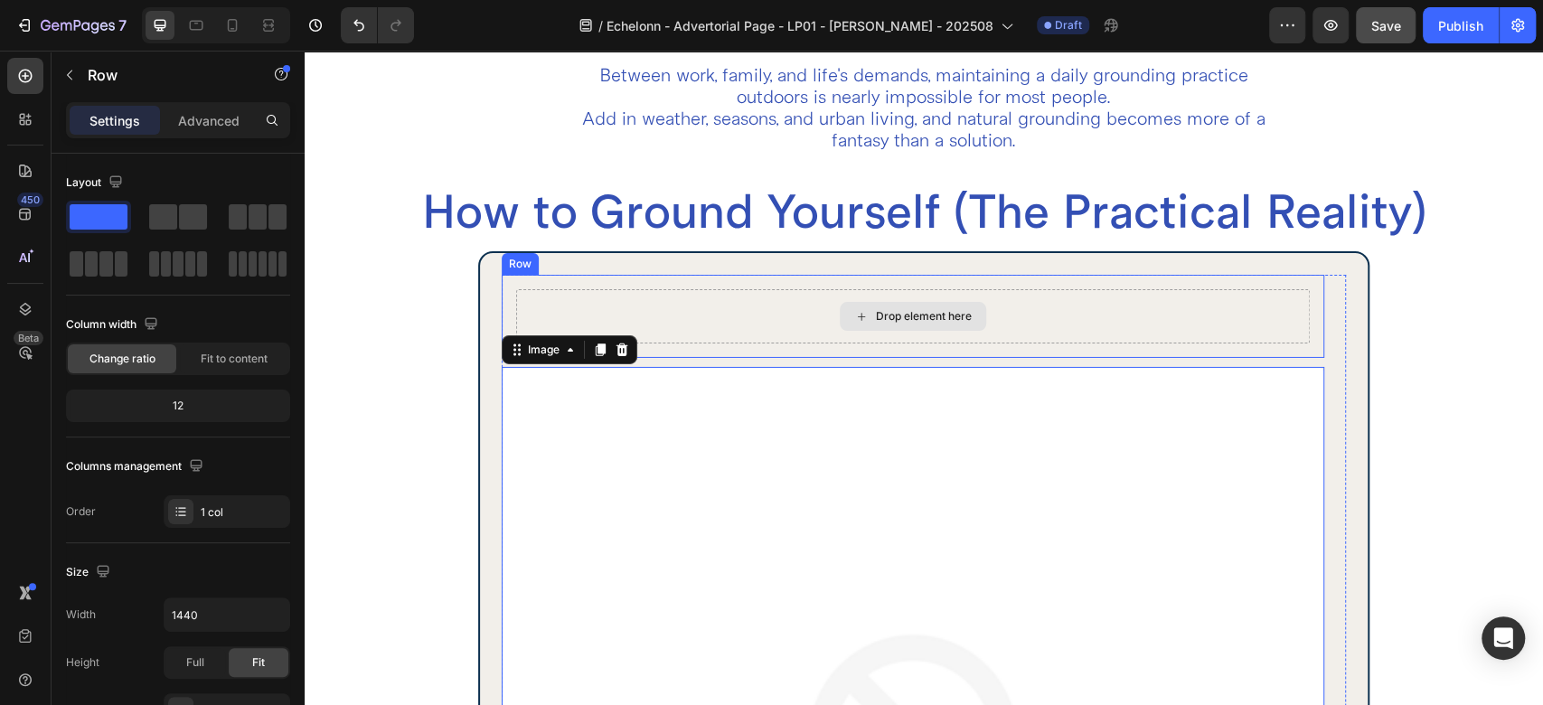
click at [645, 311] on div "Drop element here" at bounding box center [913, 316] width 794 height 54
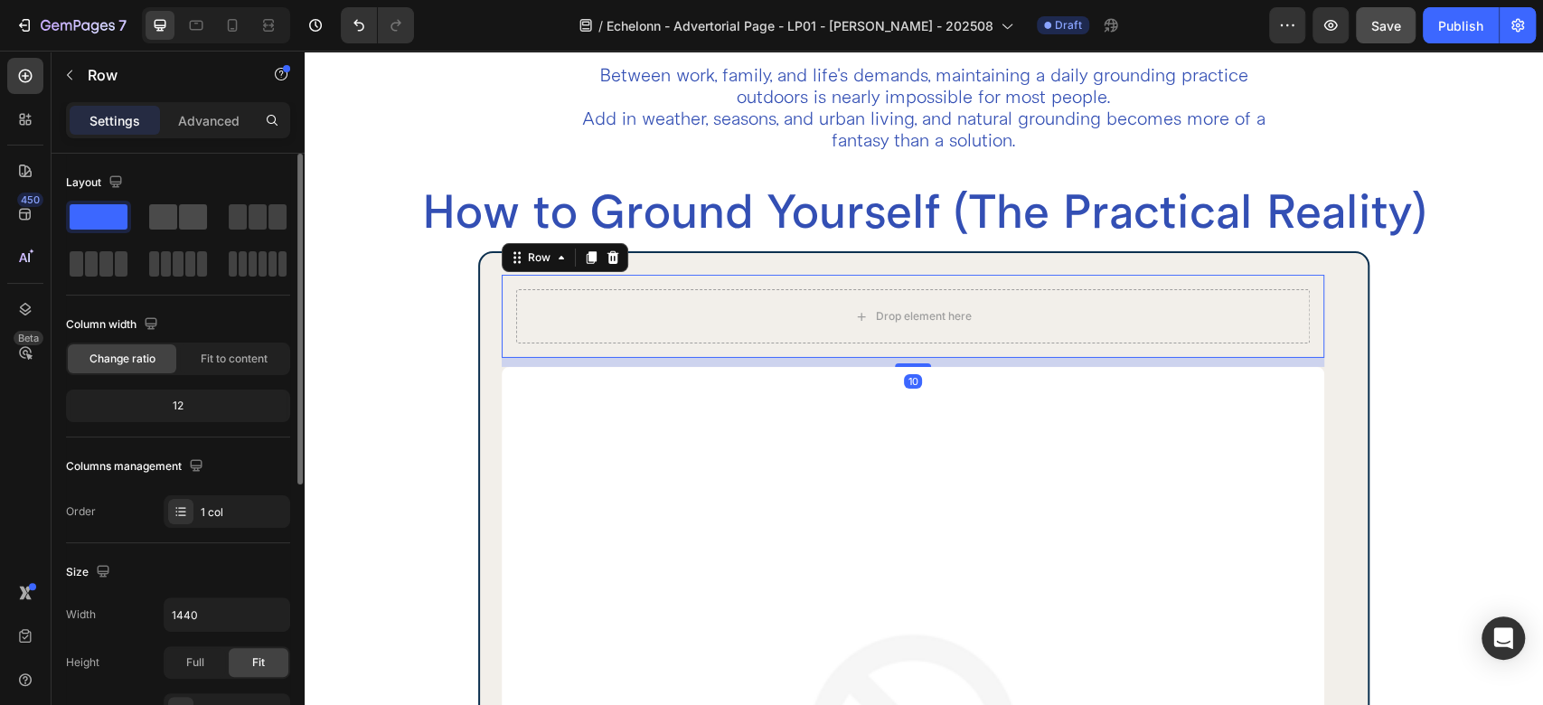
drag, startPoint x: 178, startPoint y: 217, endPoint x: 287, endPoint y: 263, distance: 117.9
click at [179, 217] on span at bounding box center [193, 216] width 28 height 25
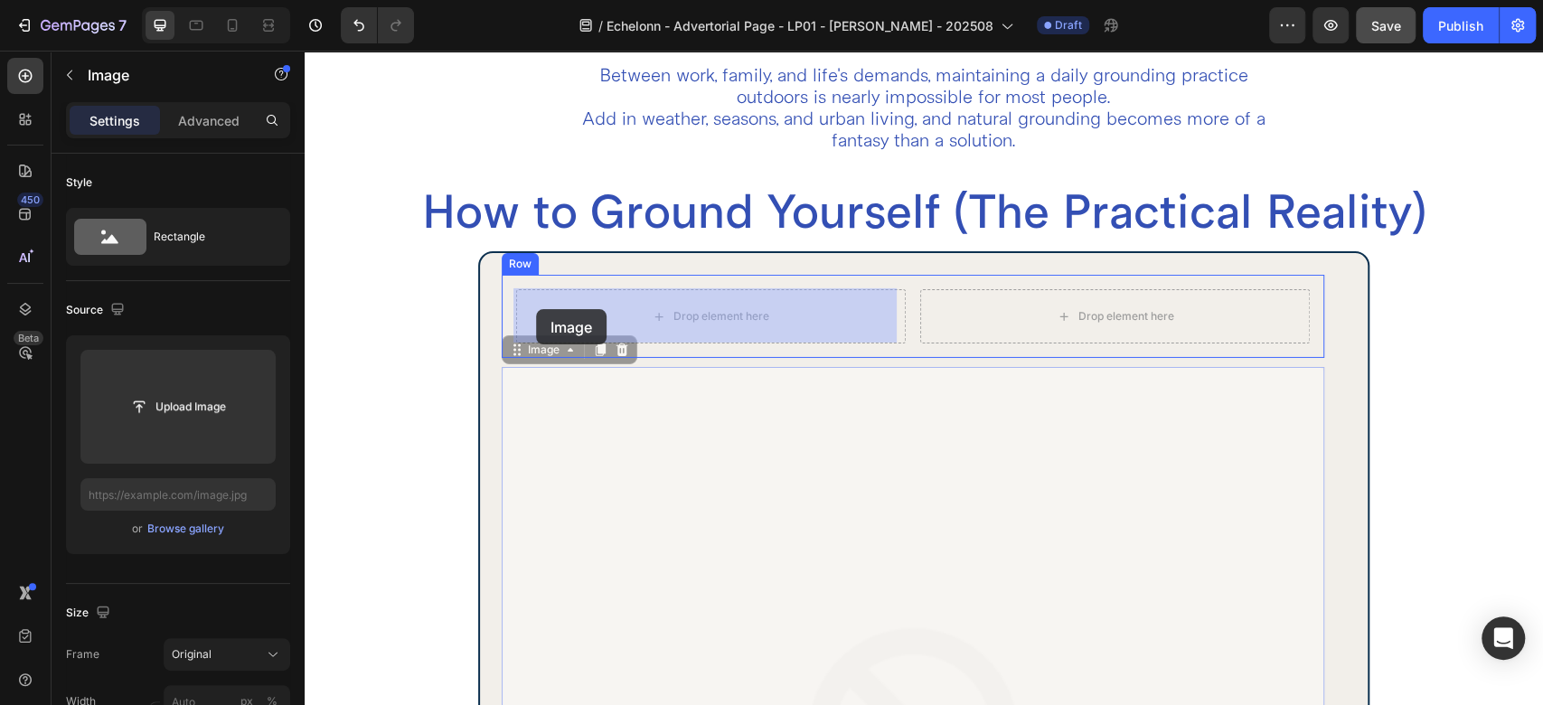
drag, startPoint x: 523, startPoint y: 358, endPoint x: 532, endPoint y: 322, distance: 37.3
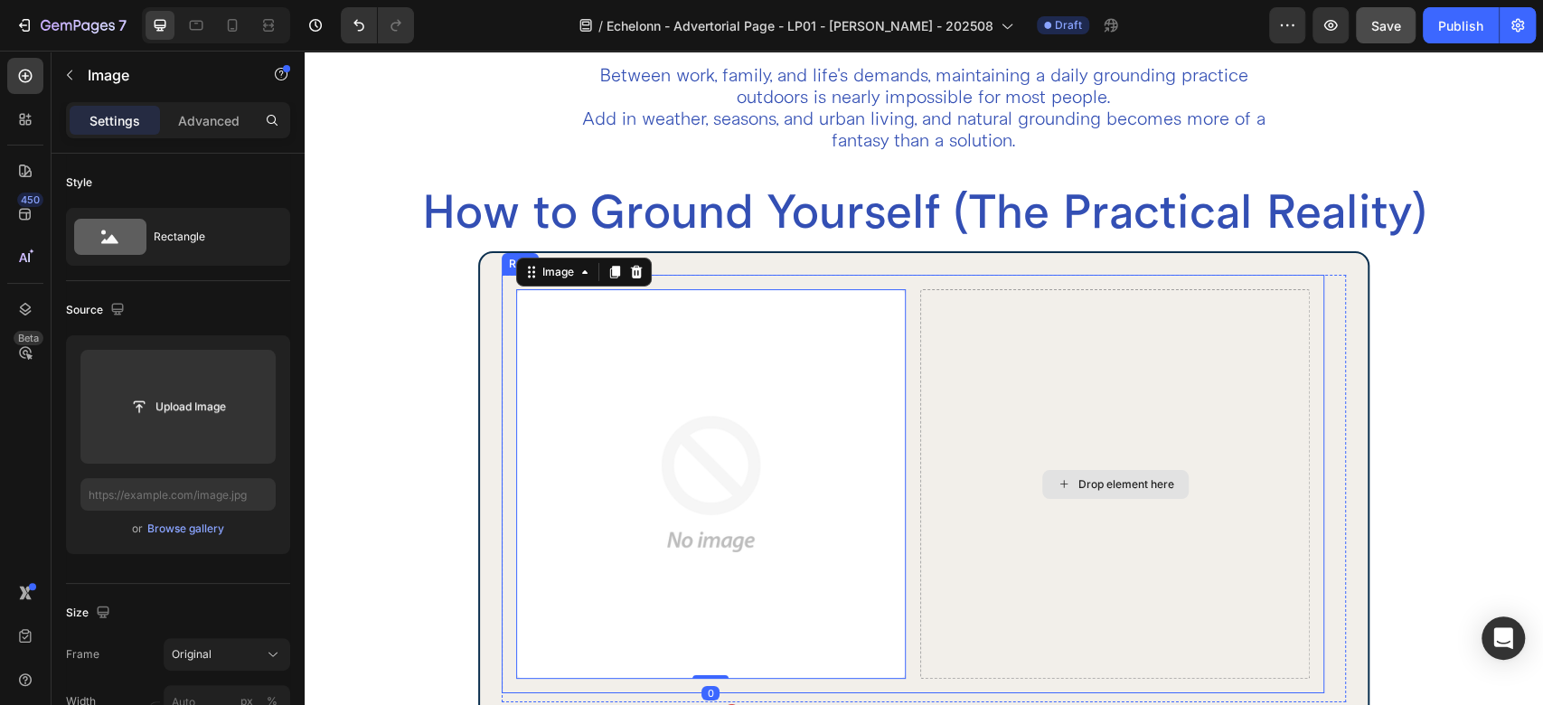
scroll to position [4437, 0]
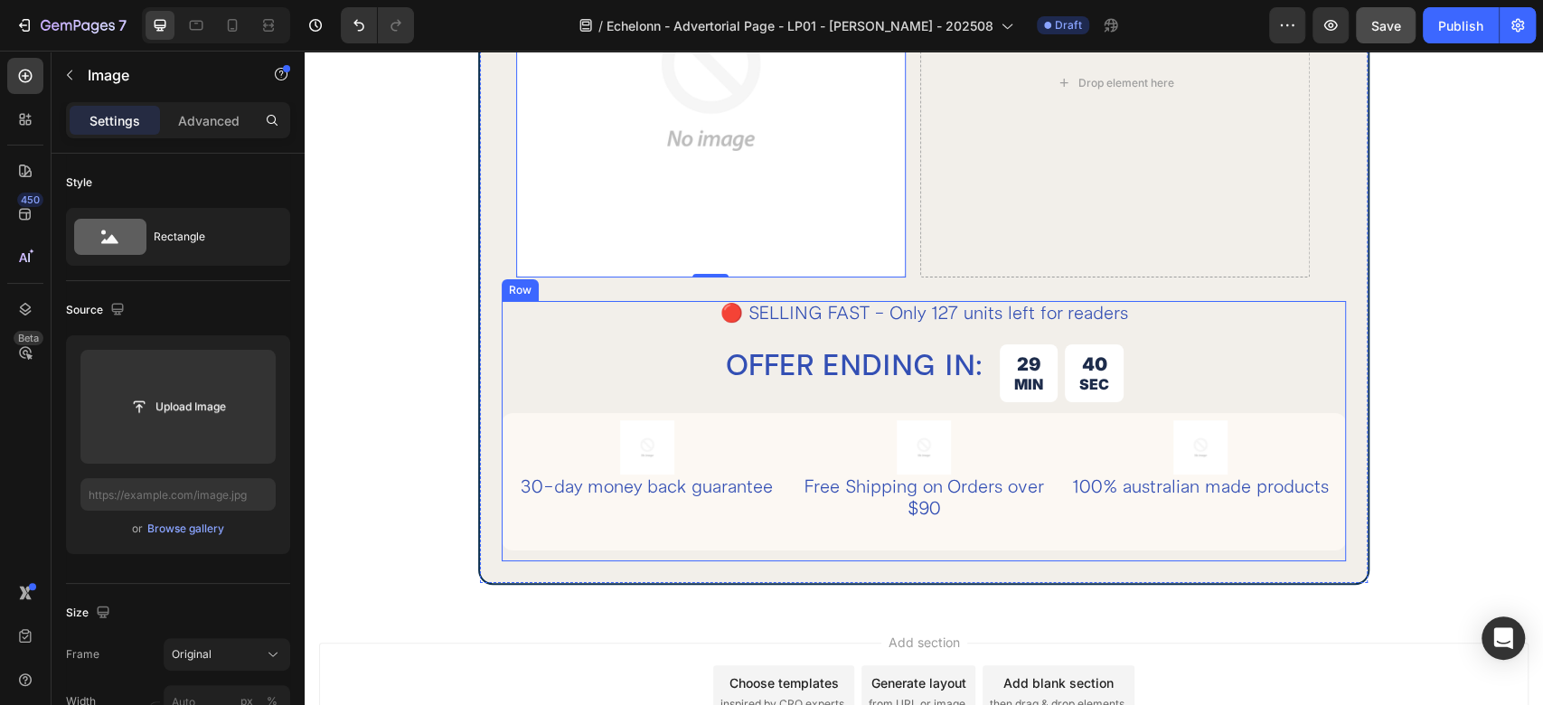
click at [544, 325] on div "🔴 SELLING FAST - Only 127 units left for readers Text Block OFFER ENDING IN: He…" at bounding box center [924, 431] width 844 height 260
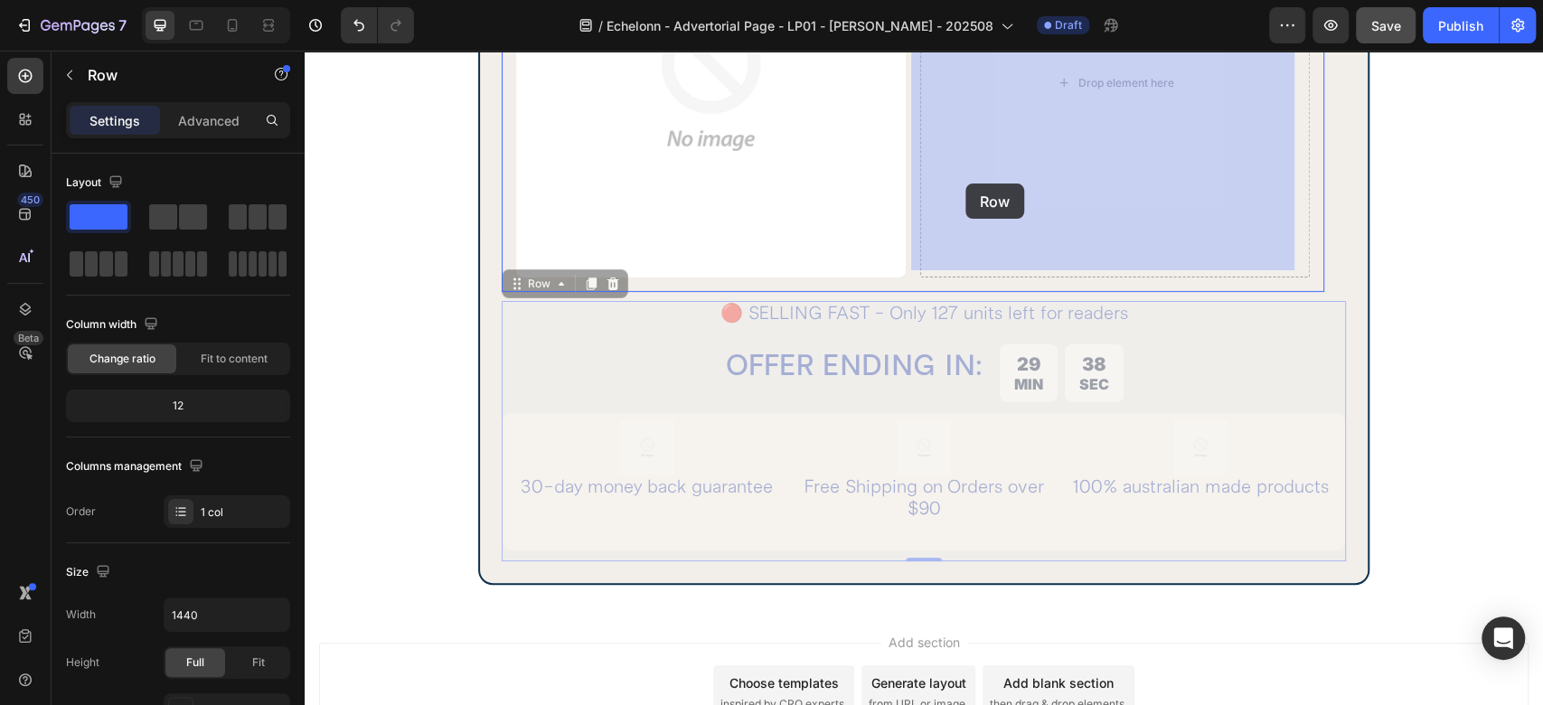
drag, startPoint x: 534, startPoint y: 279, endPoint x: 965, endPoint y: 184, distance: 441.7
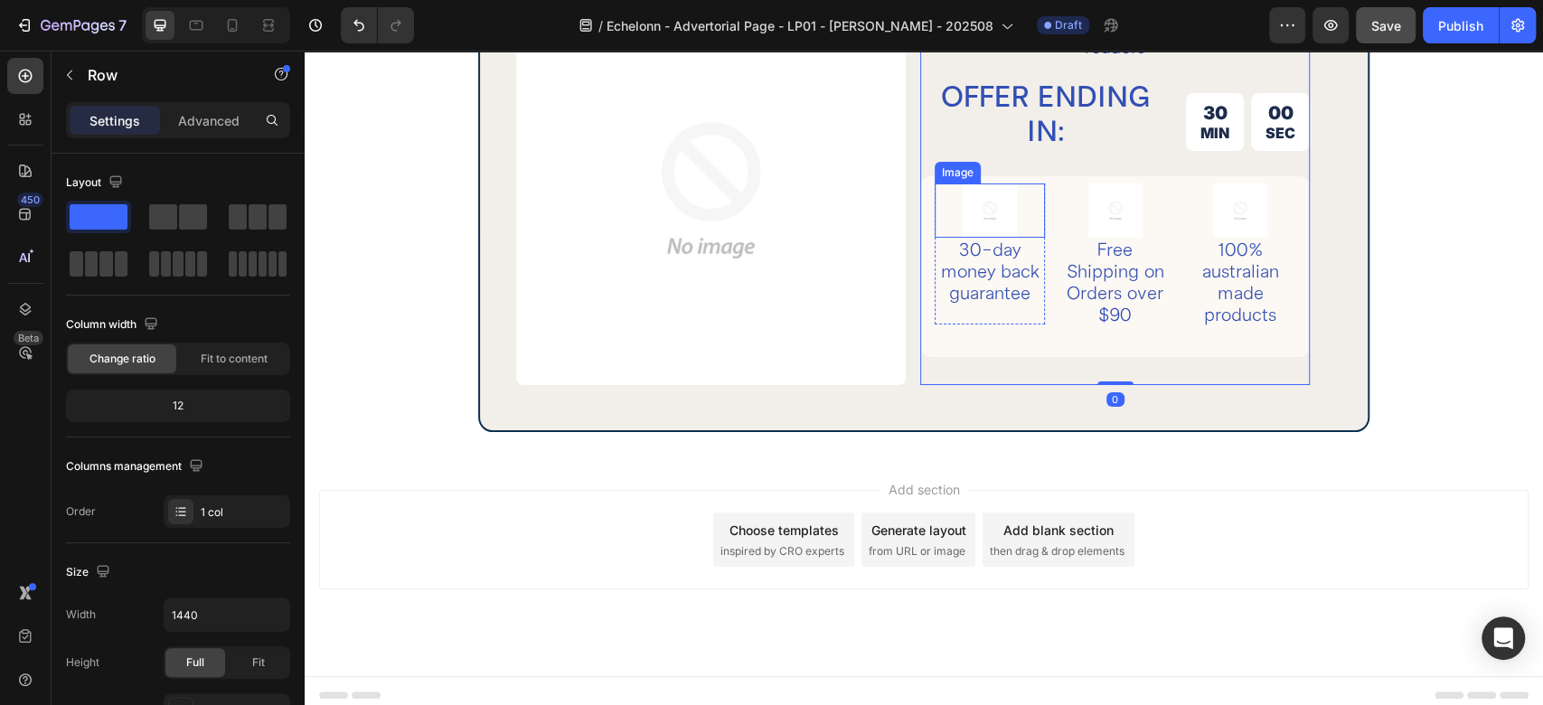
scroll to position [4129, 0]
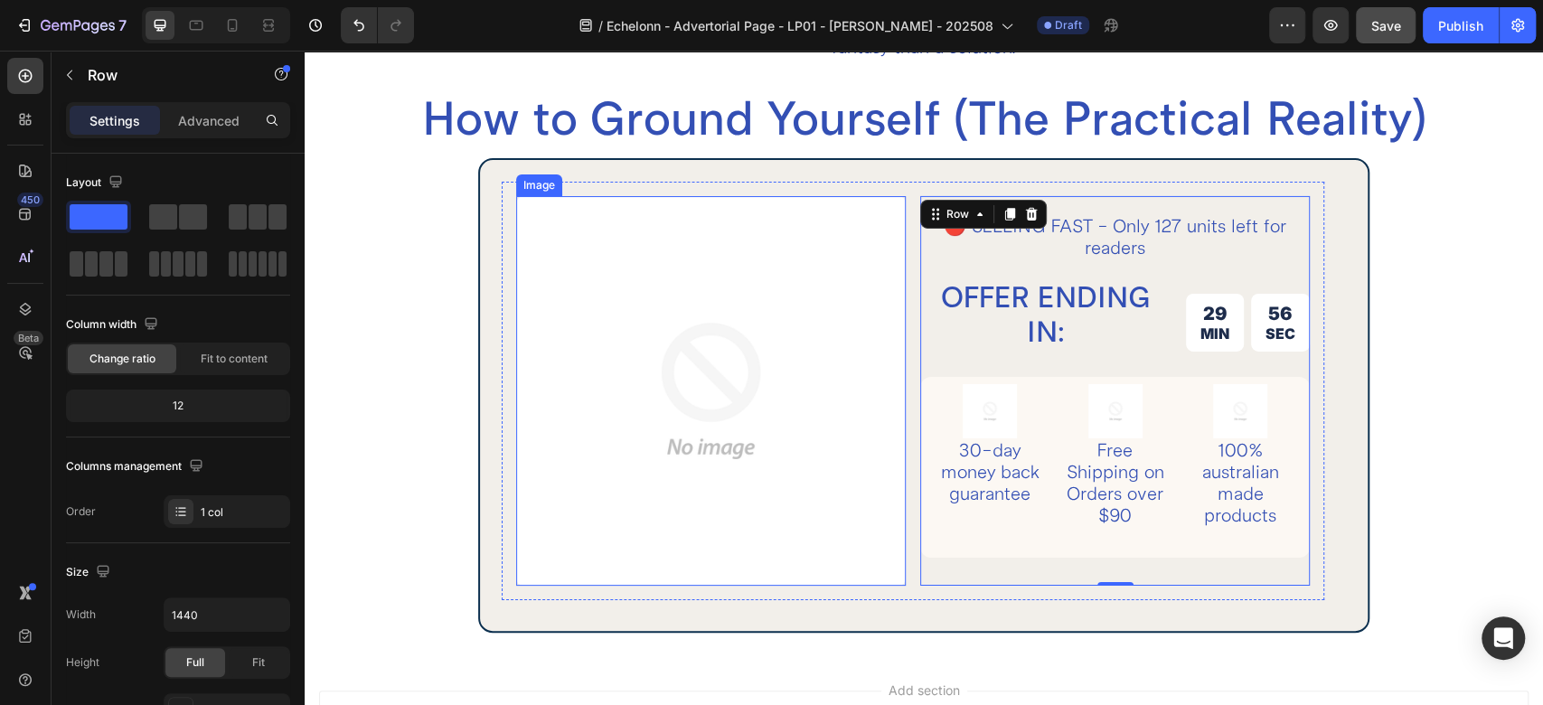
click at [865, 221] on img at bounding box center [711, 391] width 390 height 390
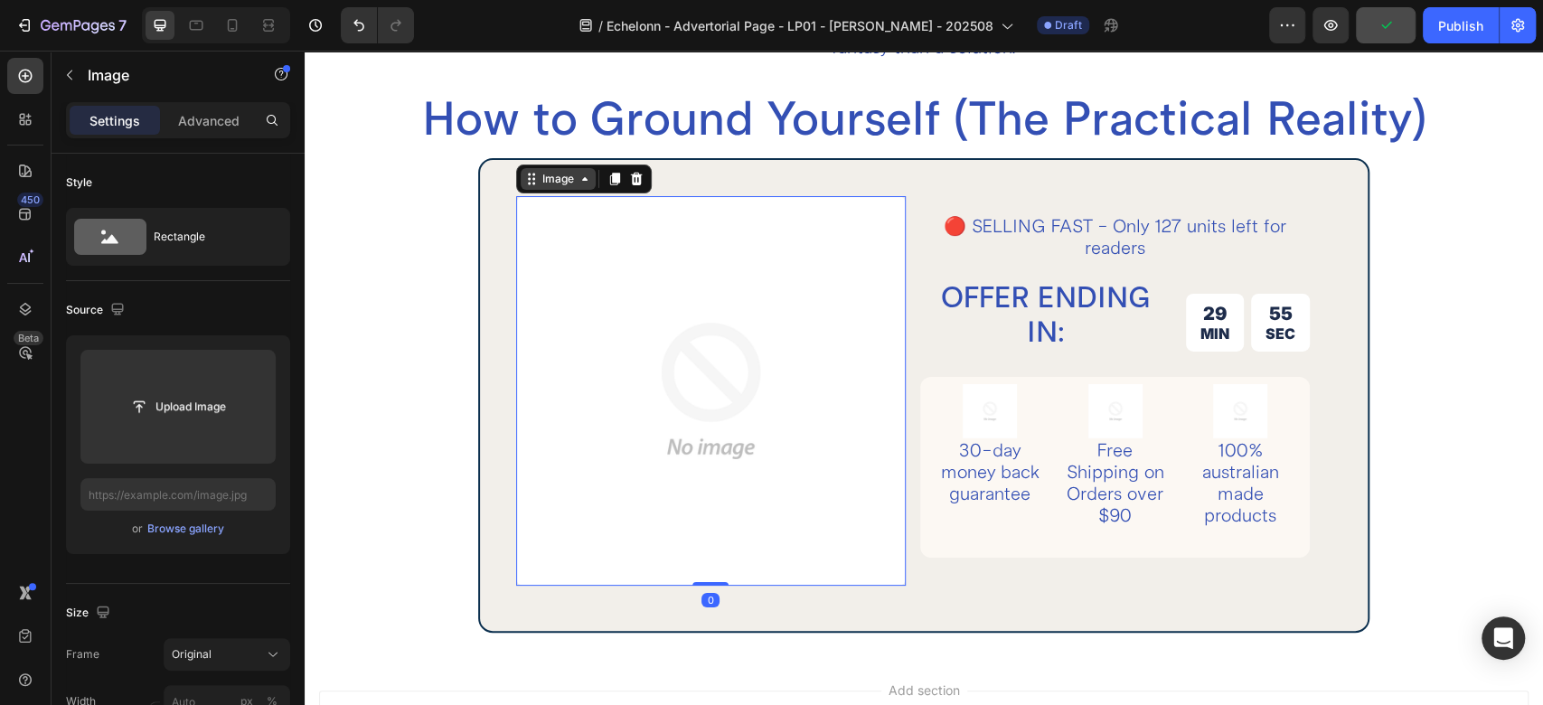
click at [564, 173] on div "Image" at bounding box center [558, 179] width 39 height 16
click at [32, 72] on icon at bounding box center [25, 76] width 18 height 18
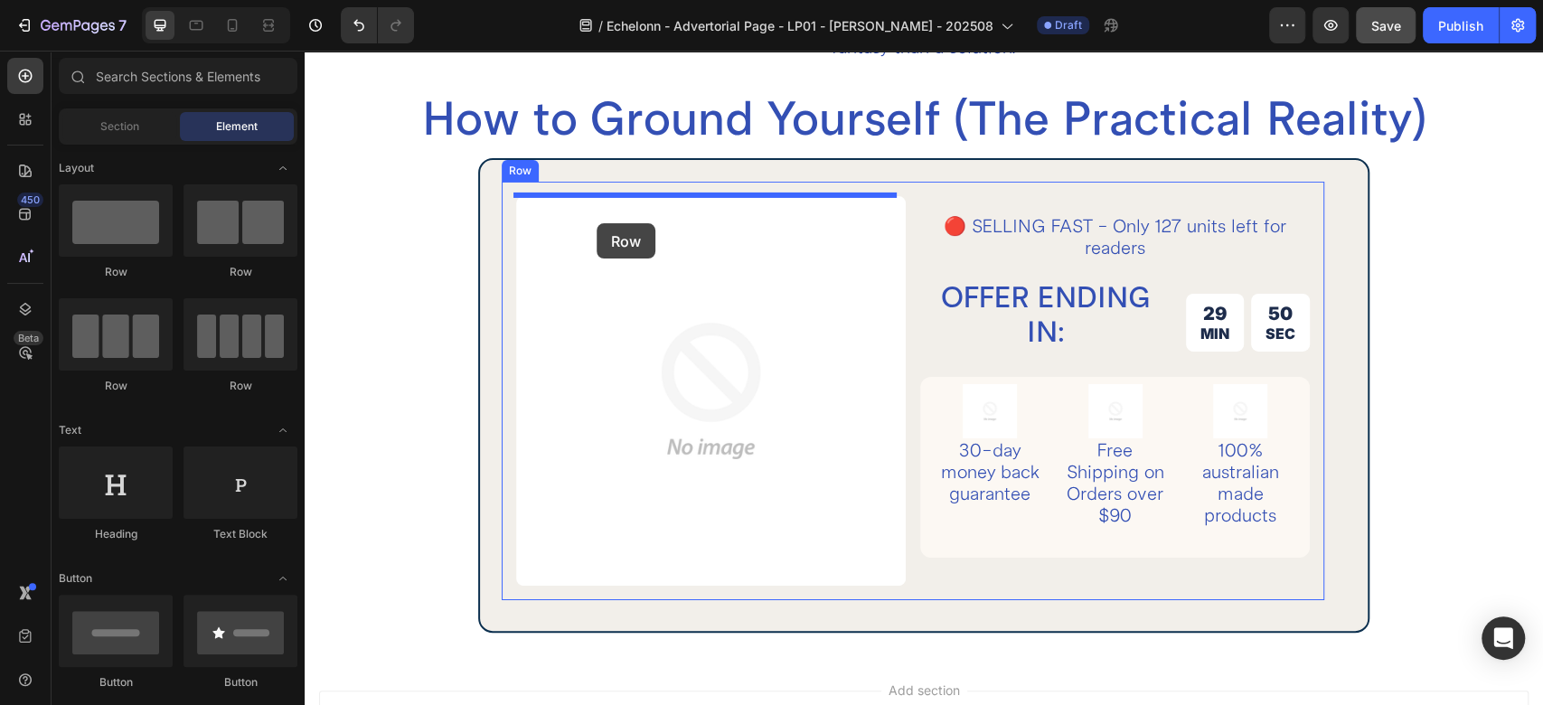
drag, startPoint x: 435, startPoint y: 273, endPoint x: 597, endPoint y: 223, distance: 169.3
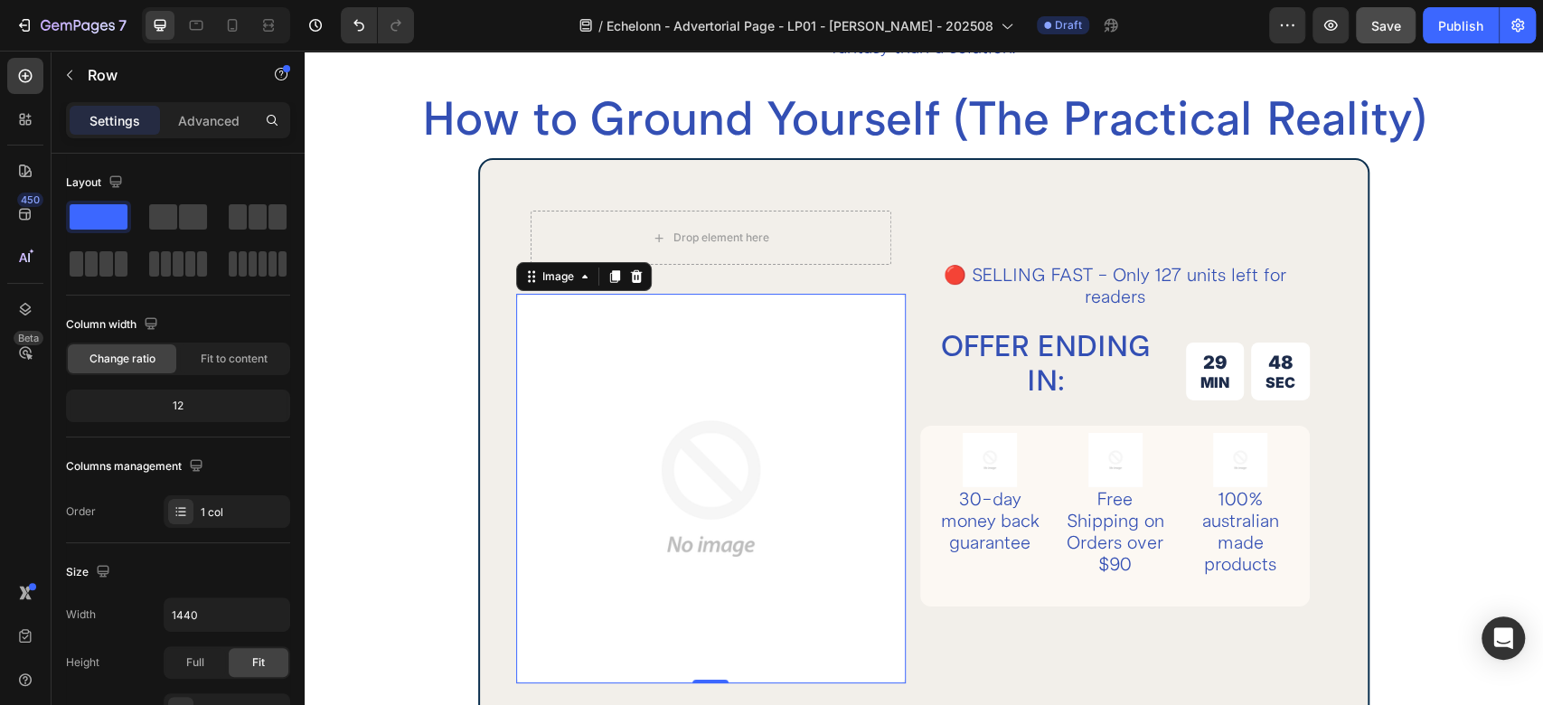
click at [645, 410] on img at bounding box center [711, 489] width 390 height 390
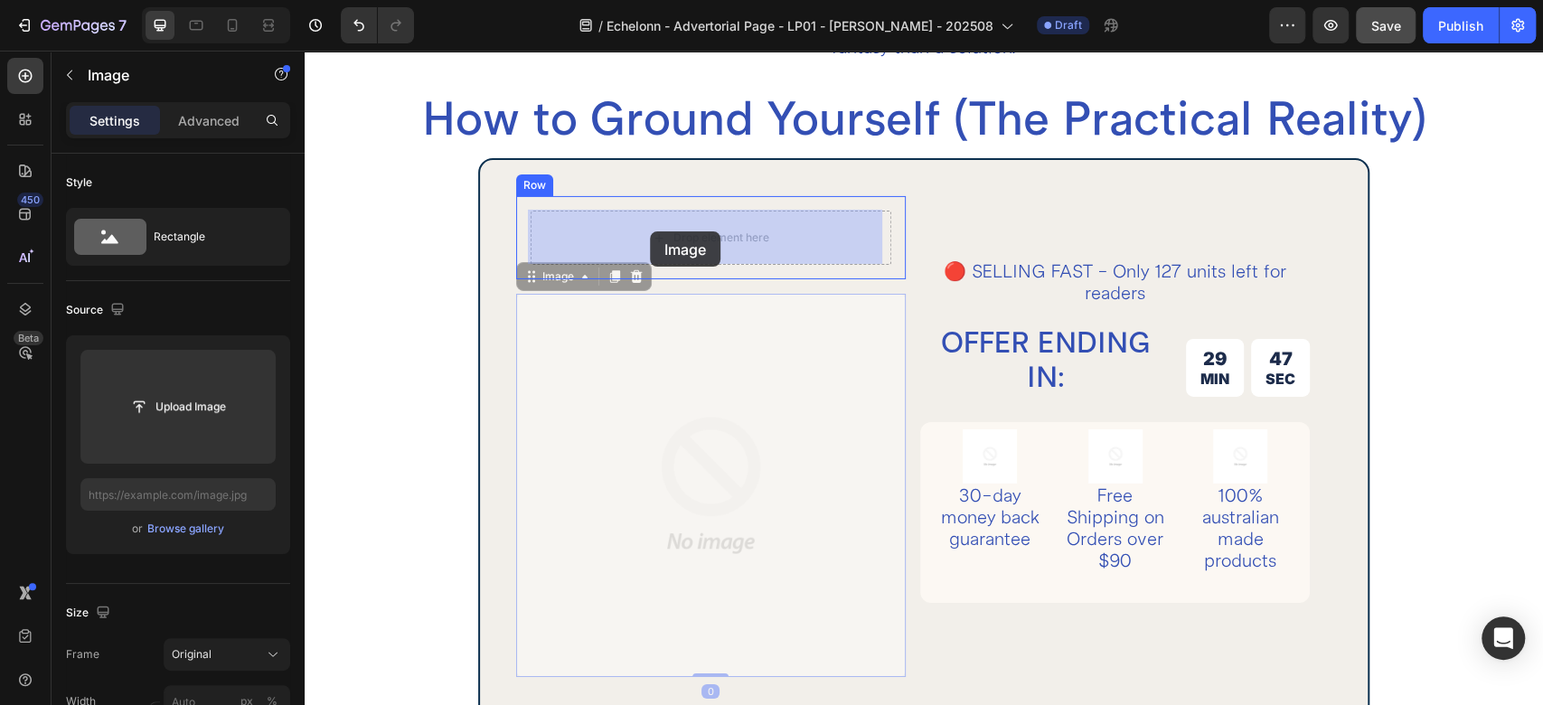
drag, startPoint x: 645, startPoint y: 410, endPoint x: 650, endPoint y: 231, distance: 178.2
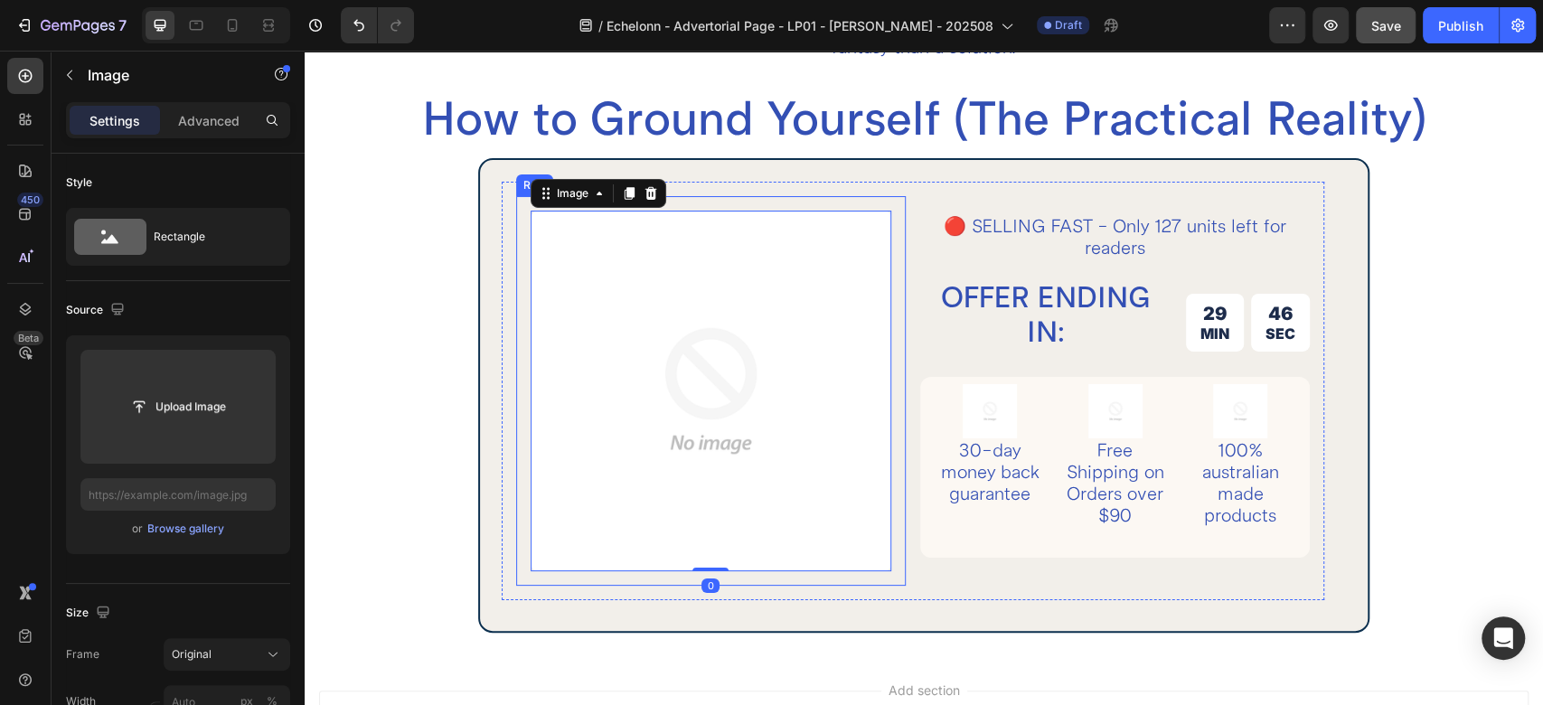
click at [521, 228] on div "Image 0 Row" at bounding box center [711, 391] width 390 height 390
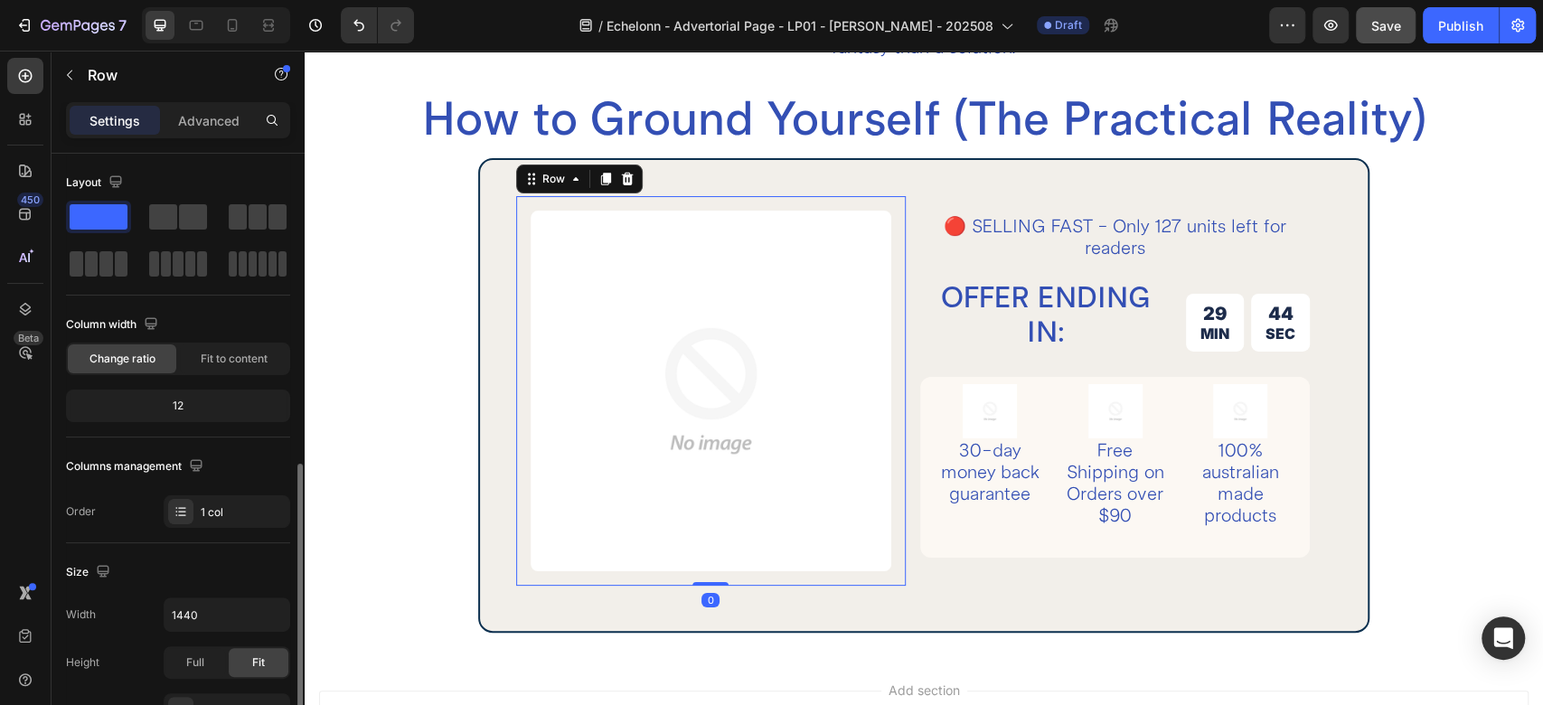
scroll to position [401, 0]
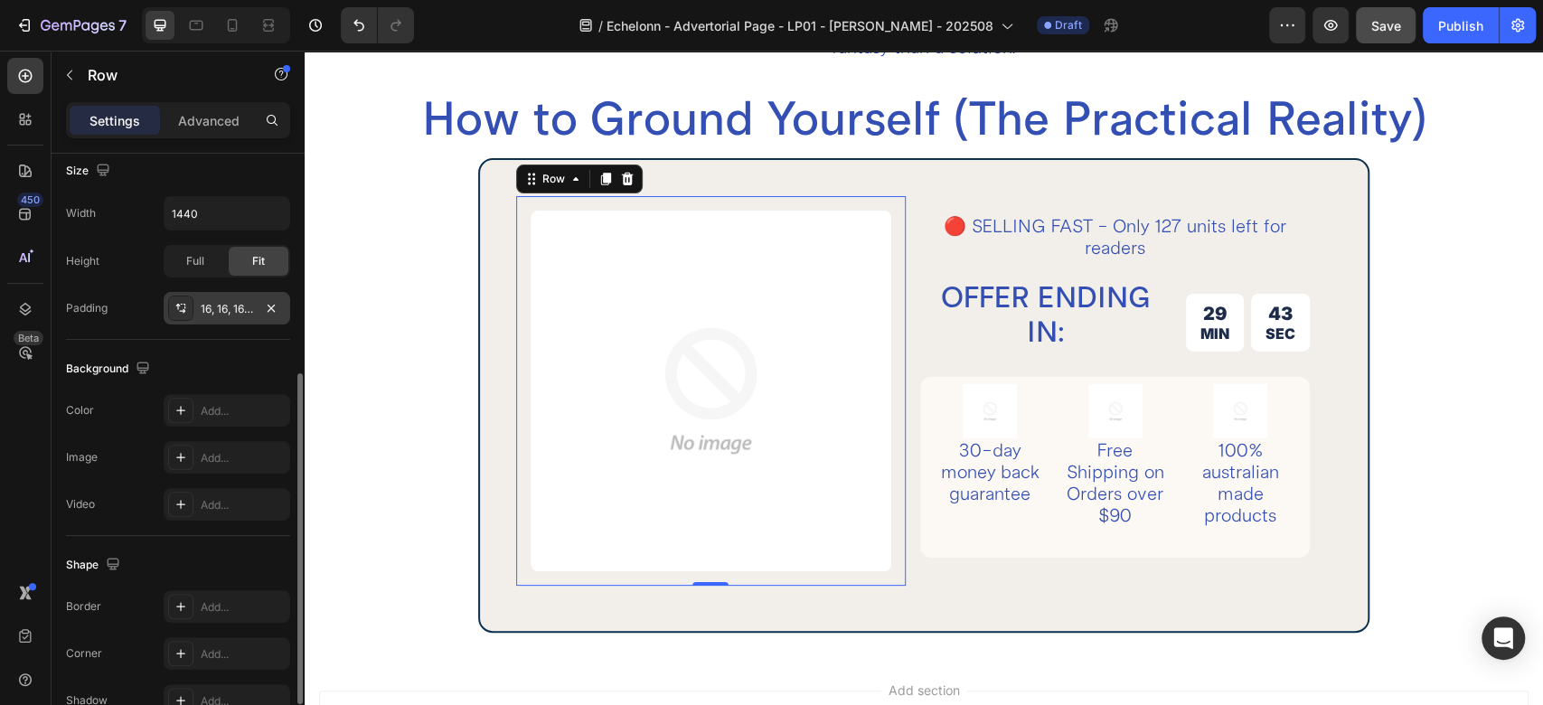
click at [273, 316] on button "button" at bounding box center [271, 308] width 22 height 22
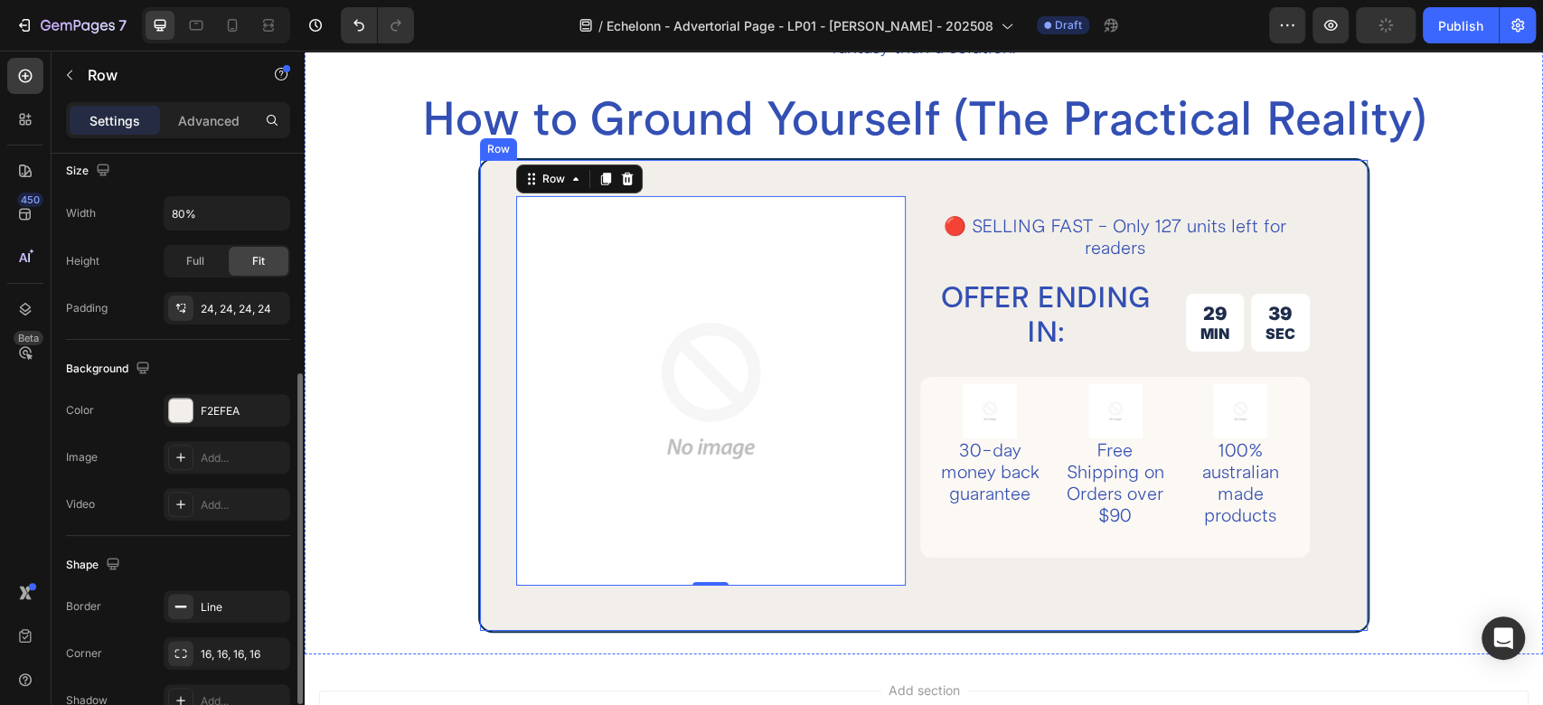
click at [922, 175] on div "Image Row 0 🔴 SELLING FAST - Only 127 units left for readers Text Block OFFER E…" at bounding box center [923, 395] width 891 height 475
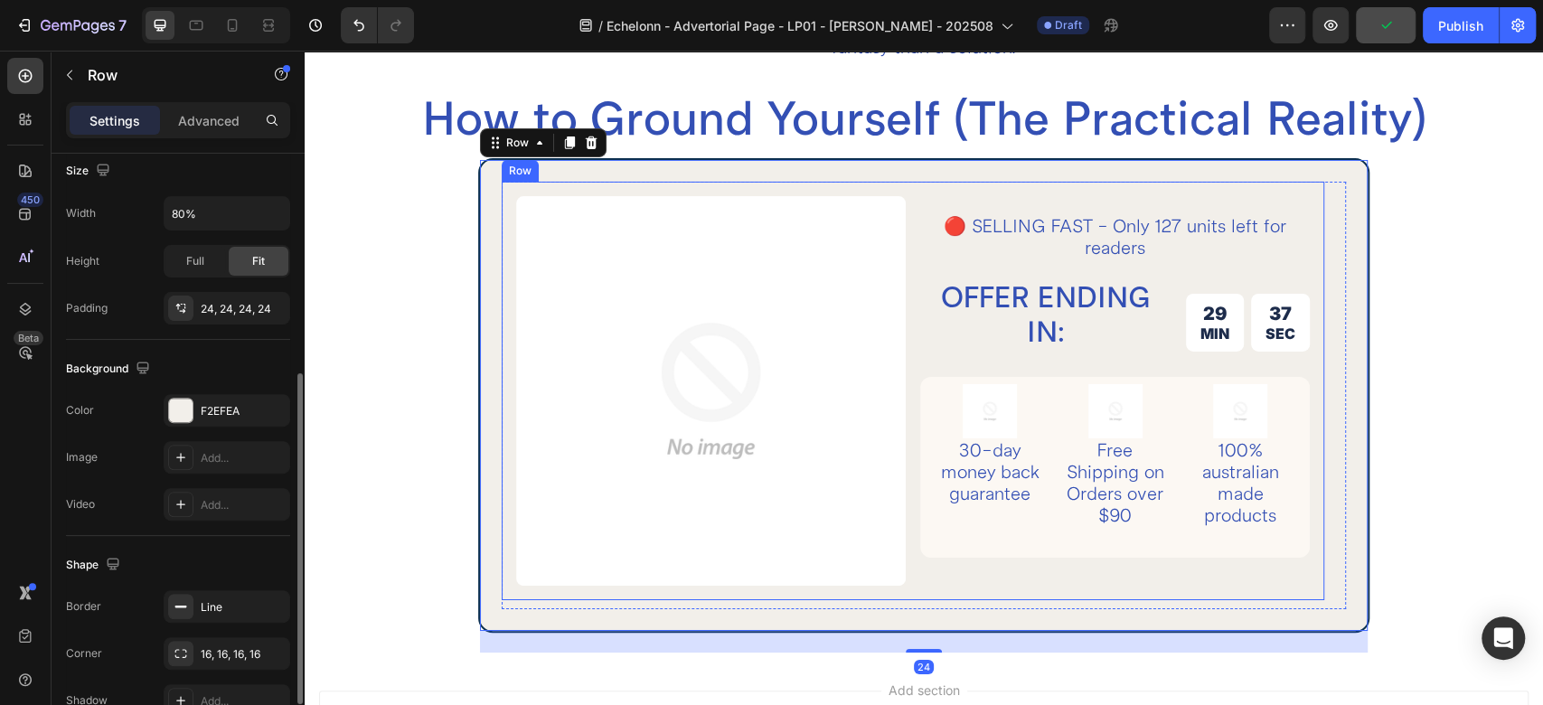
click at [508, 206] on div "Image Row 🔴 SELLING FAST - Only 127 units left for readers Text Block OFFER END…" at bounding box center [913, 391] width 823 height 419
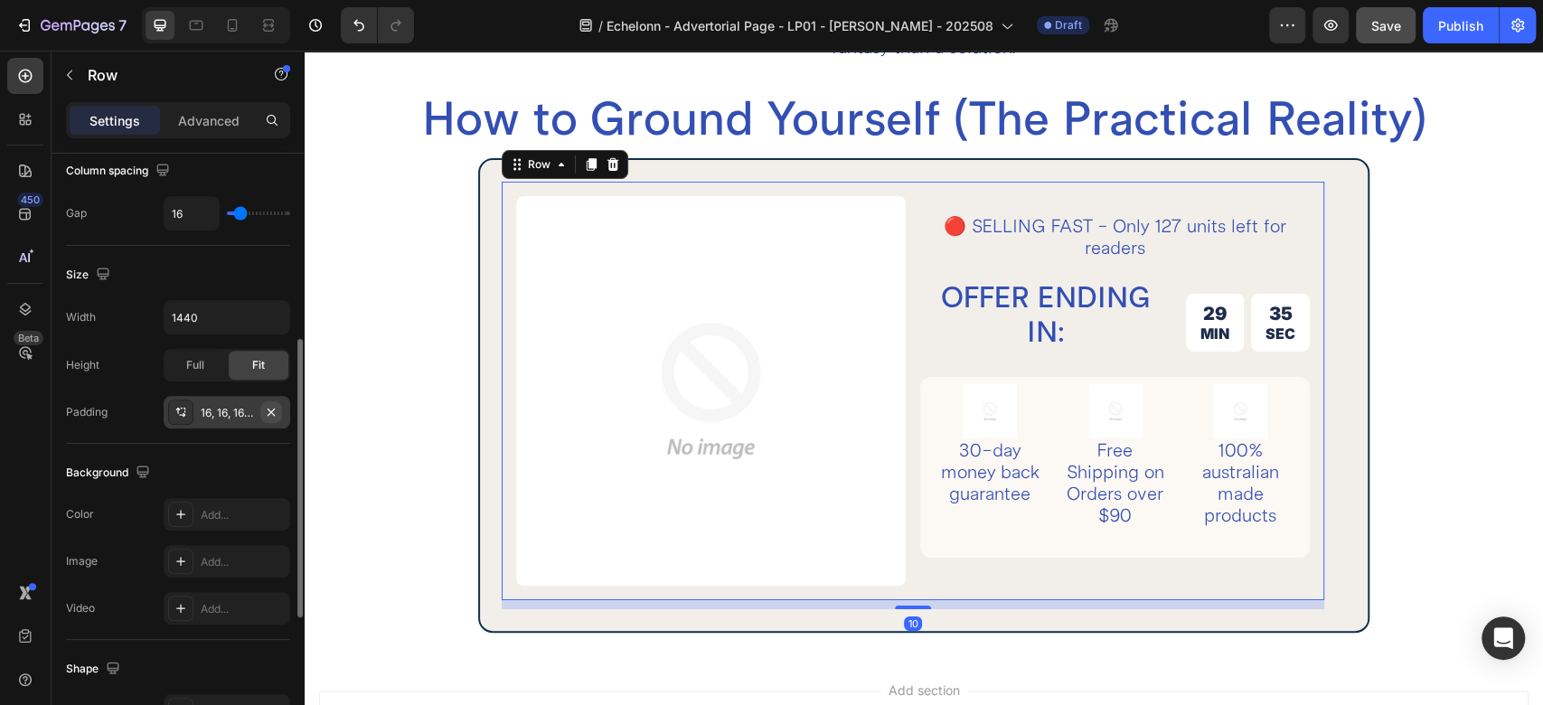
click at [275, 412] on icon "button" at bounding box center [271, 412] width 14 height 14
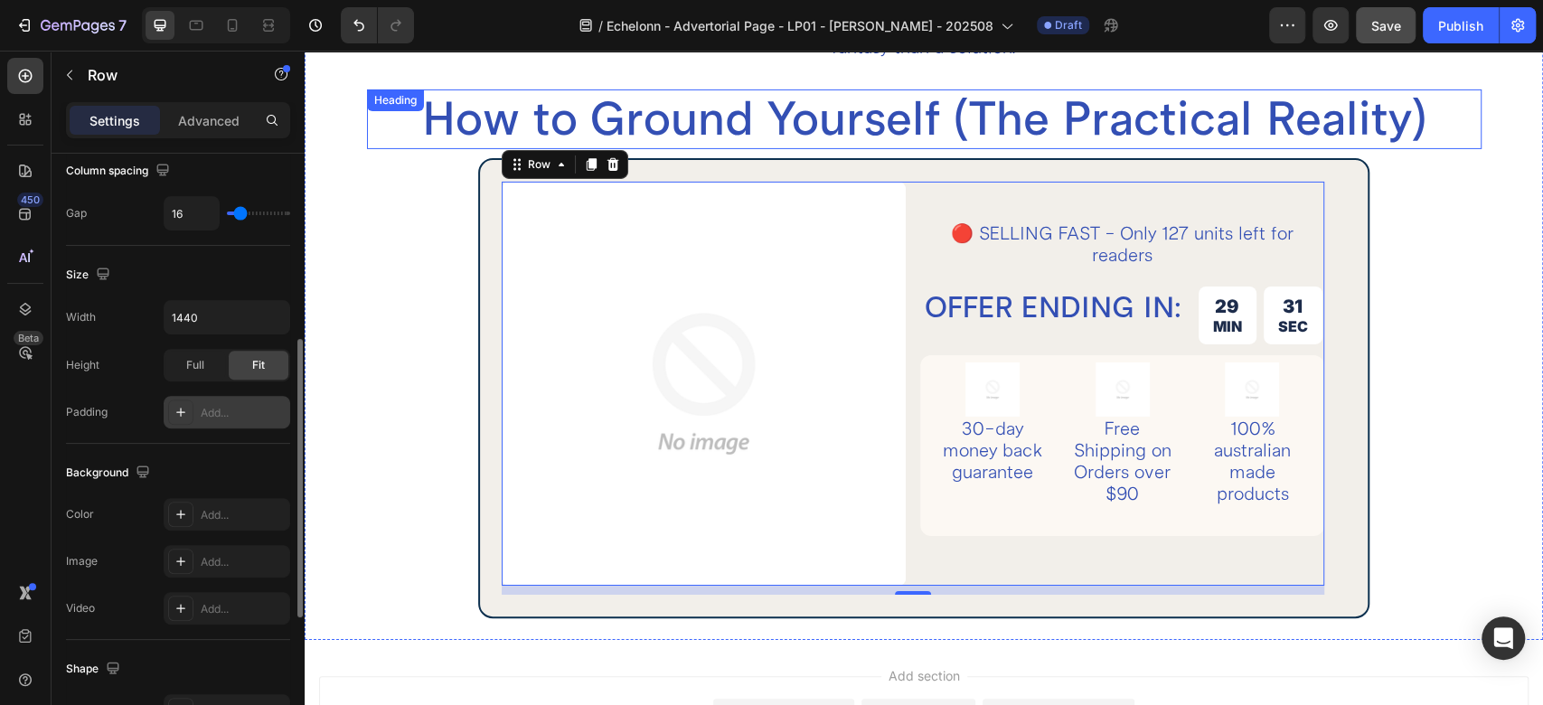
click at [834, 111] on h2 "How to Ground Yourself (The Practical Reality)" at bounding box center [924, 119] width 1115 height 60
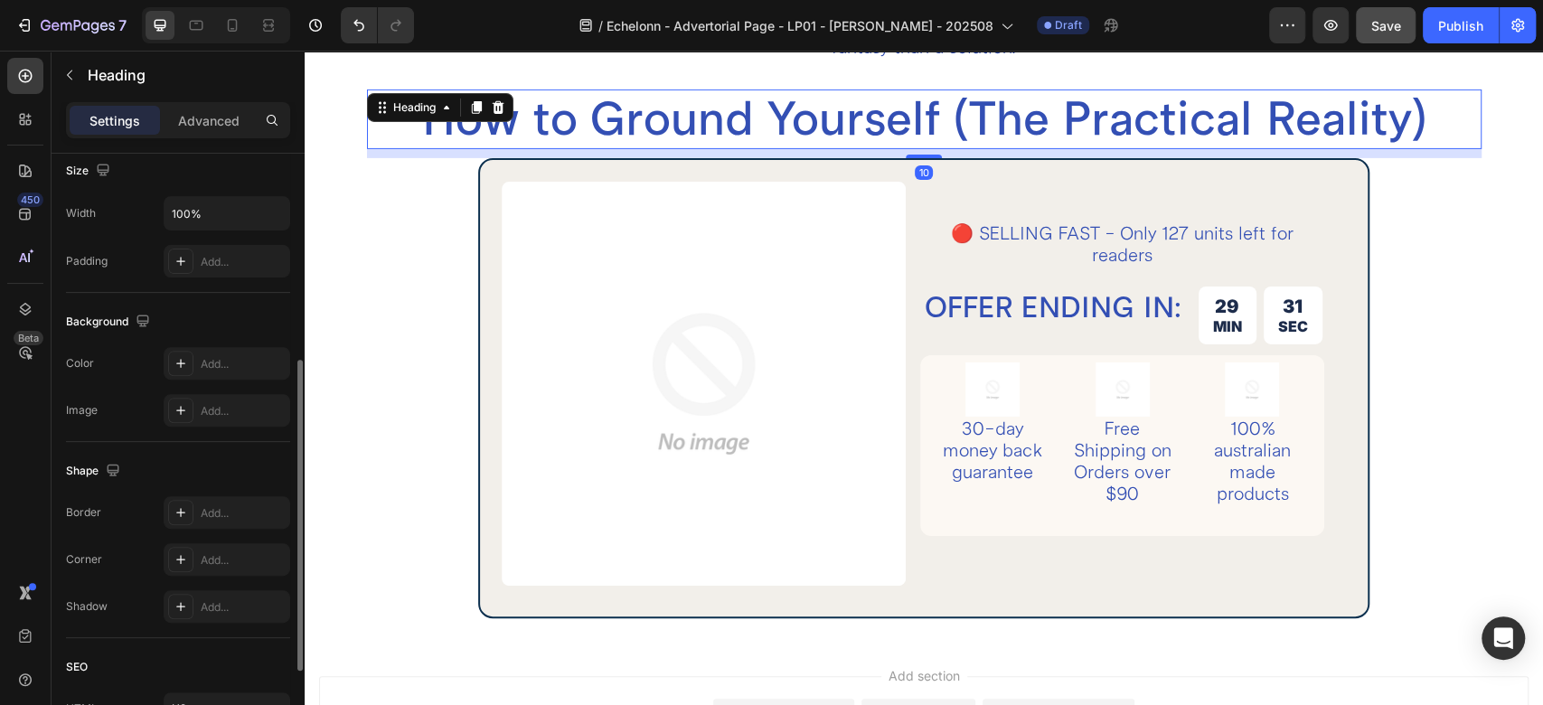
scroll to position [0, 0]
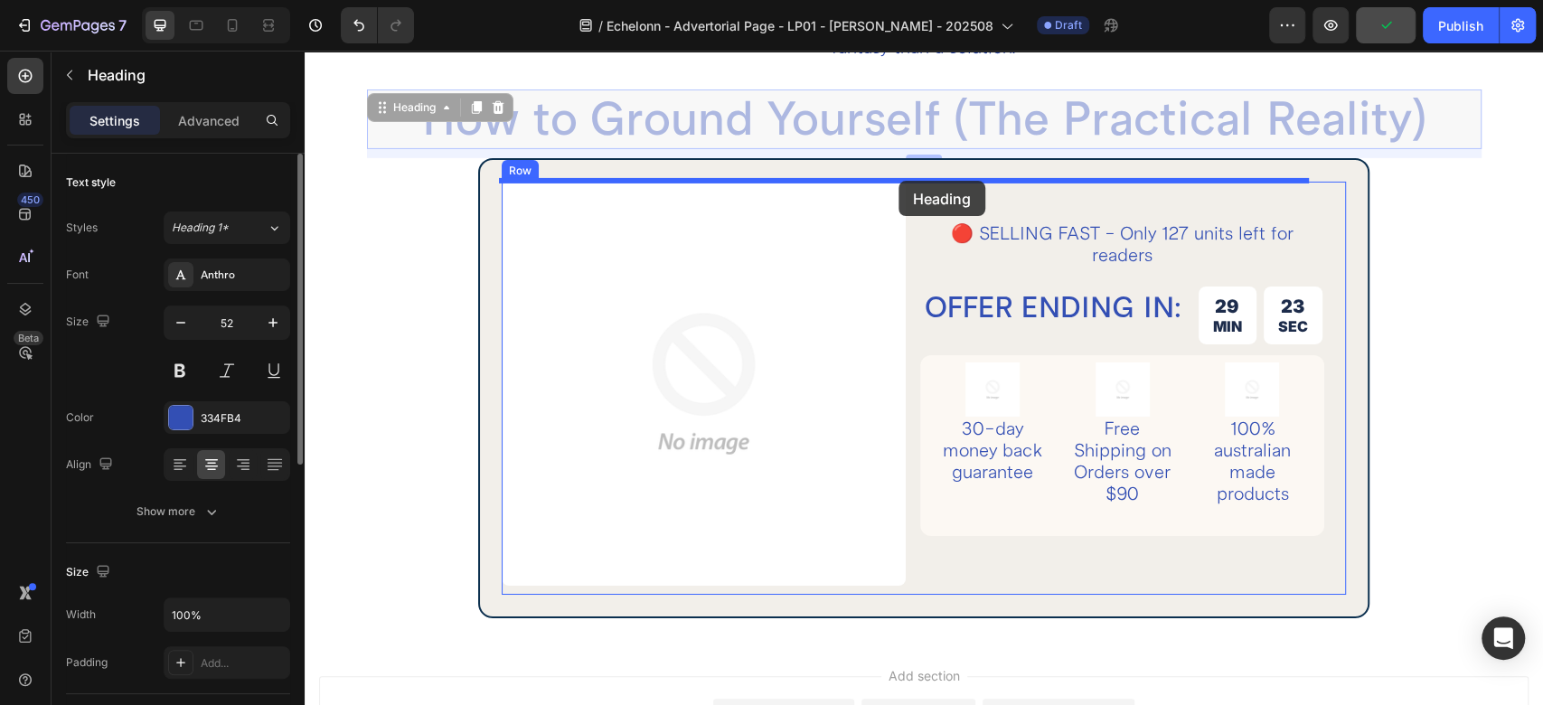
drag, startPoint x: 407, startPoint y: 110, endPoint x: 899, endPoint y: 181, distance: 496.8
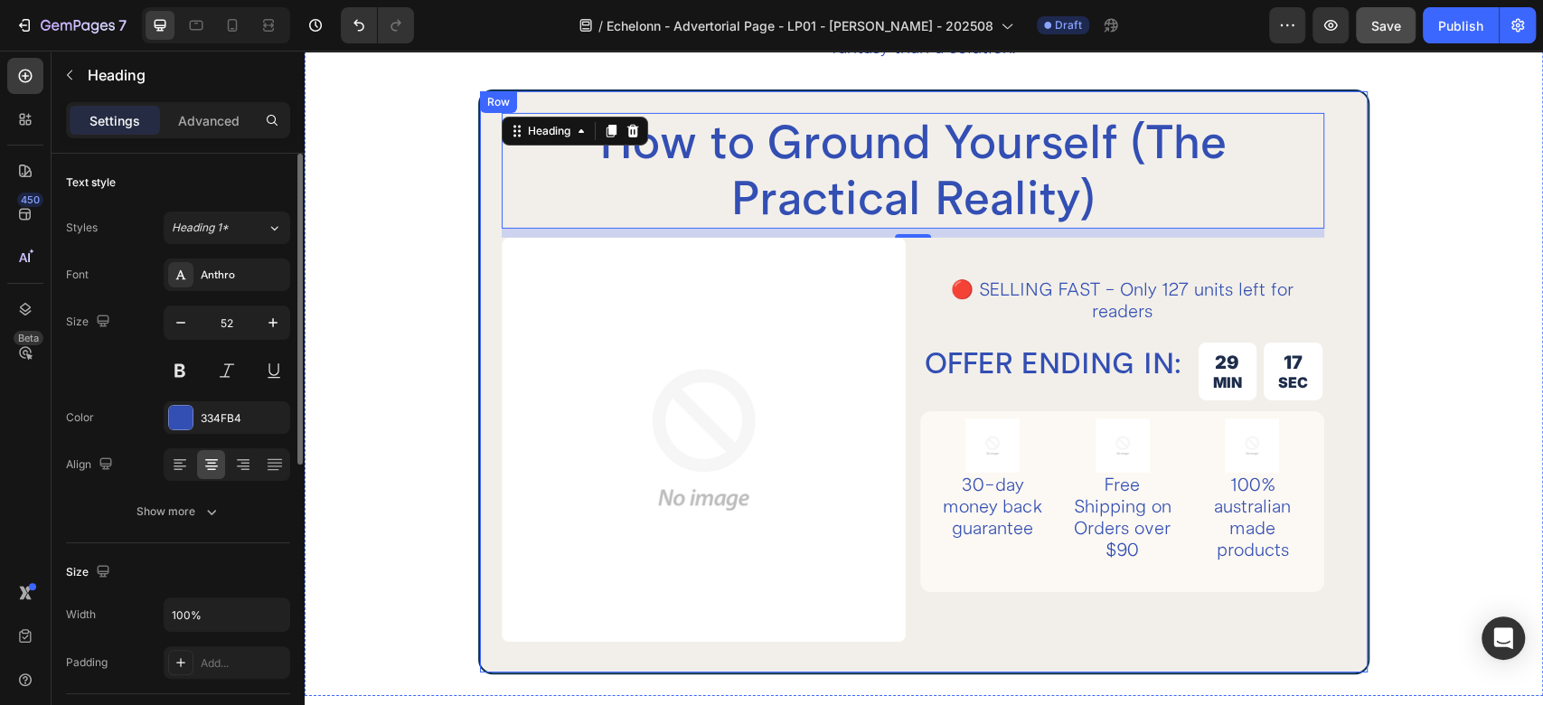
click at [486, 130] on div "How to Ground Yourself (The Practical Reality) Heading 10 Image Row 🔴 SELLING F…" at bounding box center [923, 381] width 891 height 585
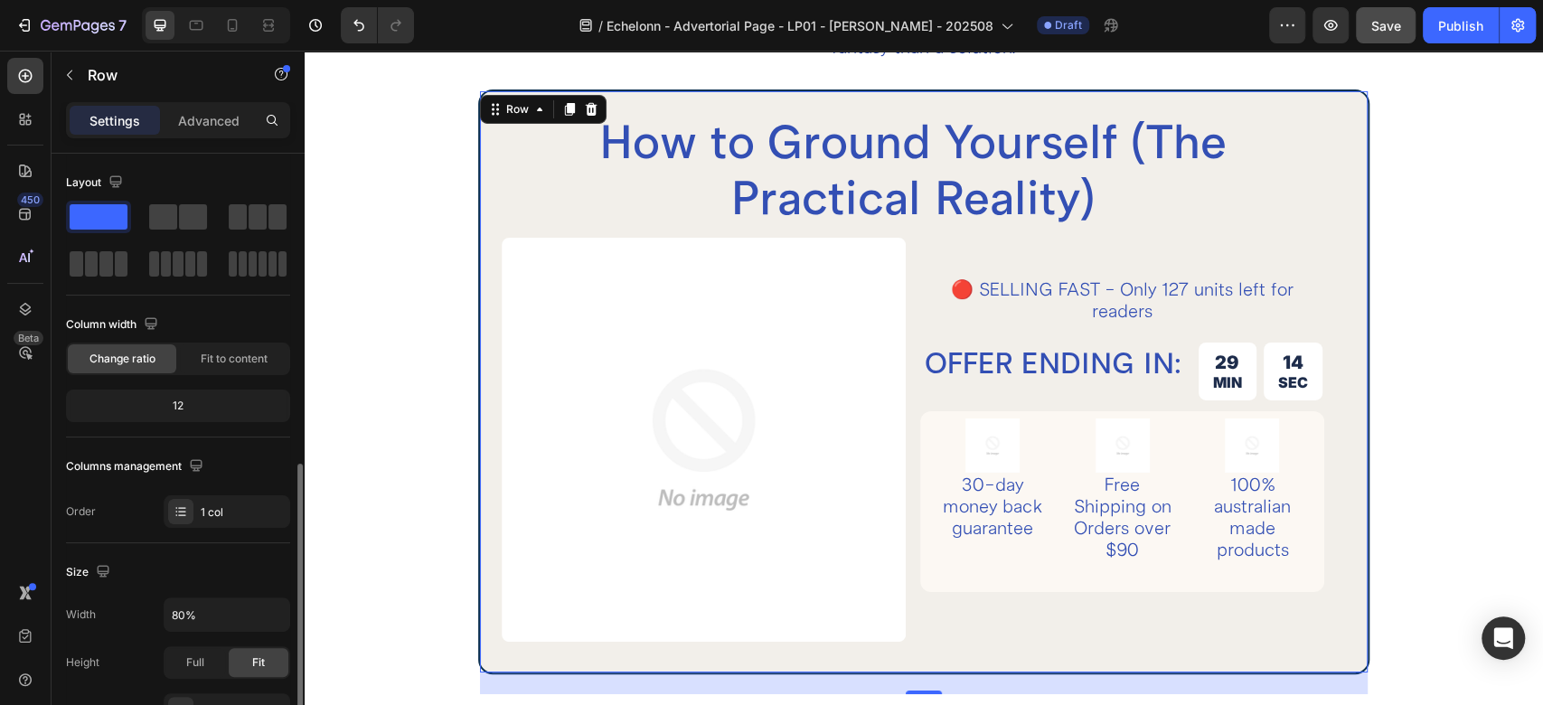
scroll to position [499, 0]
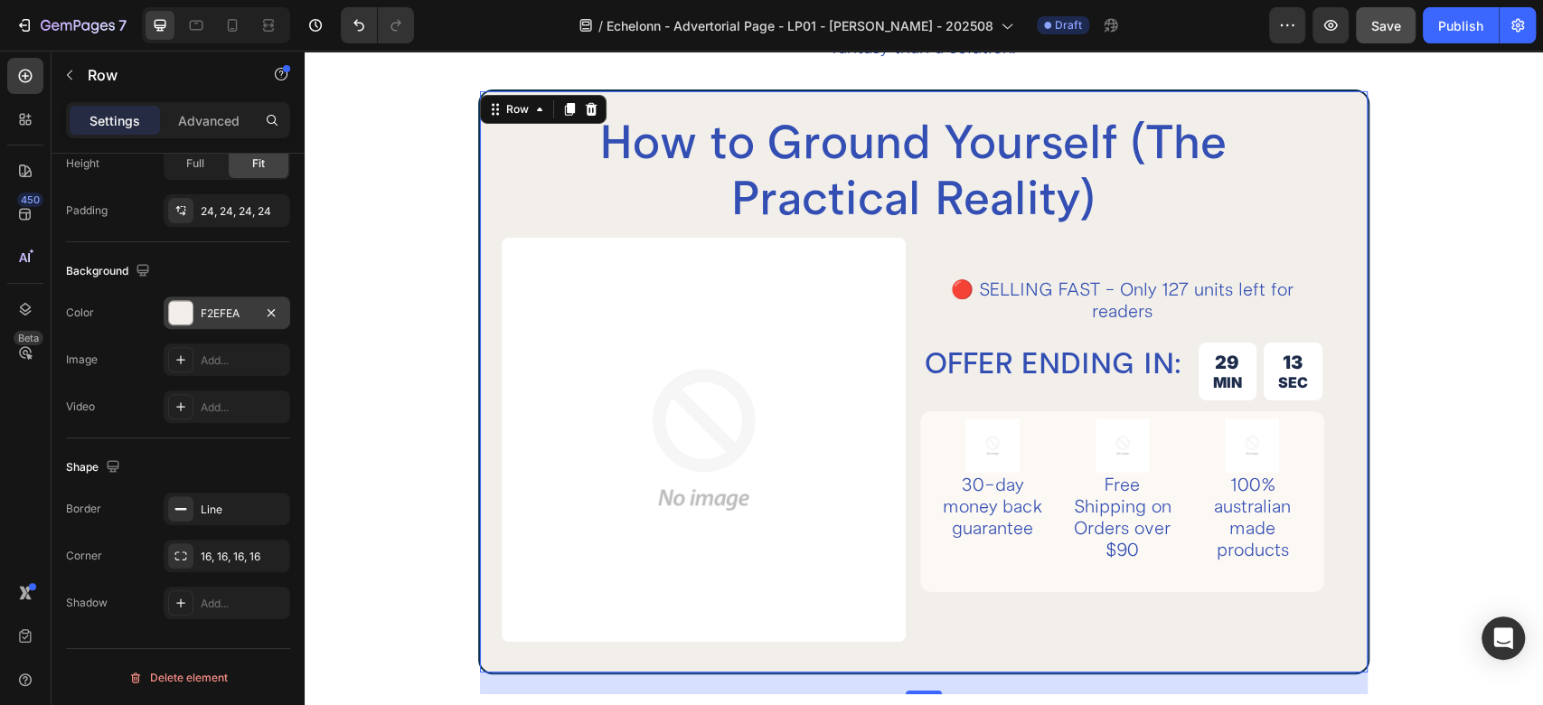
click at [189, 311] on div at bounding box center [181, 313] width 24 height 24
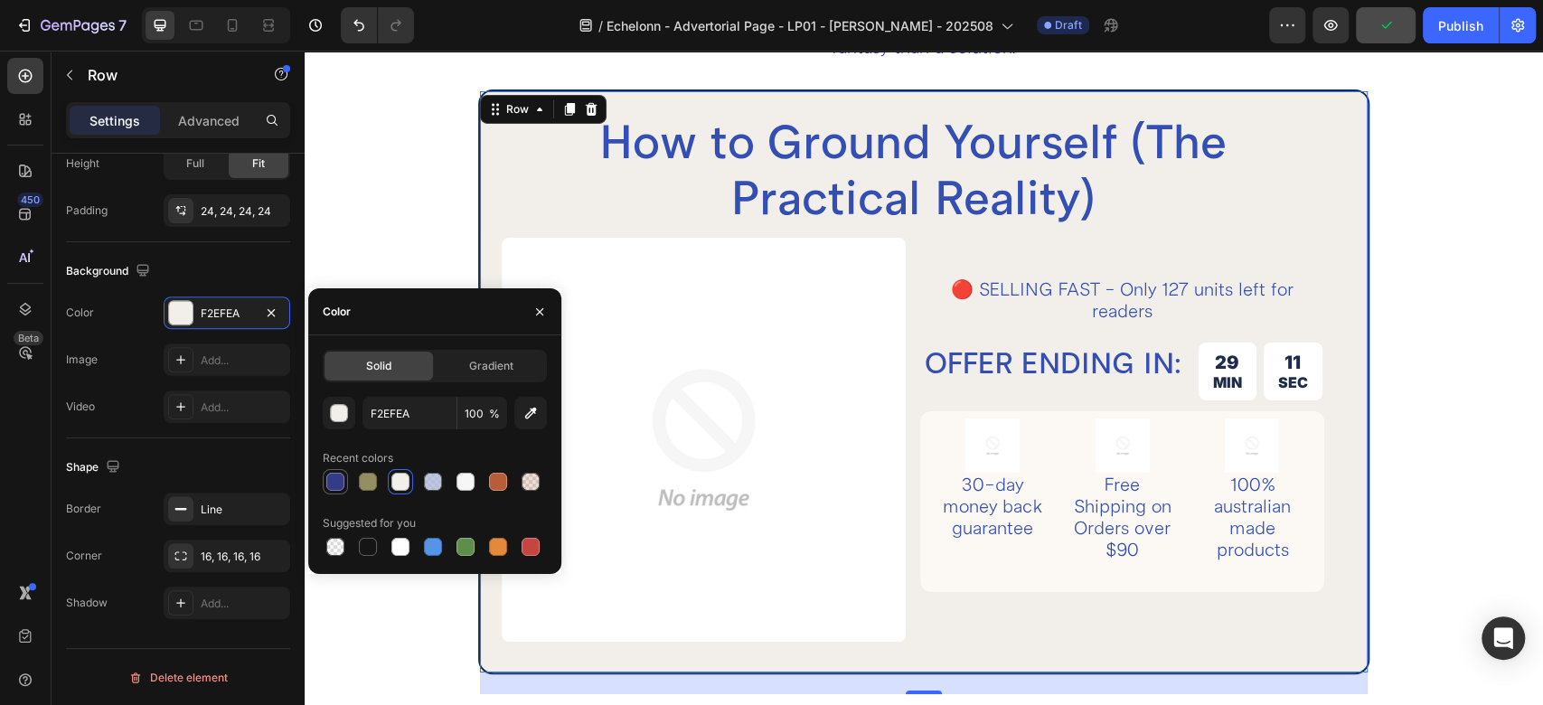
click at [333, 490] on div at bounding box center [335, 482] width 18 height 18
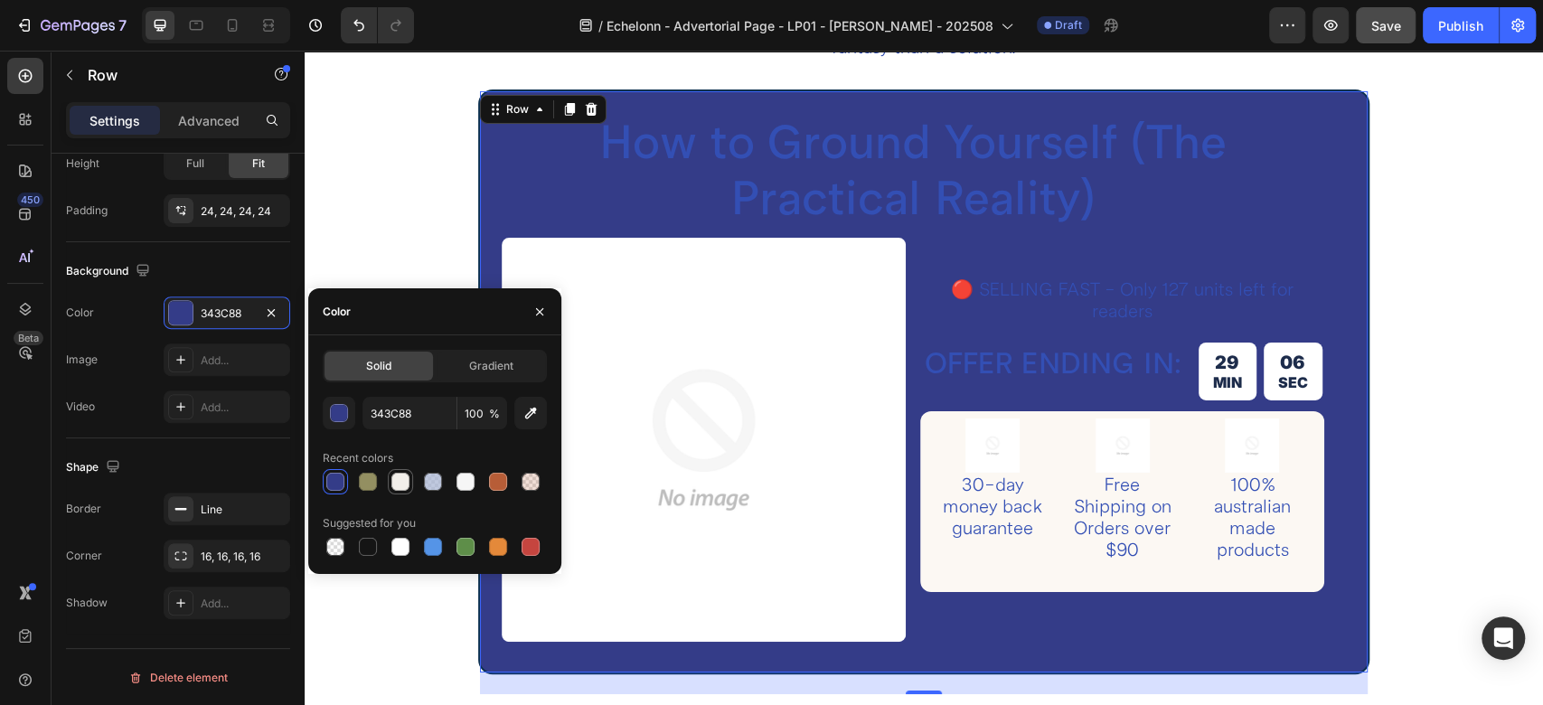
type input "F2EFEA"
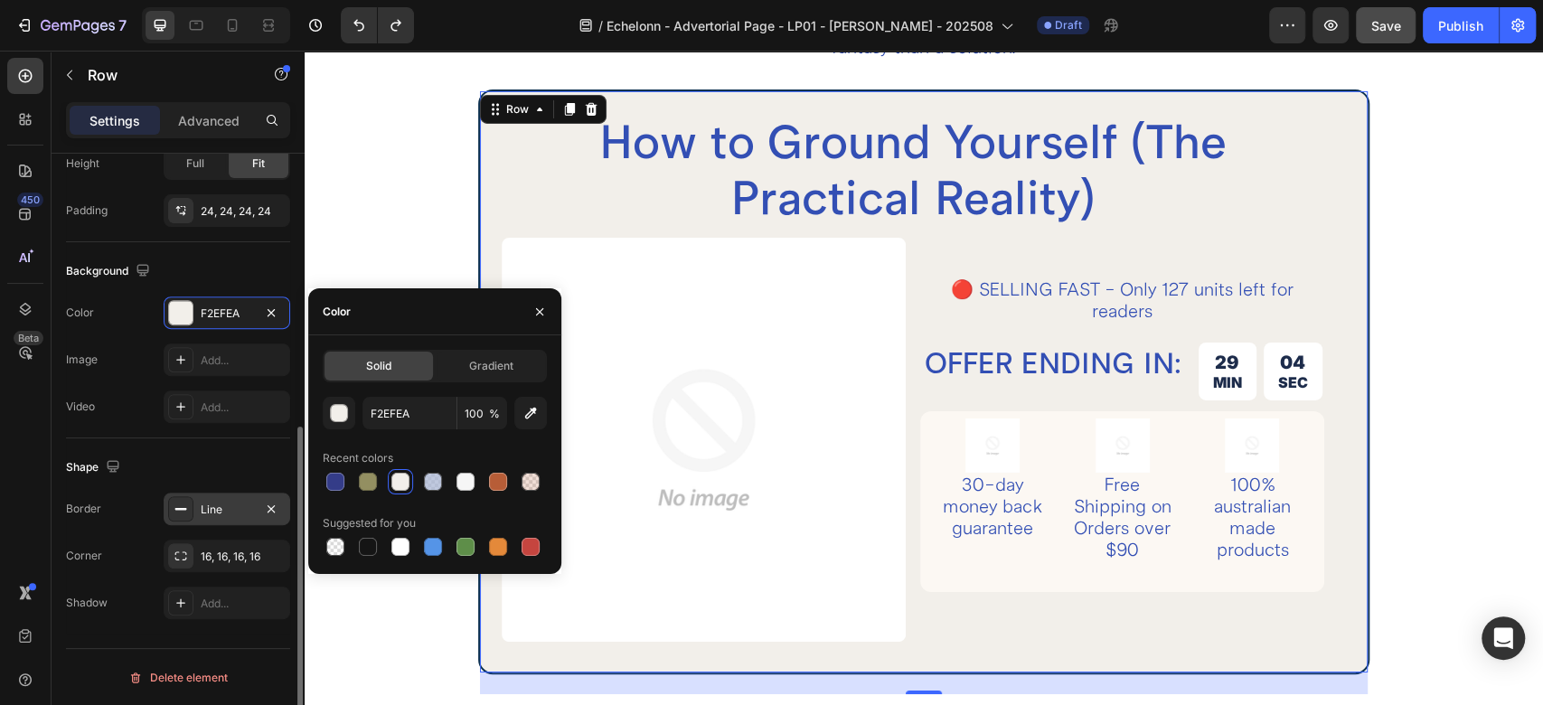
click at [202, 517] on div "Line" at bounding box center [227, 509] width 127 height 33
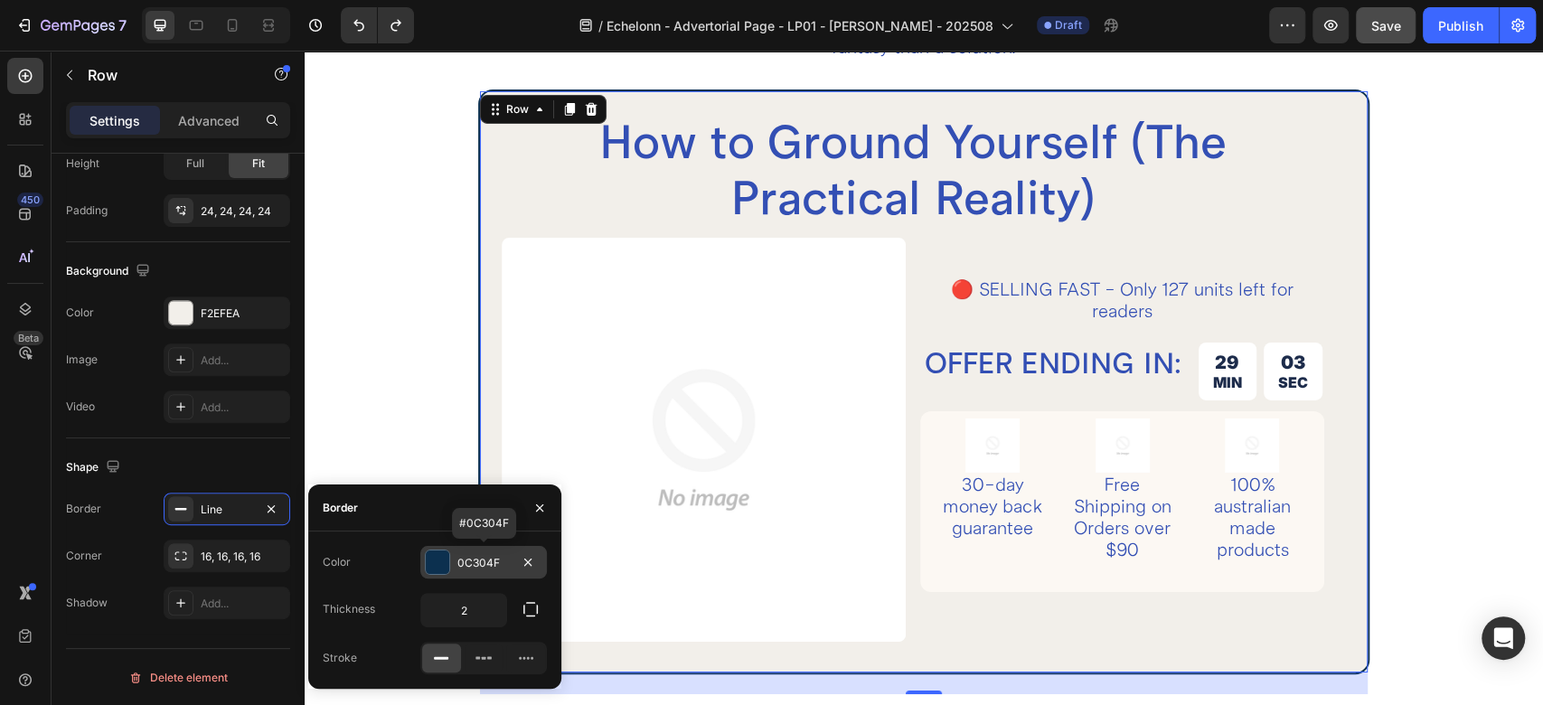
click at [444, 558] on div at bounding box center [438, 563] width 24 height 24
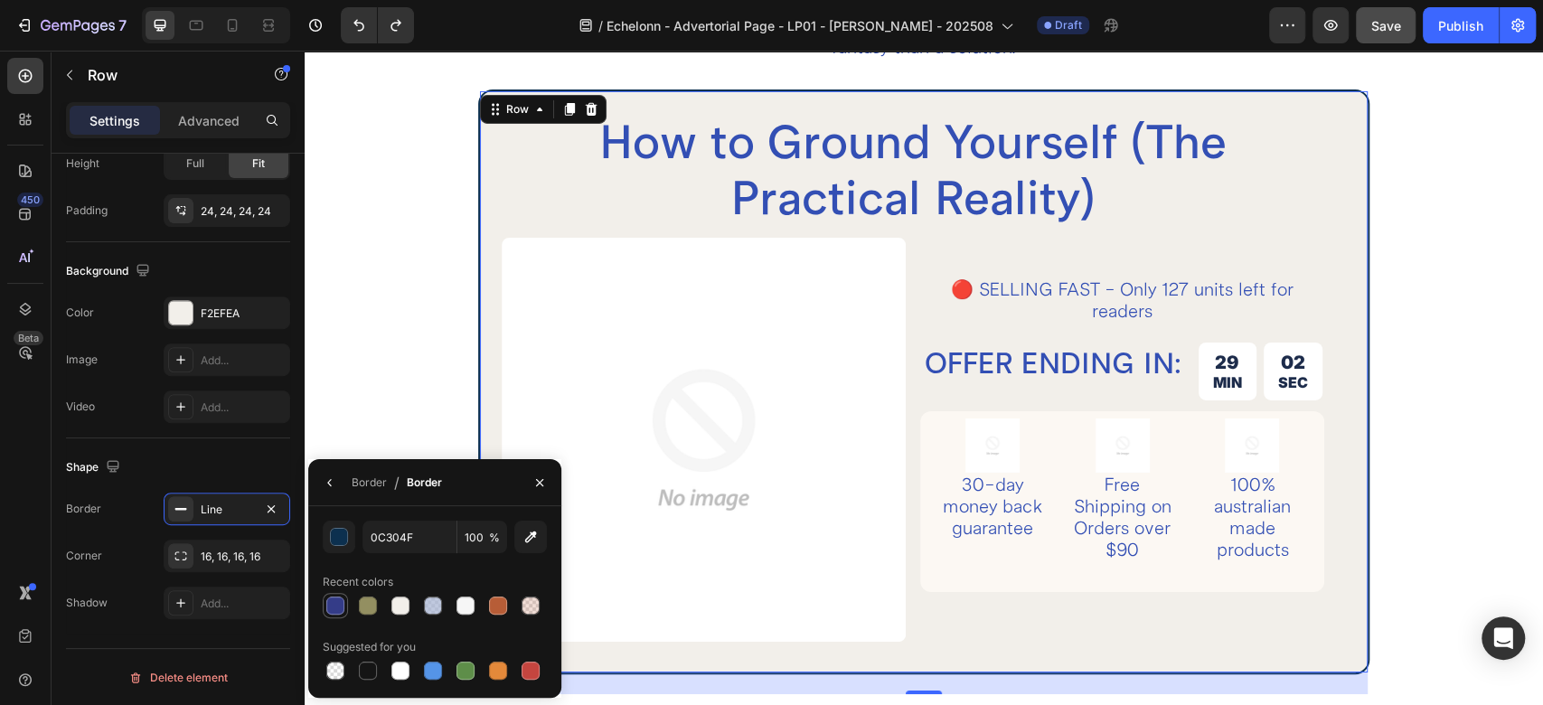
click at [344, 601] on div at bounding box center [335, 606] width 18 height 18
type input "343C88"
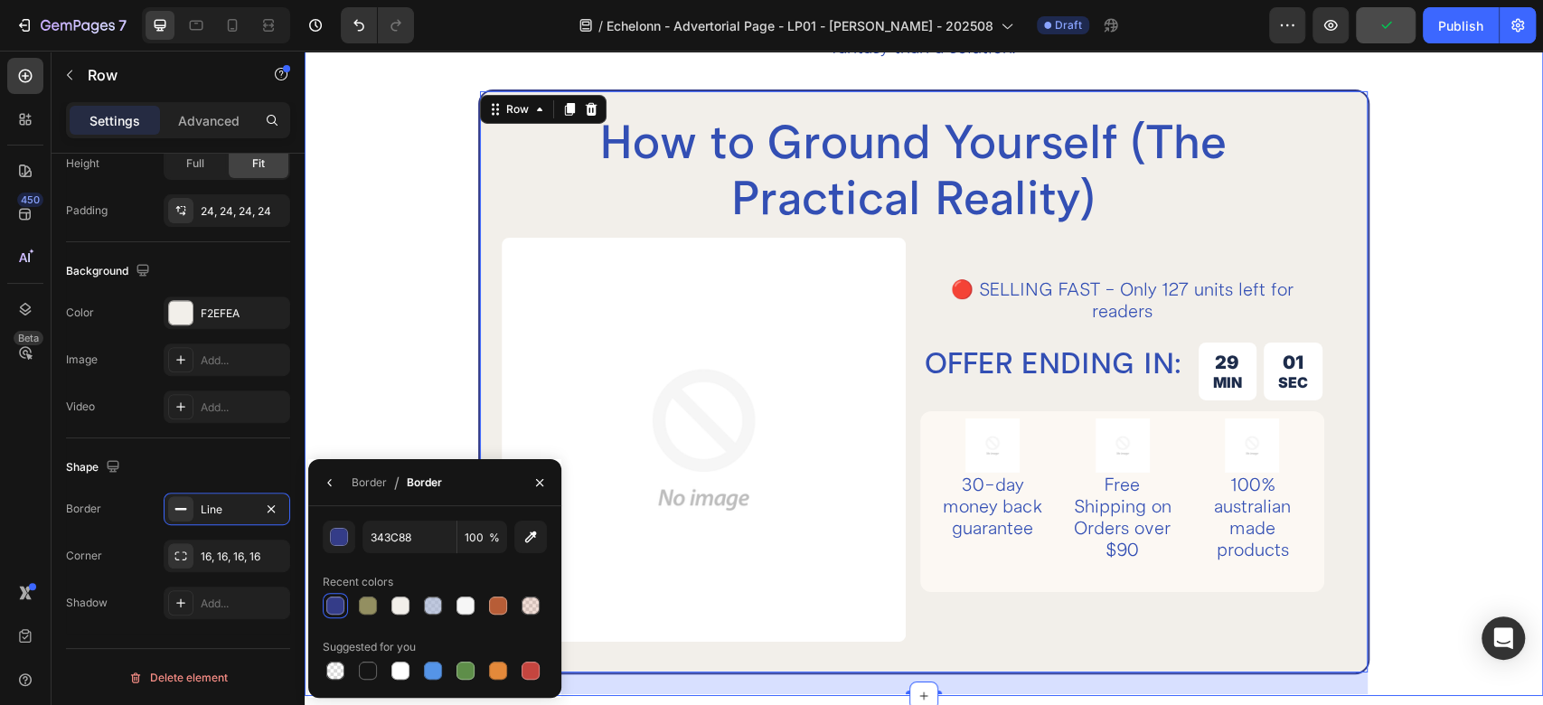
click at [372, 293] on div "How to Ground Yourself (The Practical Reality) Heading There are natural ways t…" at bounding box center [924, 100] width 1115 height 1192
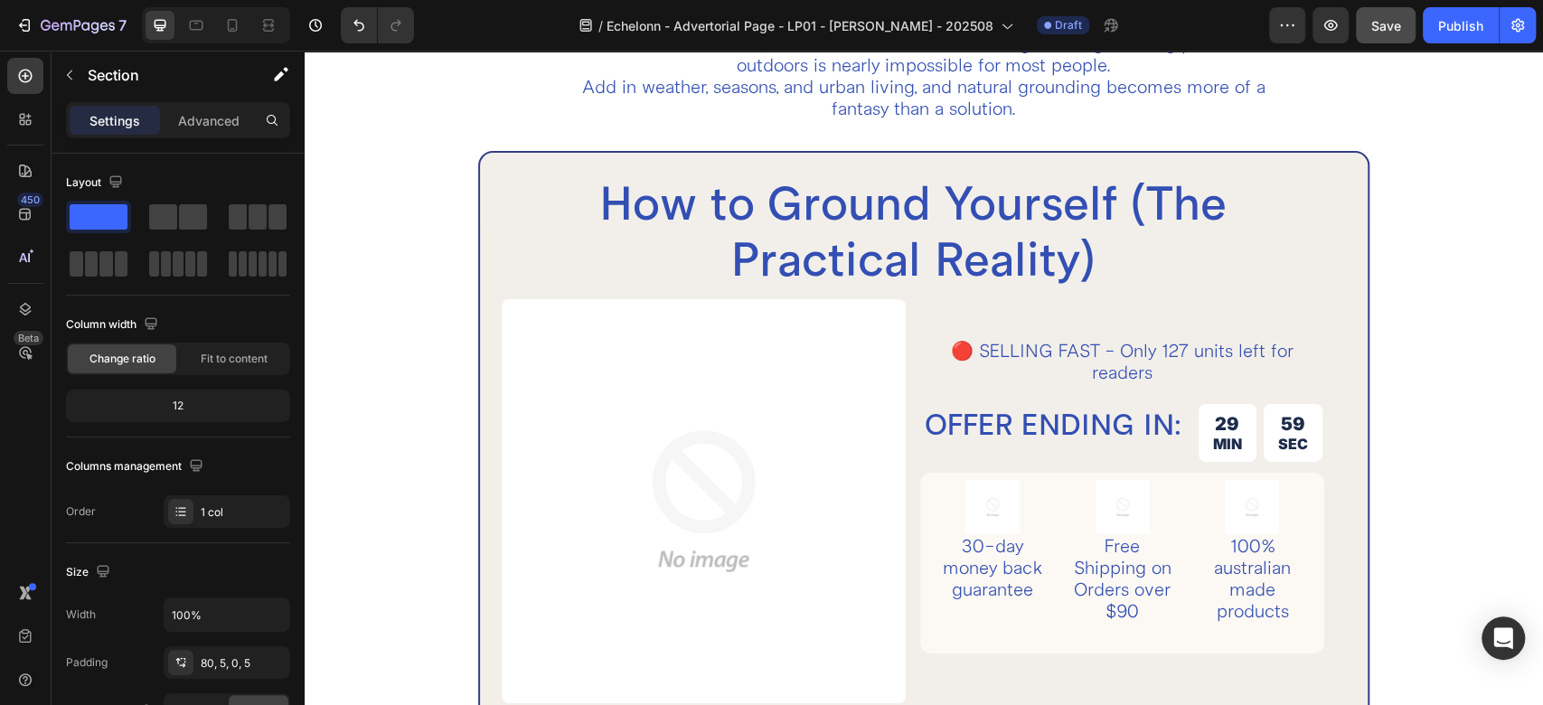
scroll to position [4129, 0]
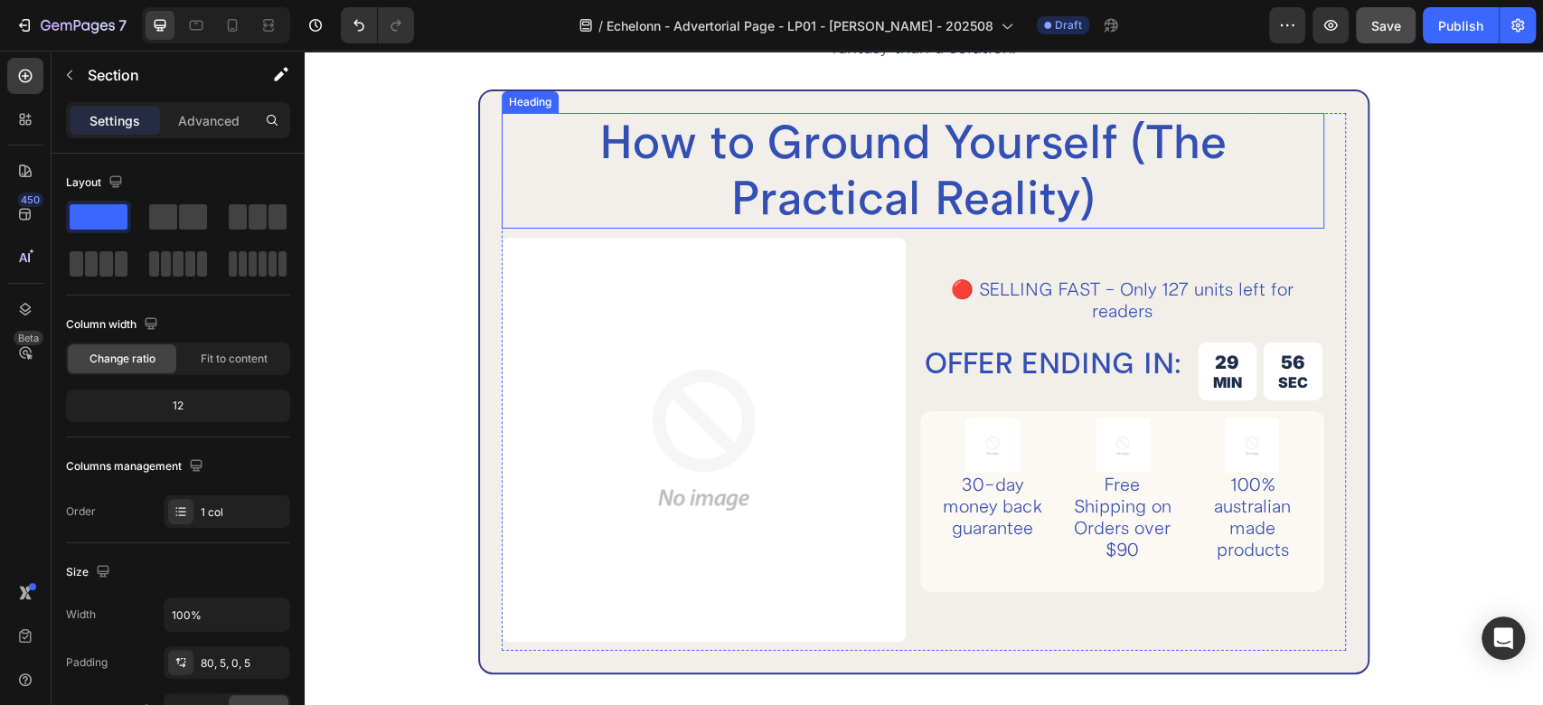
click at [903, 194] on h2 "How to Ground Yourself (The Practical Reality)" at bounding box center [913, 171] width 823 height 116
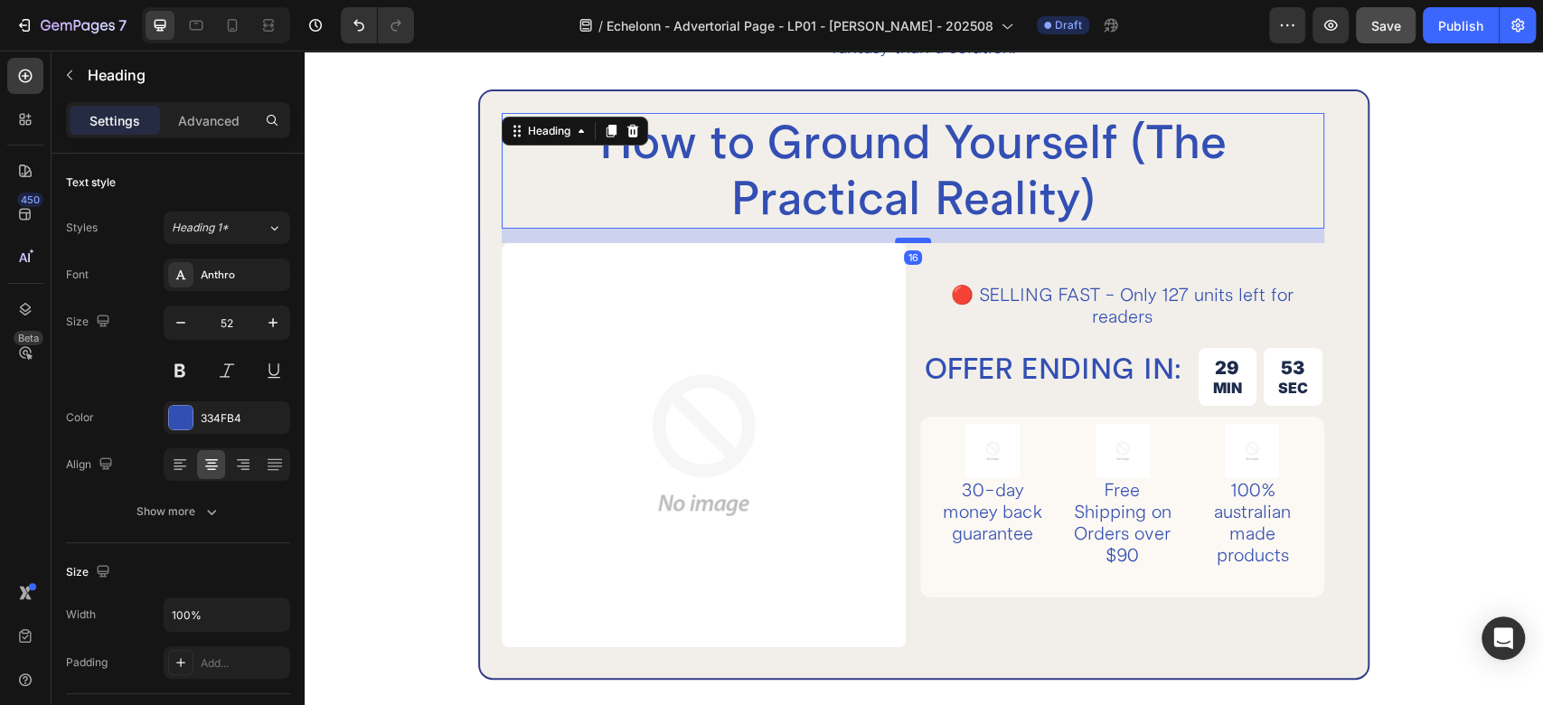
click at [912, 240] on div at bounding box center [913, 240] width 36 height 5
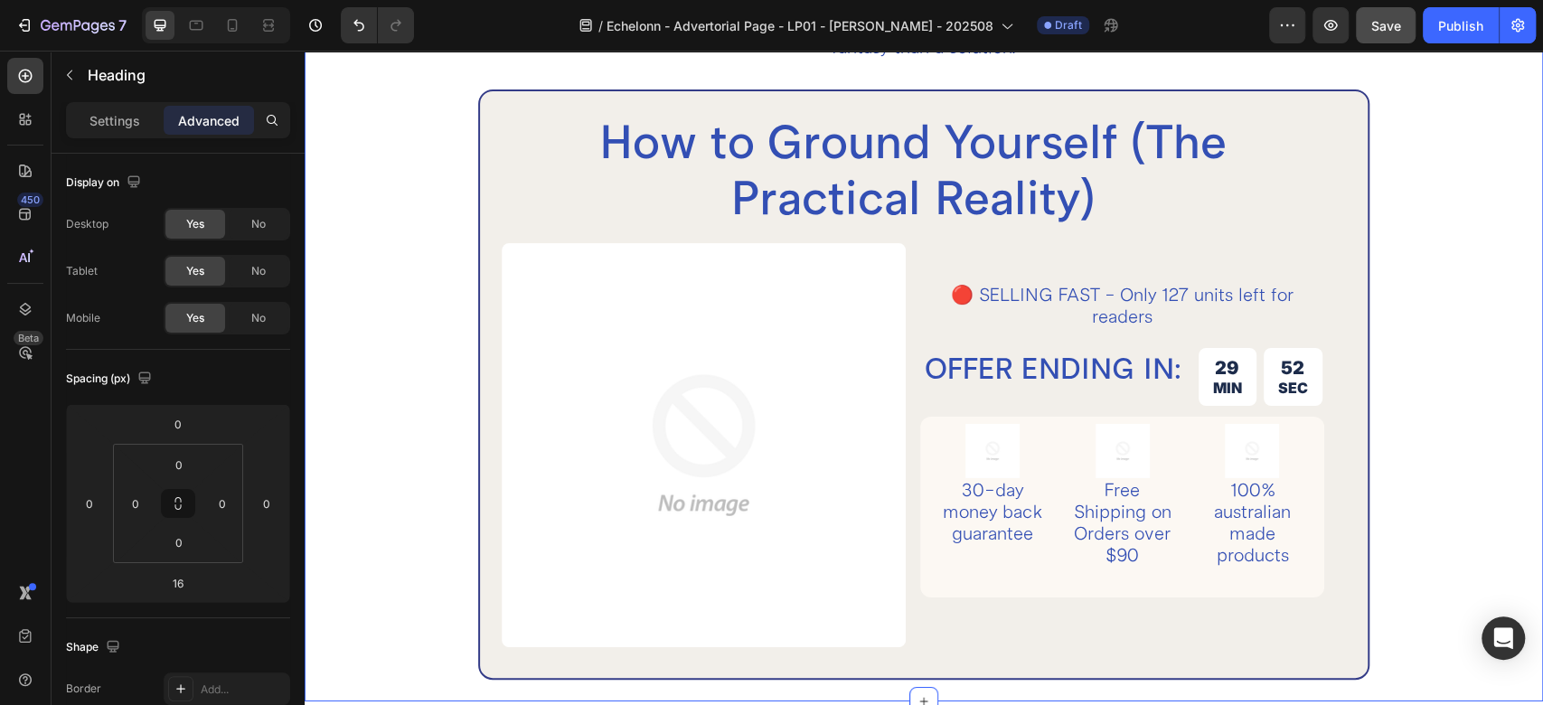
click at [1371, 332] on div "How to Ground Yourself (The Practical Reality) Heading There are natural ways t…" at bounding box center [924, 103] width 1115 height 1198
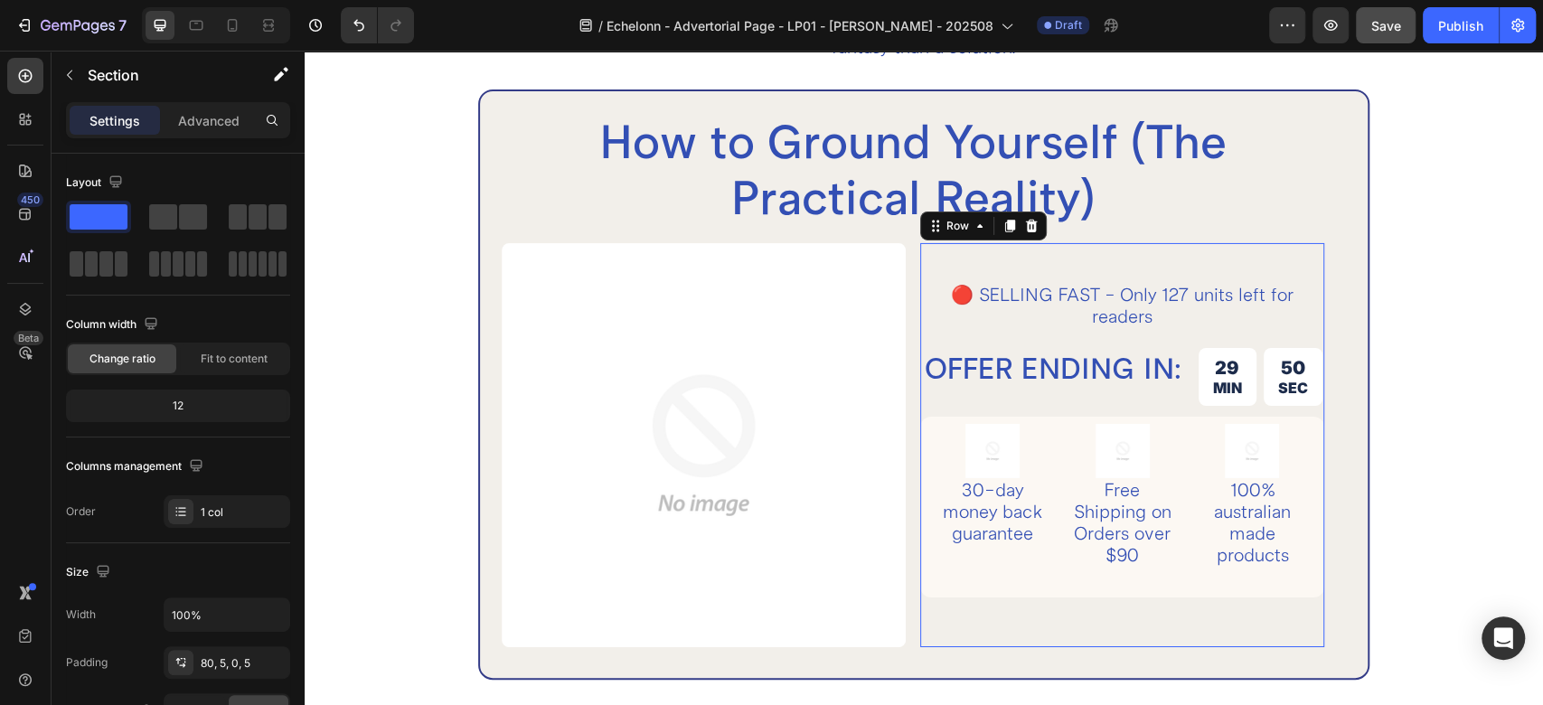
click at [991, 251] on div "🔴 SELLING FAST - Only 127 units left for readers Text Block OFFER ENDING IN: He…" at bounding box center [1122, 445] width 404 height 404
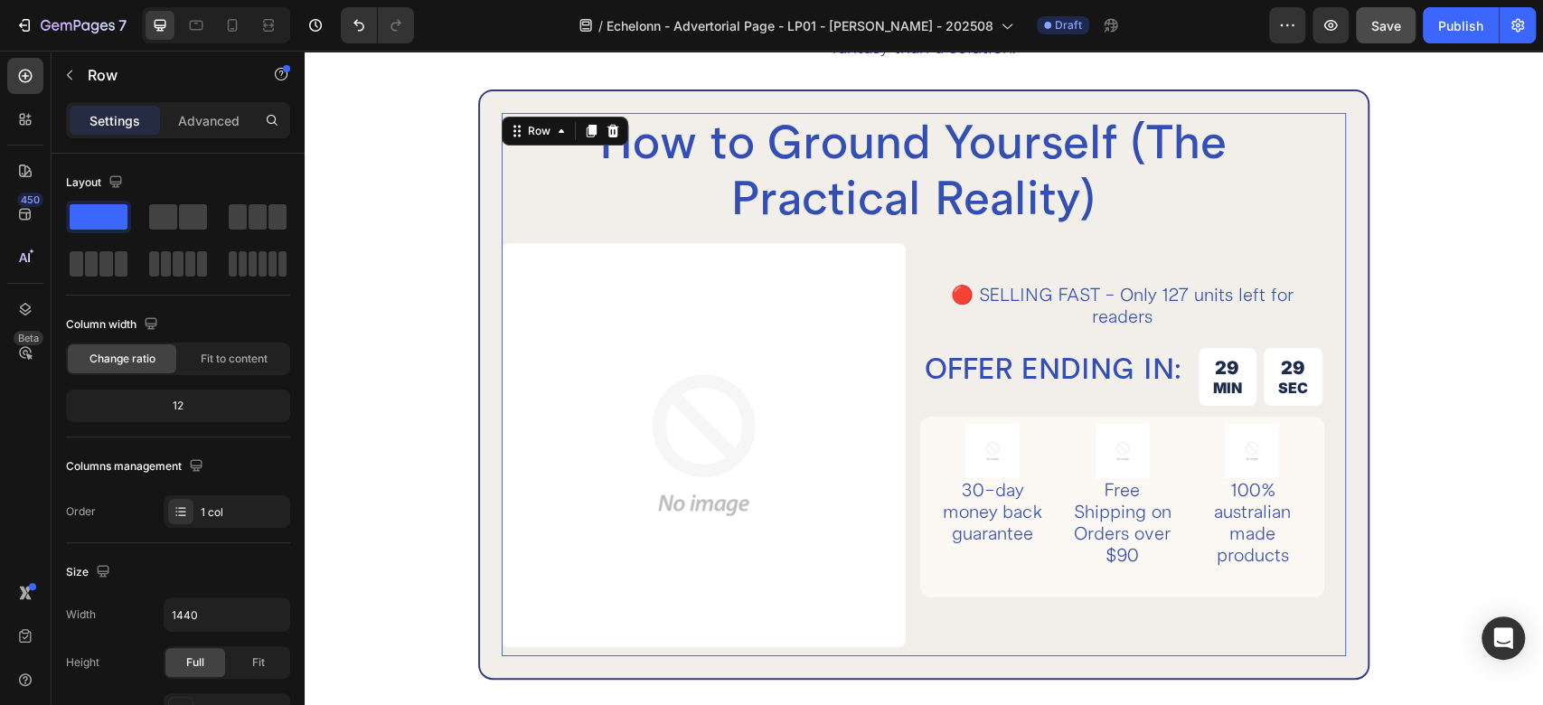
click at [892, 231] on div "How to Ground Yourself (The Practical Reality) Heading Image Row 🔴 SELLING FAST…" at bounding box center [913, 384] width 823 height 543
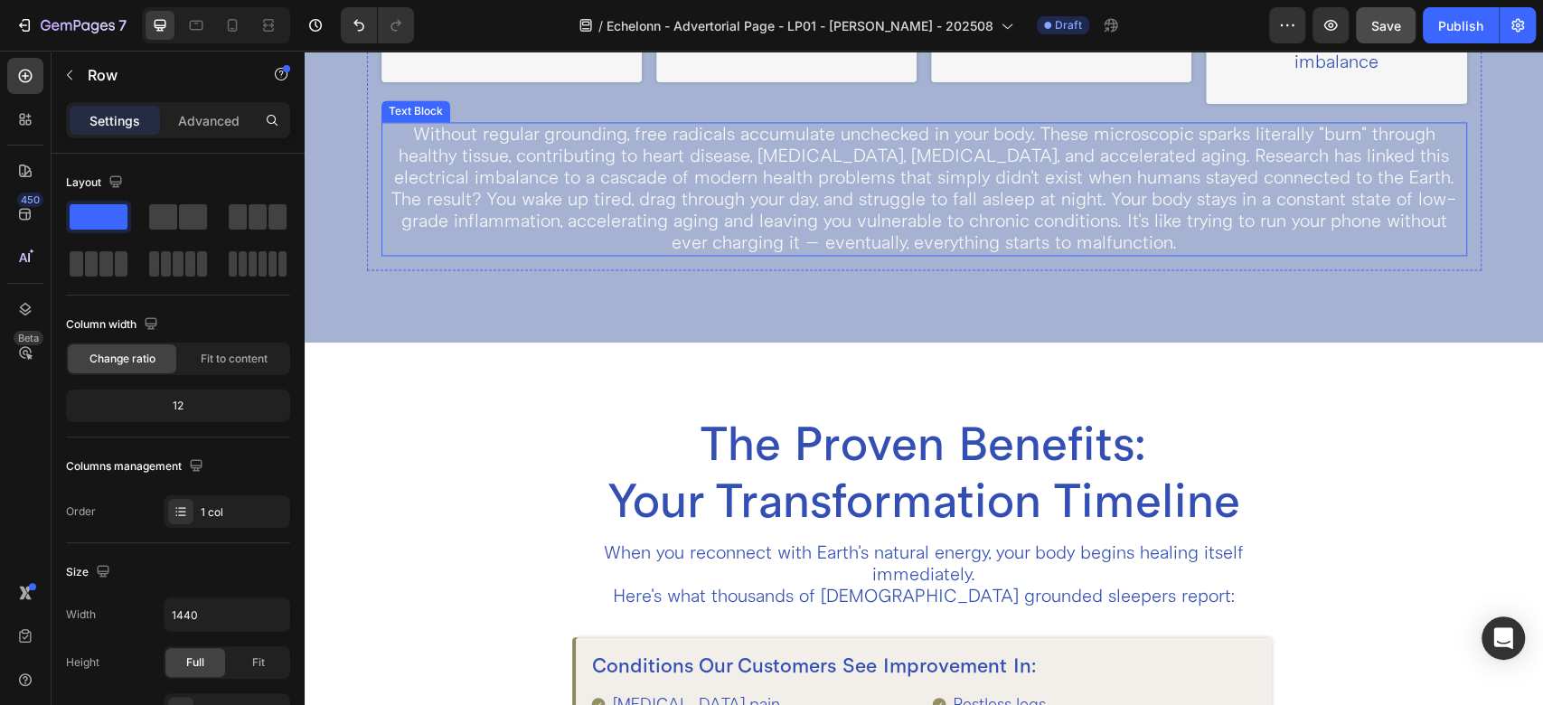
scroll to position [2119, 0]
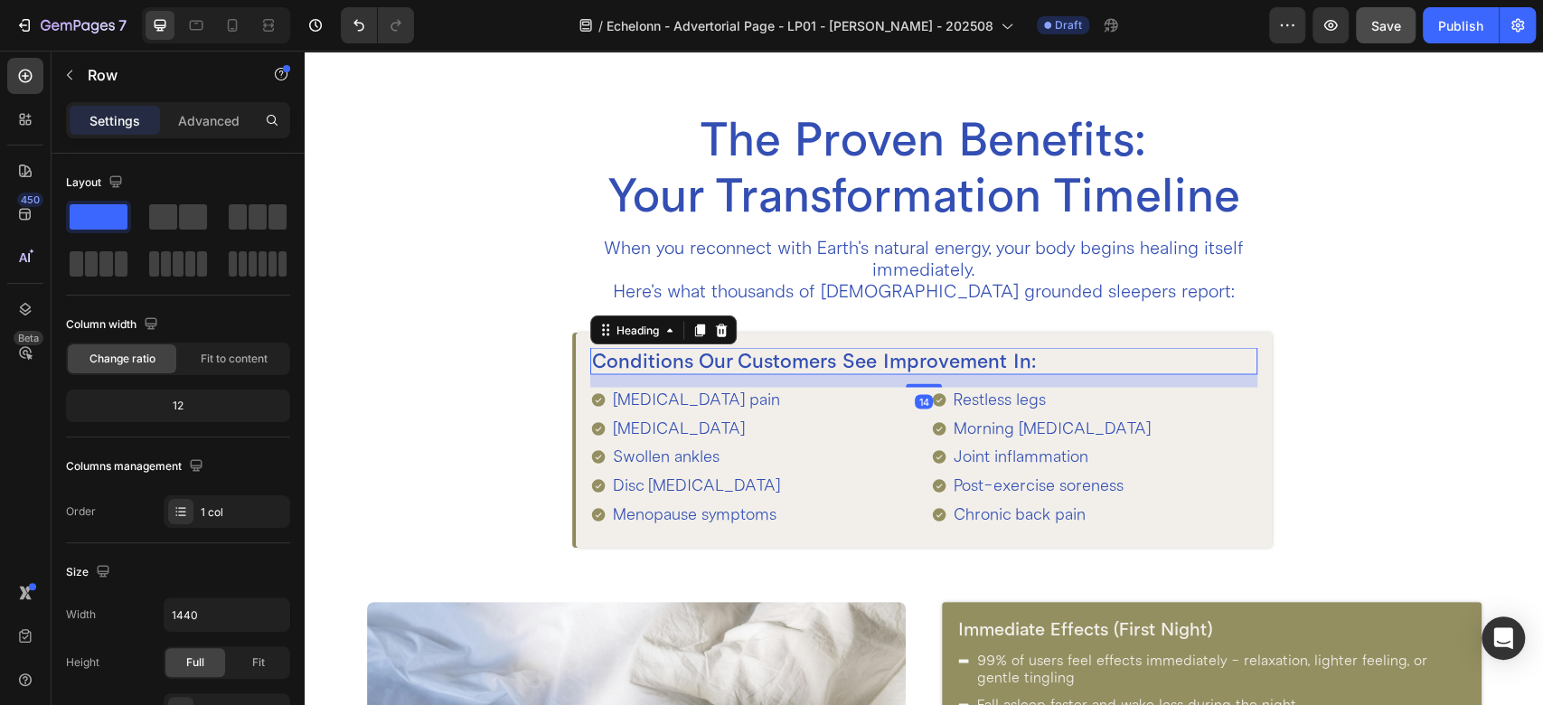
click at [614, 360] on h2 "Conditions Our Customers See Improvement In:" at bounding box center [923, 360] width 667 height 27
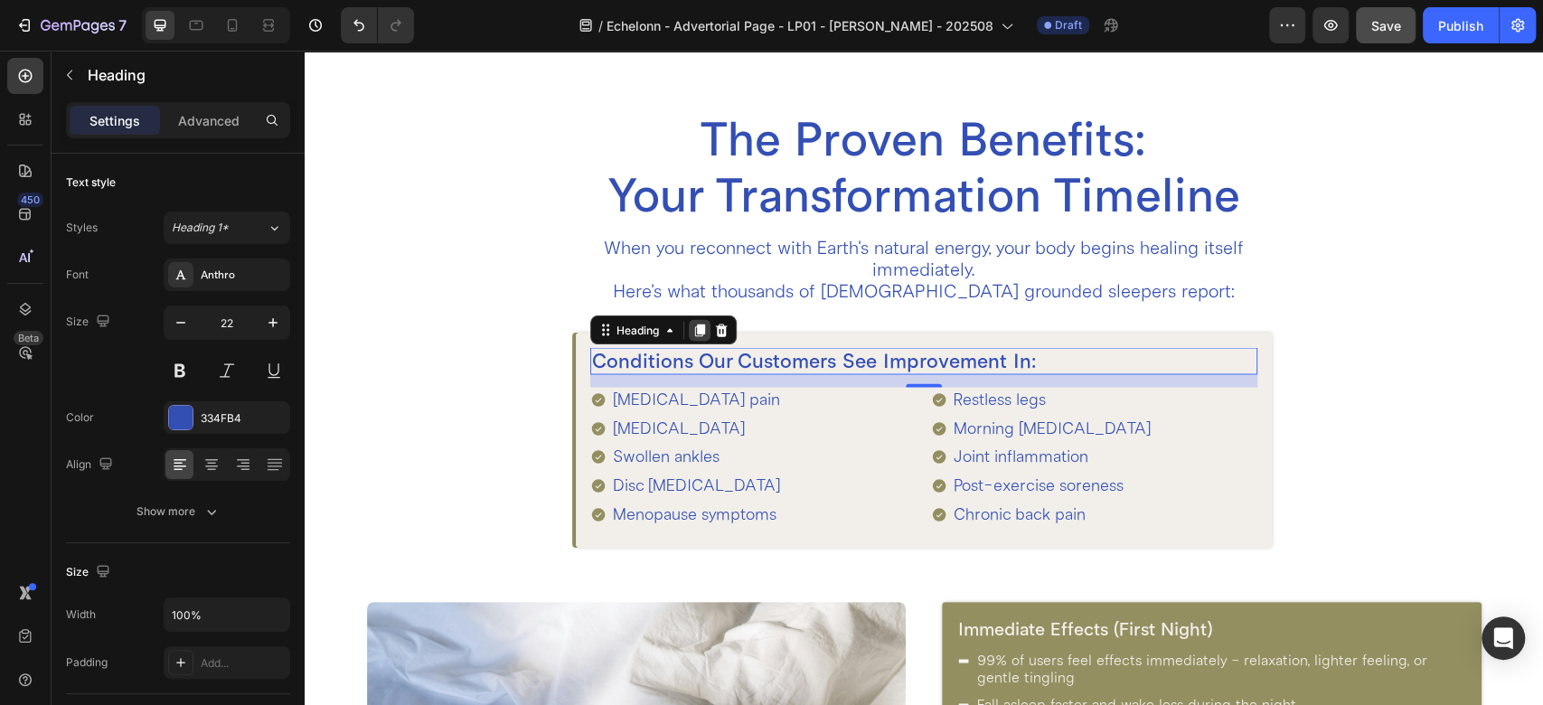
click at [695, 334] on icon at bounding box center [699, 330] width 14 height 14
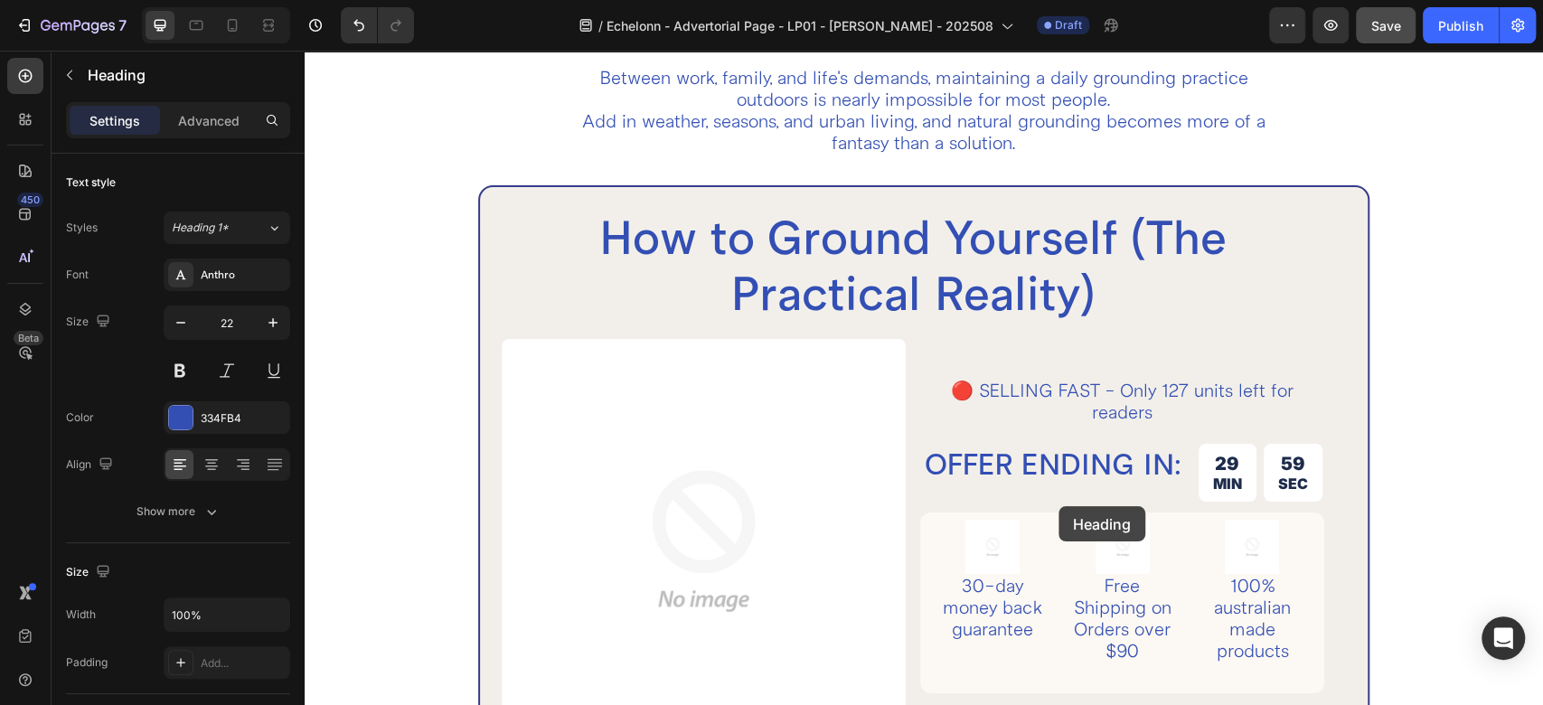
scroll to position [4129, 0]
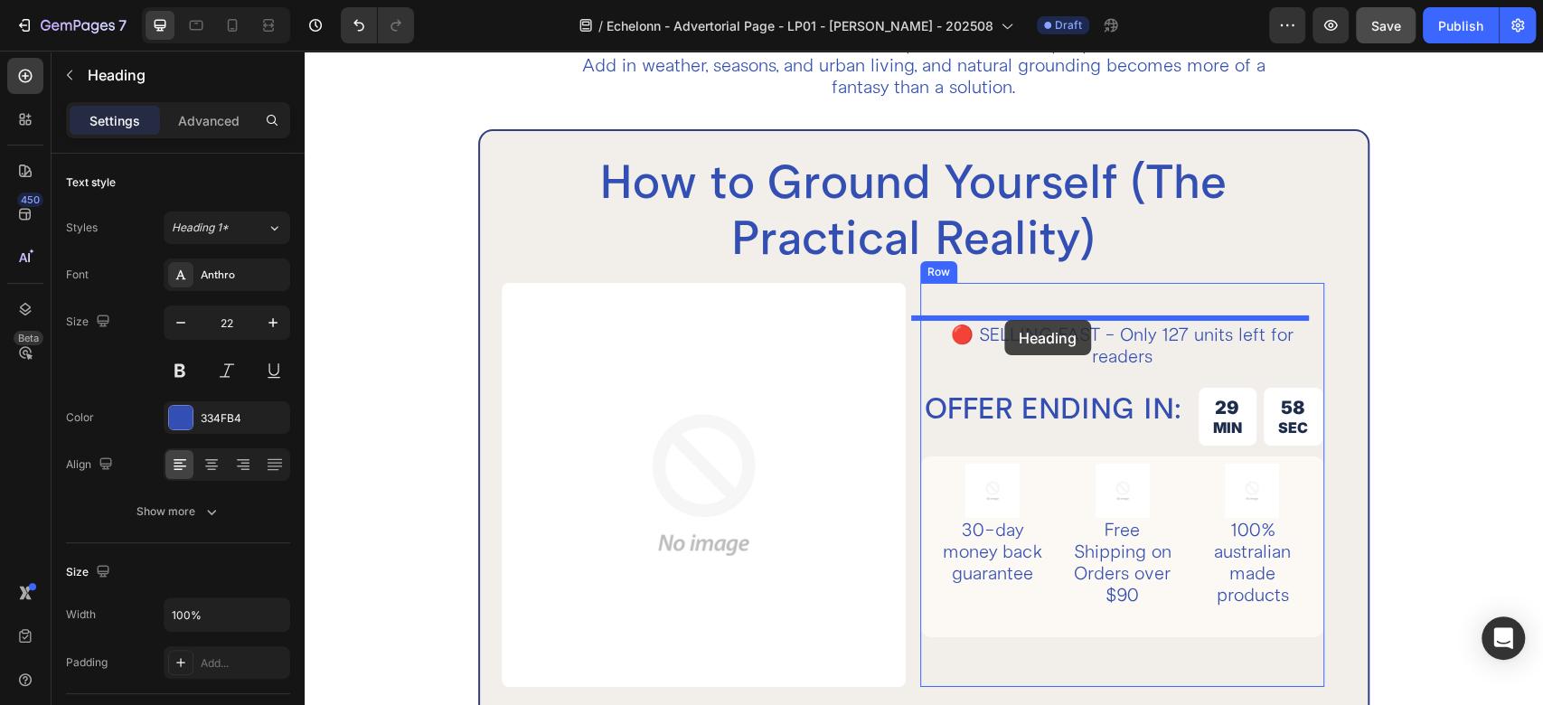
drag, startPoint x: 628, startPoint y: 374, endPoint x: 1004, endPoint y: 320, distance: 380.0
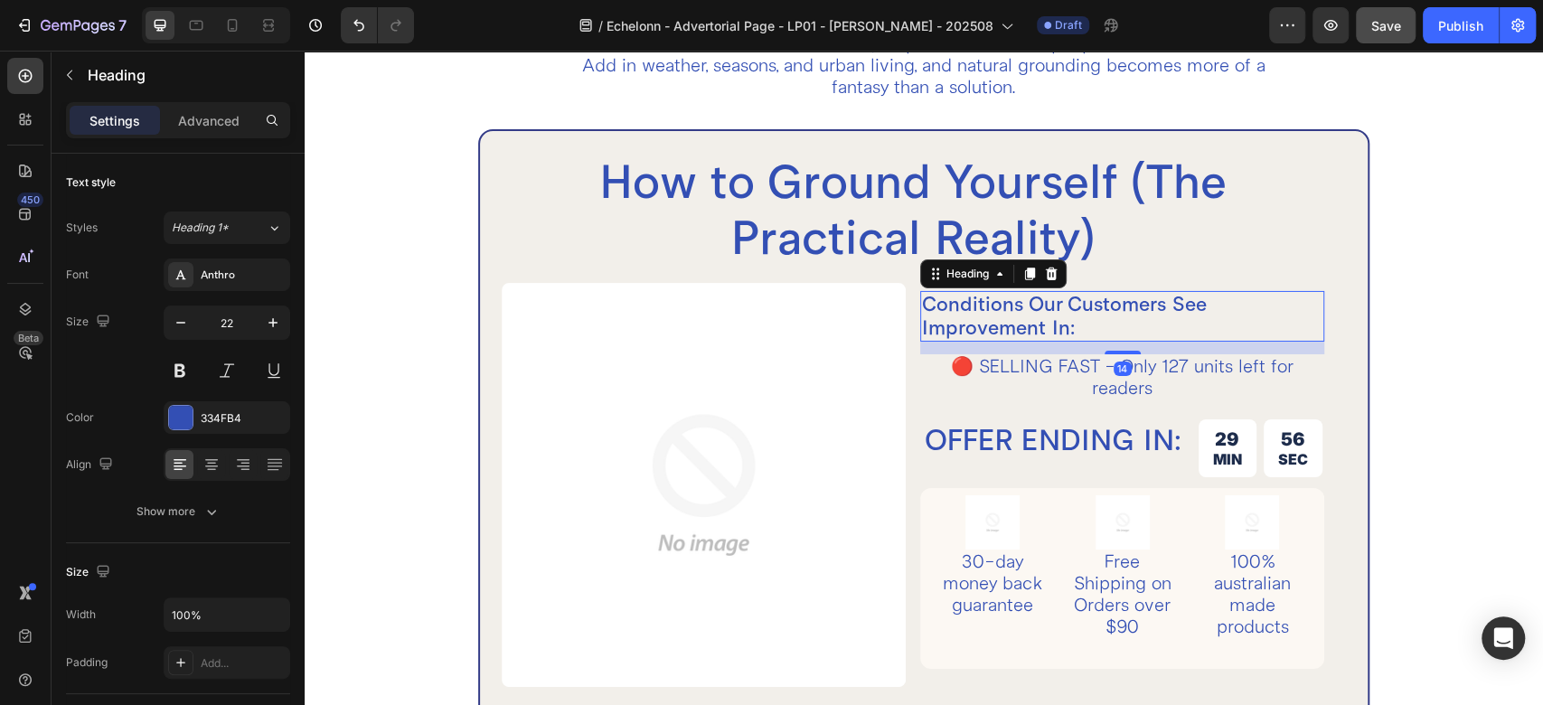
click at [1038, 307] on h2 "Conditions Our Customers See Improvement In:" at bounding box center [1122, 316] width 404 height 51
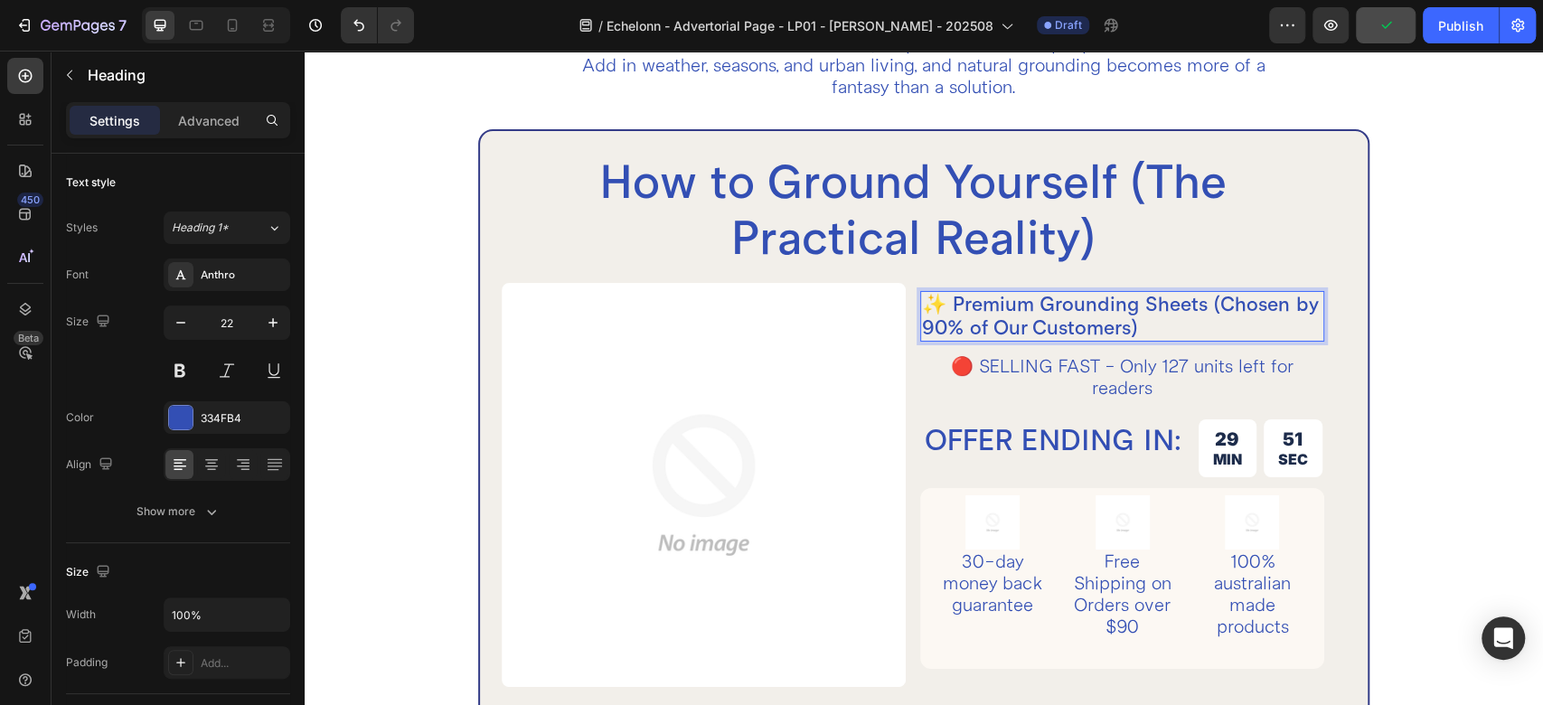
click at [943, 297] on p "✨ Premium Grounding Sheets (Chosen by 90% of Our Customers)" at bounding box center [1122, 316] width 400 height 47
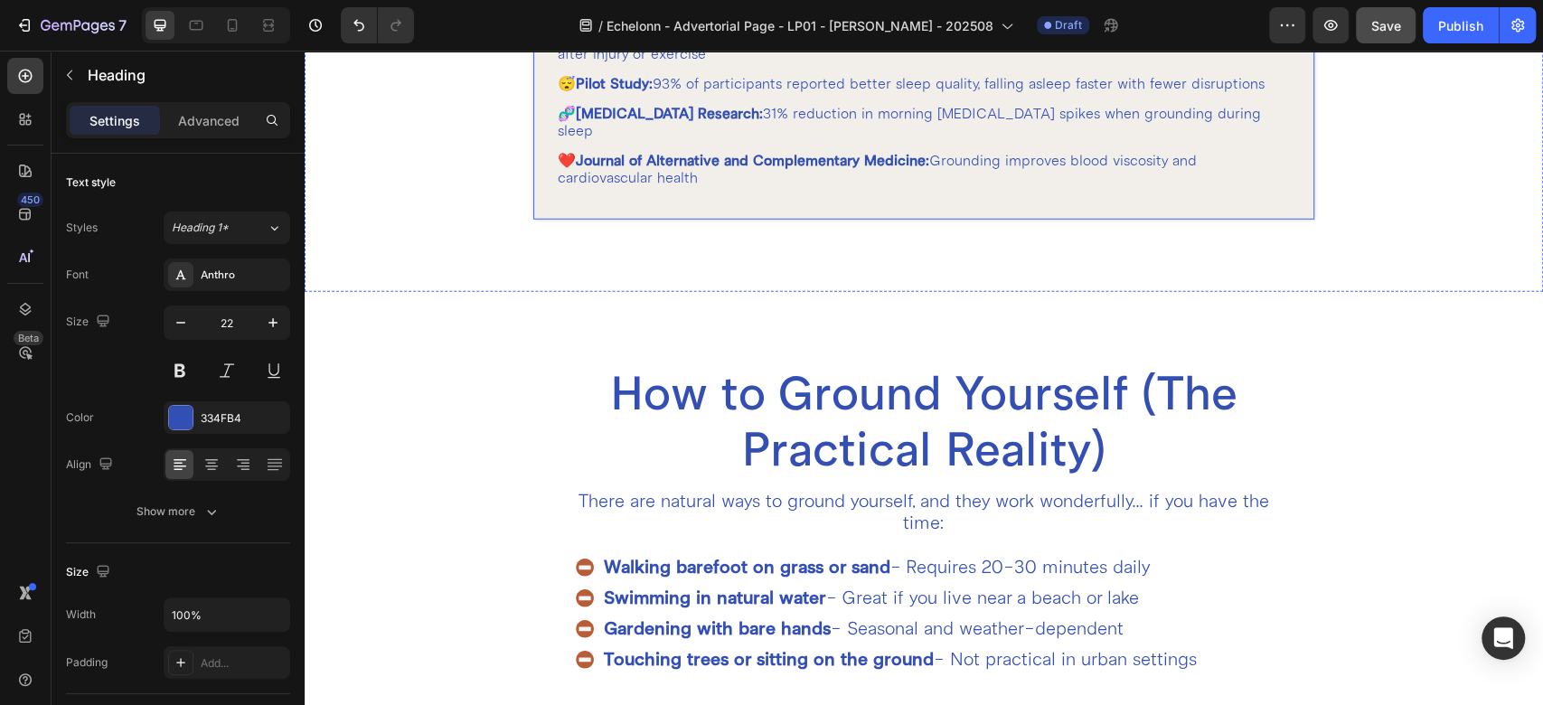
scroll to position [3124, 0]
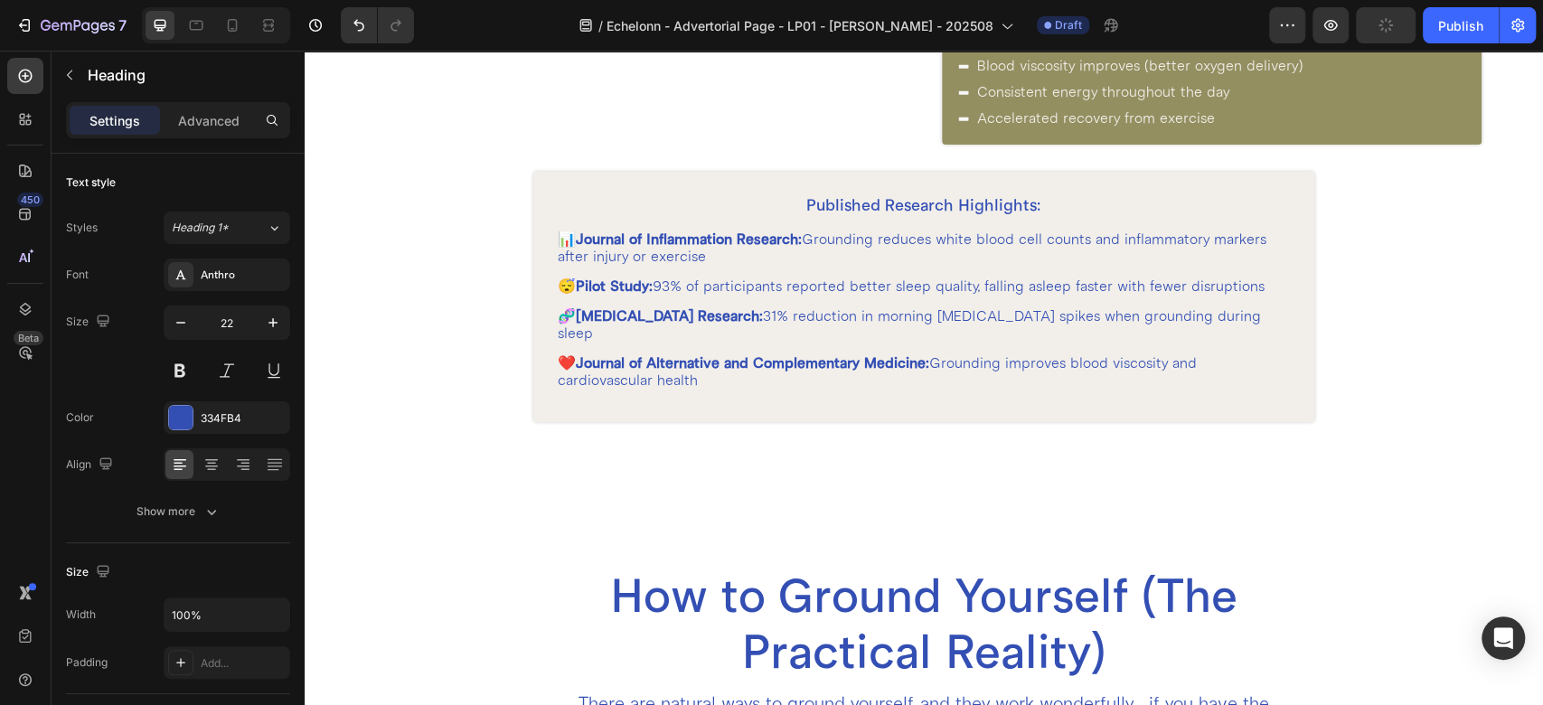
click at [570, 254] on p "📊 Journal of Inflammation Research: Grounding reduces white blood cell counts a…" at bounding box center [923, 248] width 733 height 34
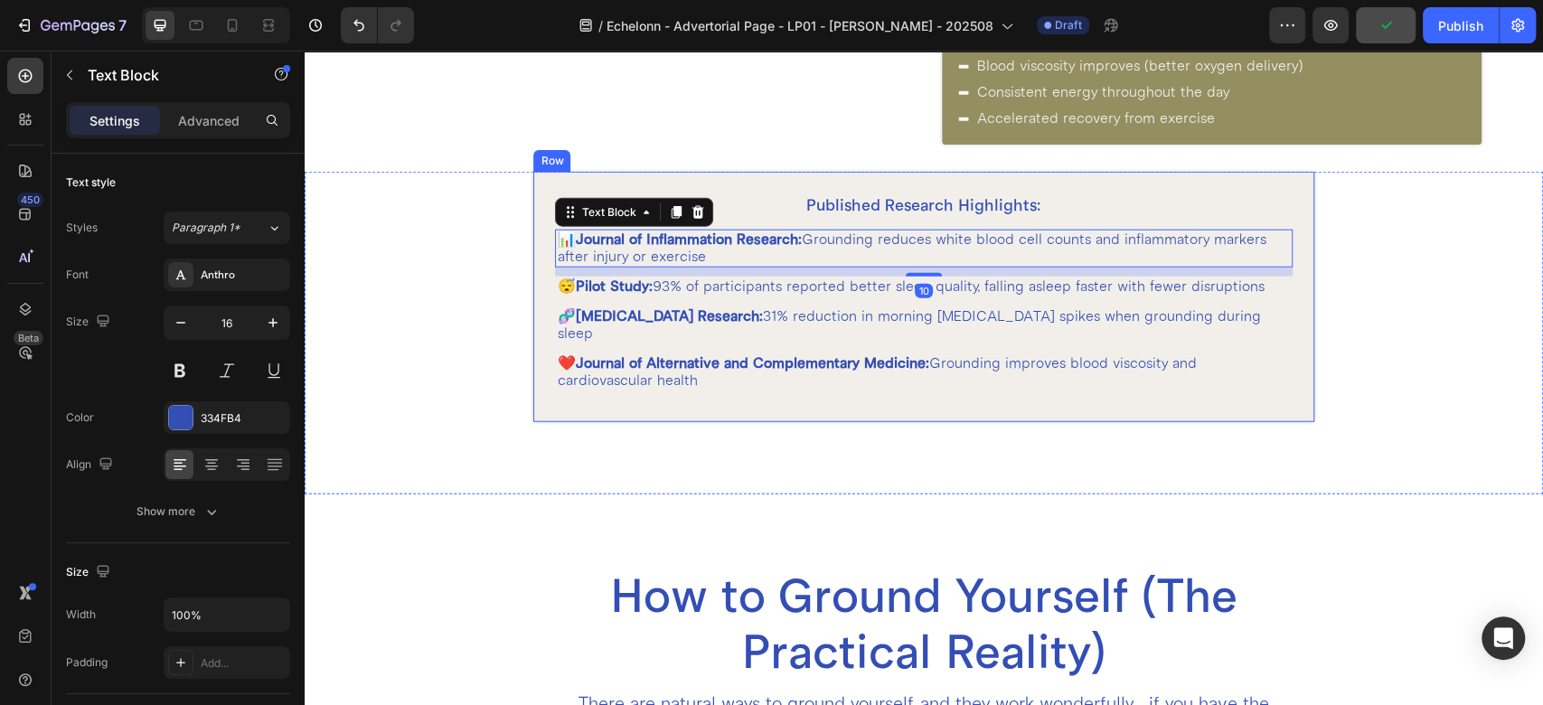
click at [545, 255] on div "Published Research Highlights: Heading 📊 Journal of Inflammation Research: Grou…" at bounding box center [923, 297] width 780 height 250
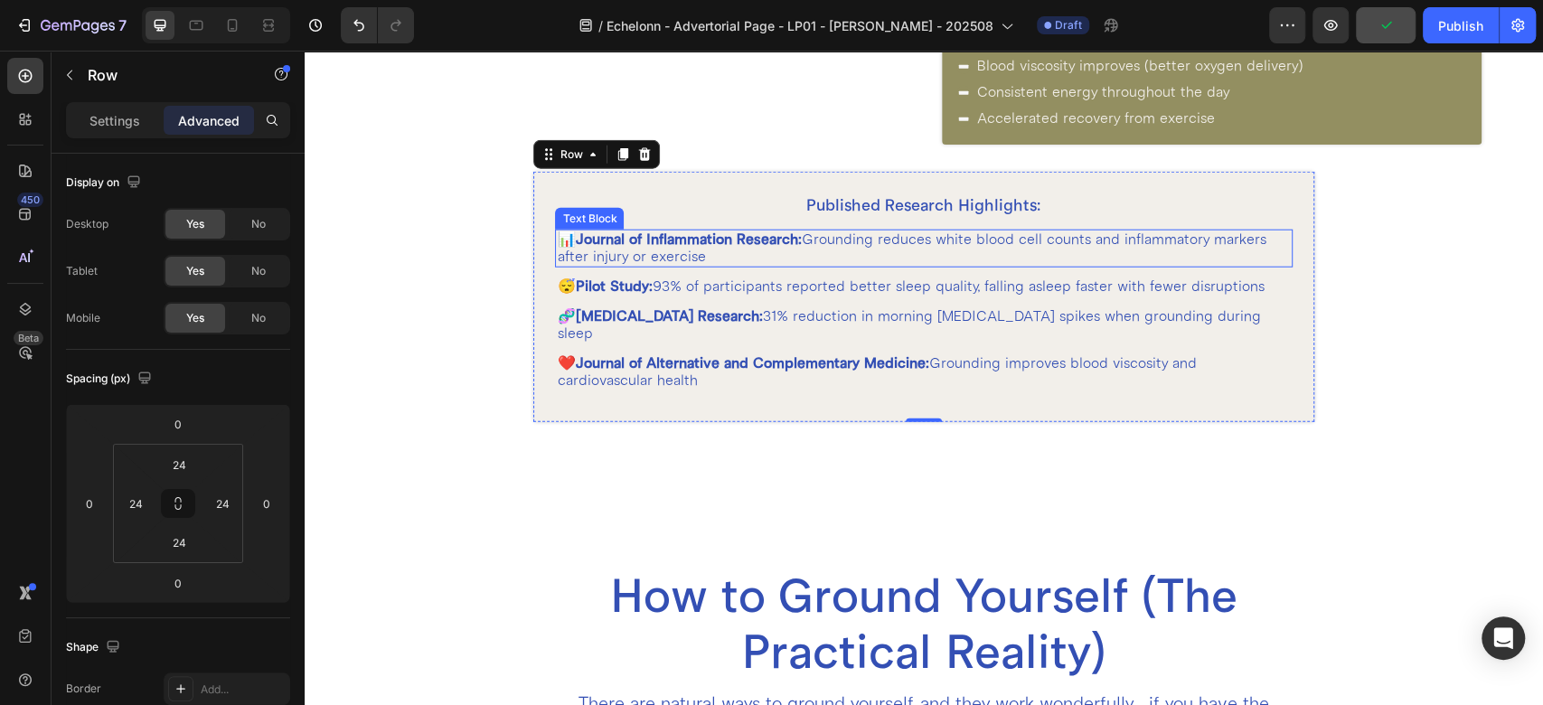
click at [582, 244] on strong "Journal of Inflammation Research:" at bounding box center [688, 240] width 226 height 18
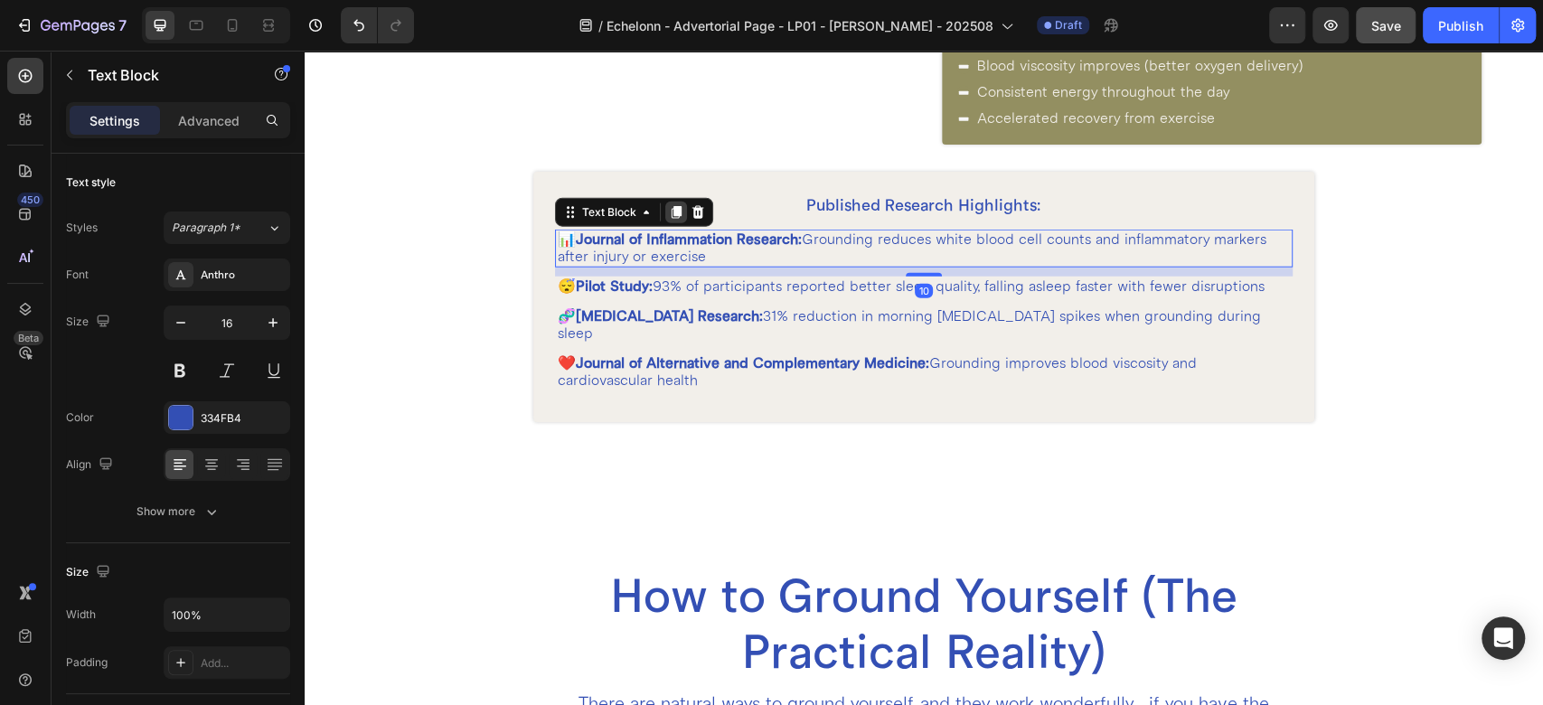
click at [672, 213] on icon at bounding box center [677, 213] width 10 height 13
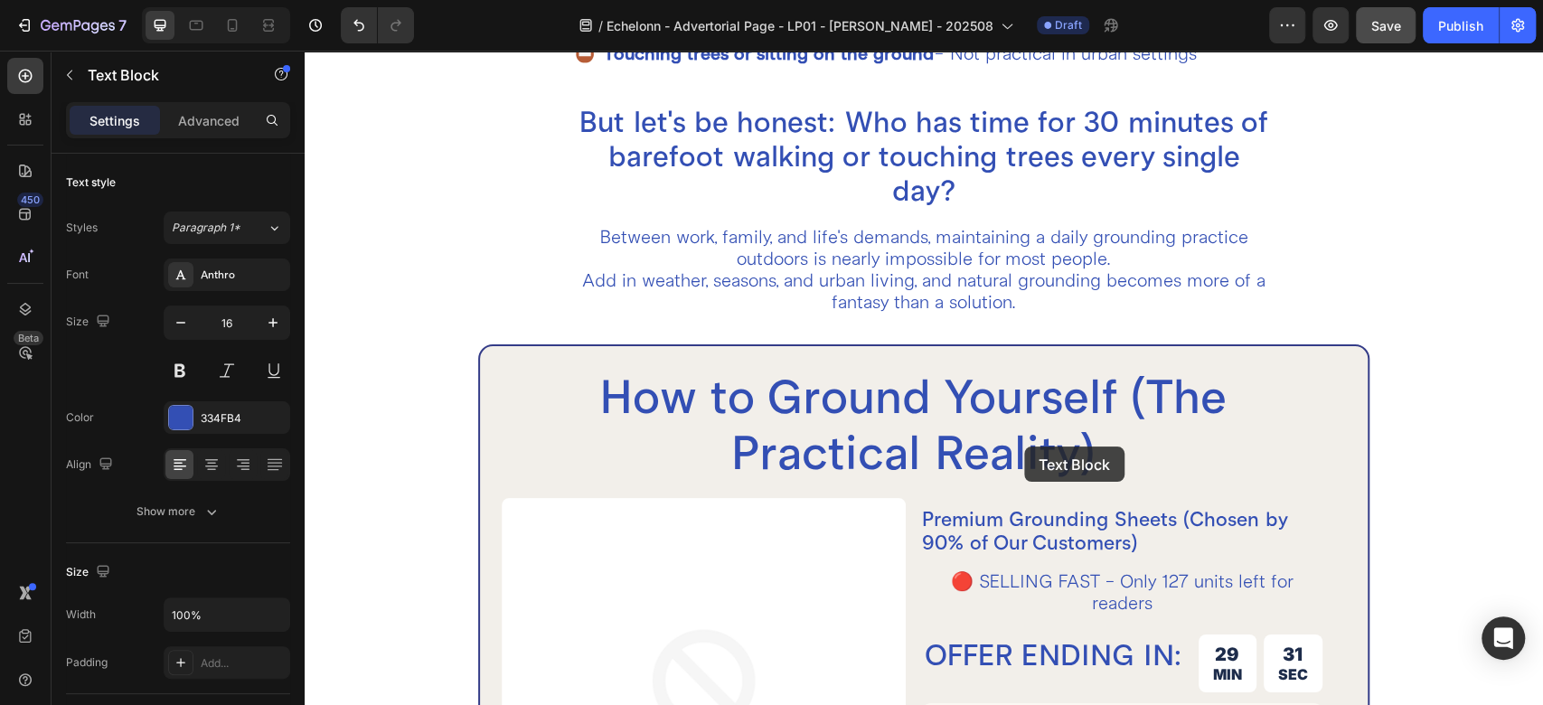
scroll to position [4129, 0]
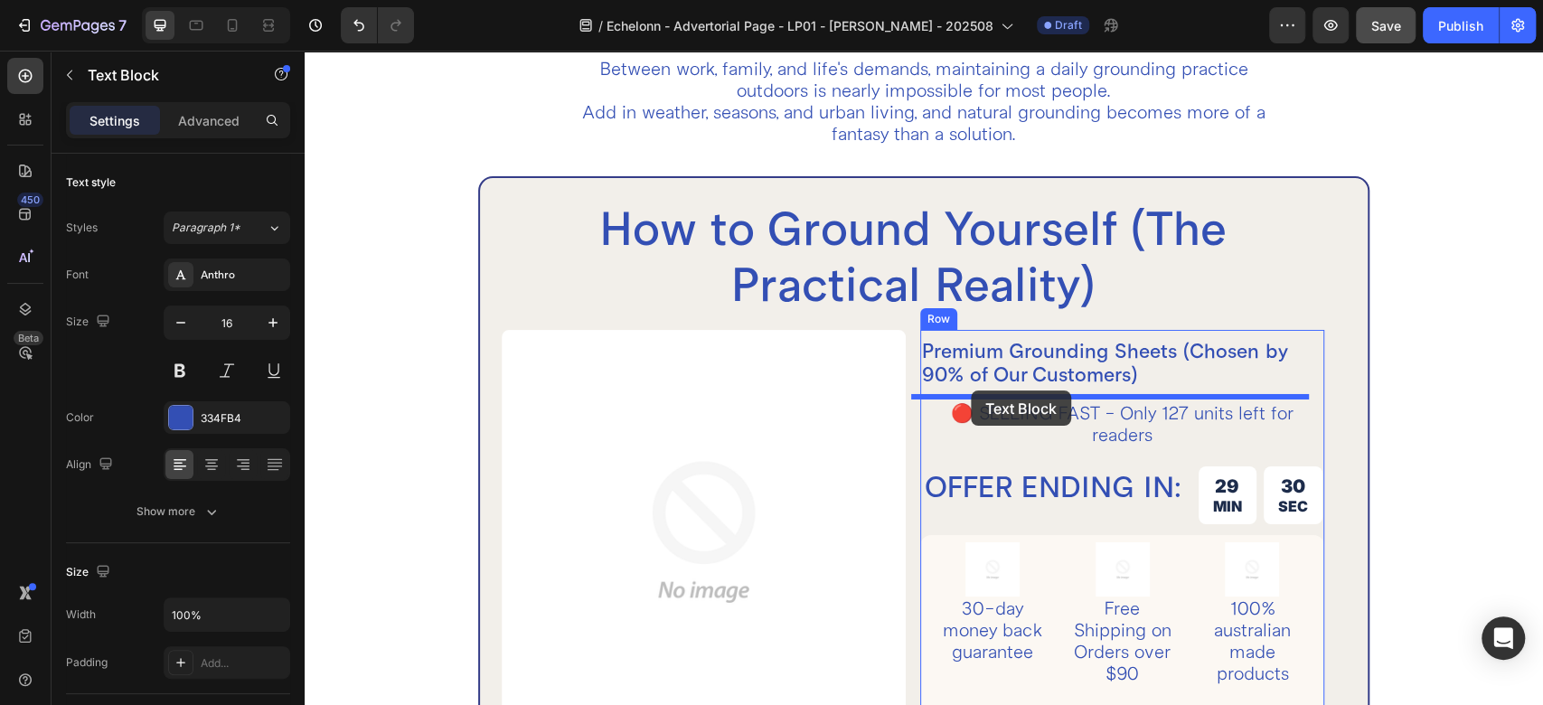
drag, startPoint x: 596, startPoint y: 262, endPoint x: 971, endPoint y: 391, distance: 396.5
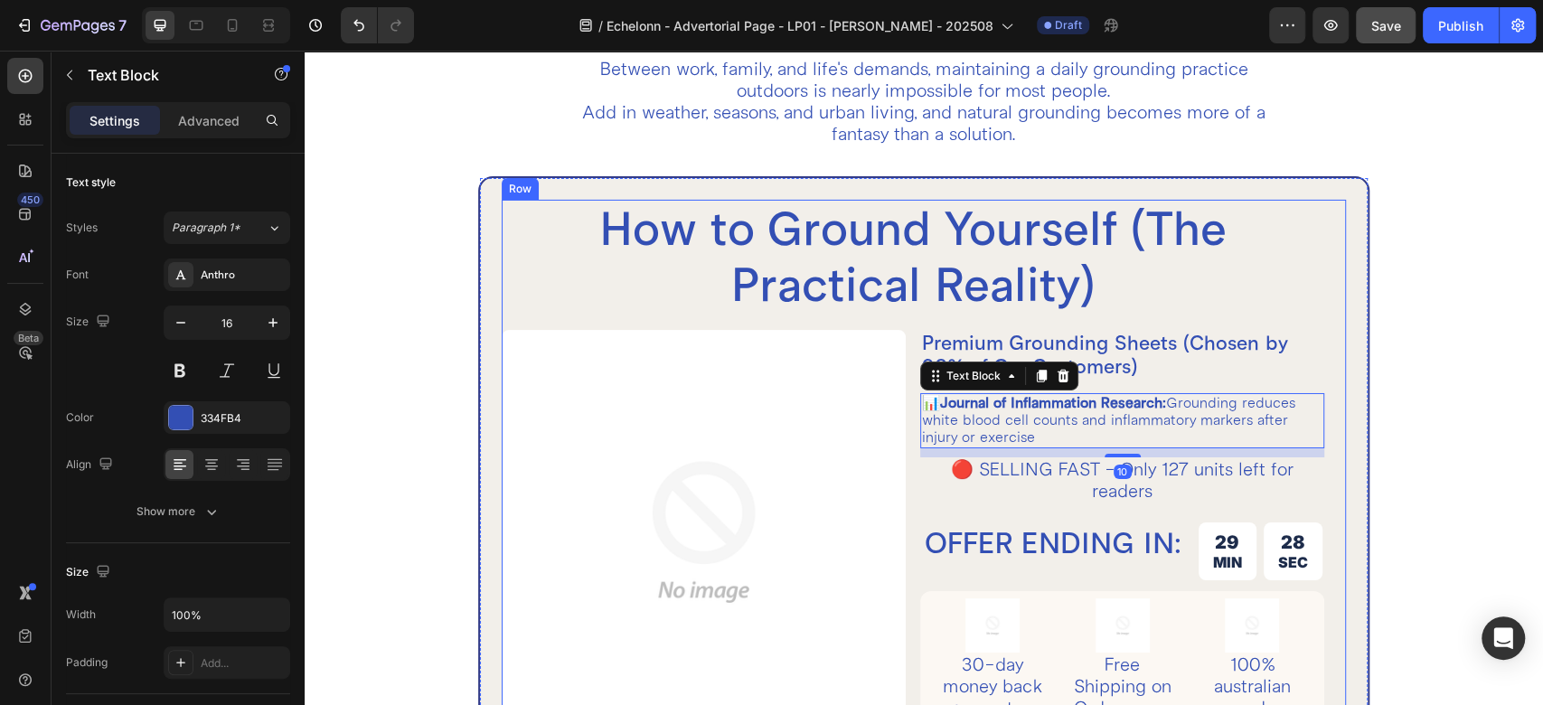
click at [995, 344] on p "Premium Grounding Sheets (Chosen by 90% of Our Customers)" at bounding box center [1122, 355] width 400 height 47
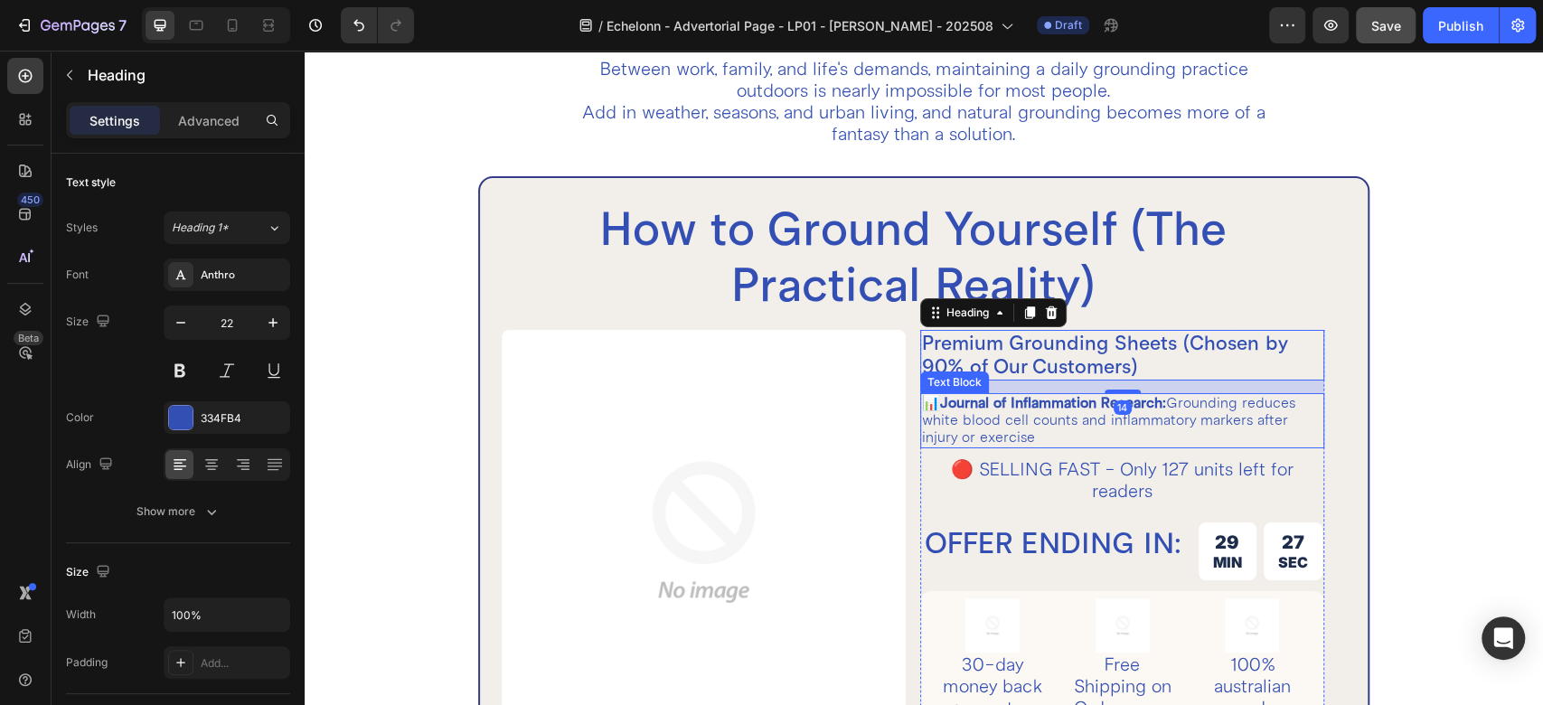
click at [1022, 418] on p "📊 Journal of Inflammation Research: Grounding reduces white blood cell counts a…" at bounding box center [1122, 421] width 400 height 52
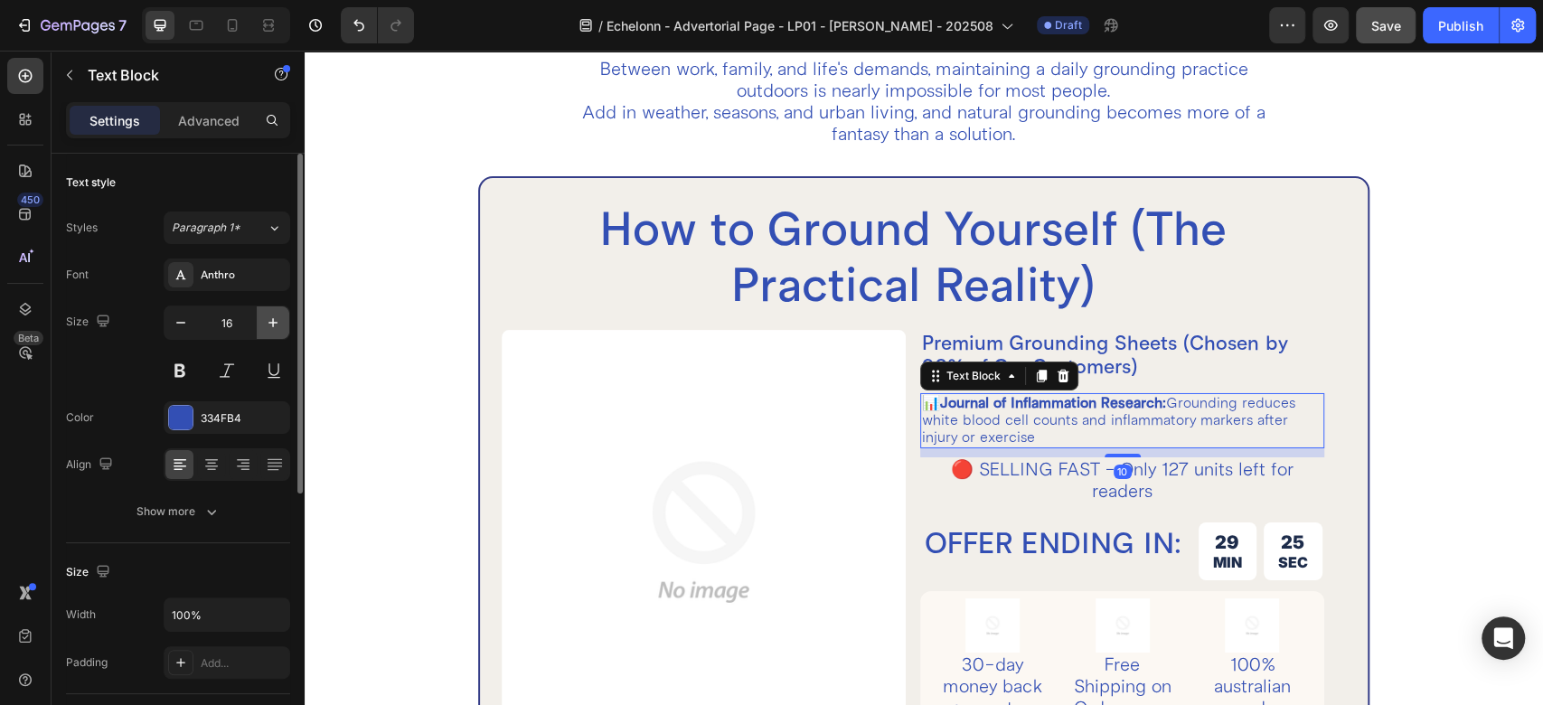
click at [268, 323] on icon "button" at bounding box center [273, 323] width 18 height 18
type input "18"
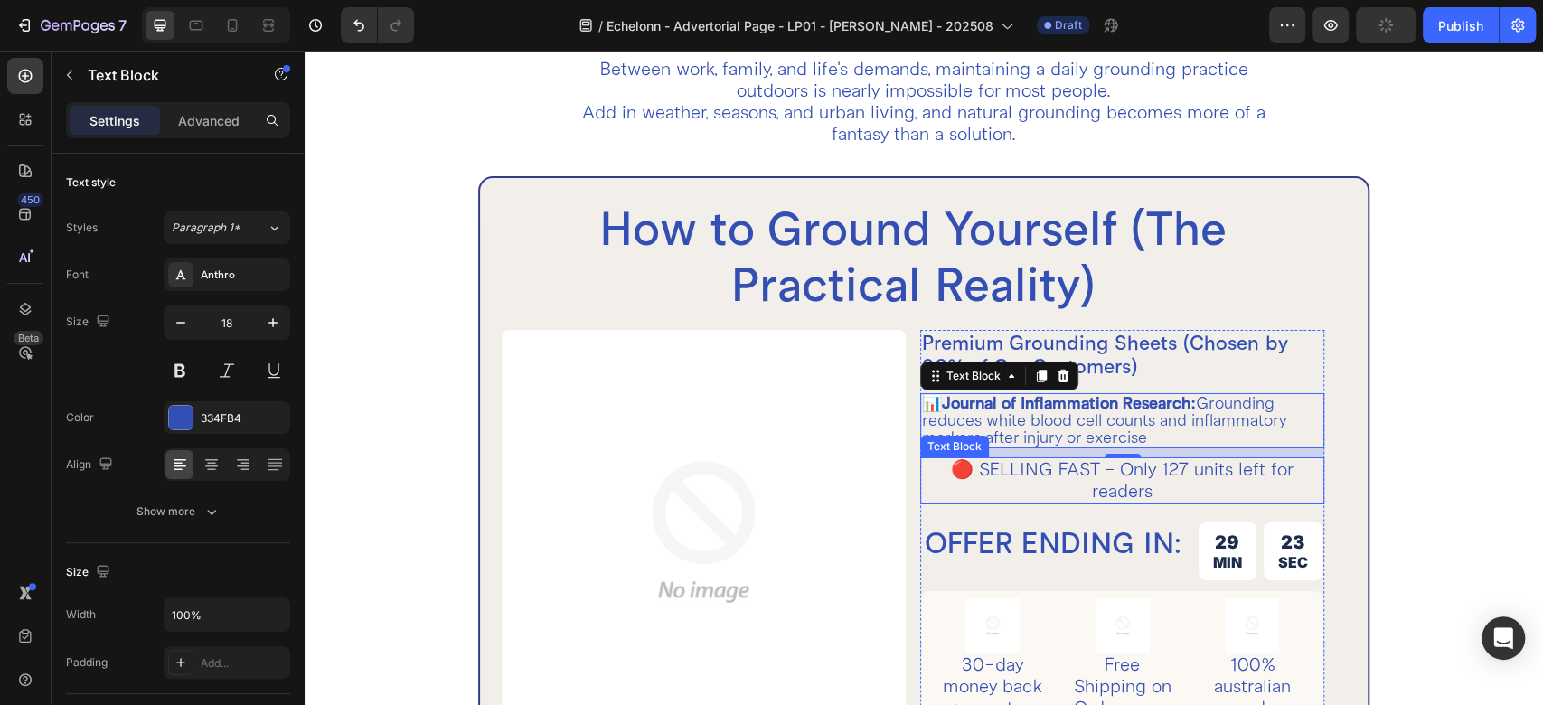
click at [1050, 470] on p "🔴 SELLING FAST - Only 127 units left for readers" at bounding box center [1122, 480] width 400 height 43
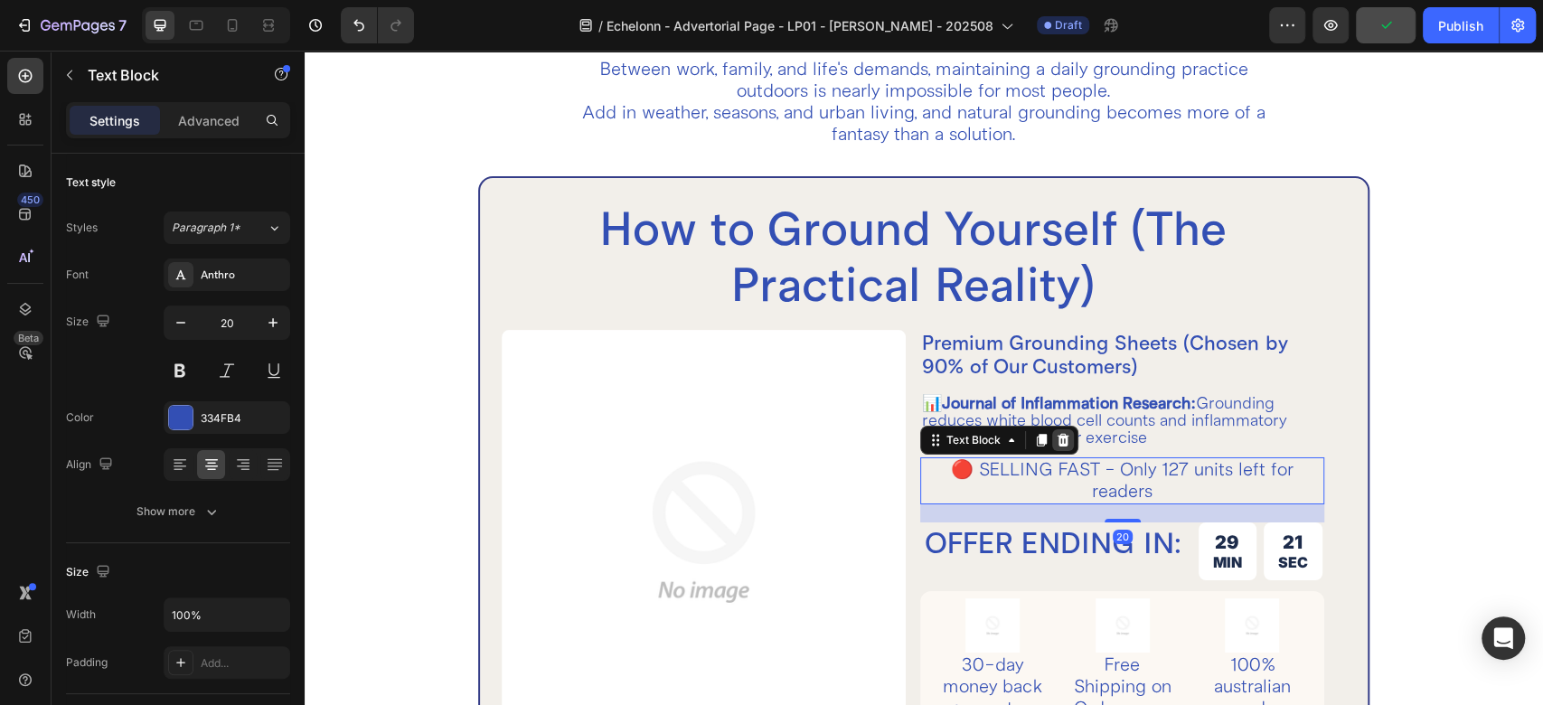
click at [1057, 441] on icon at bounding box center [1063, 440] width 12 height 13
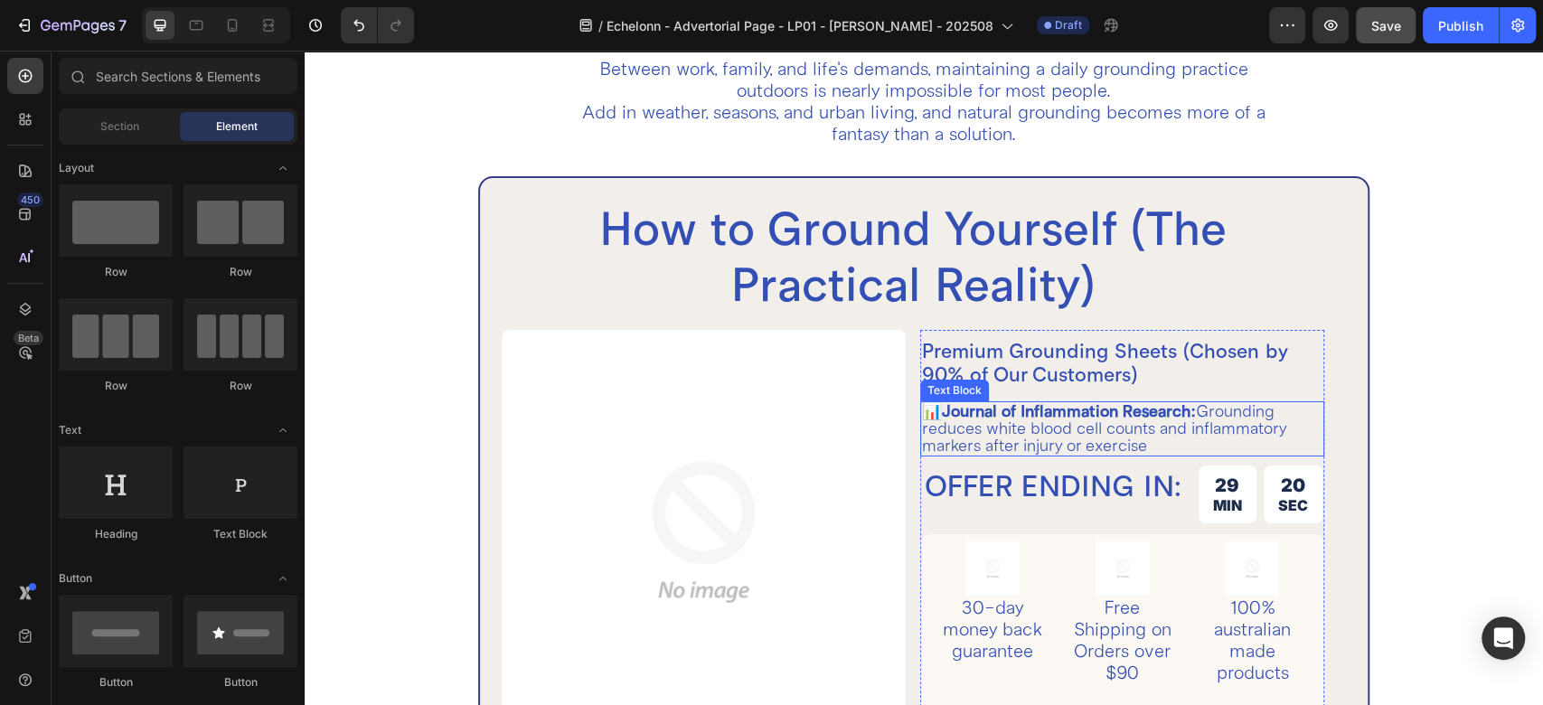
click at [1028, 429] on p "📊 Journal of Inflammation Research: Grounding reduces white blood cell counts a…" at bounding box center [1122, 429] width 400 height 52
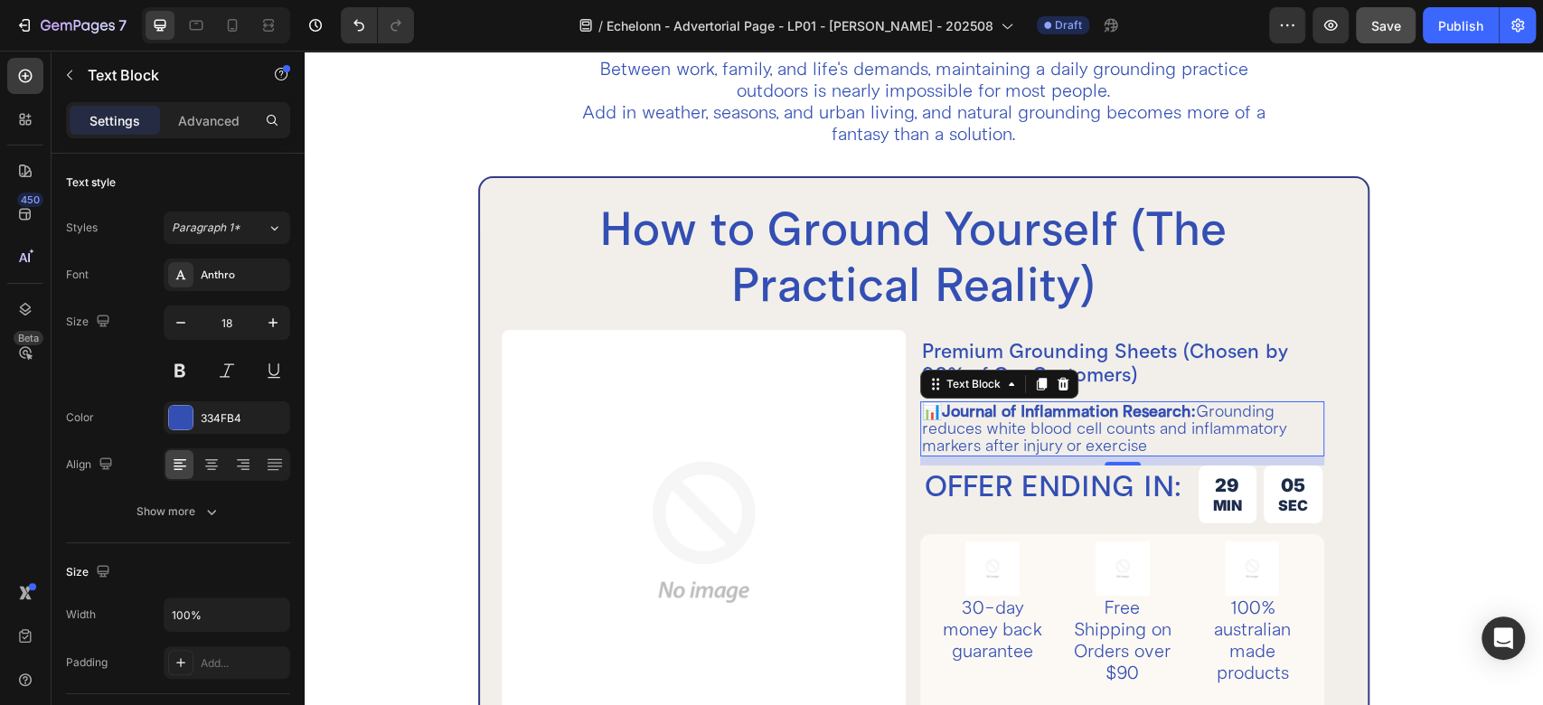
click at [1025, 428] on p "📊 Journal of Inflammation Research: Grounding reduces white blood cell counts a…" at bounding box center [1122, 429] width 400 height 52
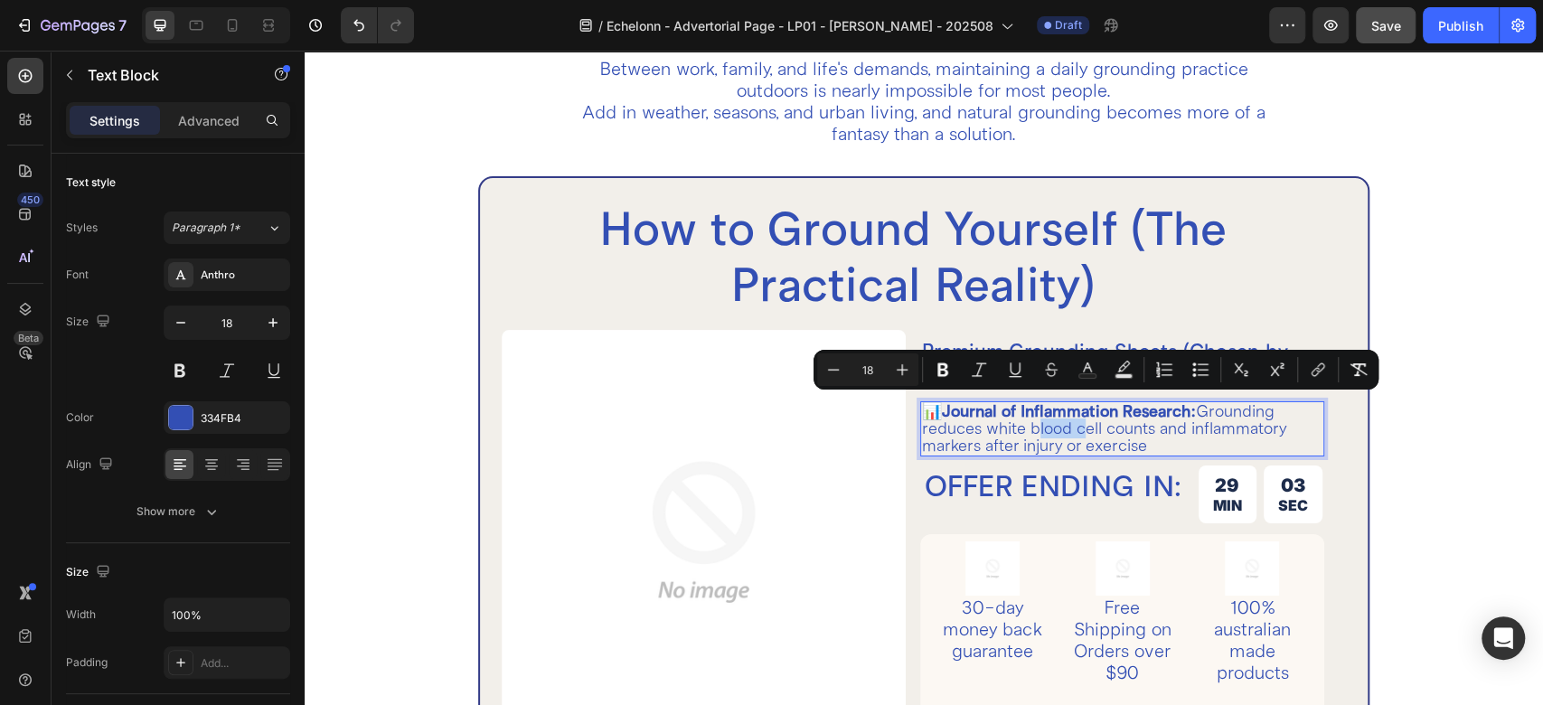
scroll to position [4137, 0]
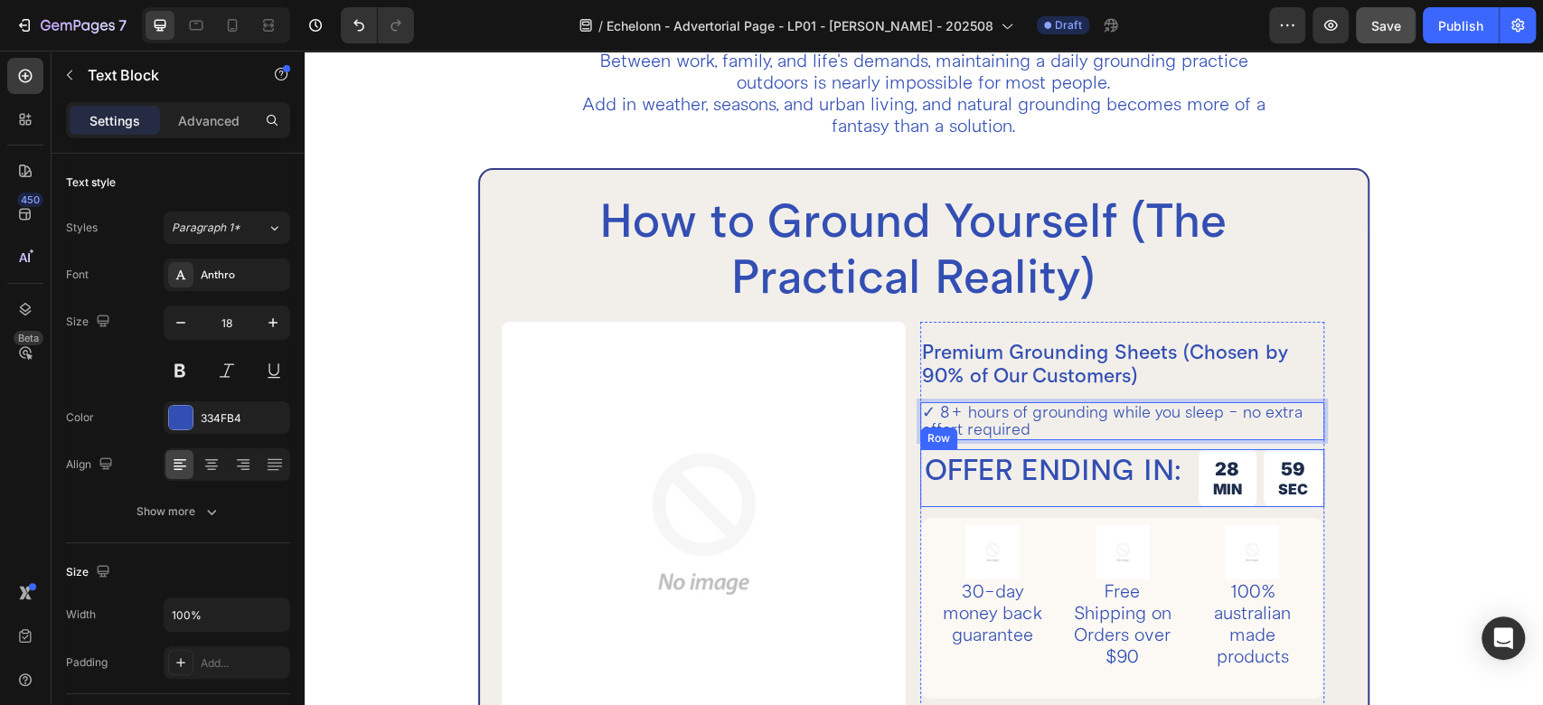
click at [1163, 493] on div "OFFER ENDING IN: Heading" at bounding box center [1053, 478] width 261 height 58
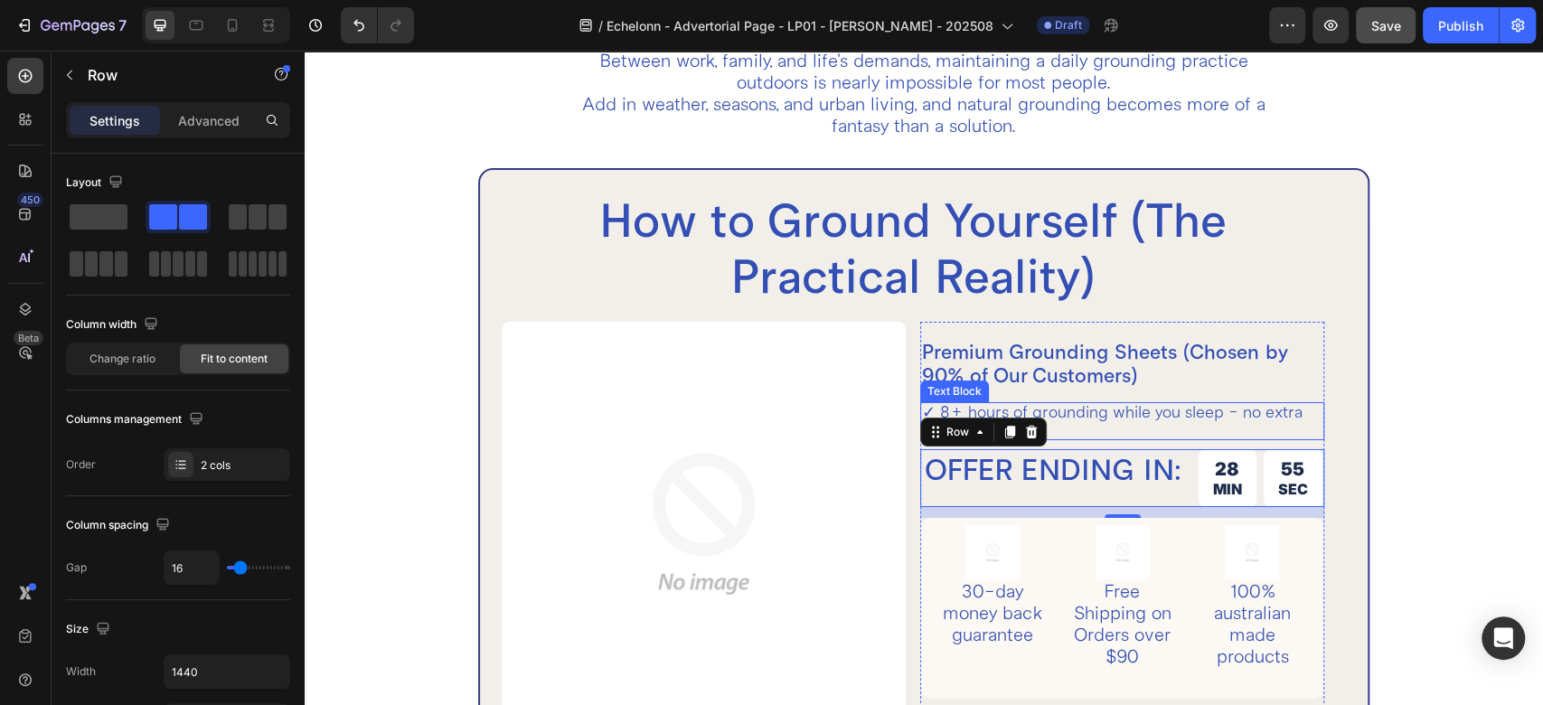
click at [1078, 412] on p "✓ 8+ hours of grounding while you sleep - no extra effort required" at bounding box center [1122, 421] width 400 height 34
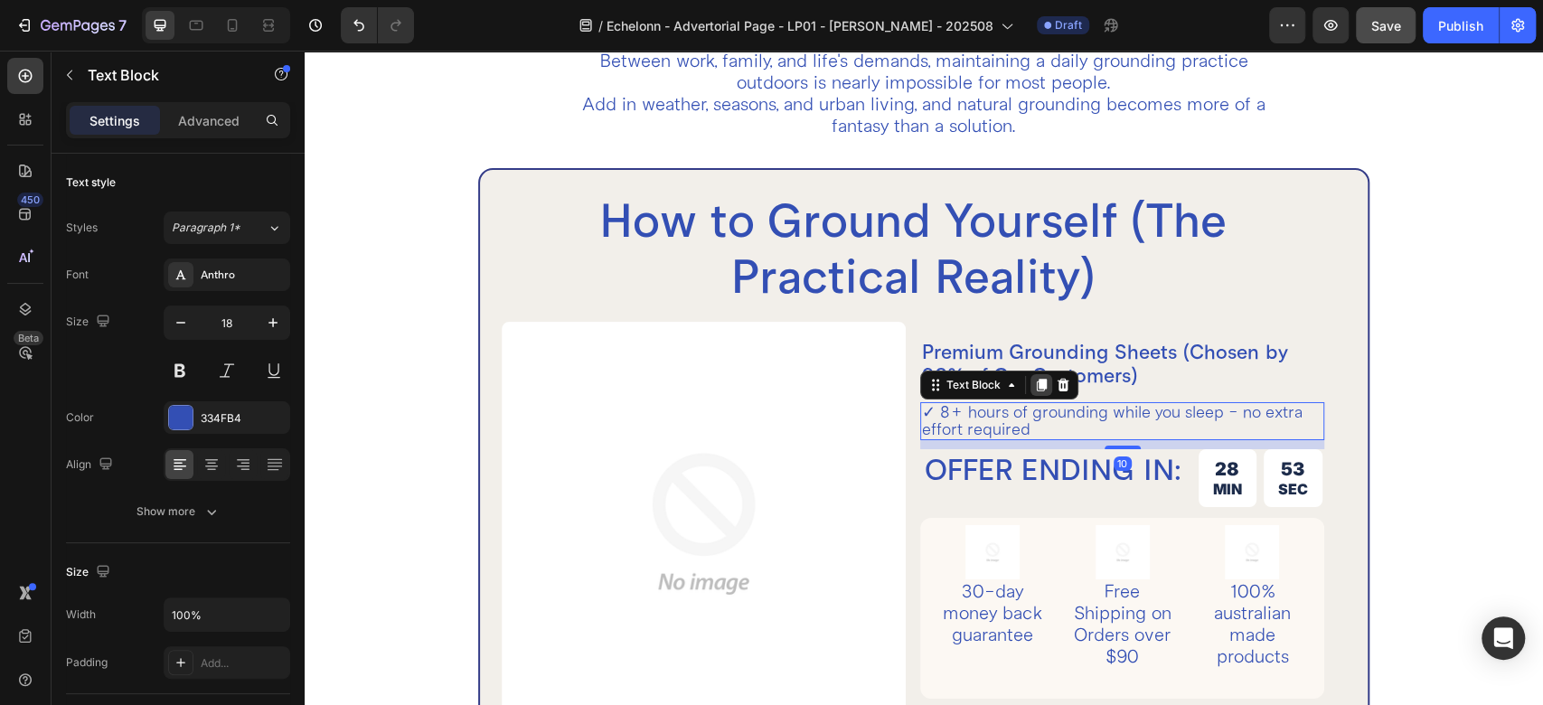
click at [1037, 380] on icon at bounding box center [1042, 385] width 10 height 13
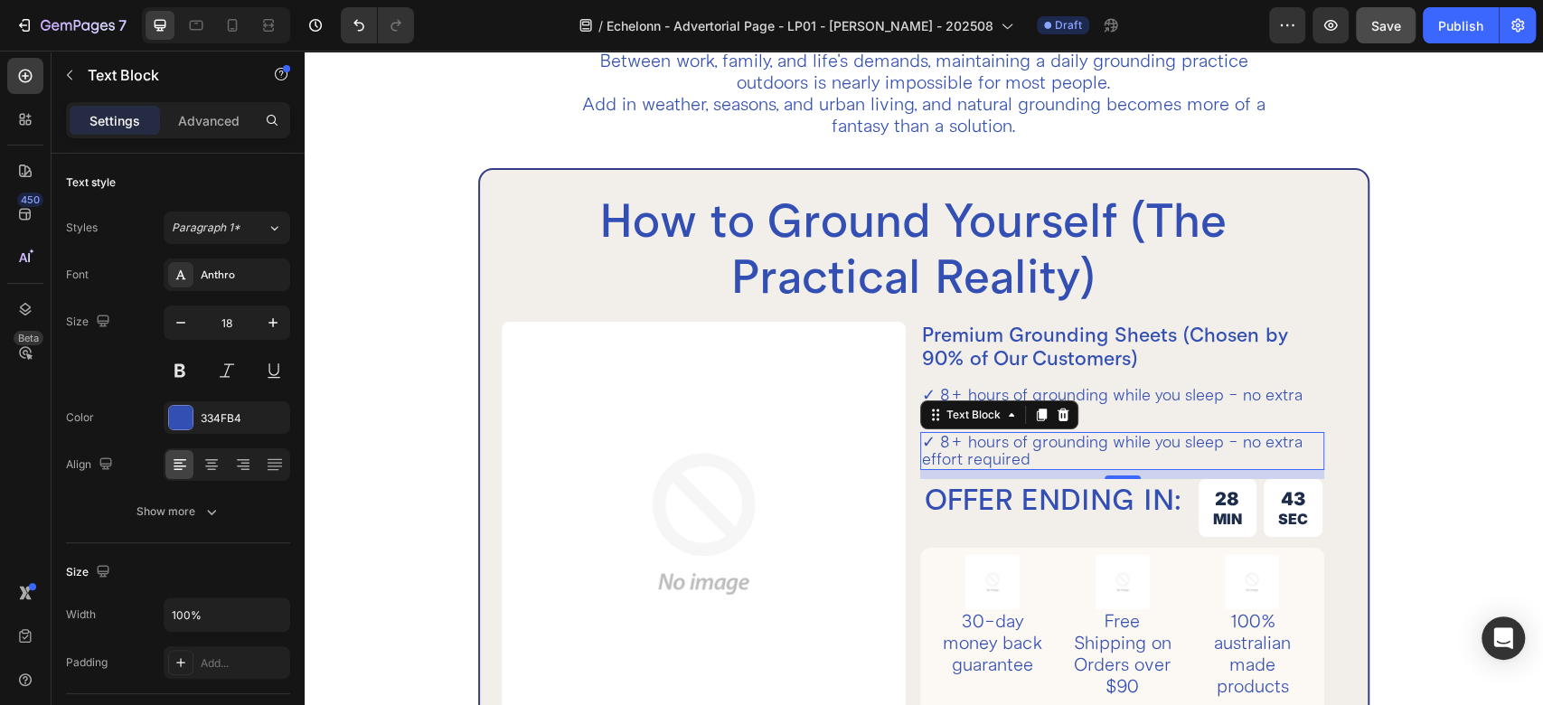
click at [987, 445] on p "✓ 8+ hours of grounding while you sleep - no extra effort required" at bounding box center [1122, 451] width 400 height 34
click at [1118, 474] on div "Premium Grounding Sheets (Chosen by 90% of Our Customers) Heading ✓ 8+ hours of…" at bounding box center [1122, 531] width 404 height 418
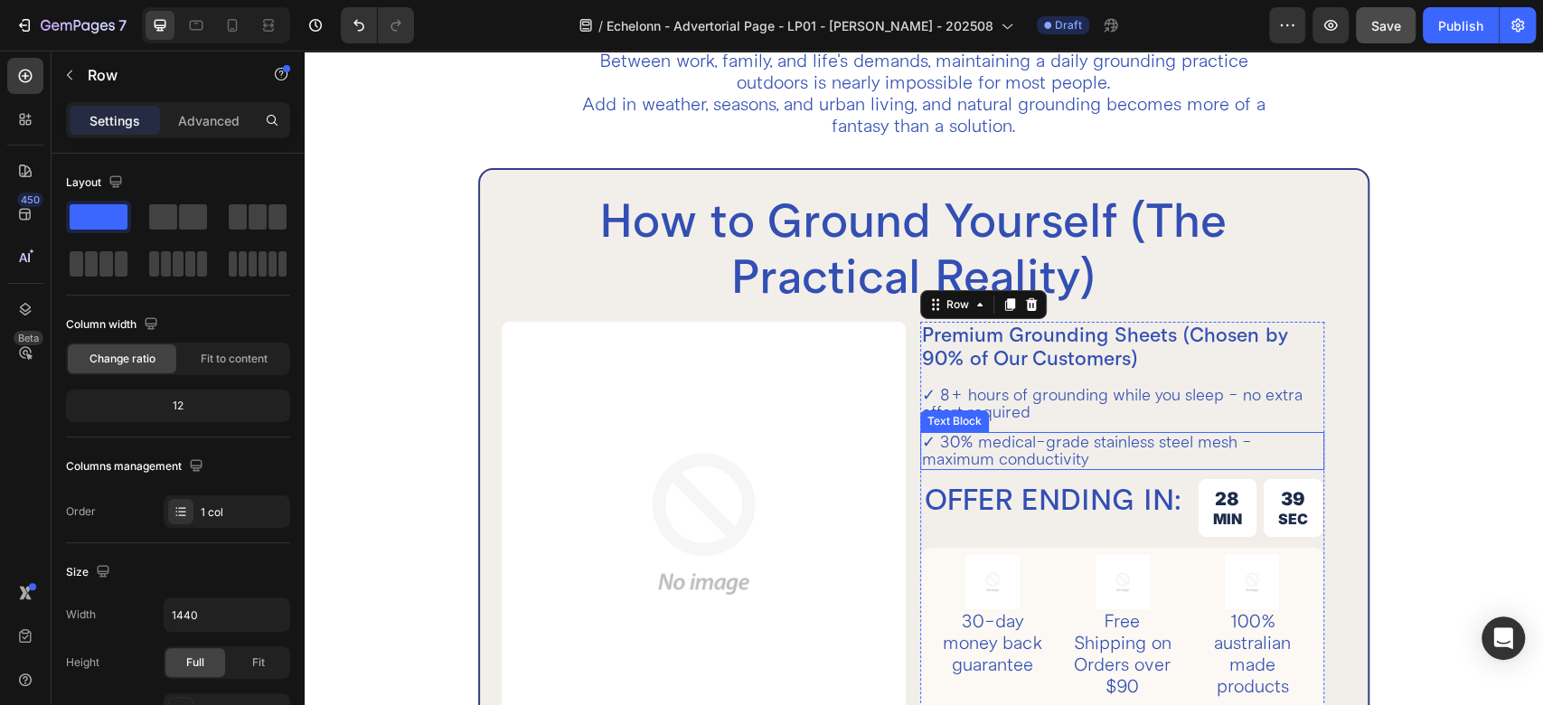
click at [1100, 452] on p "✓ 30% medical-grade stainless steel mesh - maximum conductivity" at bounding box center [1122, 451] width 400 height 34
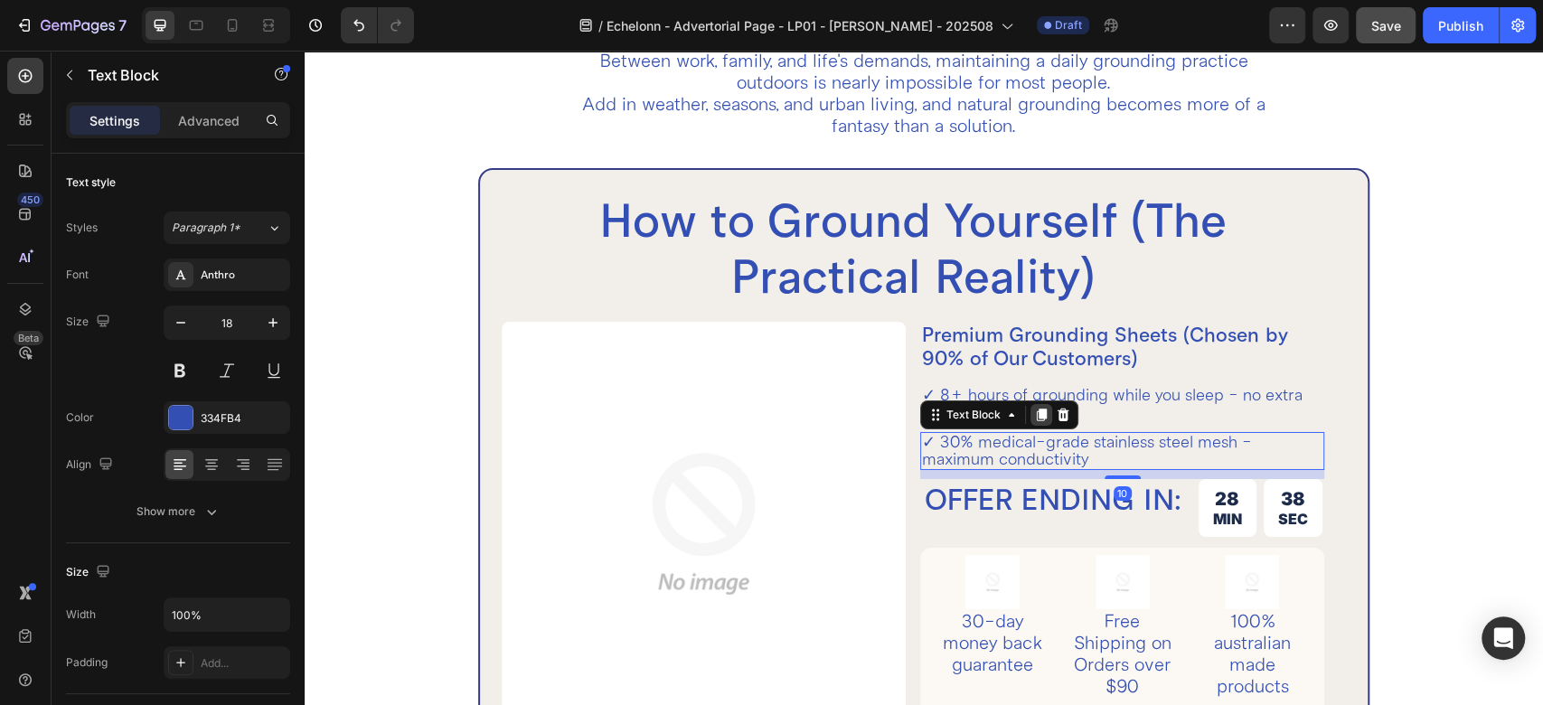
click at [1037, 415] on icon at bounding box center [1042, 415] width 10 height 13
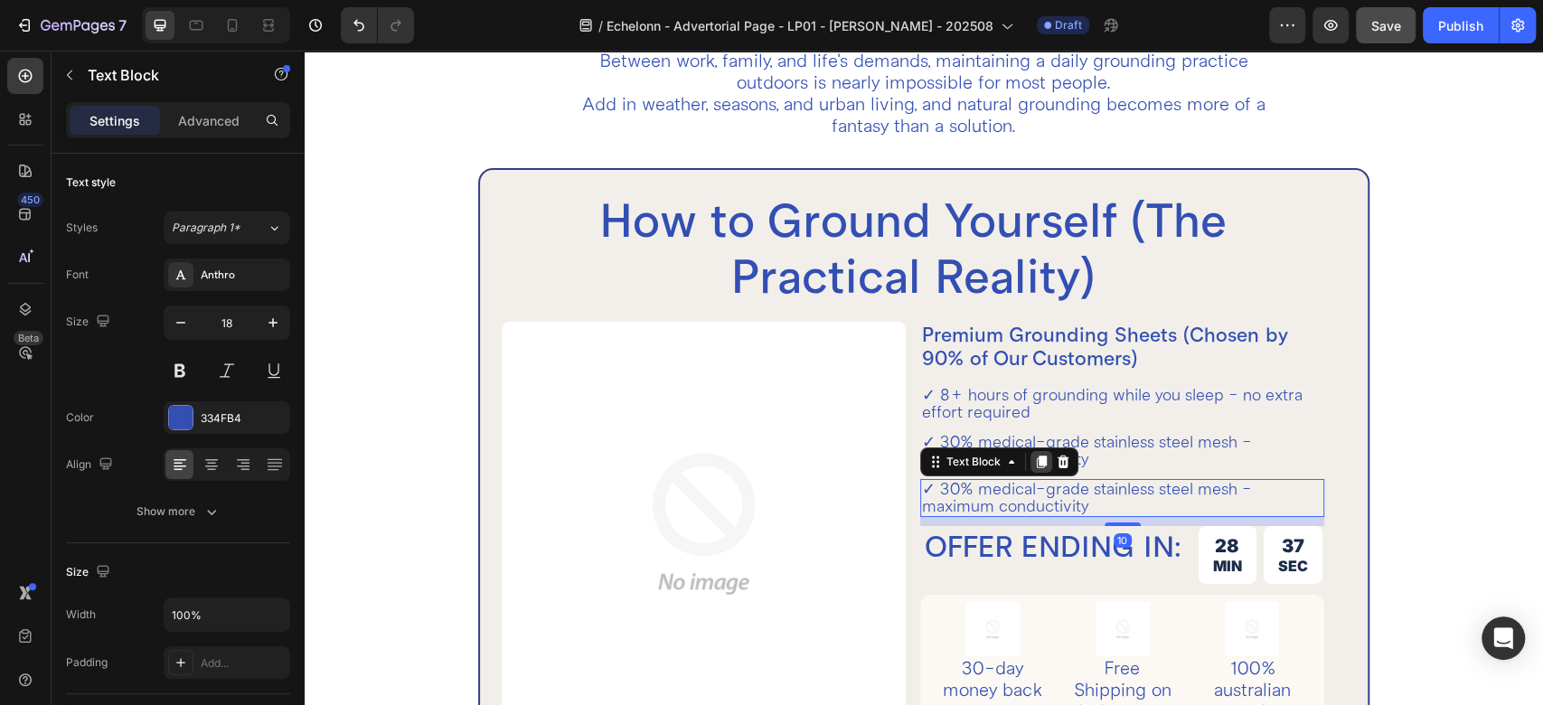
click at [1037, 458] on icon at bounding box center [1042, 462] width 10 height 13
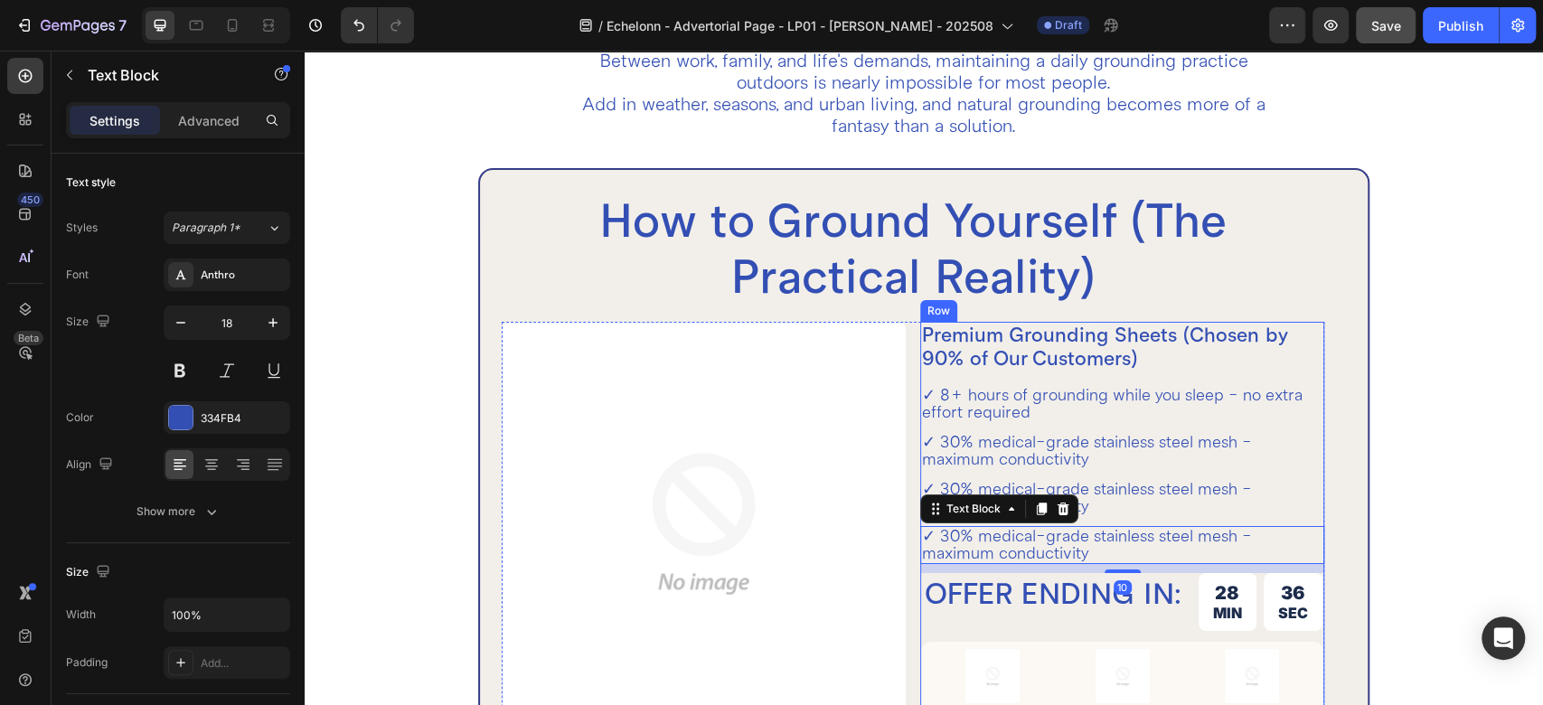
click at [1033, 523] on div "Premium Grounding Sheets (Chosen by 90% of Our Customers) Heading ✓ 8+ hours of…" at bounding box center [1122, 578] width 404 height 512
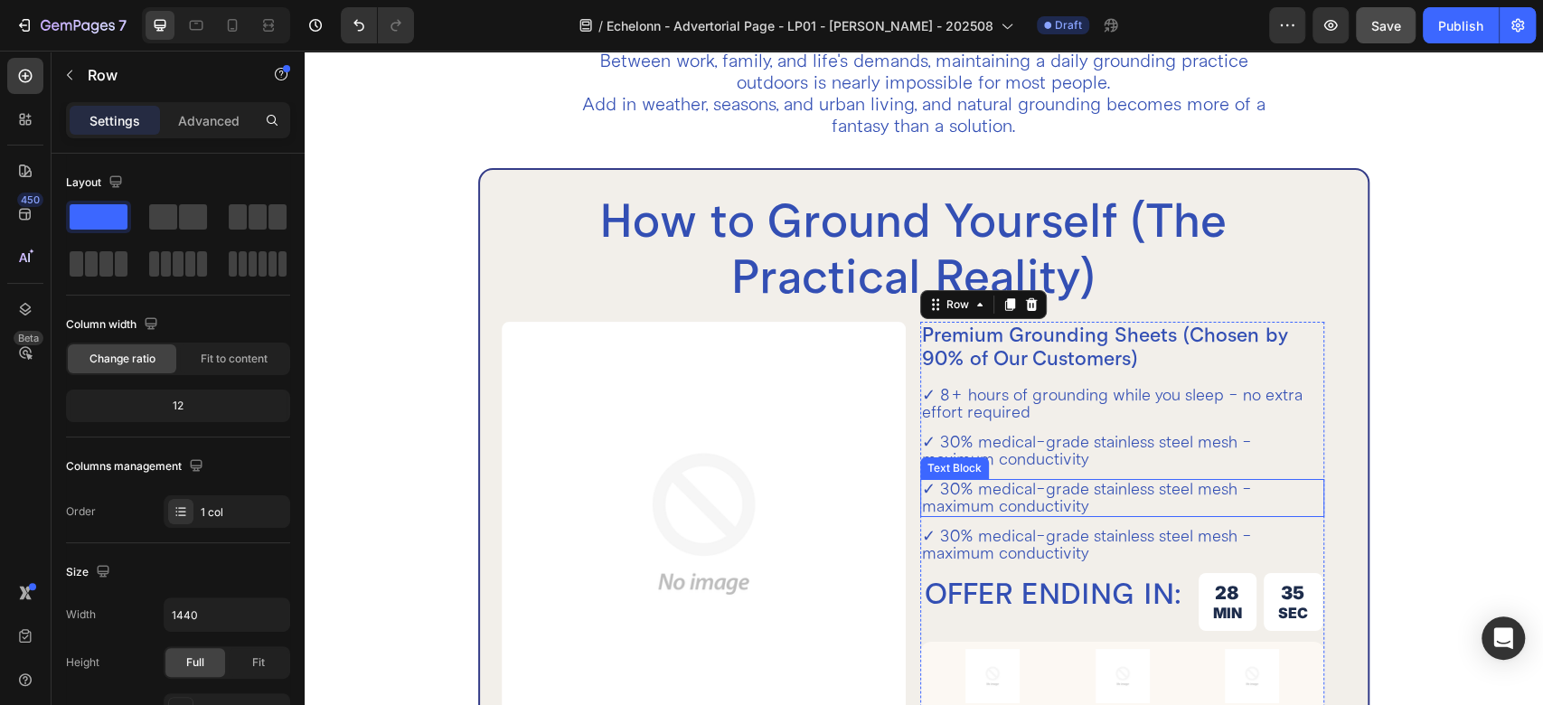
click at [1031, 537] on p "✓ 30% medical-grade stainless steel mesh - maximum conductivity" at bounding box center [1122, 545] width 400 height 34
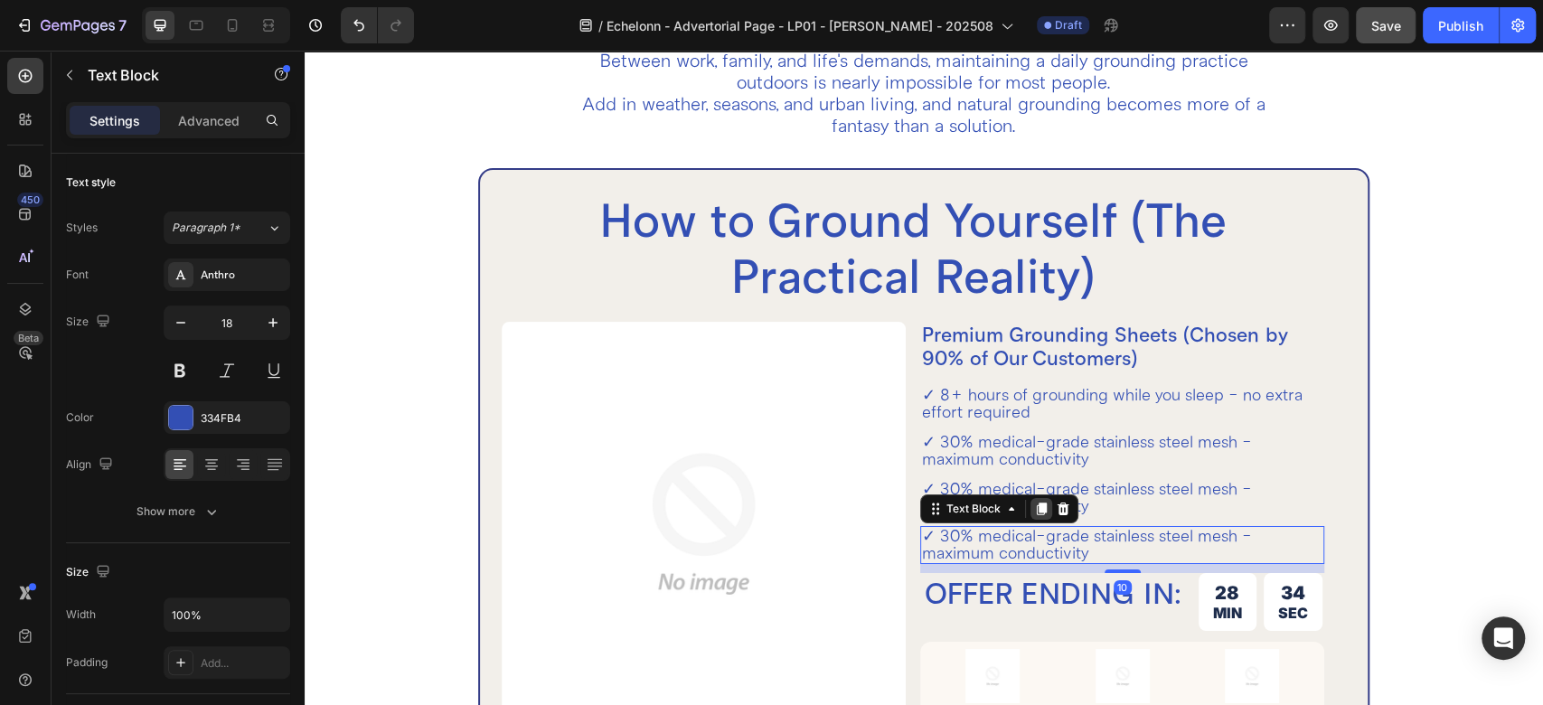
click at [1037, 504] on icon at bounding box center [1042, 509] width 10 height 13
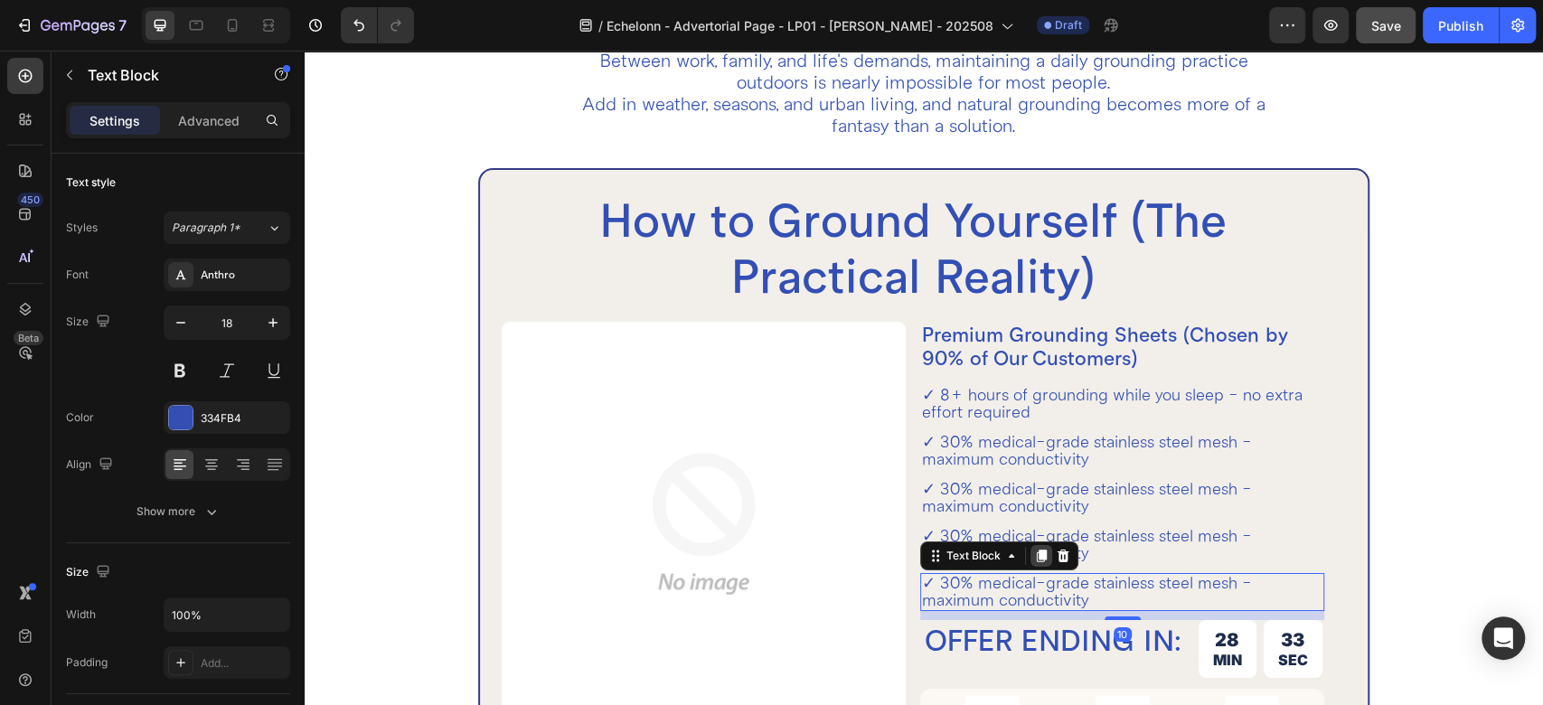
click at [1037, 553] on icon at bounding box center [1042, 556] width 10 height 13
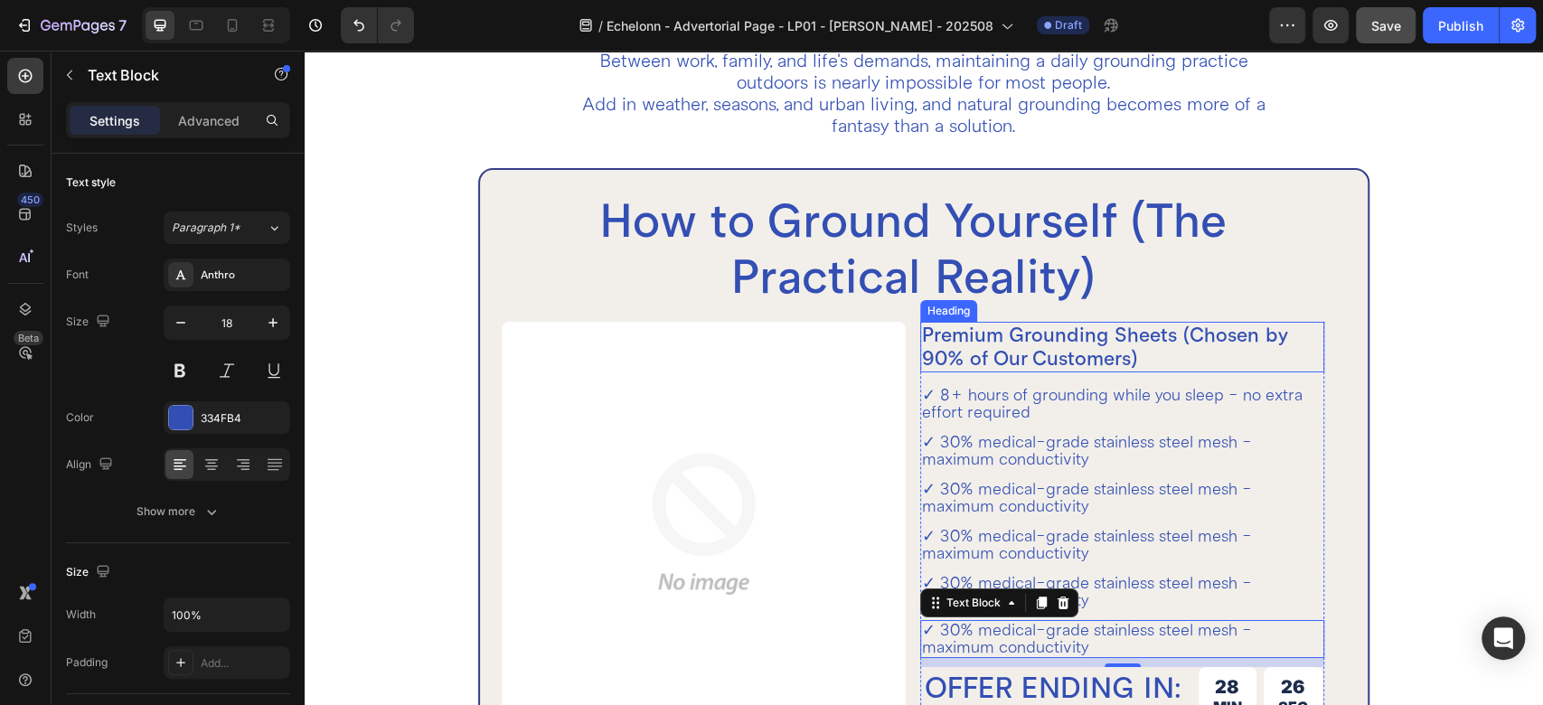
scroll to position [4338, 0]
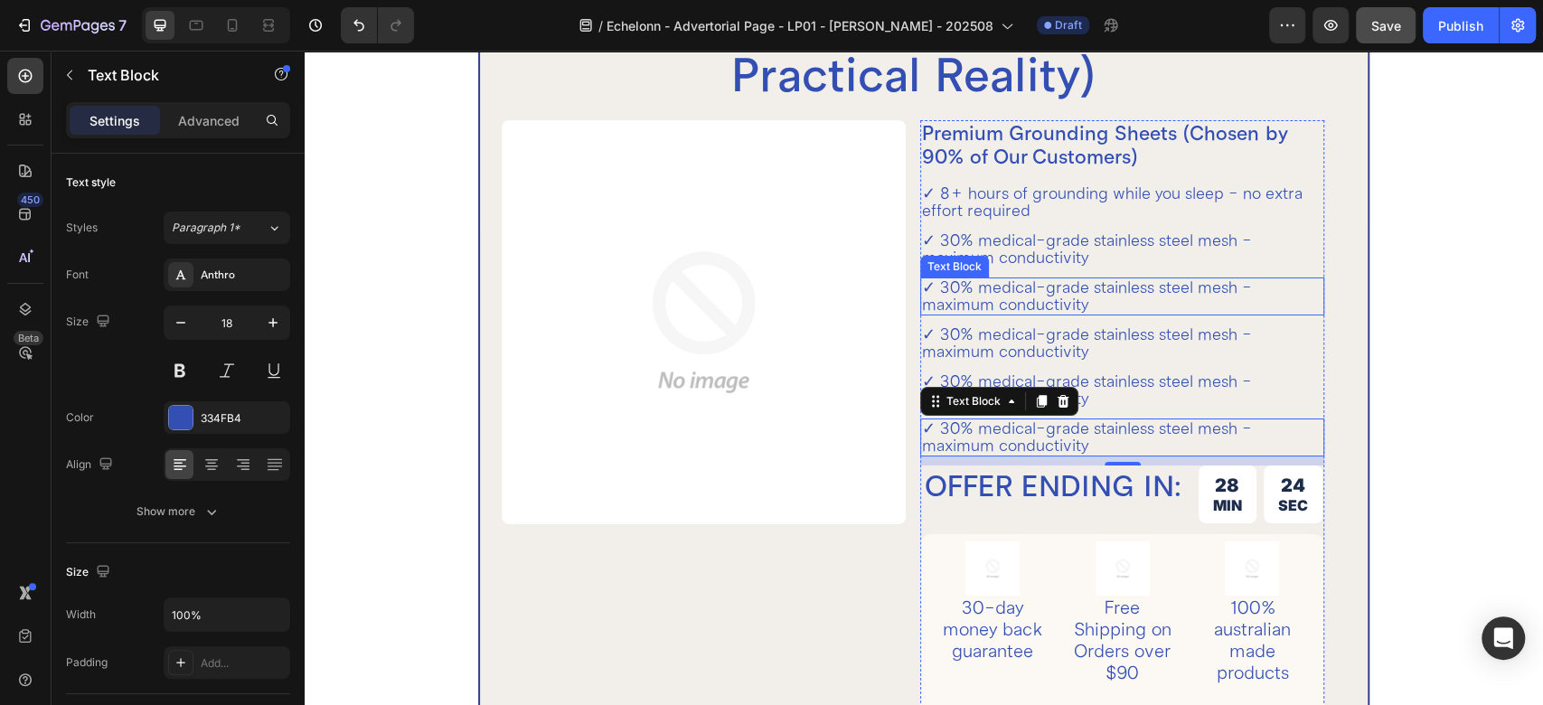
click at [965, 300] on p "✓ 30% medical-grade stainless steel mesh - maximum conductivity" at bounding box center [1122, 296] width 400 height 34
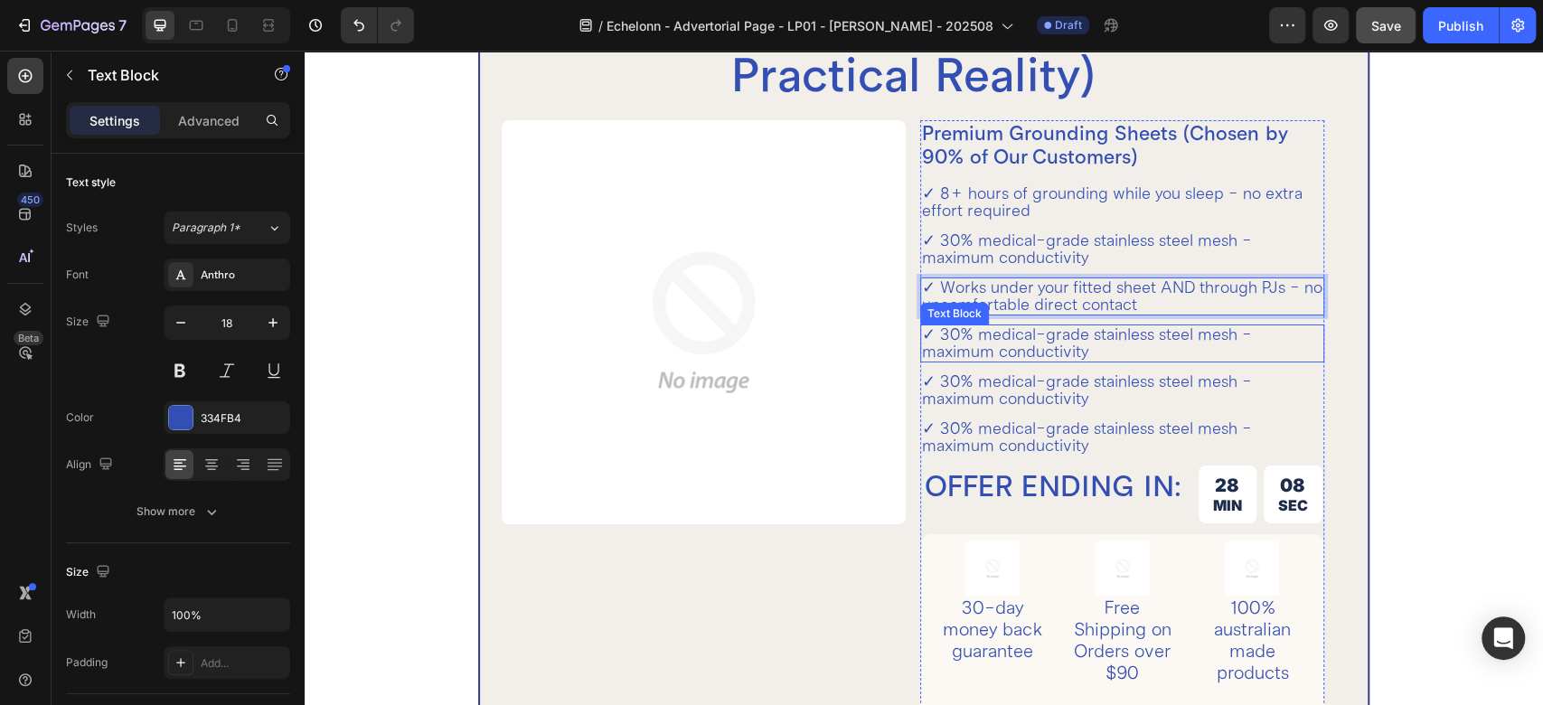
click at [933, 337] on p "✓ 30% medical-grade stainless steel mesh - maximum conductivity" at bounding box center [1122, 343] width 400 height 34
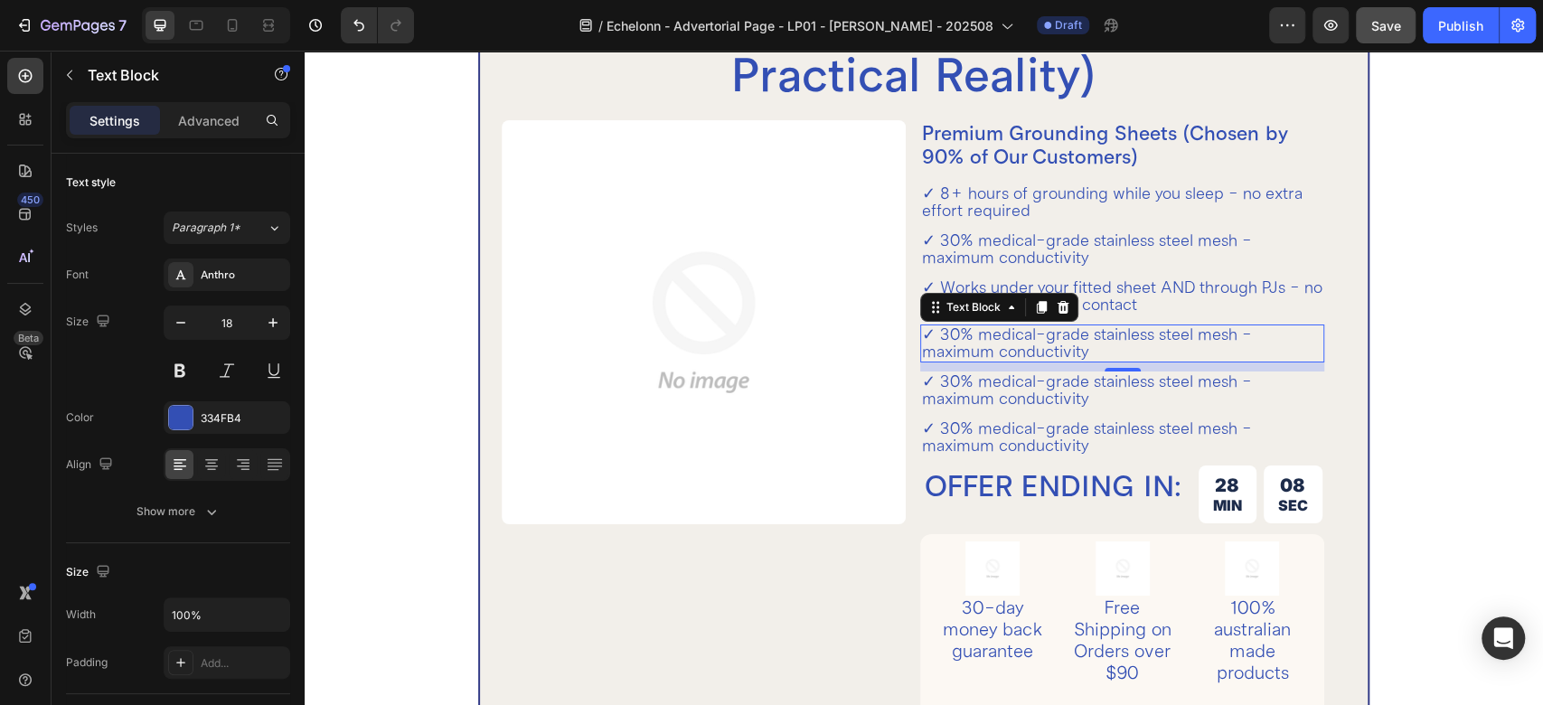
click at [933, 337] on p "✓ 30% medical-grade stainless steel mesh - maximum conductivity" at bounding box center [1122, 343] width 400 height 34
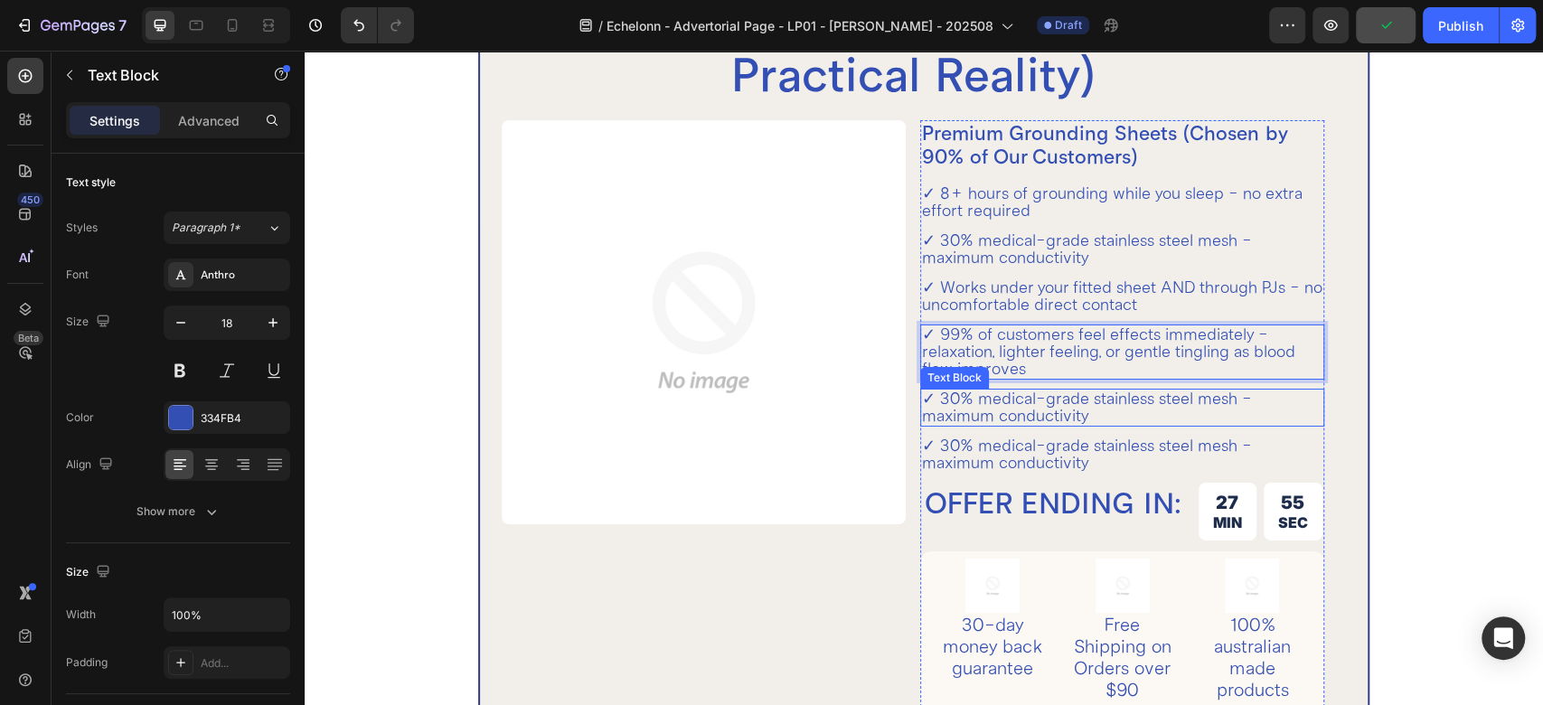
click at [977, 401] on p "✓ 30% medical-grade stainless steel mesh - maximum conductivity" at bounding box center [1122, 408] width 400 height 34
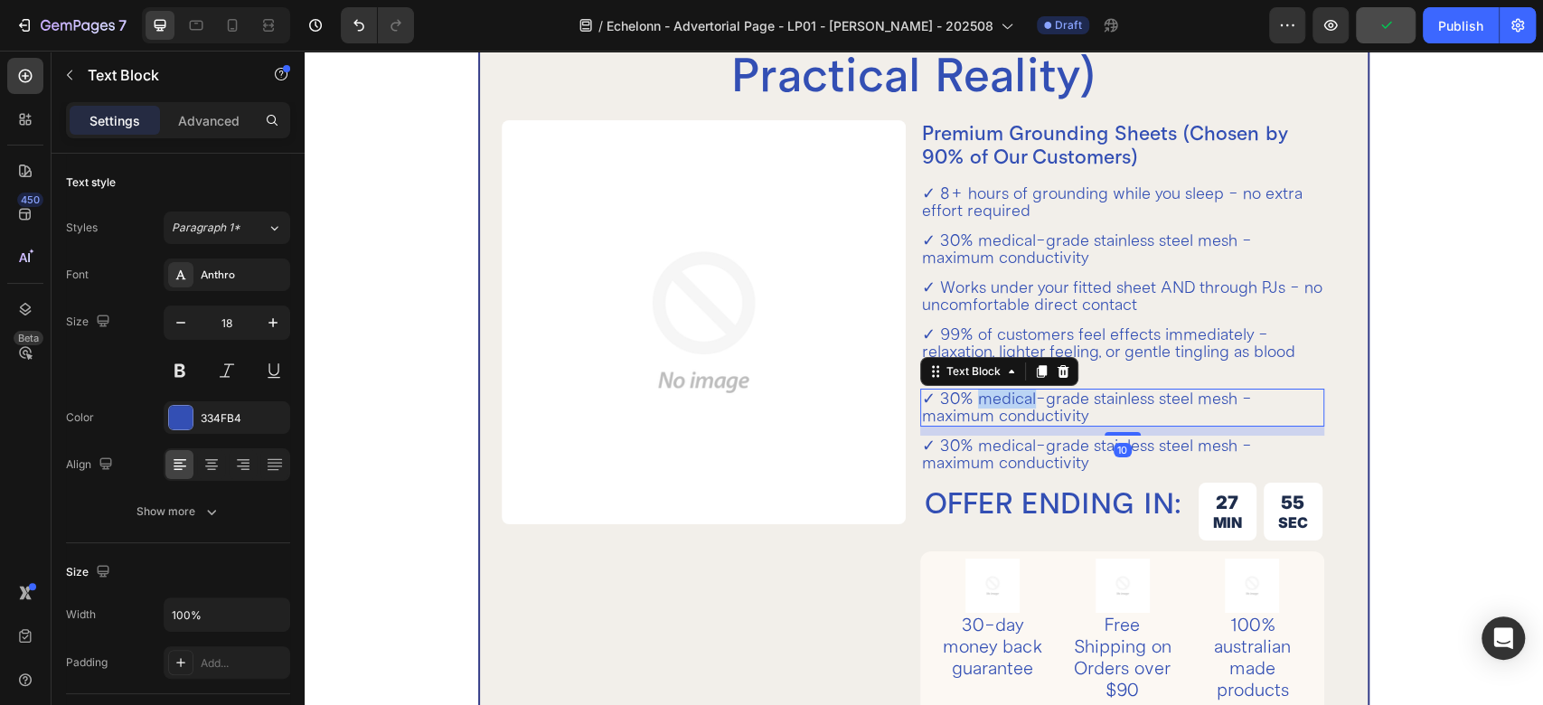
click at [977, 401] on p "✓ 30% medical-grade stainless steel mesh - maximum conductivity" at bounding box center [1122, 408] width 400 height 34
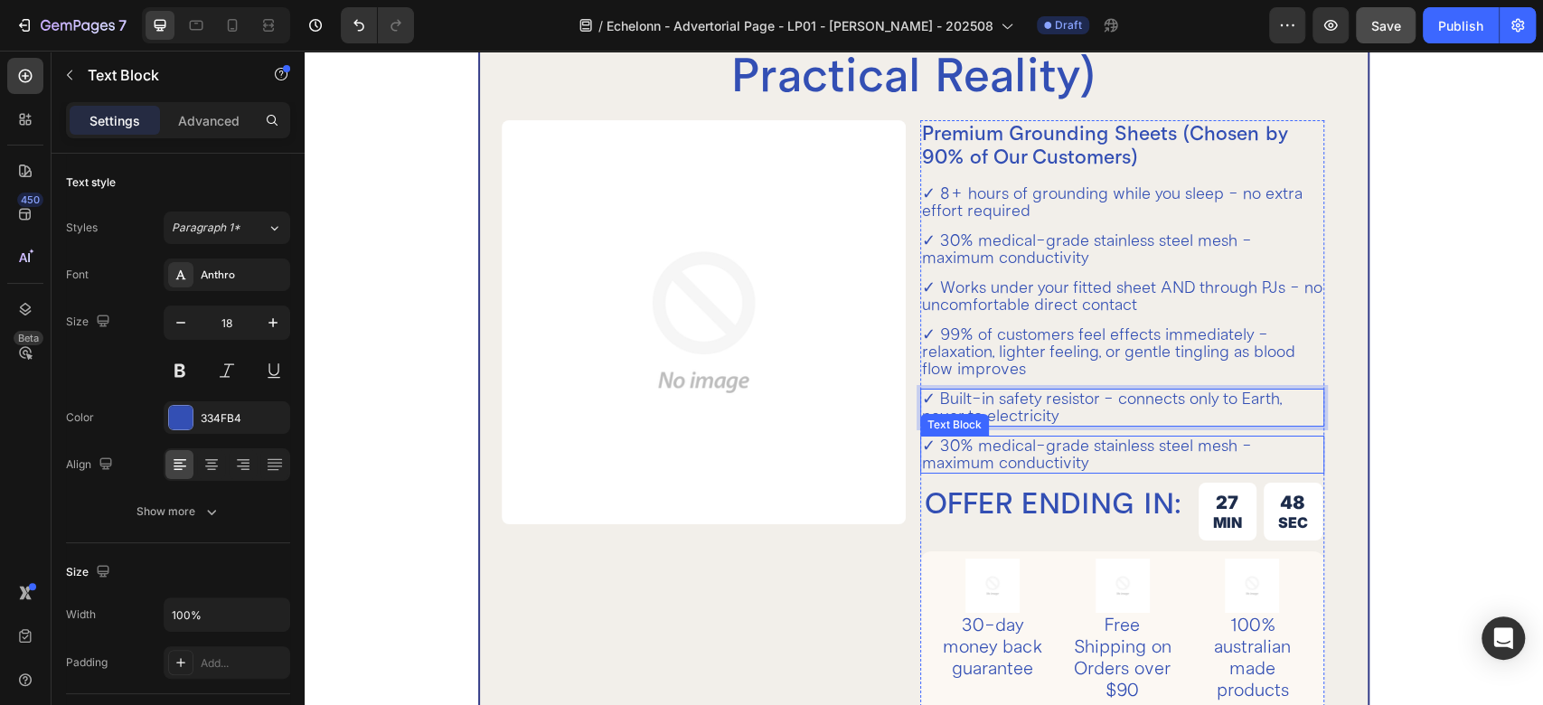
click at [1001, 465] on p "✓ 30% medical-grade stainless steel mesh - maximum conductivity" at bounding box center [1122, 455] width 400 height 34
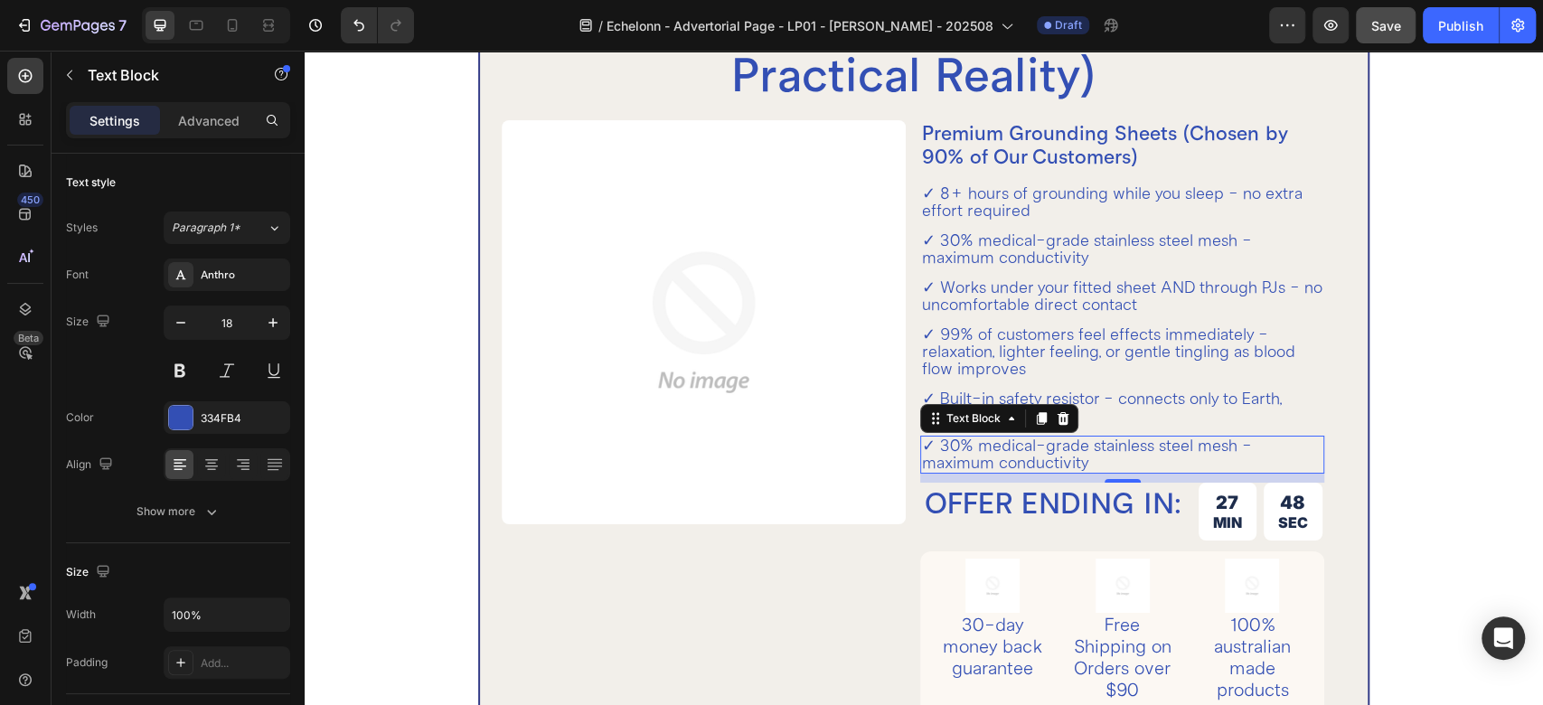
click at [1001, 465] on p "✓ 30% medical-grade stainless steel mesh - maximum conductivity" at bounding box center [1122, 455] width 400 height 34
click at [1076, 460] on p "✓ Machine washable - use mild detergent, avoid bleach/softeners" at bounding box center [1122, 455] width 400 height 34
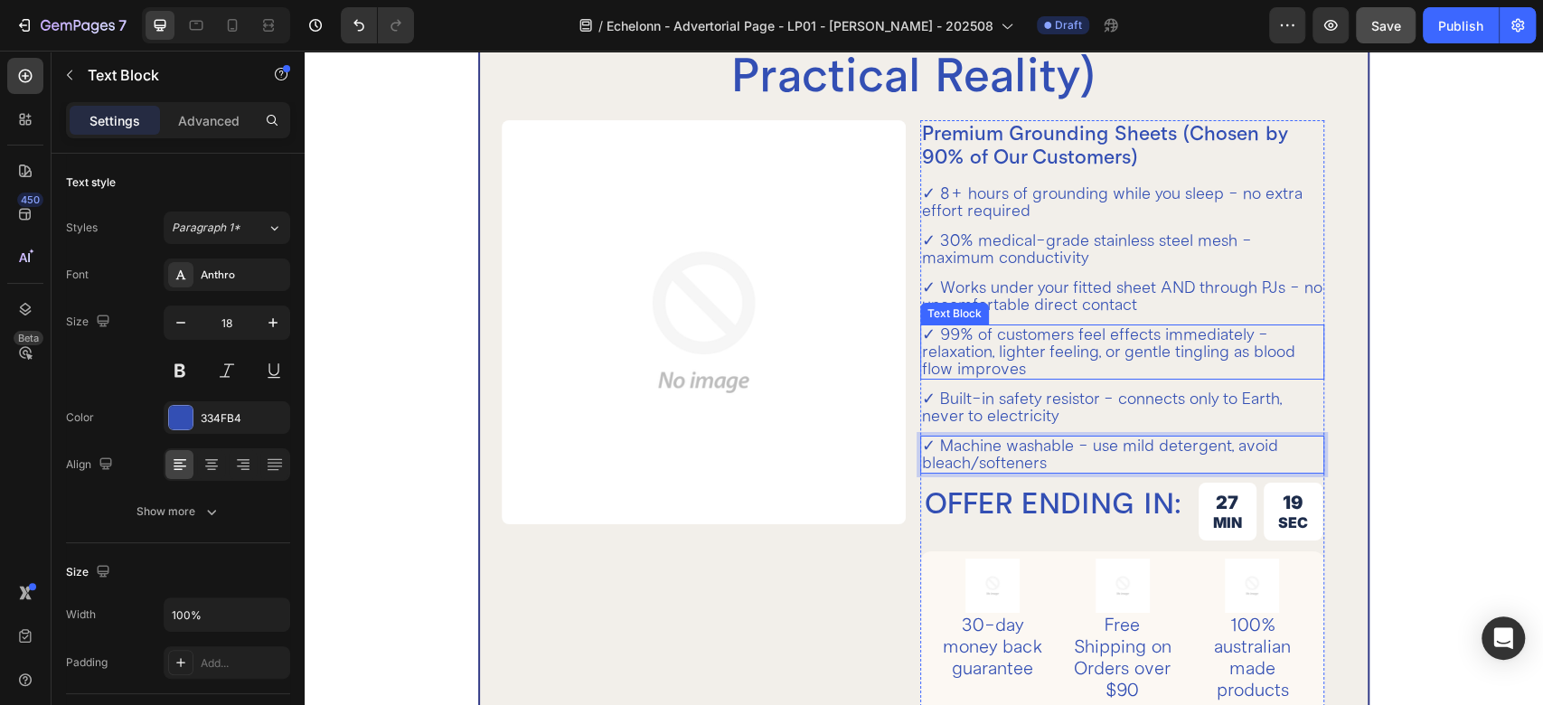
click at [1034, 340] on p "✓ 99% of customers feel effects immediately - relaxation, lighter feeling, or g…" at bounding box center [1122, 352] width 400 height 52
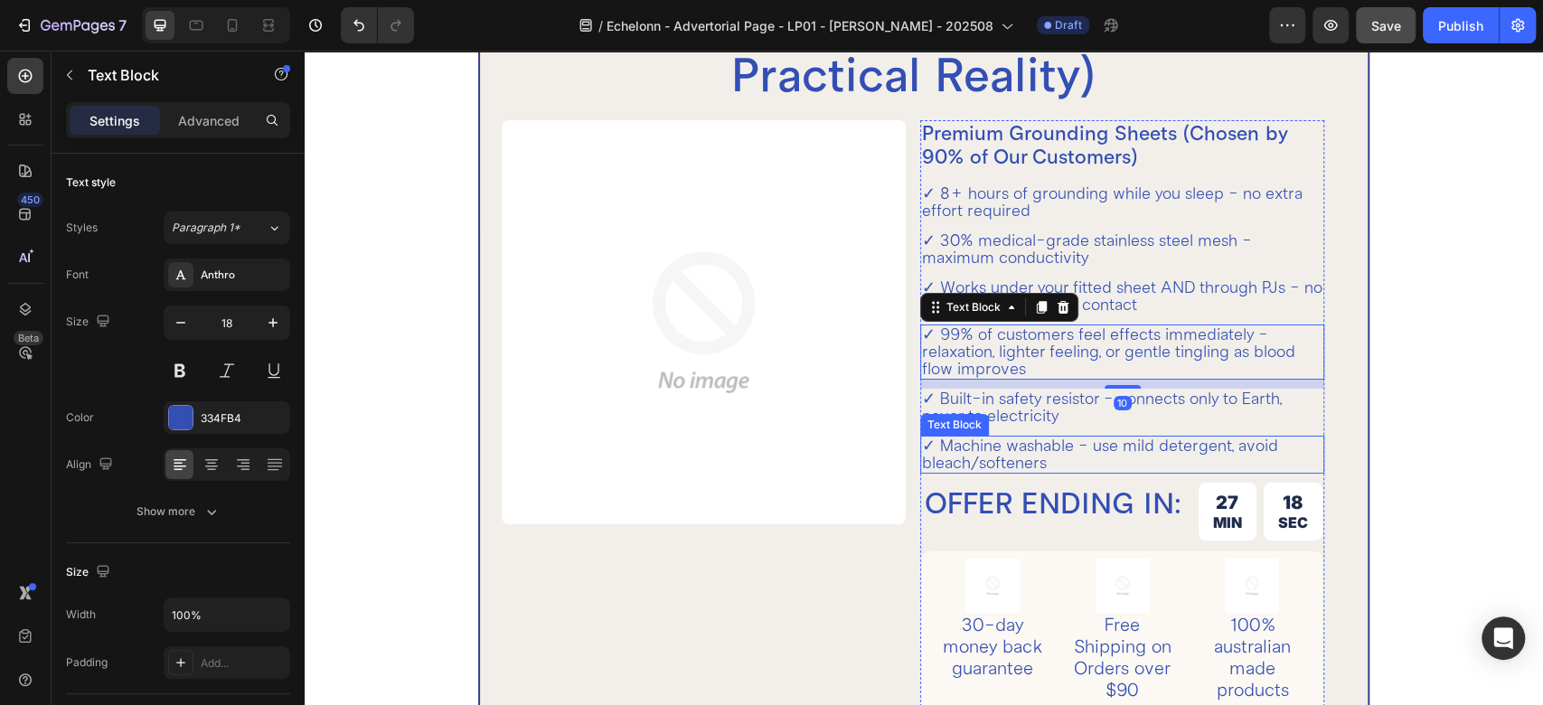
click at [1032, 454] on p "✓ Machine washable - use mild detergent, avoid bleach/softeners" at bounding box center [1122, 455] width 400 height 34
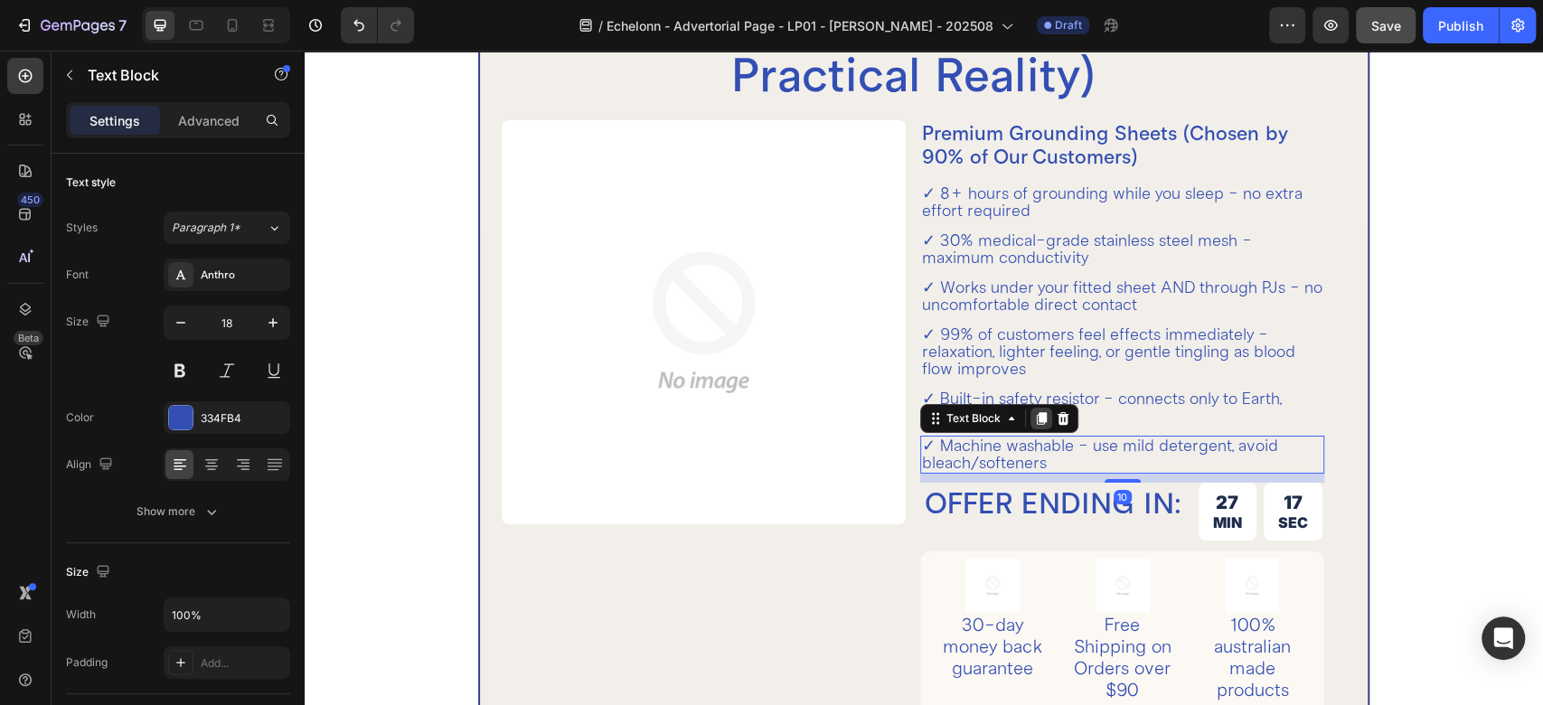
click at [1034, 411] on icon at bounding box center [1041, 418] width 14 height 14
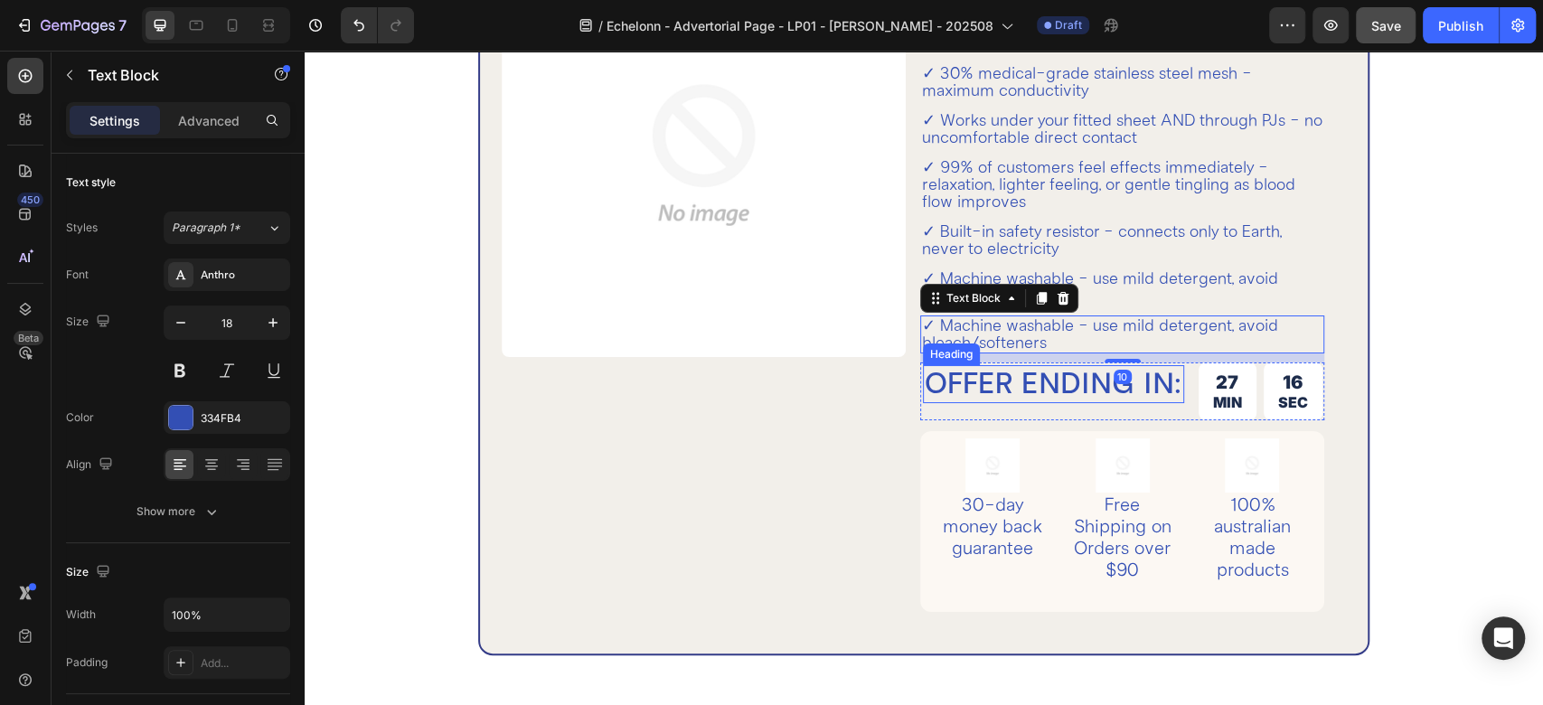
scroll to position [4539, 0]
